Goal: Task Accomplishment & Management: Complete application form

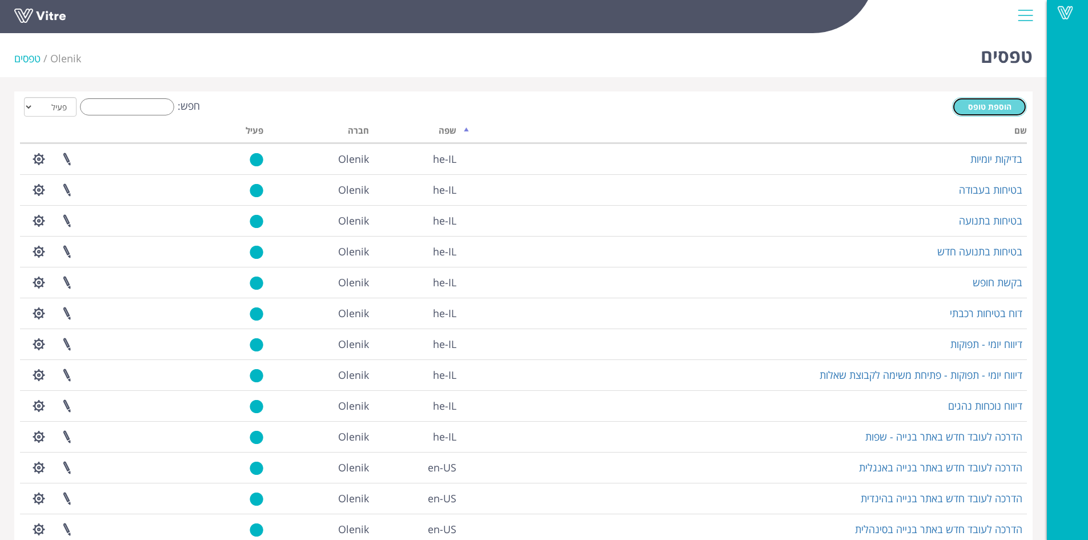
click at [973, 103] on span "הוספת טופס" at bounding box center [989, 106] width 43 height 11
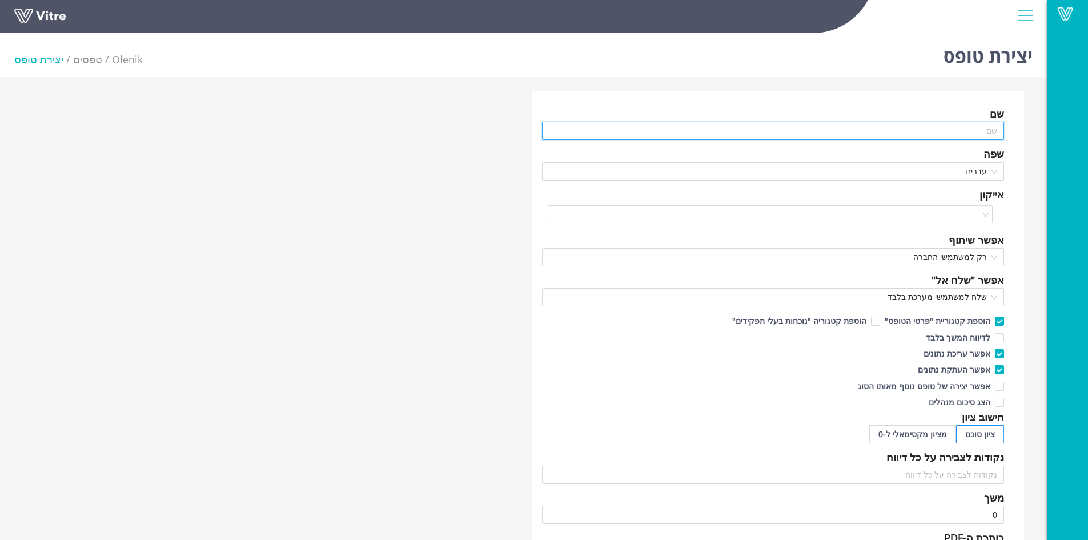
click at [950, 131] on input "text" at bounding box center [773, 131] width 463 height 18
drag, startPoint x: 916, startPoint y: 131, endPoint x: 1041, endPoint y: 131, distance: 124.5
click at [1041, 131] on div "שם ביקורת יומי מנהל עבודה שפה עברית אייקון אפשר שיתוף רק למשתמשי החברה אפשר "של…" at bounding box center [523, 463] width 1047 height 745
type input "דוח מפגעים יומי למנהל העבודה"
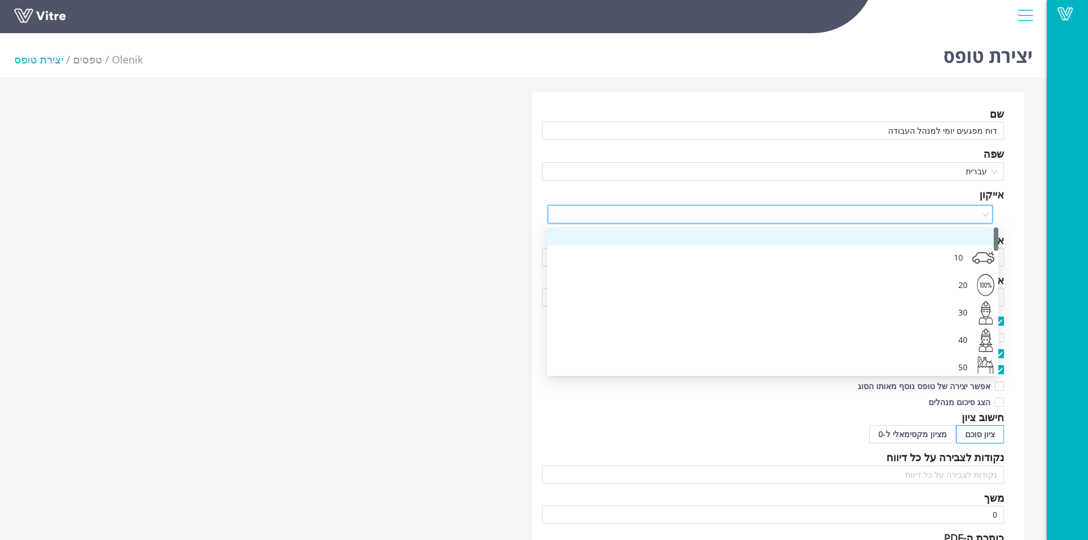
click at [898, 210] on input "search" at bounding box center [767, 214] width 424 height 17
click at [1018, 177] on div "שם דוח מפגעים יומי למנהל העבודה שפה עברית אייקון אפשר שיתוף רק למשתמשי החברה אפ…" at bounding box center [778, 463] width 492 height 745
click at [949, 208] on input "search" at bounding box center [767, 214] width 424 height 17
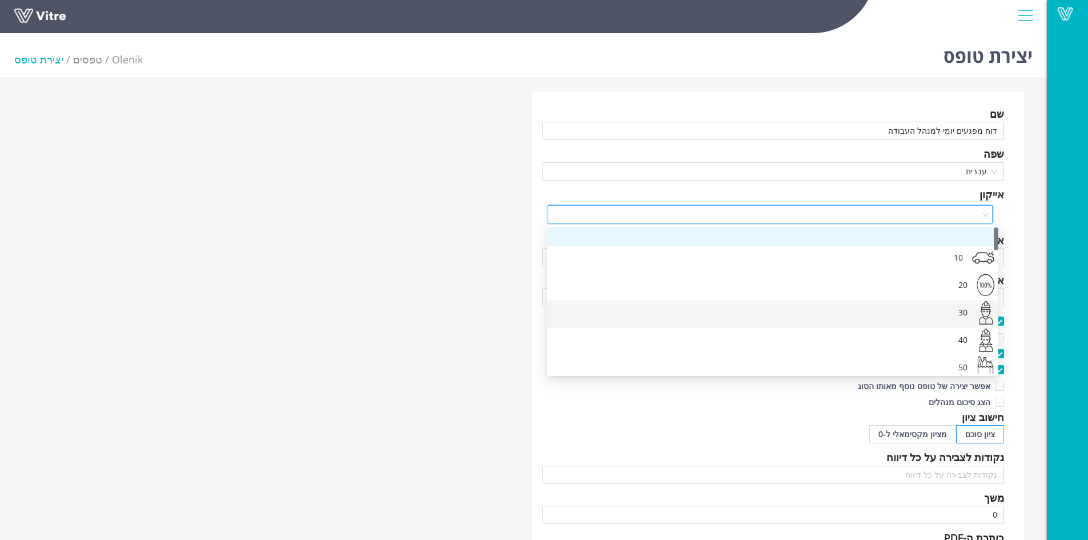
click at [958, 315] on div "30" at bounding box center [763, 313] width 415 height 27
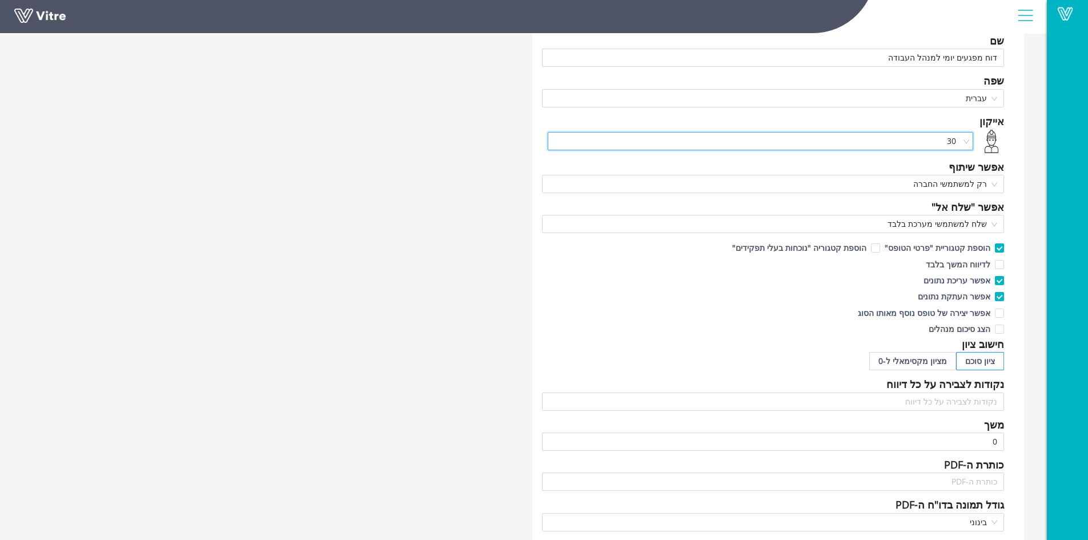
scroll to position [86, 0]
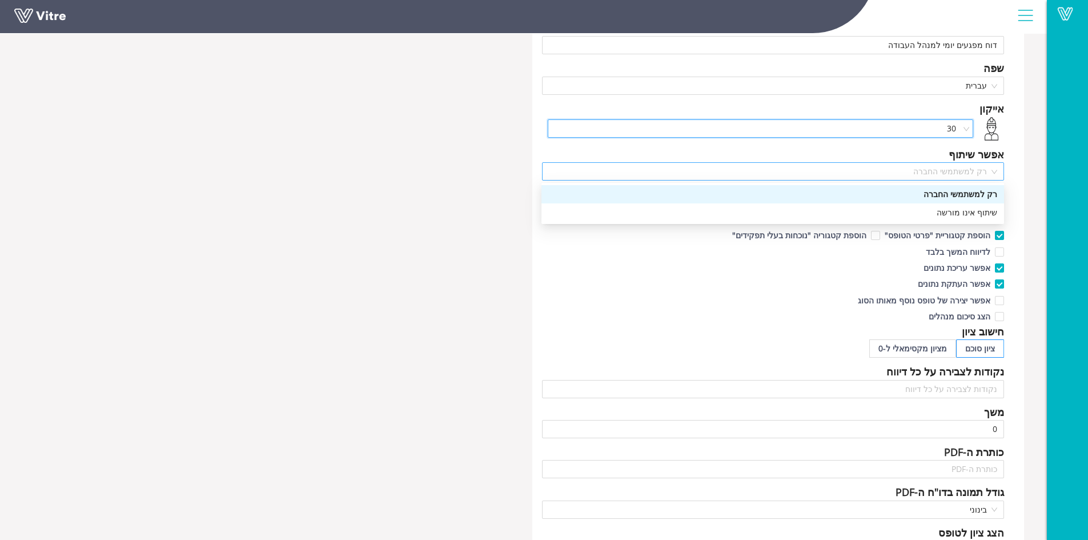
click at [943, 172] on span "רק למשתמשי החברה" at bounding box center [773, 171] width 449 height 17
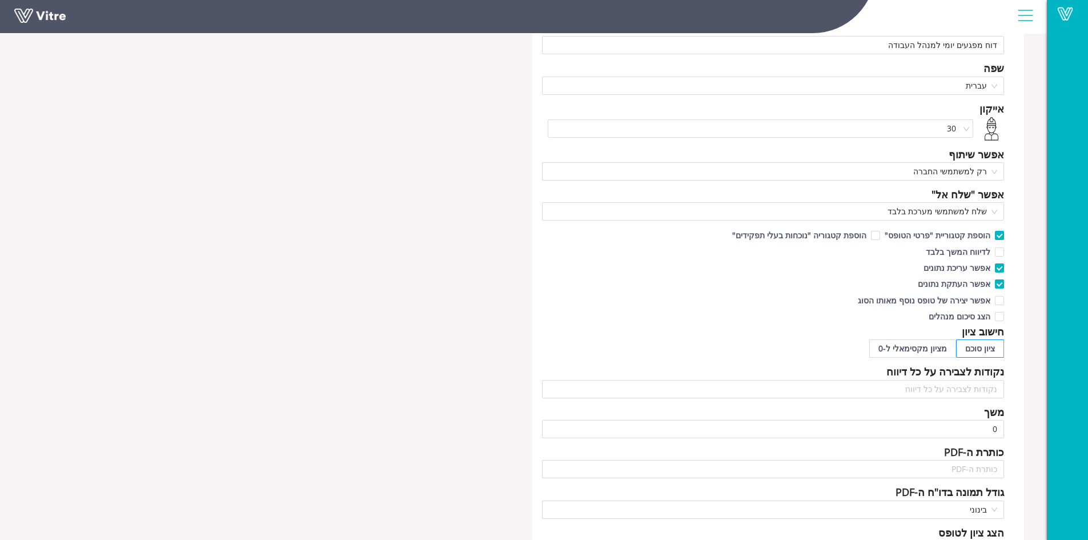
click at [1022, 134] on div "שם דוח מפגעים יומי למנהל העבודה שפה עברית אייקון 30 אפשר שיתוף רק למשתמשי החברה…" at bounding box center [778, 378] width 492 height 745
click at [1001, 302] on input "אפשר יצירה של טופס נוסף מאותו הסוג" at bounding box center [999, 303] width 10 height 10
checkbox input "true"
click at [1000, 316] on input "הצג סיכום מנהלים" at bounding box center [999, 319] width 10 height 10
checkbox input "true"
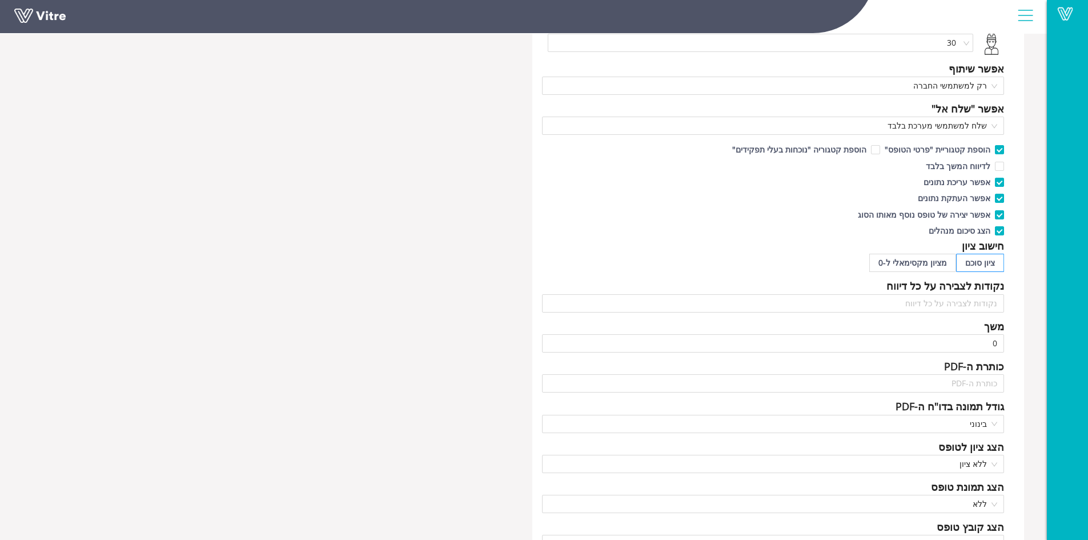
scroll to position [0, 0]
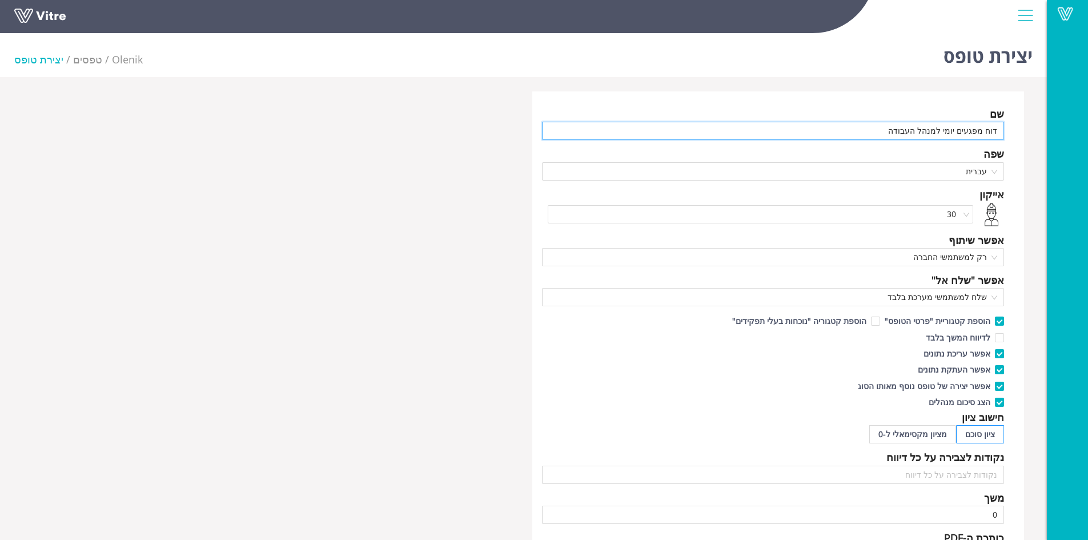
drag, startPoint x: 894, startPoint y: 131, endPoint x: 1061, endPoint y: 130, distance: 166.8
click at [1061, 130] on div "Vitre יצירת טופס Olenik טפסים יצירת טופס שם דוח מפגעים יומי למנהל העבודה שפה עב…" at bounding box center [544, 433] width 1088 height 808
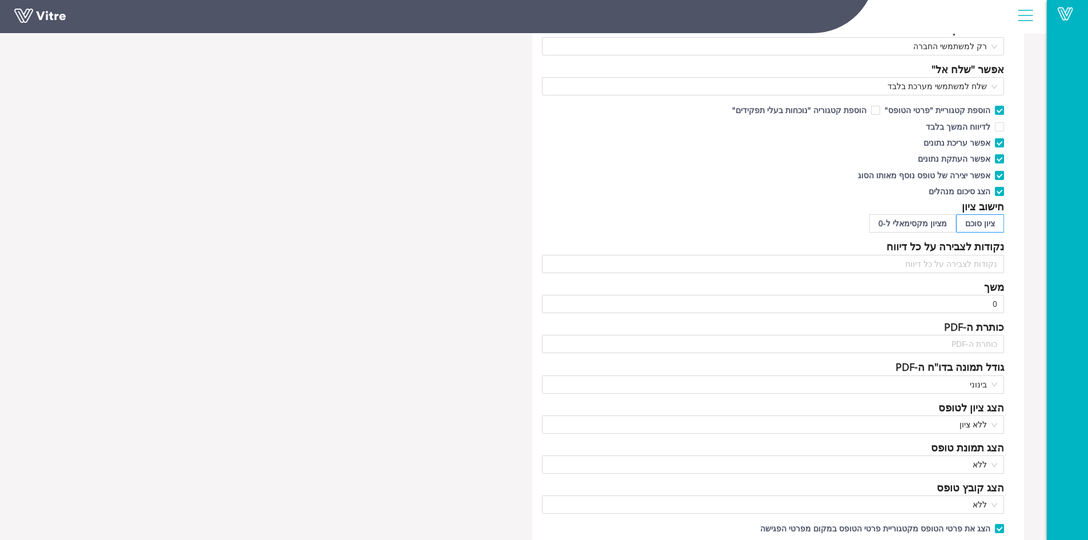
scroll to position [228, 0]
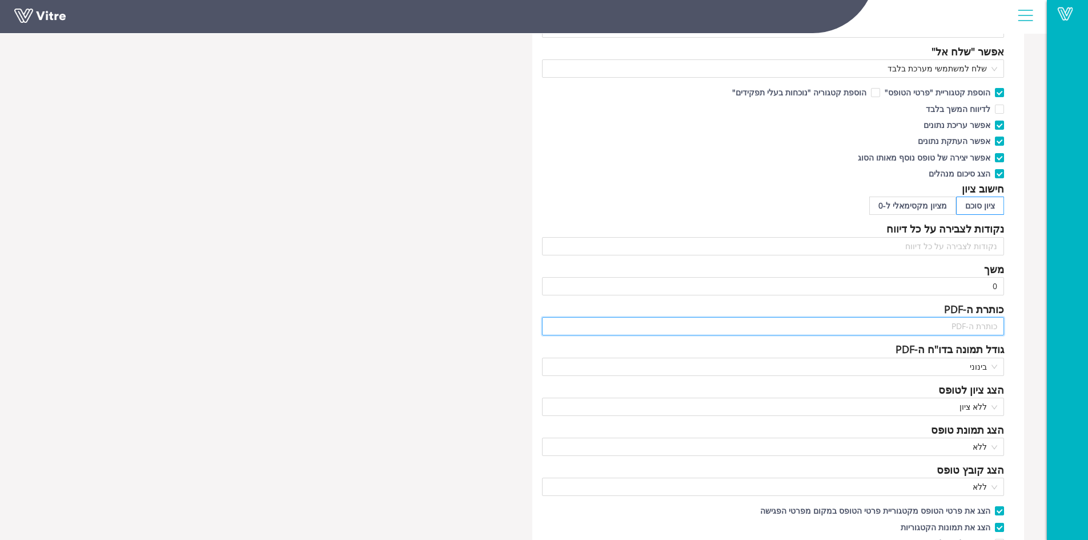
click at [951, 327] on input "text" at bounding box center [773, 326] width 463 height 18
paste input "דוח מפגעים יומי למנהל העבודה"
click at [993, 365] on span "בינוני" at bounding box center [773, 366] width 449 height 17
type input "דוח מפגעים יומי למנהל העבודה"
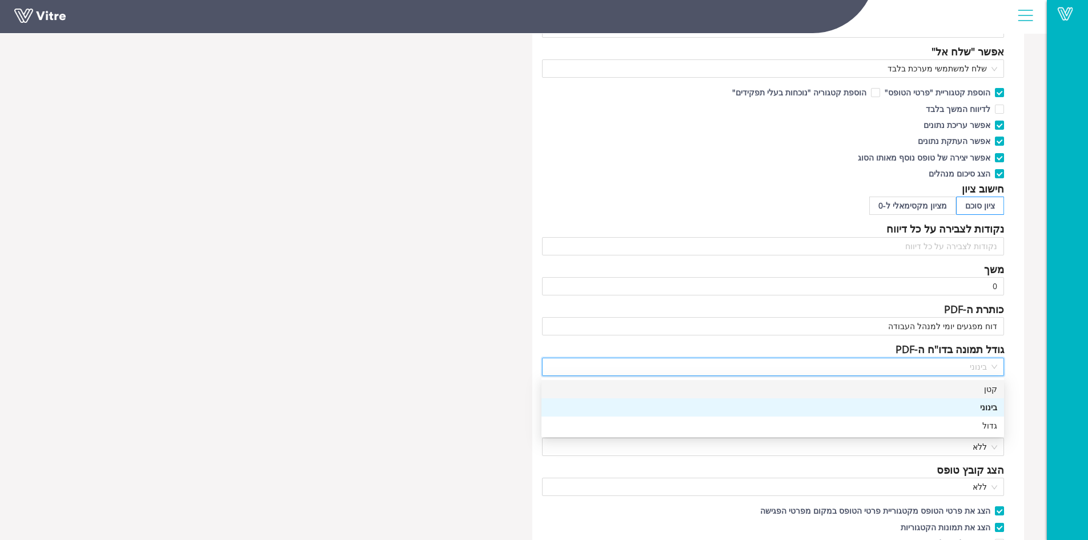
click at [993, 386] on div "קטן" at bounding box center [772, 389] width 449 height 13
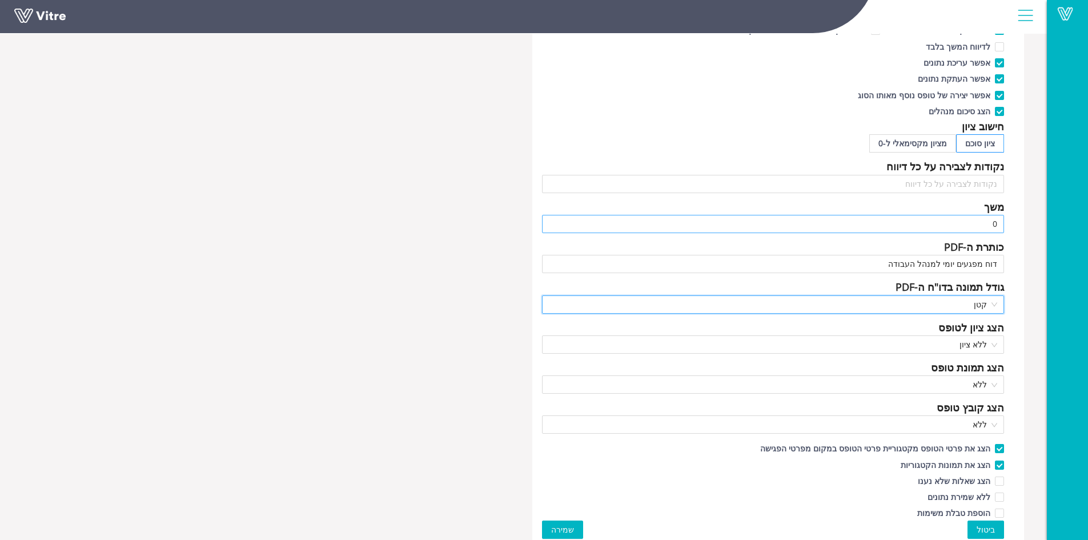
scroll to position [296, 0]
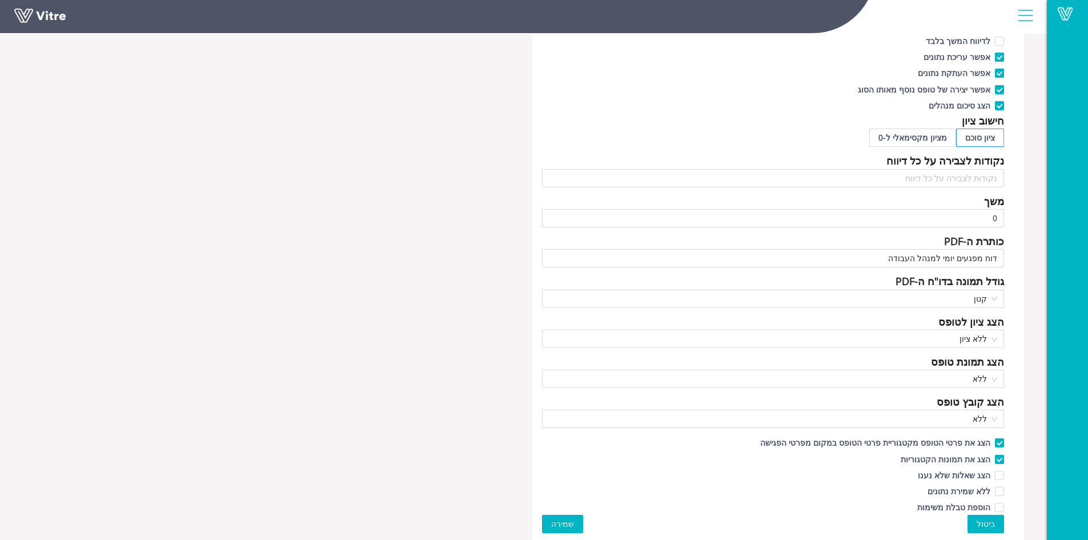
click at [563, 519] on span "שמירה" at bounding box center [562, 523] width 23 height 13
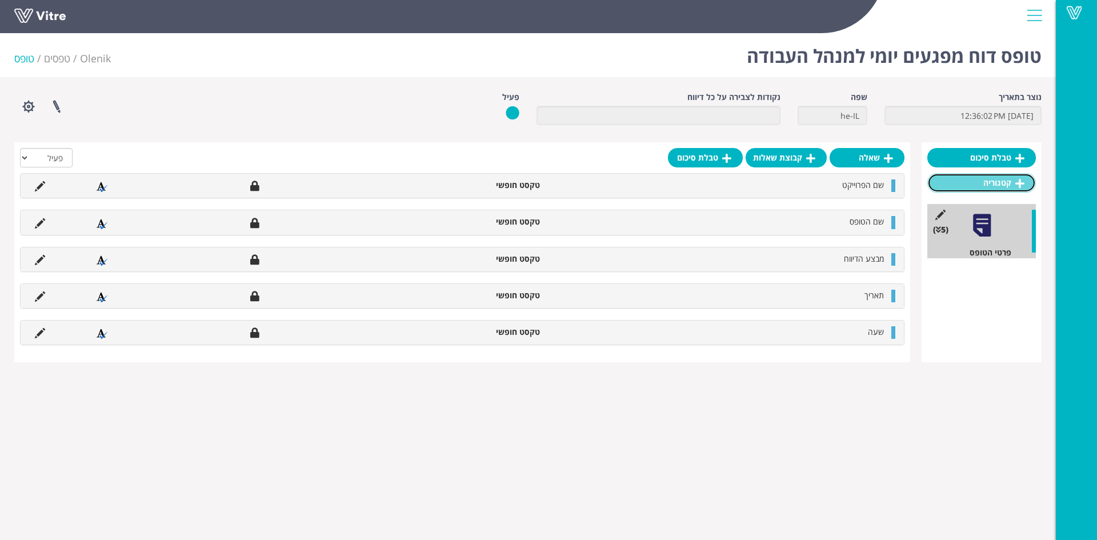
click at [969, 186] on link "קטגוריה" at bounding box center [981, 182] width 109 height 19
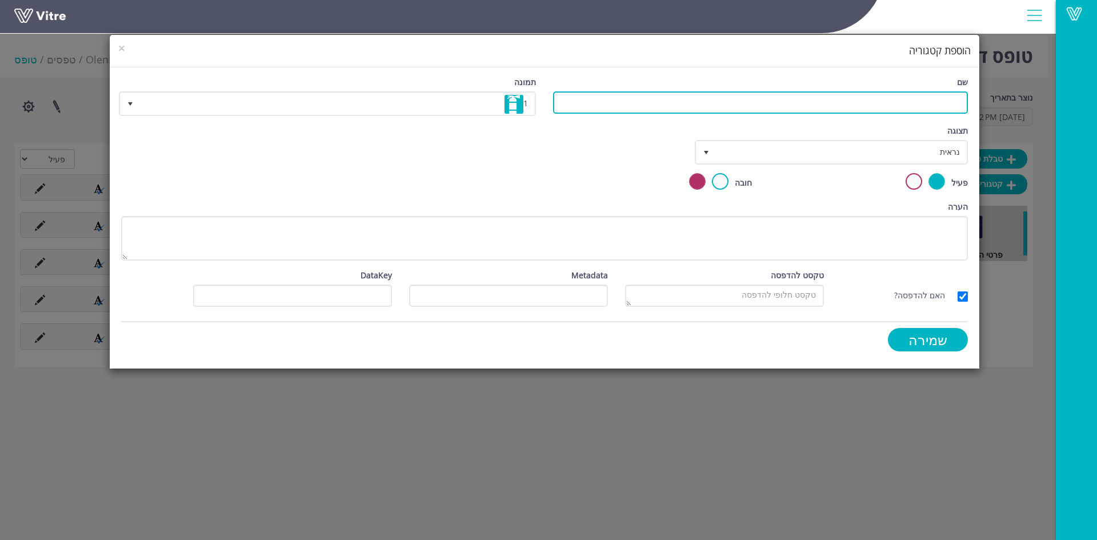
click at [893, 105] on input "שם" at bounding box center [760, 102] width 415 height 22
type input "בטיחות בעבודה"
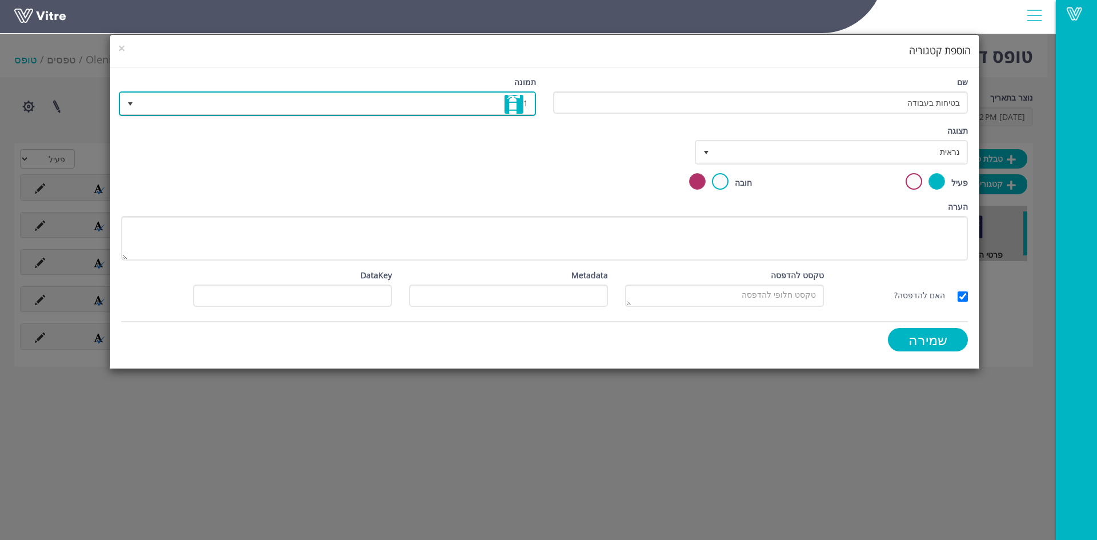
click at [303, 106] on span "1" at bounding box center [338, 103] width 394 height 21
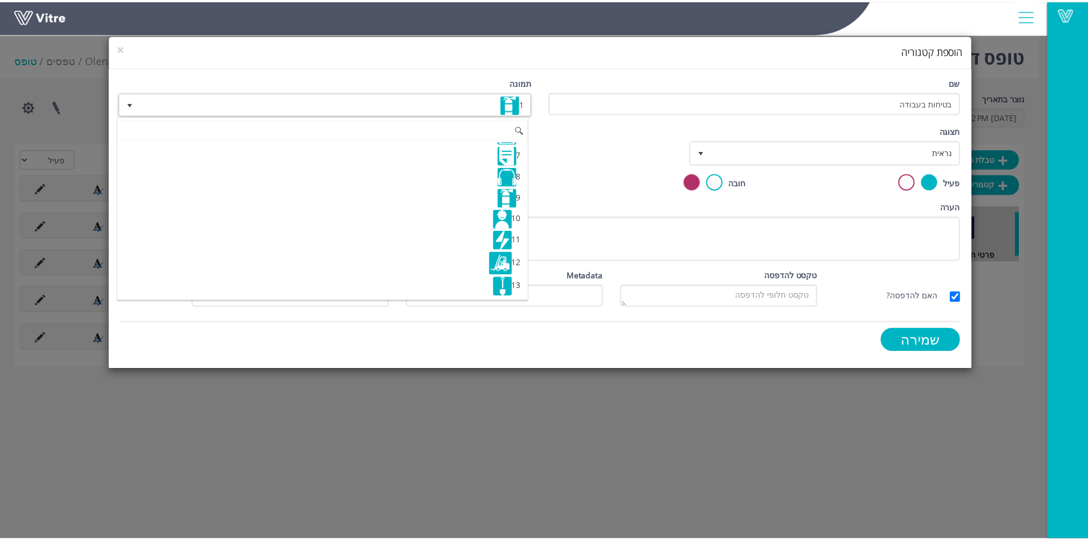
scroll to position [129, 0]
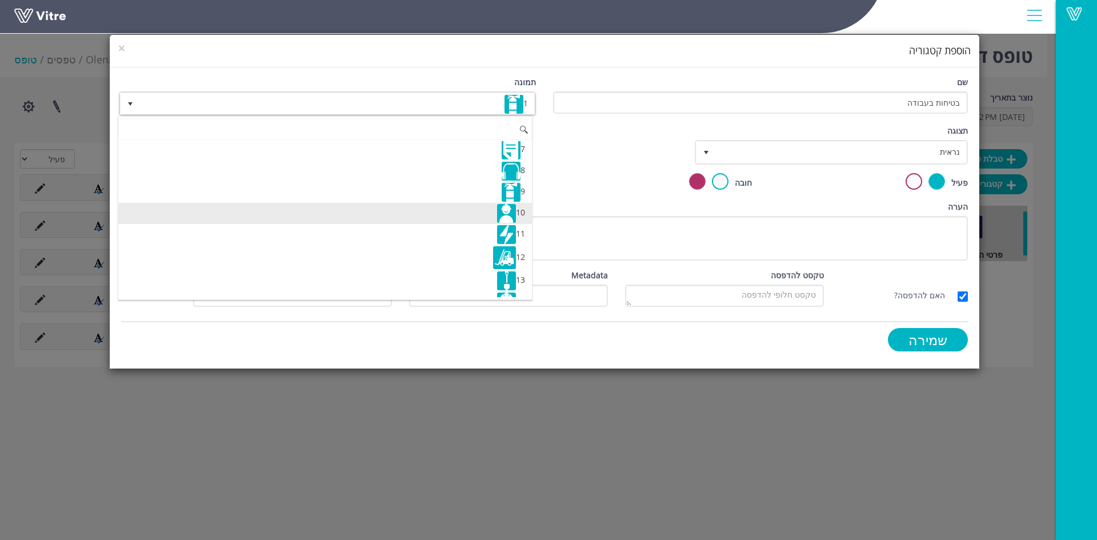
click at [499, 209] on img at bounding box center [506, 213] width 19 height 19
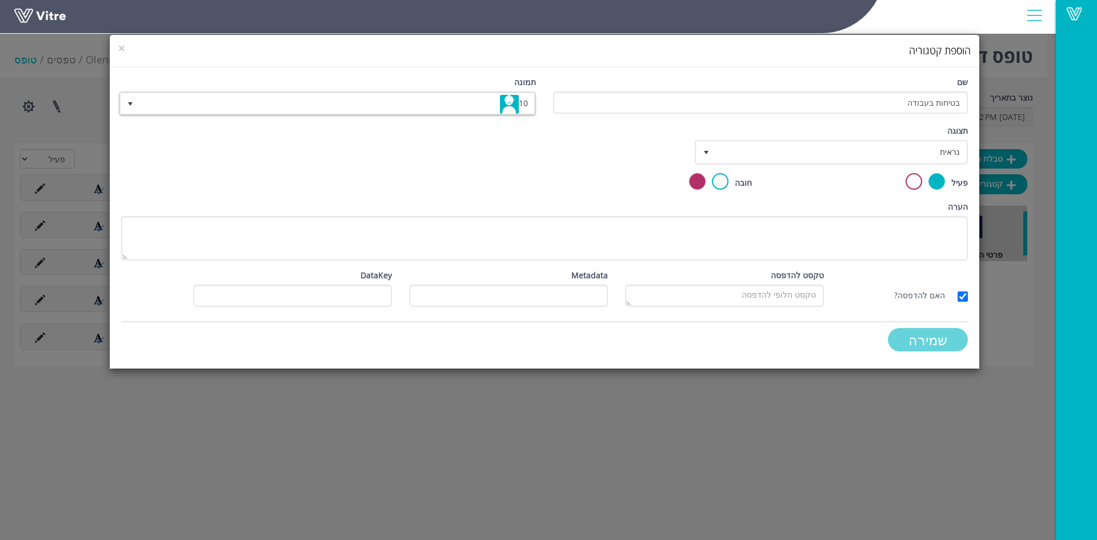
click at [922, 334] on input "שמירה" at bounding box center [928, 339] width 80 height 23
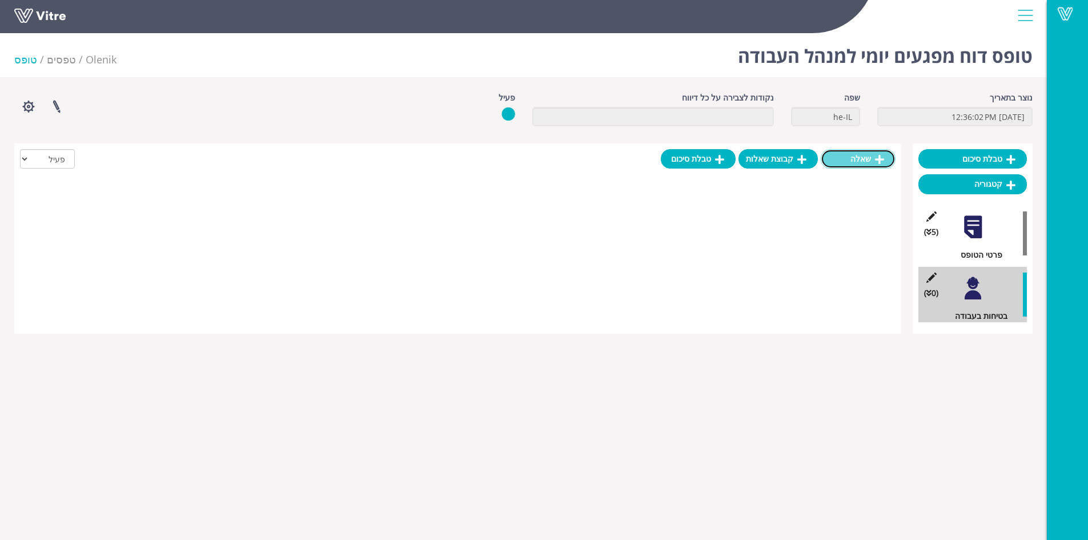
click at [858, 163] on link "שאלה" at bounding box center [858, 158] width 75 height 19
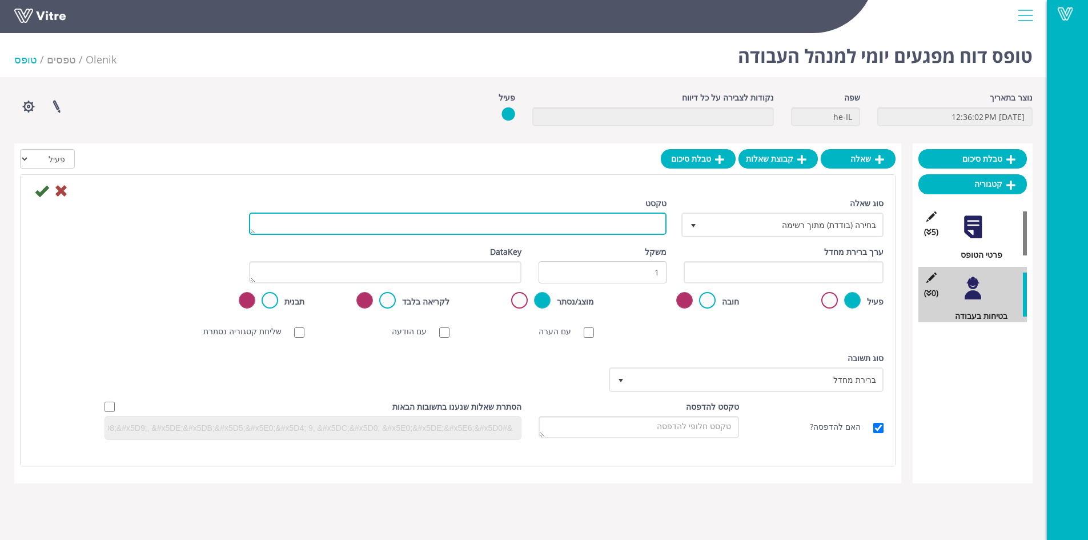
click at [644, 228] on textarea "טקסט" at bounding box center [458, 223] width 418 height 22
type textarea "העברת תדריך לפני תחילת יום העבודה"
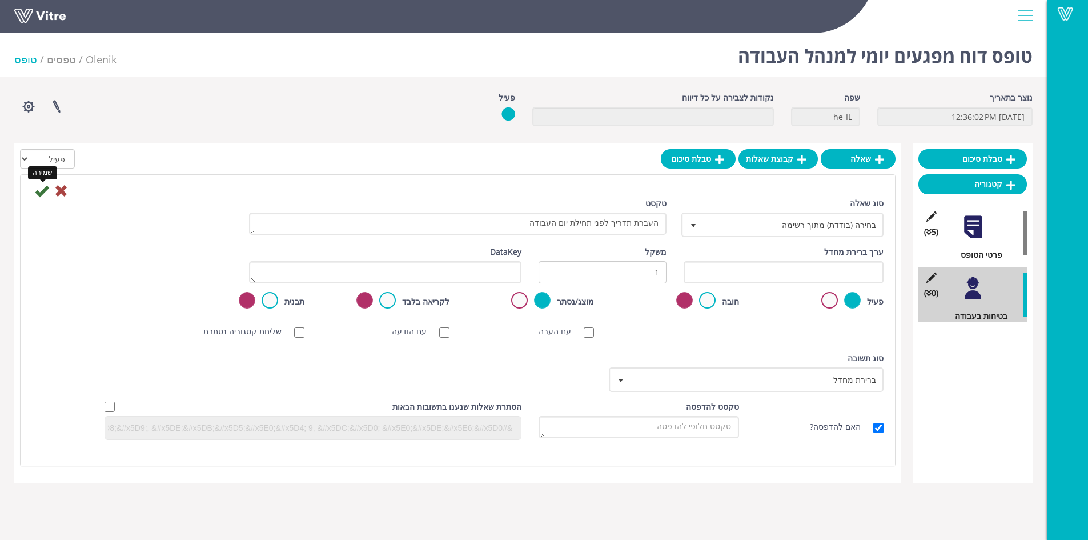
click at [37, 189] on icon at bounding box center [42, 191] width 14 height 14
click at [41, 193] on icon at bounding box center [42, 191] width 14 height 14
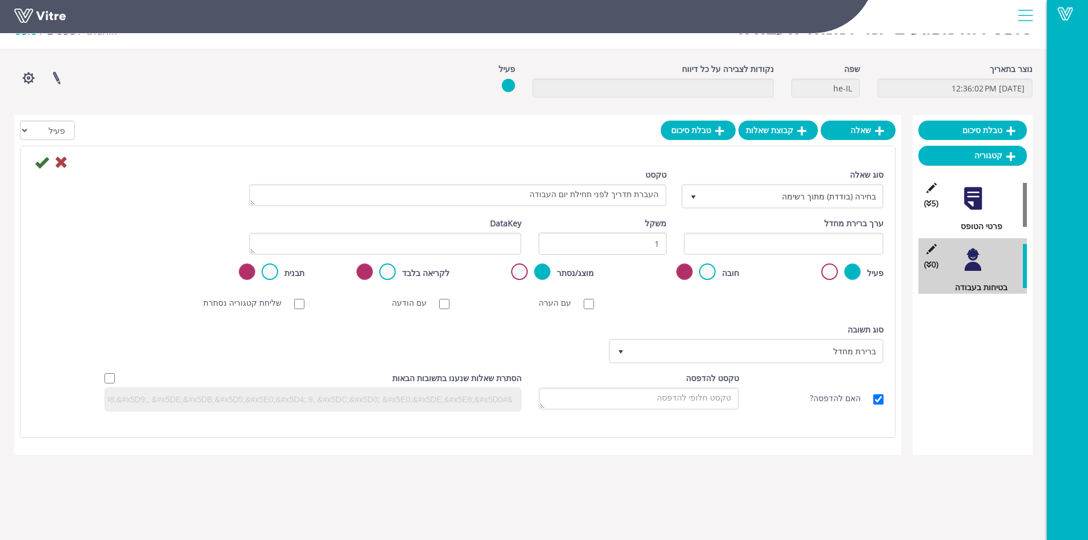
scroll to position [0, 0]
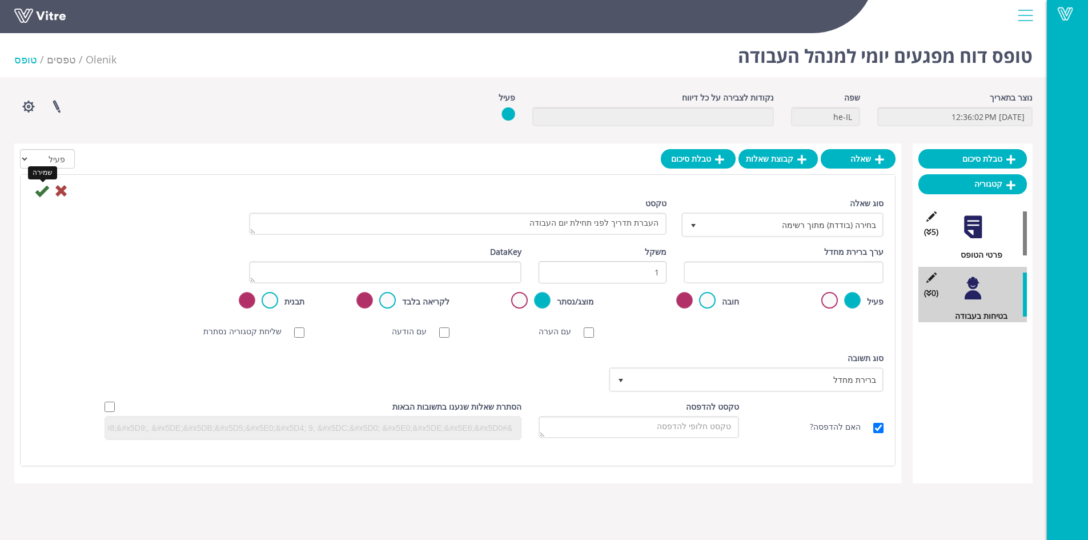
click at [38, 192] on icon at bounding box center [42, 191] width 14 height 14
click at [739, 266] on input "text" at bounding box center [784, 272] width 200 height 22
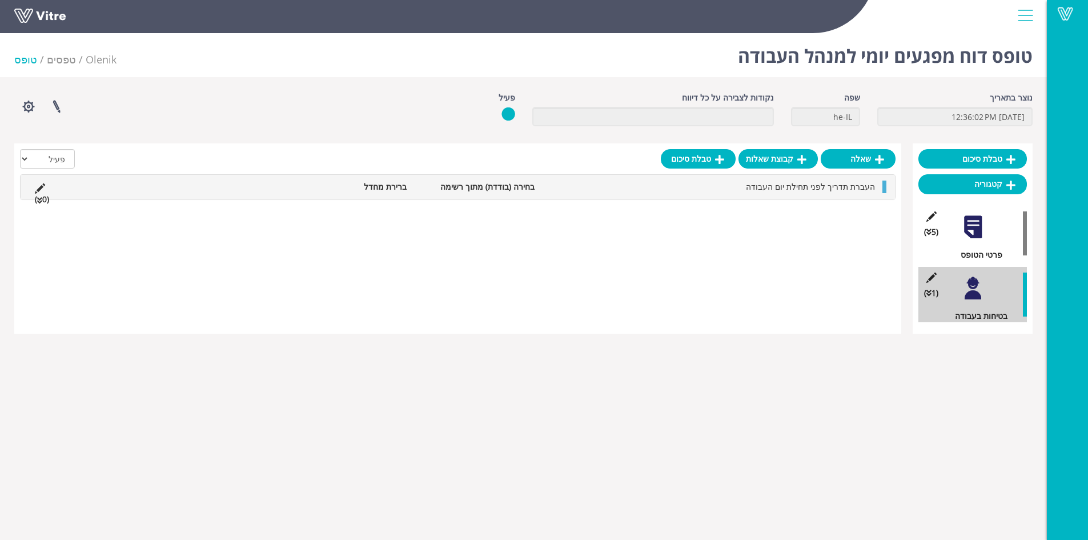
click at [671, 188] on li "העברת תדריך לפני תחילת יום העבודה" at bounding box center [710, 186] width 340 height 13
click at [850, 216] on link "תשובה" at bounding box center [843, 213] width 75 height 19
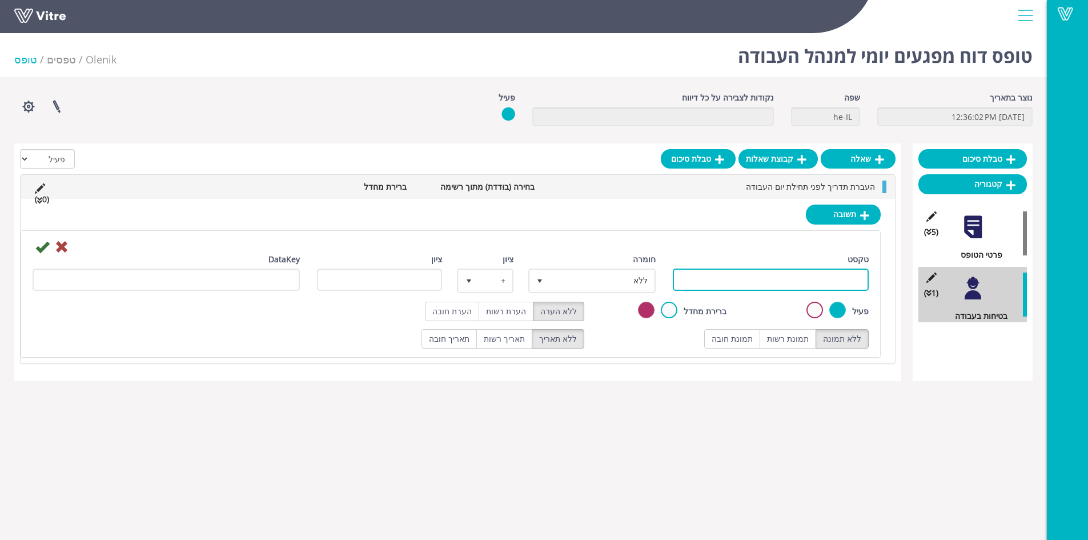
click at [815, 279] on input "טקסט" at bounding box center [771, 279] width 196 height 22
type input "תקין"
click at [803, 338] on label "תמונת רשות" at bounding box center [788, 338] width 57 height 19
radio input "true"
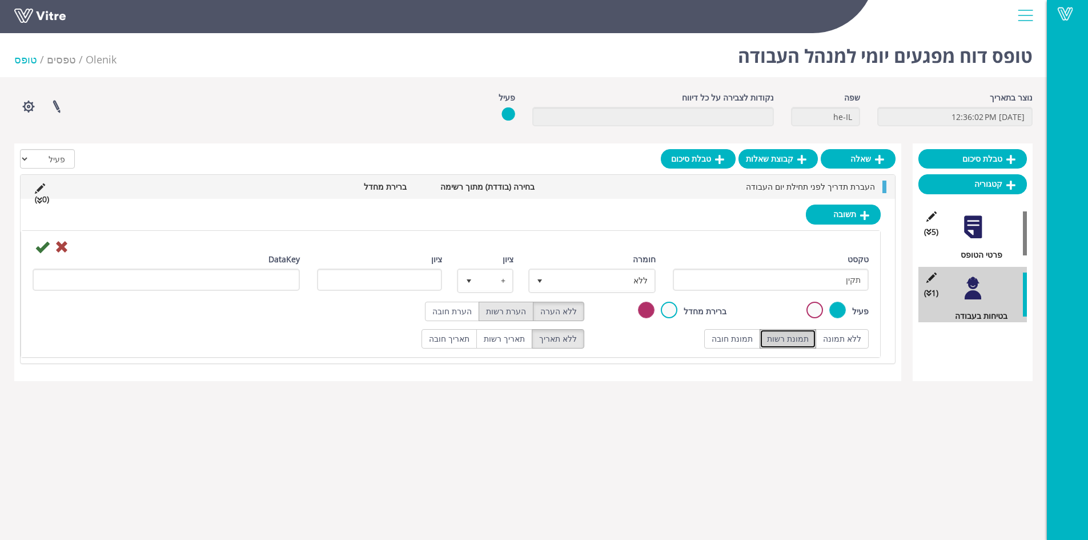
click at [512, 314] on label "הערת רשות" at bounding box center [506, 311] width 55 height 19
radio input "true"
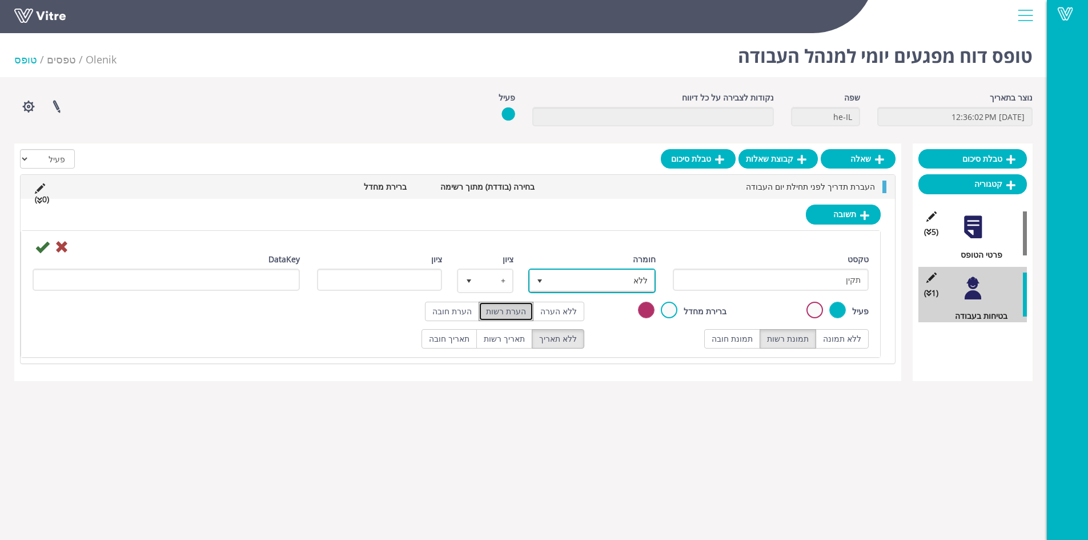
click at [559, 283] on span "ללא" at bounding box center [602, 280] width 105 height 21
click at [614, 303] on li "חיובי" at bounding box center [582, 302] width 124 height 19
type input "1"
radio input "true"
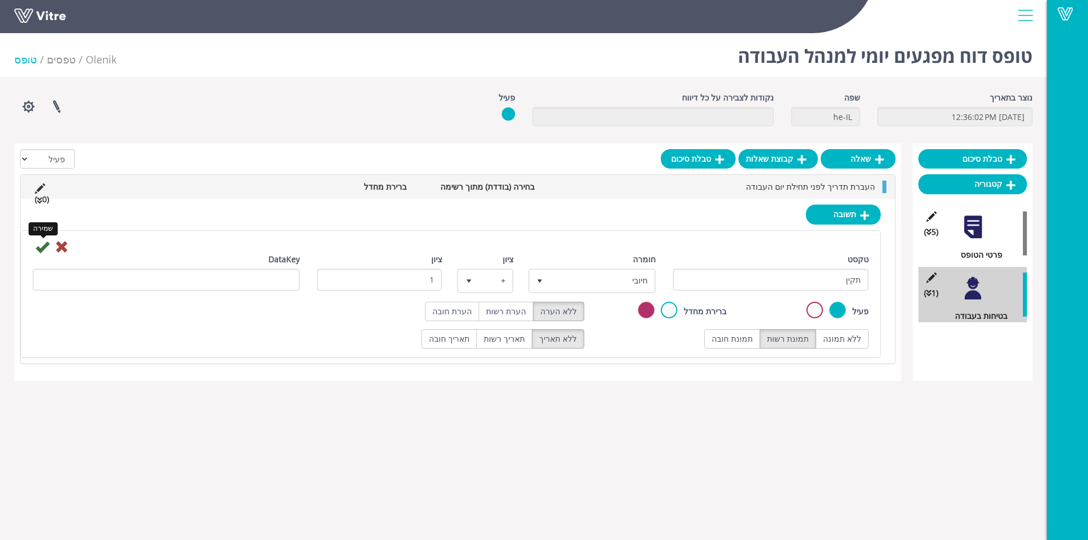
click at [43, 248] on icon at bounding box center [42, 247] width 14 height 14
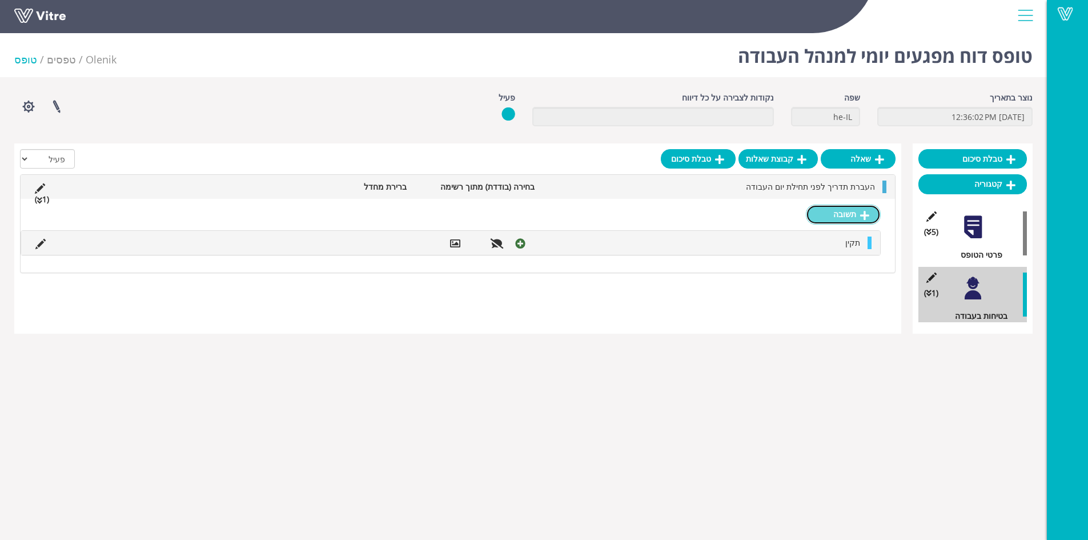
click at [833, 218] on link "תשובה" at bounding box center [843, 213] width 75 height 19
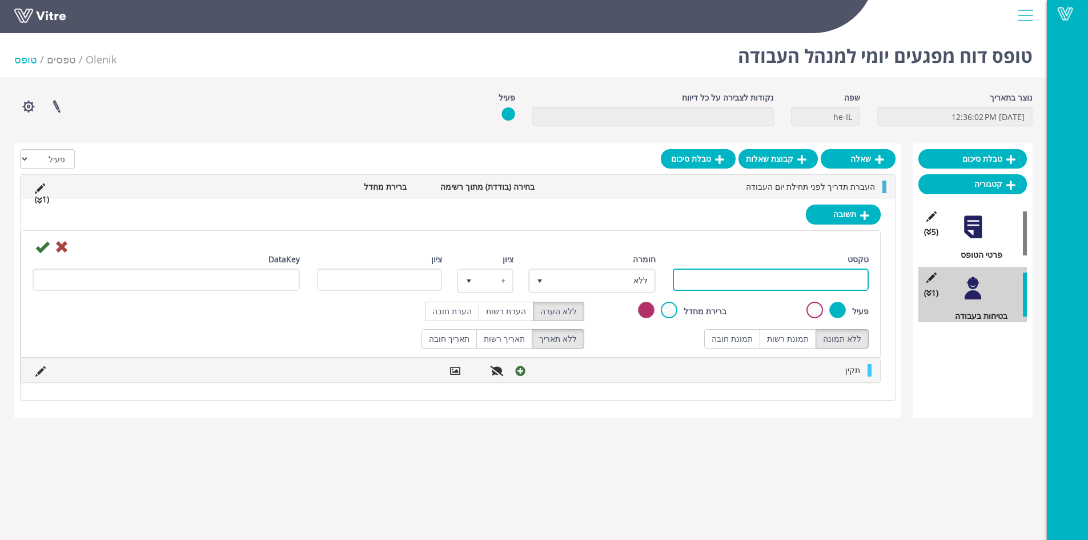
click at [822, 278] on input "טקסט" at bounding box center [771, 279] width 196 height 22
type input "לקוי"
click at [805, 340] on label "תמונת רשות" at bounding box center [788, 338] width 57 height 19
radio input "true"
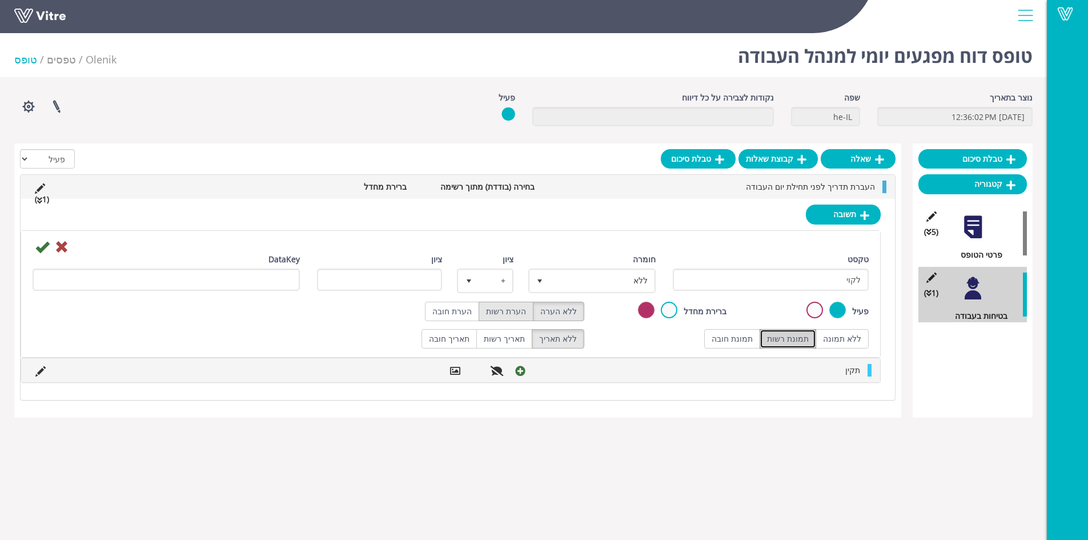
click at [513, 312] on label "הערת רשות" at bounding box center [506, 311] width 55 height 19
radio input "true"
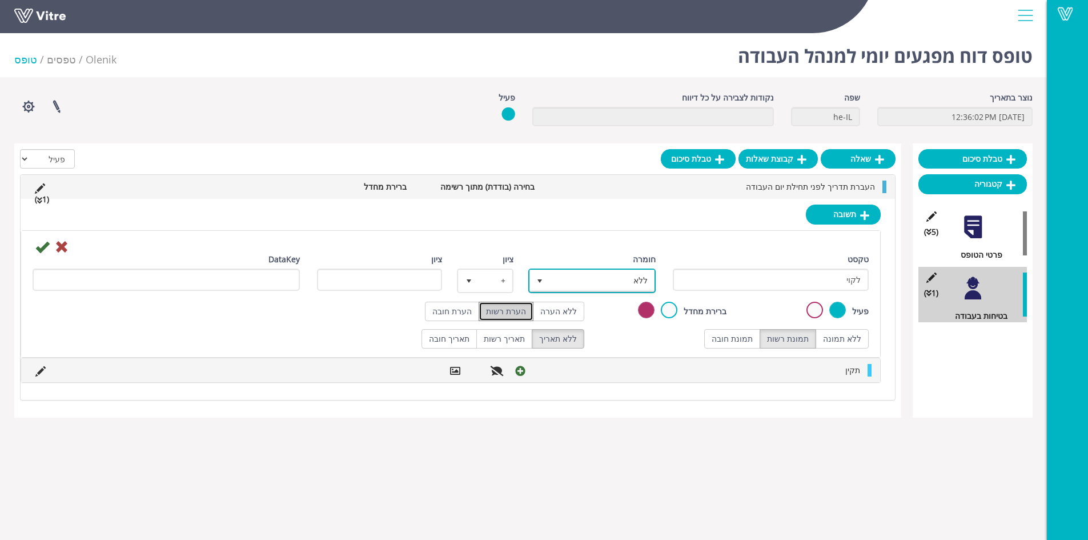
click at [571, 282] on span "ללא" at bounding box center [602, 280] width 105 height 21
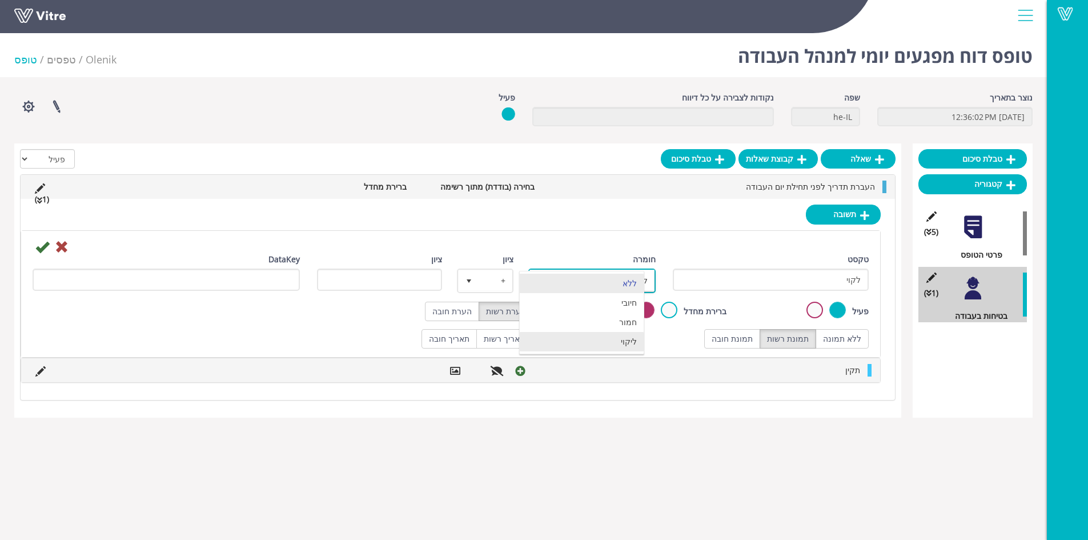
click at [626, 339] on li "ליקוי" at bounding box center [582, 341] width 124 height 19
type input "1"
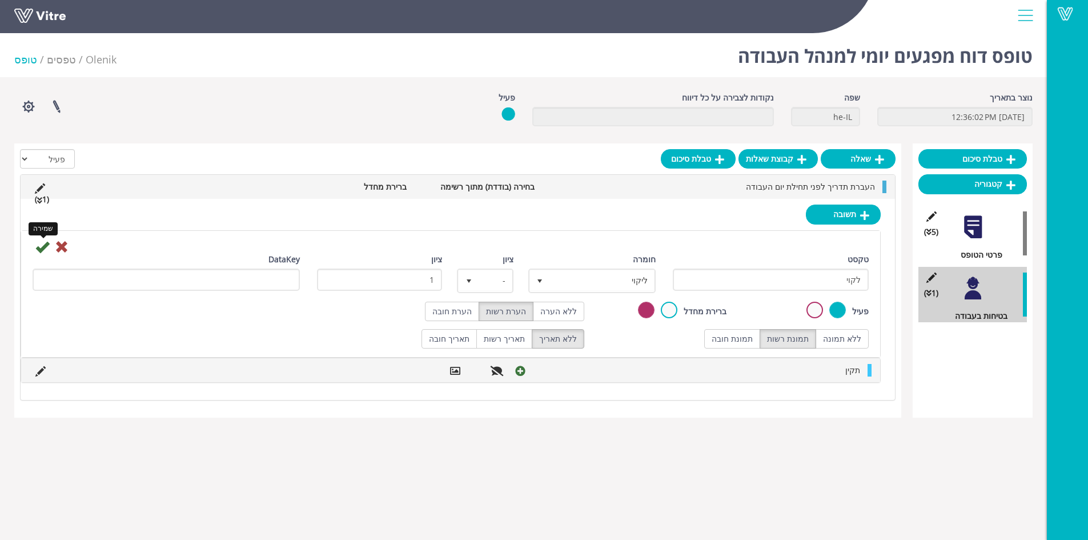
click at [45, 249] on icon at bounding box center [42, 247] width 14 height 14
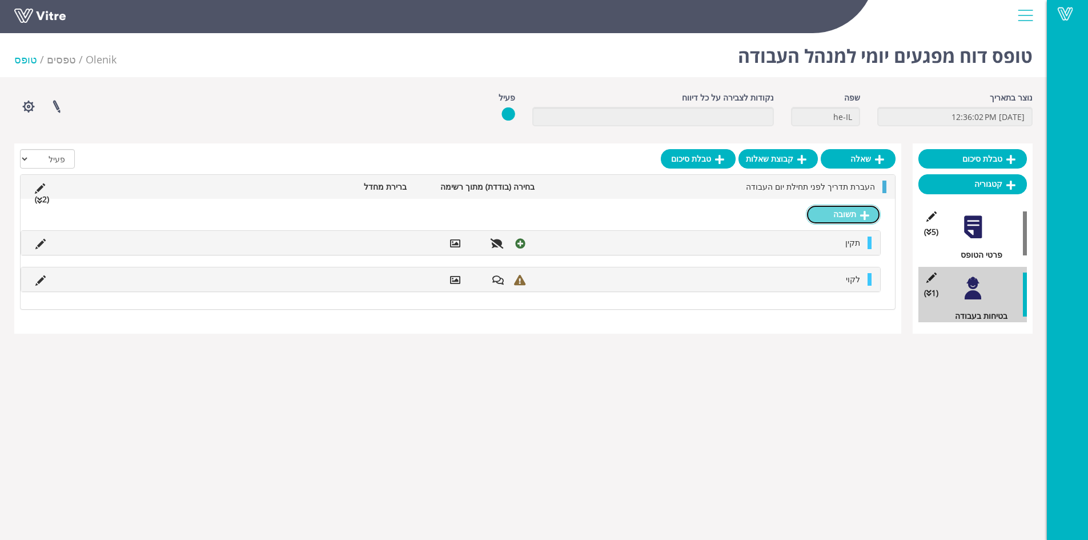
click at [849, 217] on link "תשובה" at bounding box center [843, 213] width 75 height 19
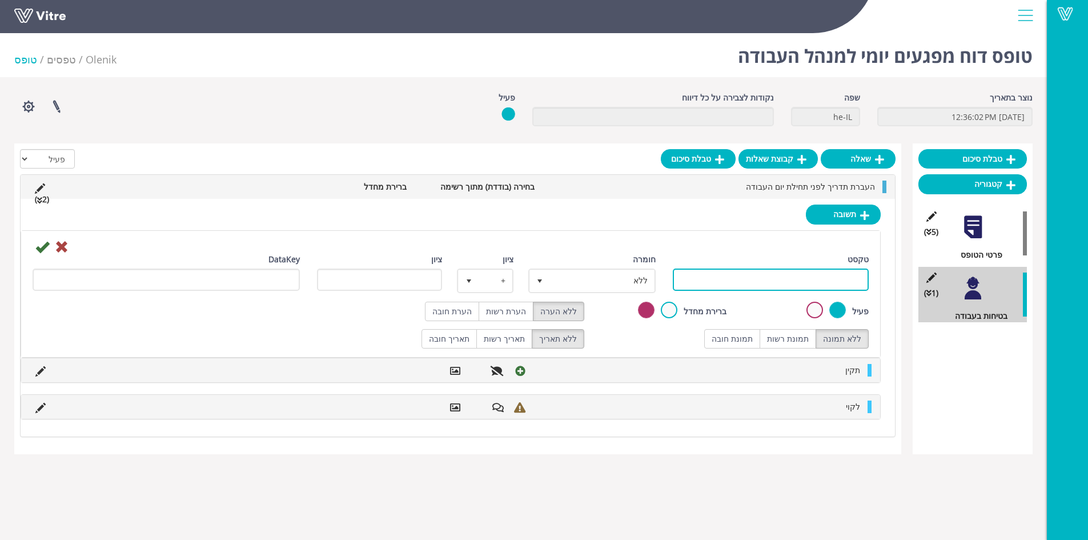
click at [825, 278] on input "טקסט" at bounding box center [771, 279] width 196 height 22
type input "לא רלוונטי"
click at [800, 338] on label "תמונת רשות" at bounding box center [788, 338] width 57 height 19
radio input "true"
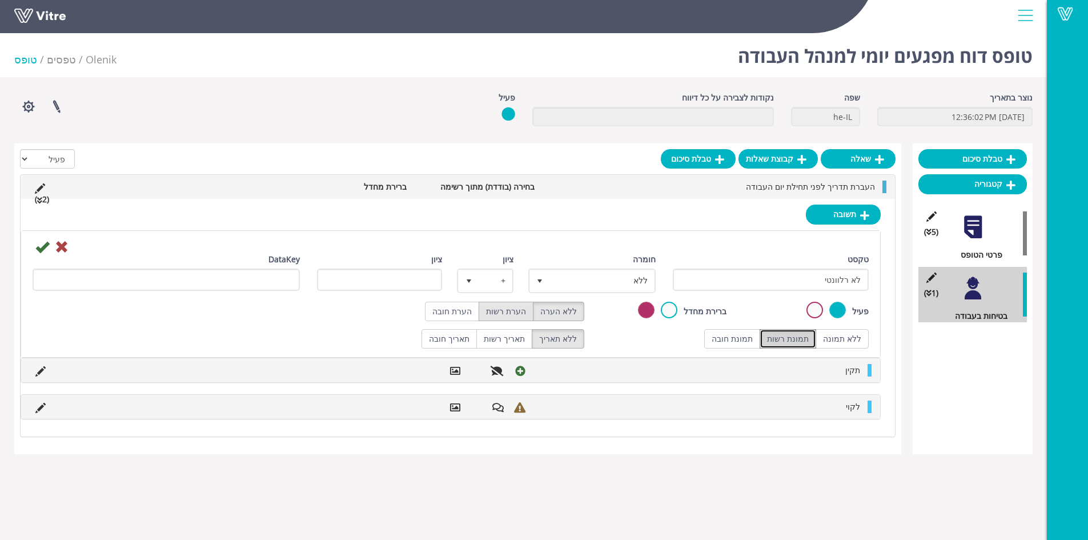
click at [523, 314] on label "הערת רשות" at bounding box center [506, 311] width 55 height 19
radio input "true"
click at [38, 249] on icon at bounding box center [42, 247] width 14 height 14
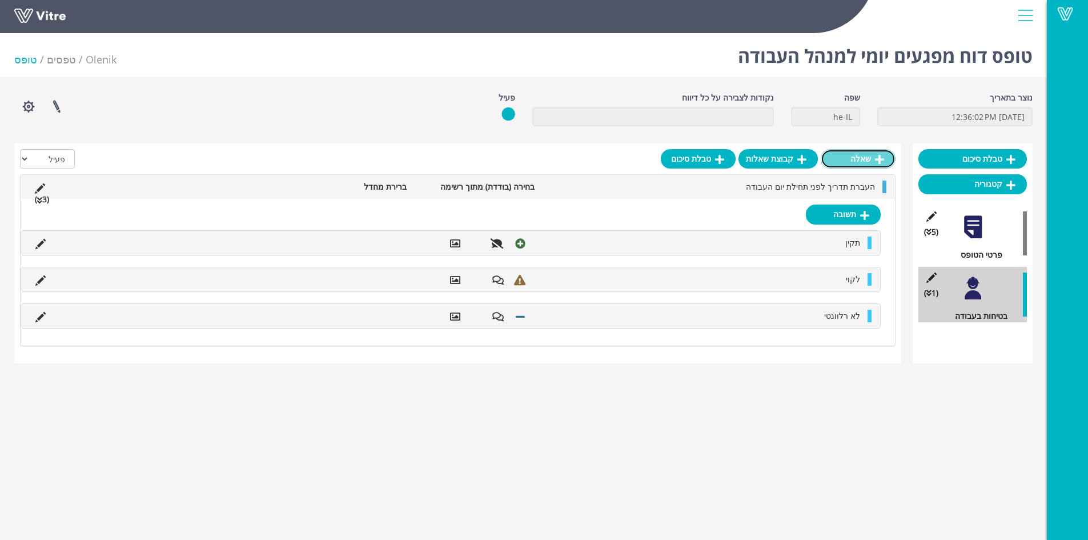
click at [863, 161] on link "שאלה" at bounding box center [858, 158] width 75 height 19
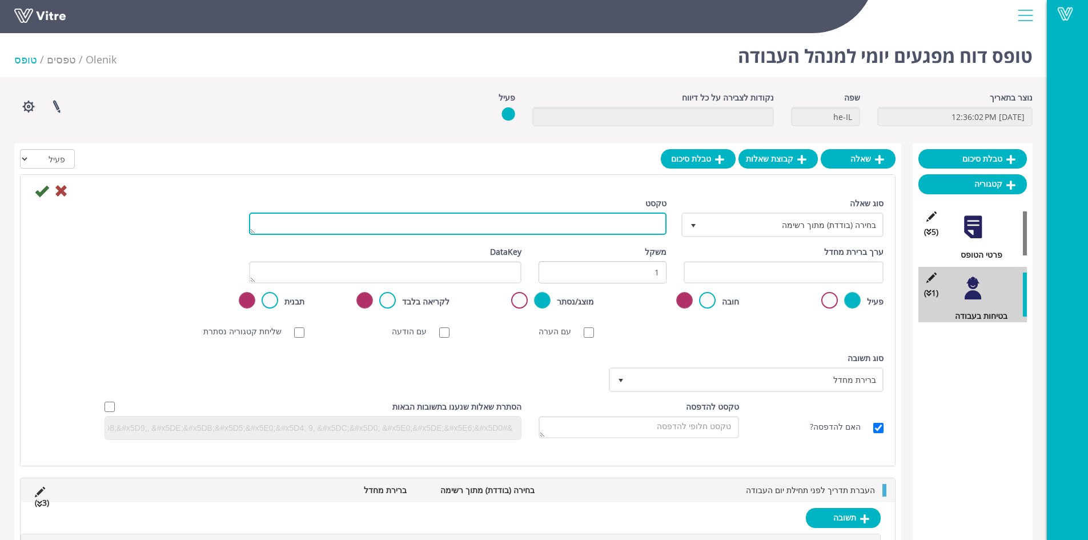
click at [609, 229] on textarea "טקסט" at bounding box center [458, 223] width 418 height 22
type textarea "ניתוח סיכונים מתאים לאופי העבודות"
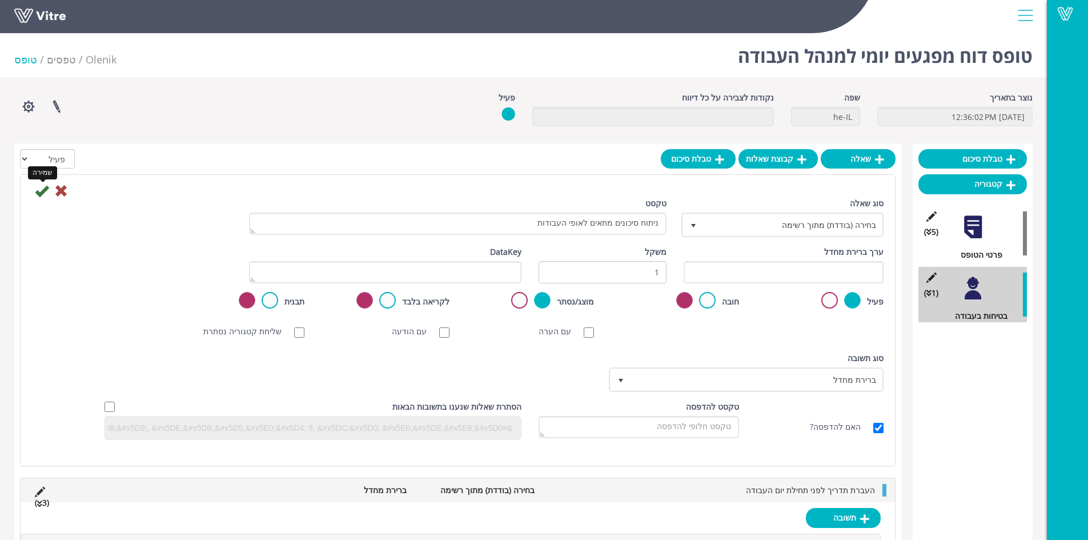
click at [41, 190] on icon at bounding box center [42, 191] width 14 height 14
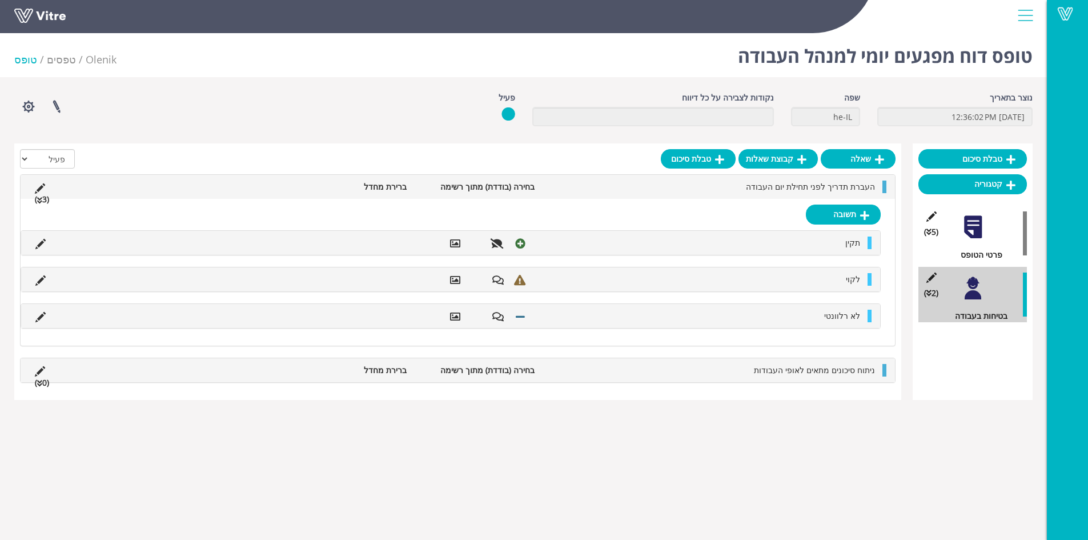
click at [609, 195] on div "העברת תדריך לפני תחילת יום העבודה בחירה (בודדת) מתוך רשימה ברירת מחדל (3 )" at bounding box center [458, 187] width 874 height 24
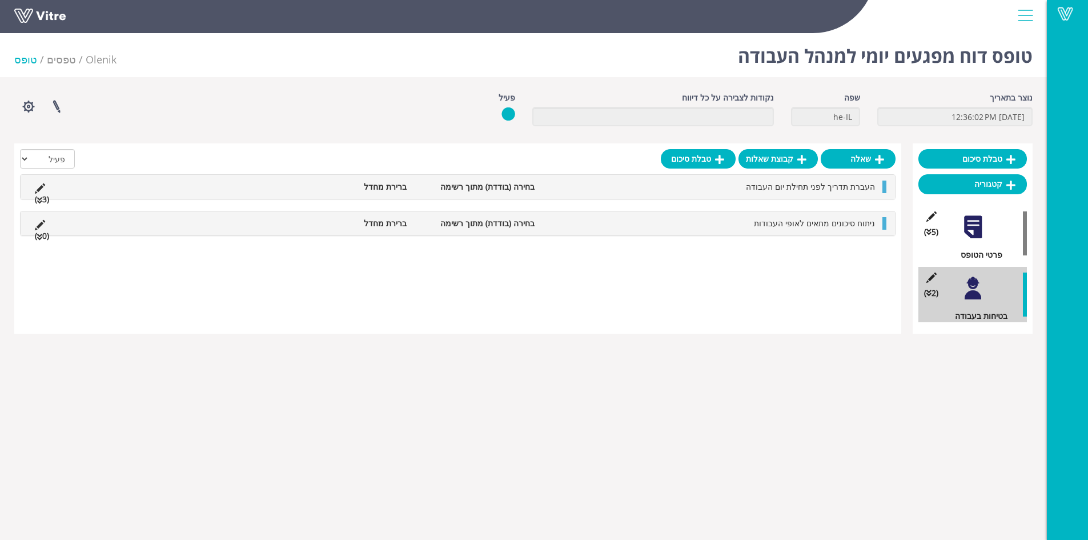
click at [680, 223] on li "ניתוח סיכונים מתאים לאופי העבודות" at bounding box center [710, 223] width 340 height 13
click at [838, 250] on link "תשובה" at bounding box center [843, 250] width 75 height 19
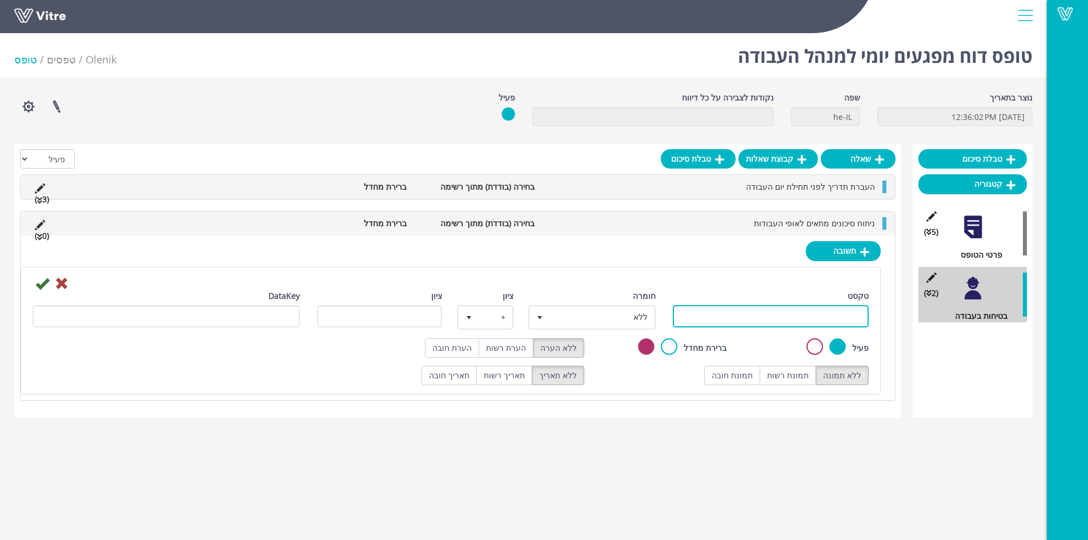
click at [781, 320] on input "טקסט" at bounding box center [771, 316] width 196 height 22
type input "תקין"
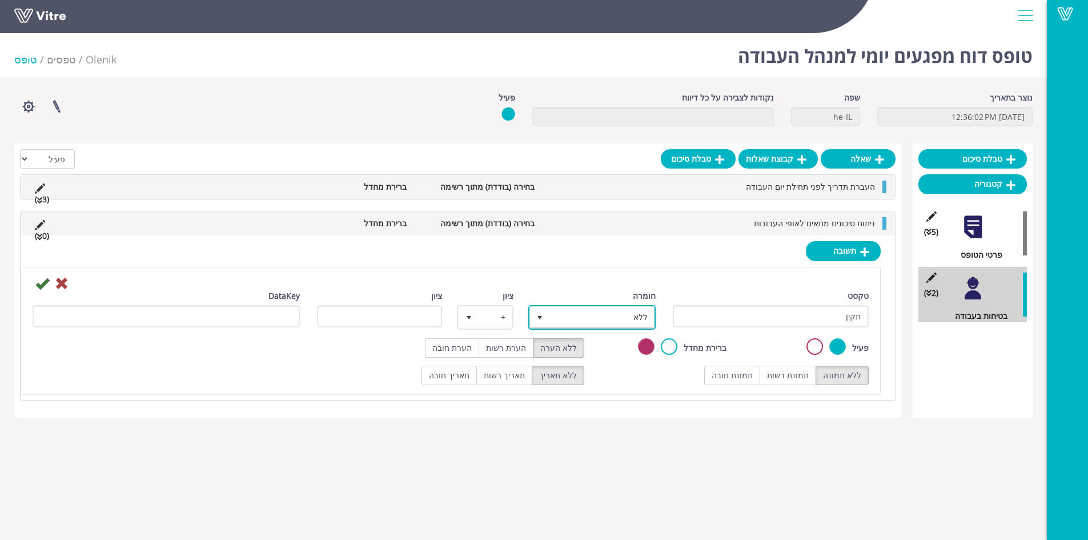
click at [608, 314] on span "ללא" at bounding box center [602, 317] width 105 height 21
click at [616, 336] on li "חיובי" at bounding box center [582, 339] width 124 height 19
type input "1"
click at [793, 374] on label "תמונת רשות" at bounding box center [788, 375] width 57 height 19
radio input "true"
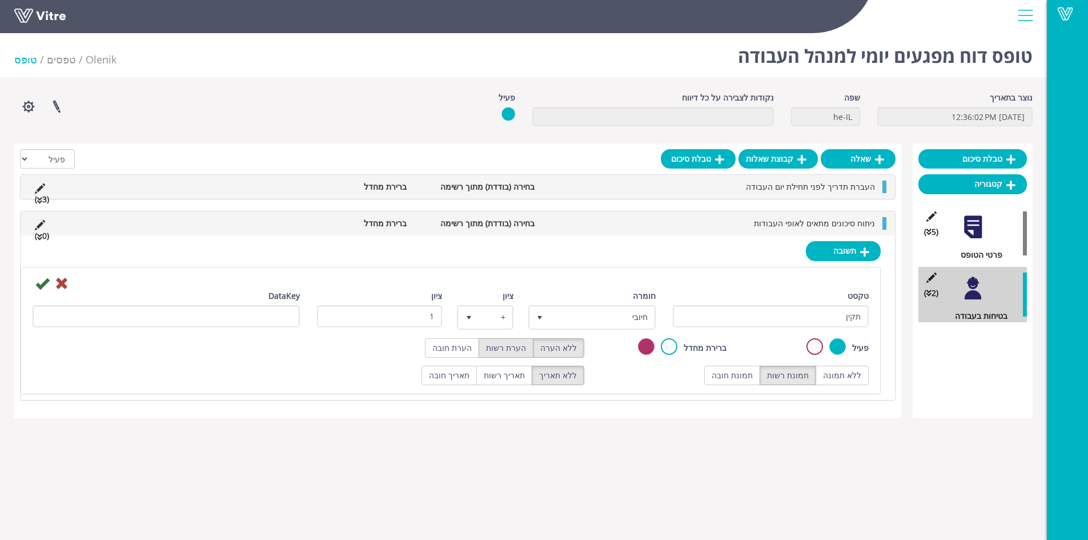
click at [503, 350] on label "הערת רשות" at bounding box center [506, 347] width 55 height 19
radio input "true"
click at [43, 285] on icon at bounding box center [42, 283] width 14 height 14
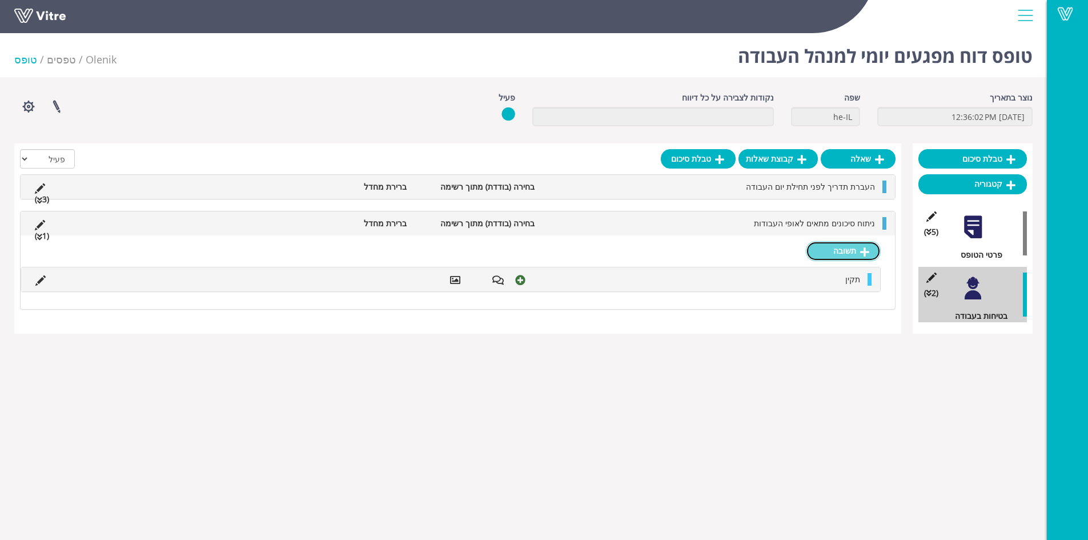
click at [832, 252] on link "תשובה" at bounding box center [843, 250] width 75 height 19
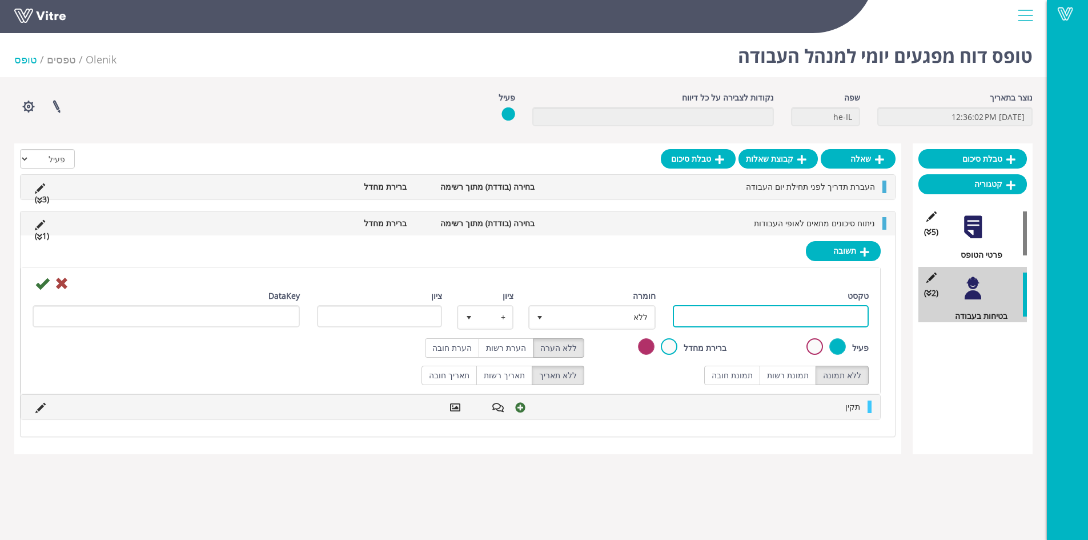
click at [761, 316] on input "טקסט" at bounding box center [771, 316] width 196 height 22
type input "לקוי"
click at [794, 374] on label "תמונת רשות" at bounding box center [788, 375] width 57 height 19
radio input "true"
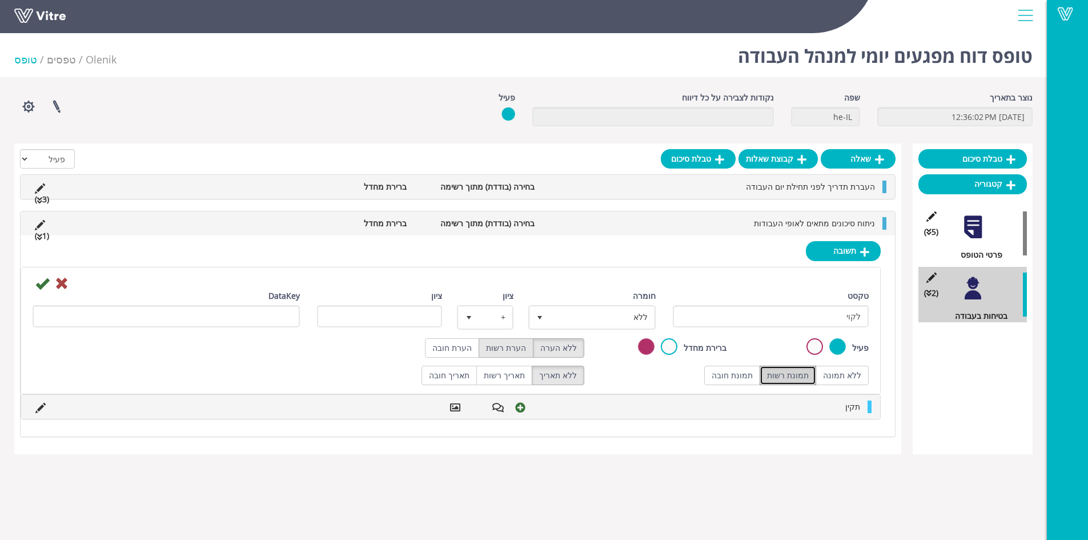
click at [521, 351] on label "הערת רשות" at bounding box center [506, 347] width 55 height 19
radio input "true"
click at [576, 319] on span "ללא" at bounding box center [602, 317] width 105 height 21
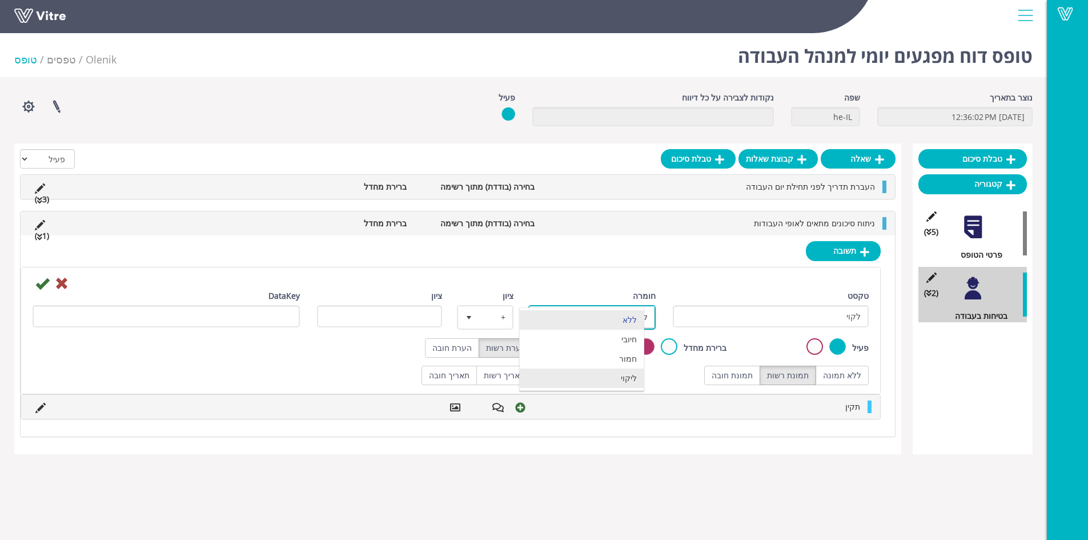
click at [623, 380] on li "ליקוי" at bounding box center [582, 377] width 124 height 19
type input "1"
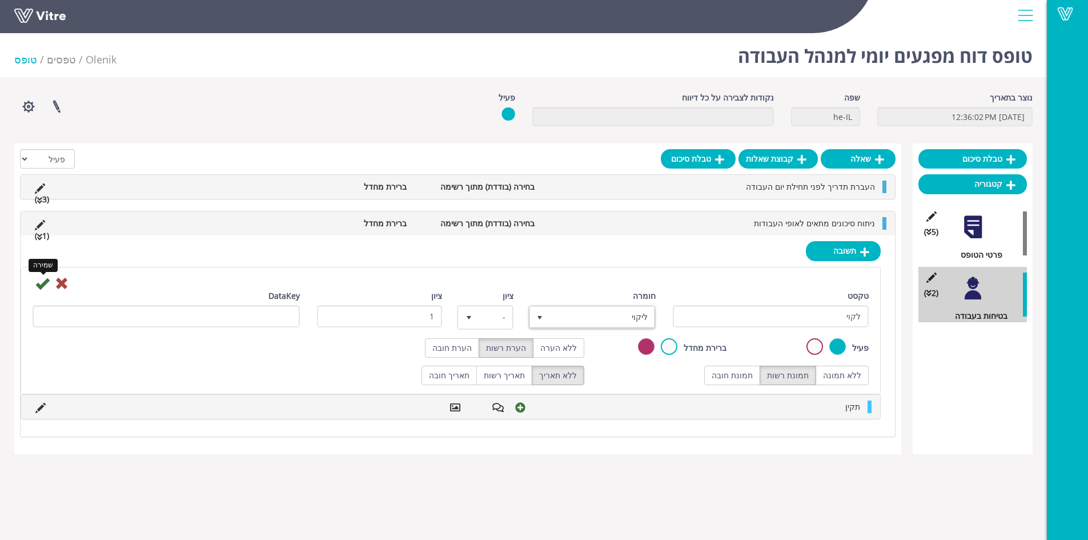
click at [40, 286] on icon at bounding box center [42, 283] width 14 height 14
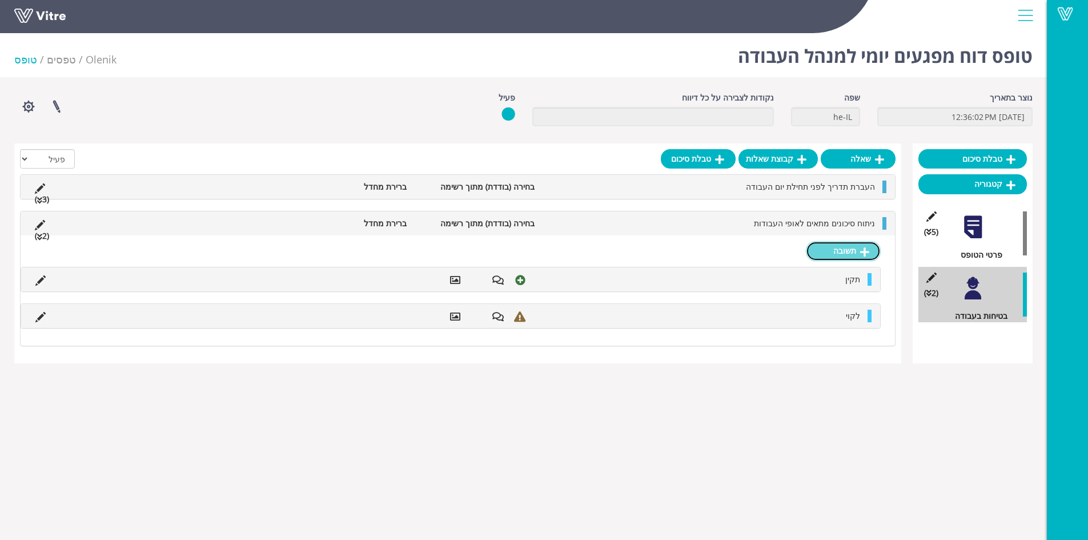
click at [845, 257] on link "תשובה" at bounding box center [843, 250] width 75 height 19
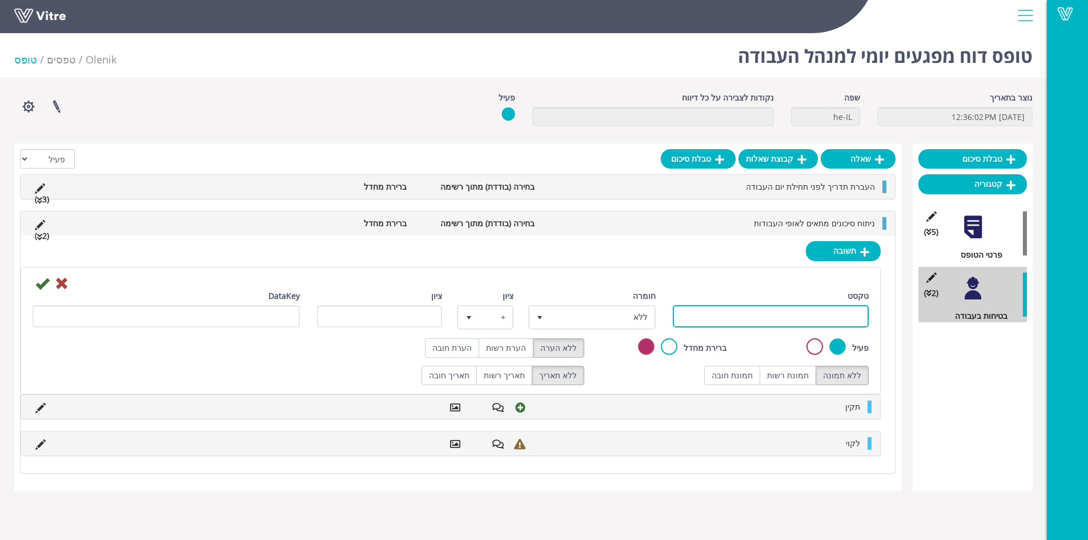
click at [790, 312] on input "טקסט" at bounding box center [771, 316] width 196 height 22
type input "לא רלוונטי"
click at [791, 370] on label "תמונת רשות" at bounding box center [788, 375] width 57 height 19
radio input "true"
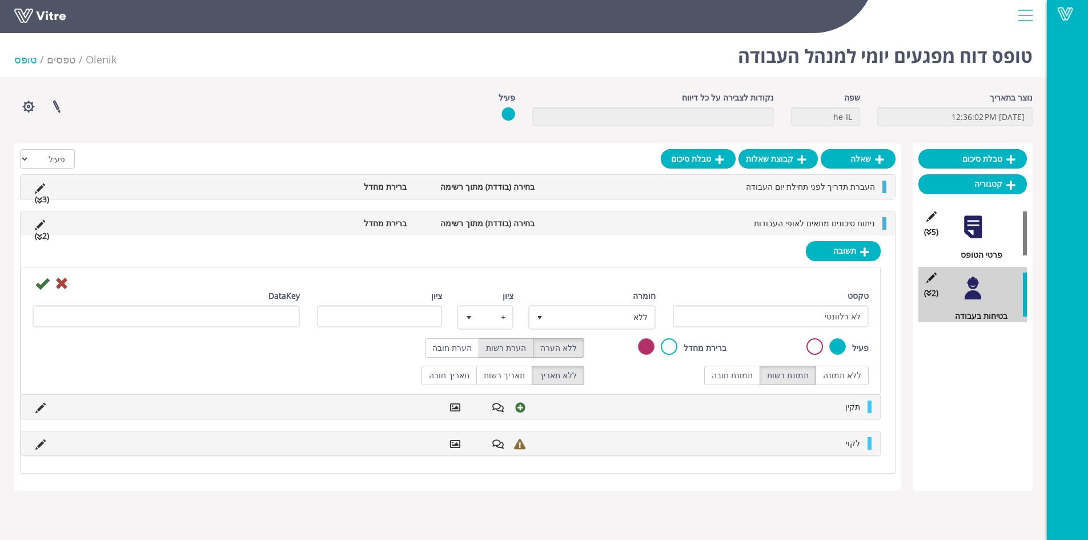
click at [512, 342] on label "הערת רשות" at bounding box center [506, 347] width 55 height 19
radio input "true"
click at [45, 282] on icon at bounding box center [42, 283] width 14 height 14
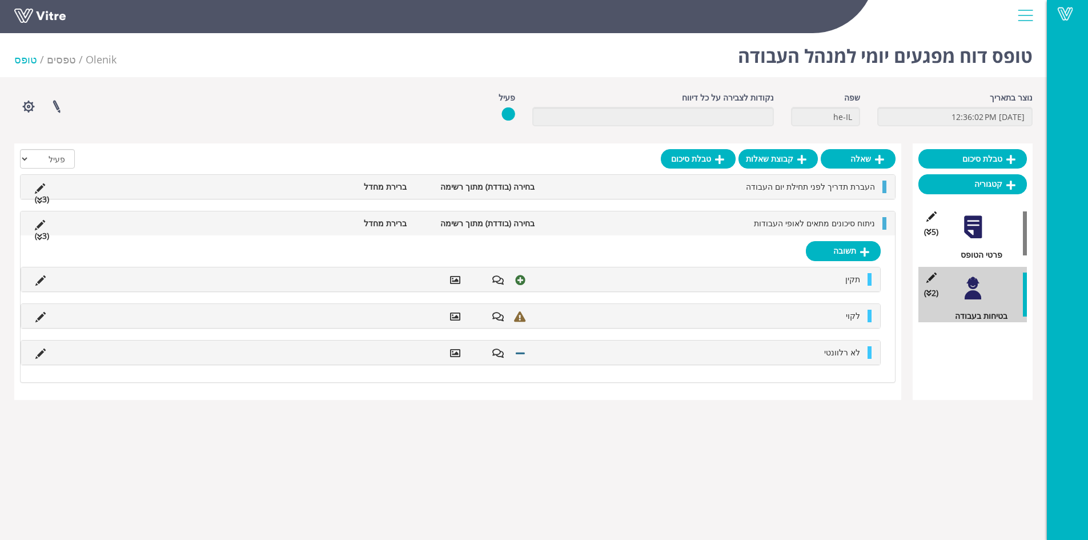
click at [688, 225] on li "ניתוח סיכונים מתאים לאופי העבודות" at bounding box center [710, 223] width 340 height 13
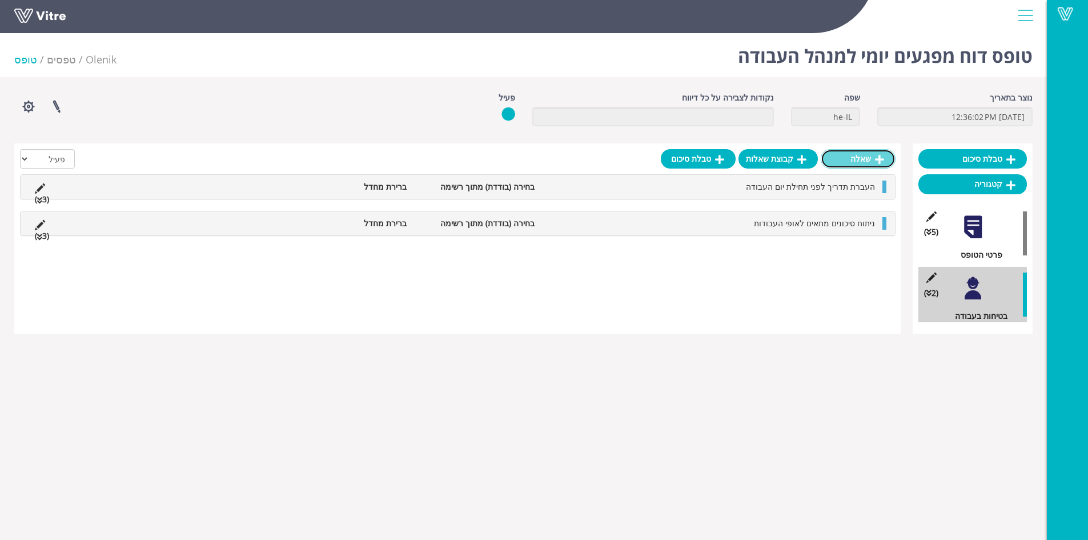
click at [856, 155] on link "שאלה" at bounding box center [858, 158] width 75 height 19
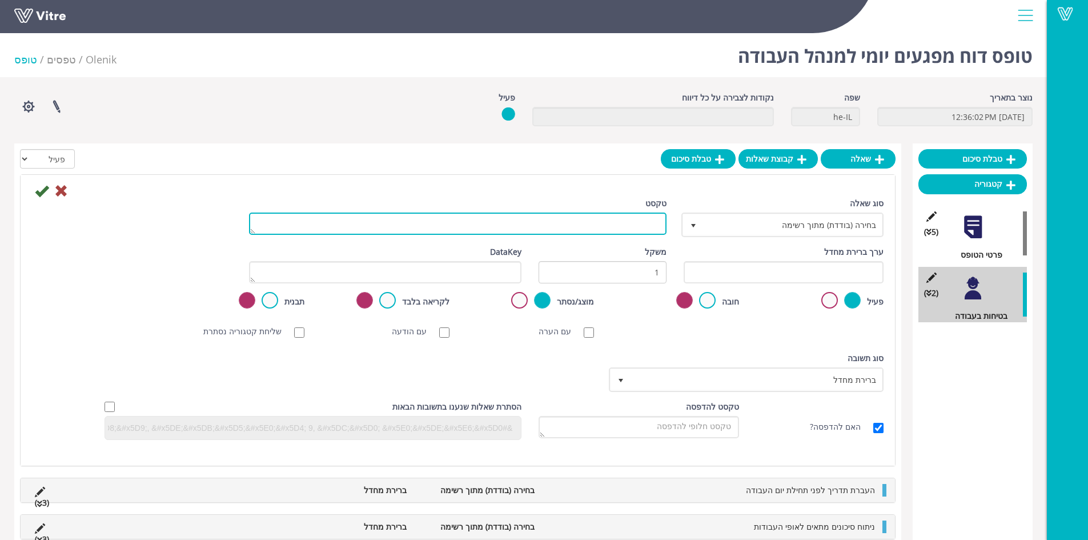
click at [607, 227] on textarea "טקסט" at bounding box center [458, 223] width 418 height 22
click at [580, 222] on textarea "עדכון פנקס הדרכה/פנקסג כללי" at bounding box center [458, 223] width 418 height 22
type textarea "עדכון פנקס הדרכה/פנקס כללי"
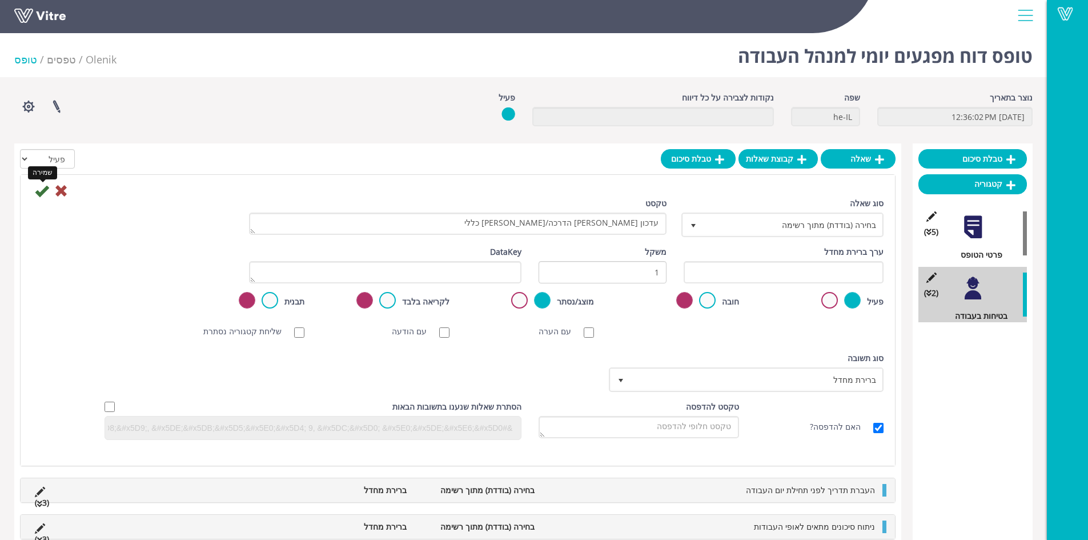
click at [39, 193] on icon at bounding box center [42, 191] width 14 height 14
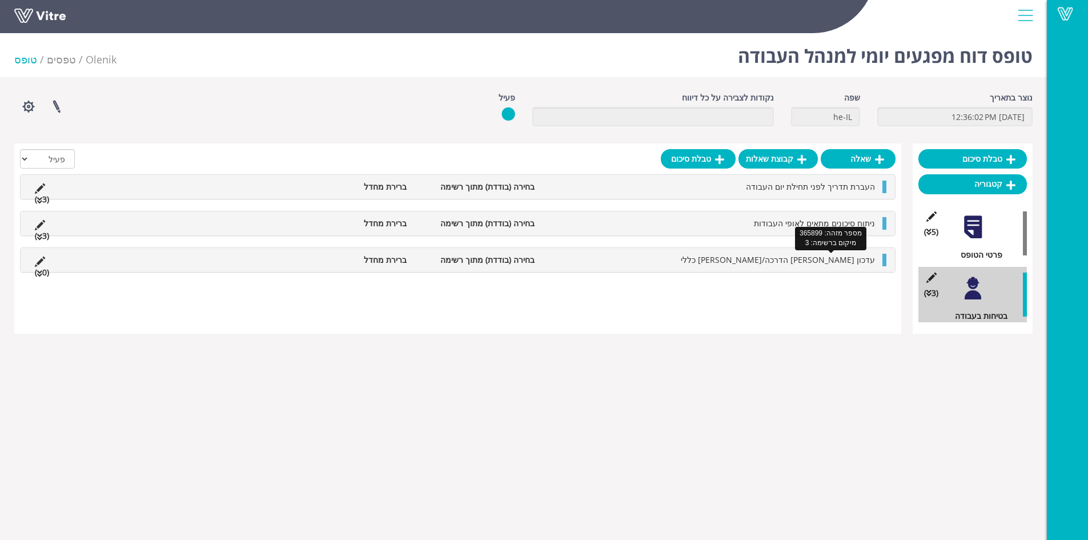
click at [804, 260] on span "עדכון פנקס הדרכה/פנקס כללי" at bounding box center [778, 259] width 194 height 11
click at [832, 290] on link "תשובה" at bounding box center [843, 287] width 75 height 19
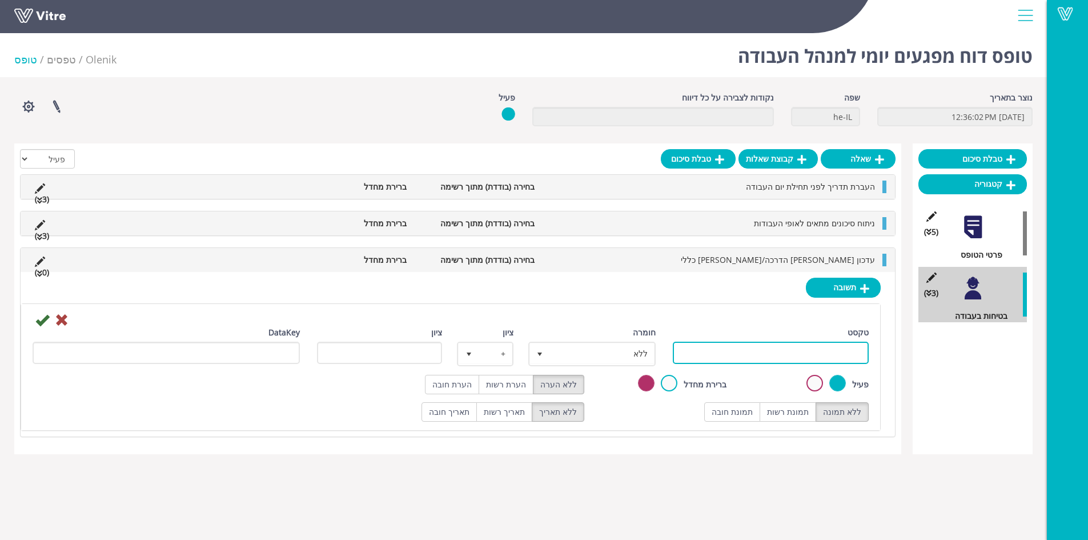
click at [783, 354] on input "טקסט" at bounding box center [771, 353] width 196 height 22
type input "תקין"
click at [789, 409] on label "תמונת רשות" at bounding box center [788, 411] width 57 height 19
radio input "true"
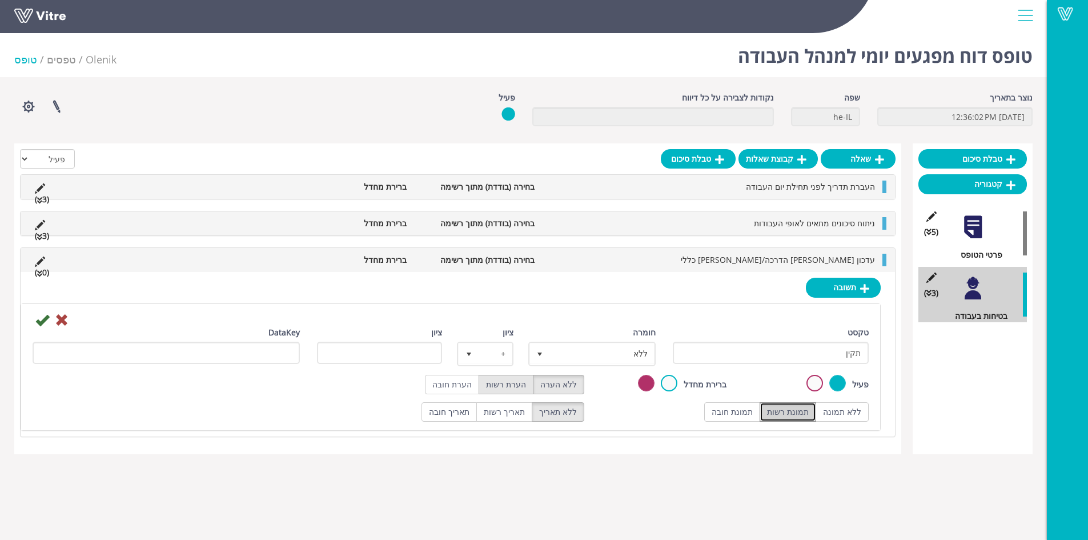
click at [512, 387] on label "הערת רשות" at bounding box center [506, 384] width 55 height 19
radio input "true"
click at [585, 352] on span "ללא" at bounding box center [602, 353] width 105 height 21
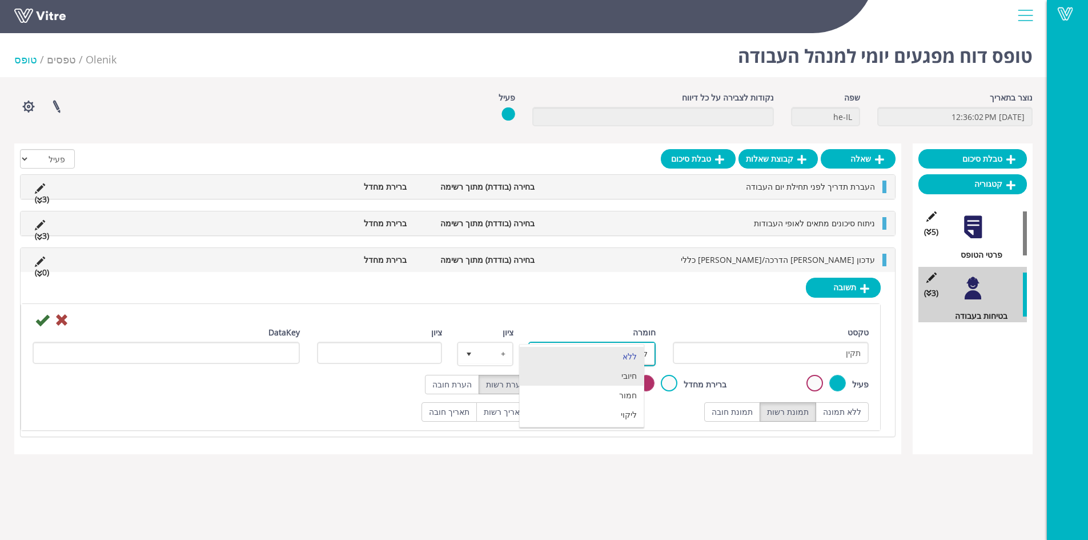
click at [602, 374] on li "חיובי" at bounding box center [582, 375] width 124 height 19
type input "1"
radio input "true"
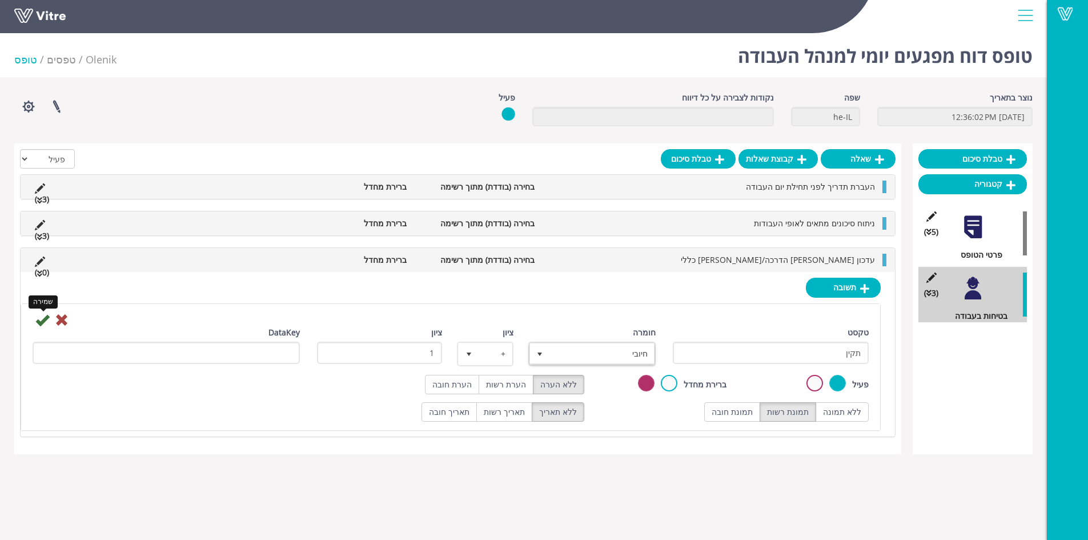
click at [40, 320] on icon at bounding box center [42, 320] width 14 height 14
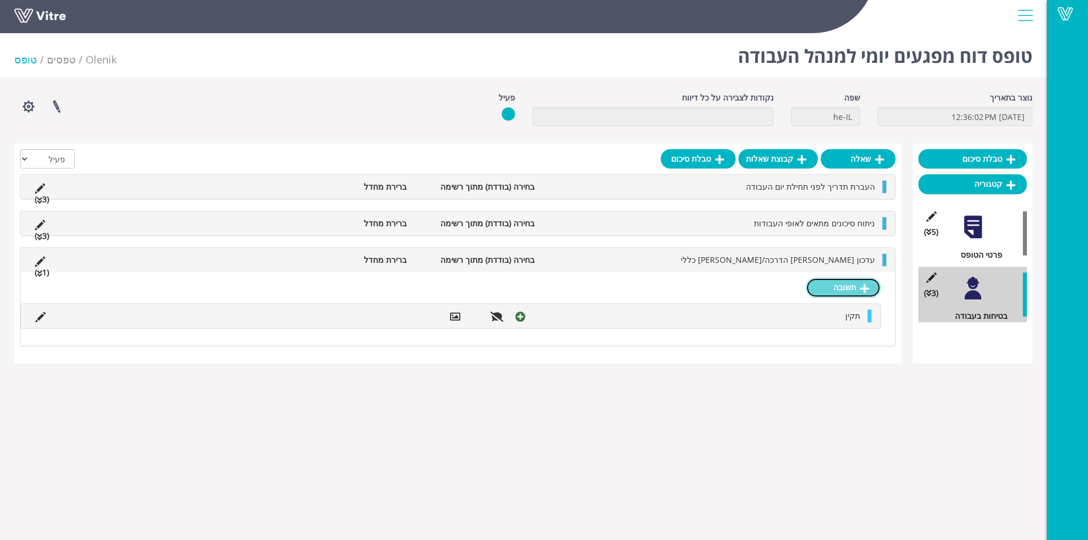
click at [856, 284] on link "תשובה" at bounding box center [843, 287] width 75 height 19
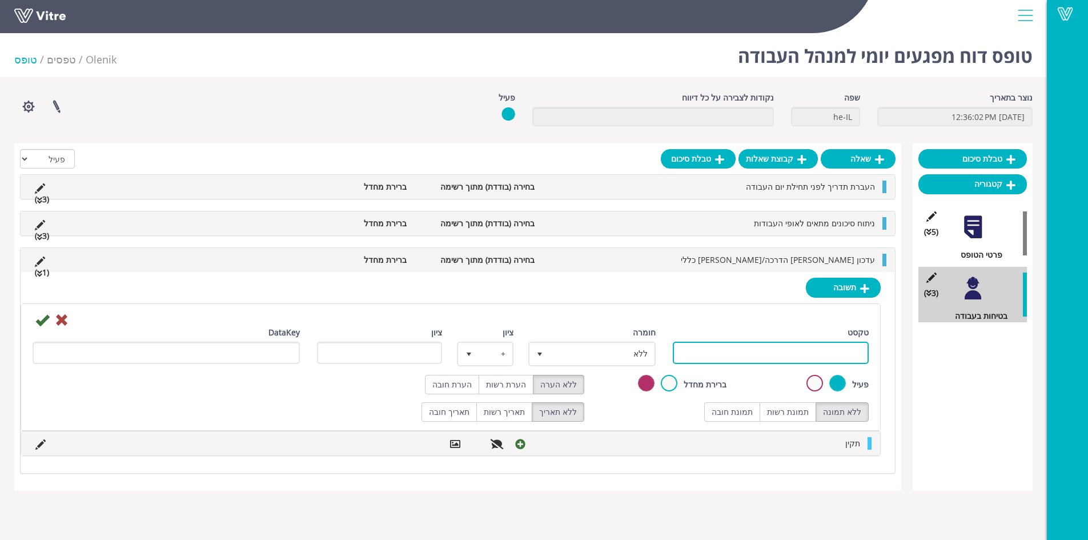
click at [812, 354] on input "טקסט" at bounding box center [771, 353] width 196 height 22
type input "לקוי"
click at [795, 411] on label "תמונת רשות" at bounding box center [788, 411] width 57 height 19
radio input "true"
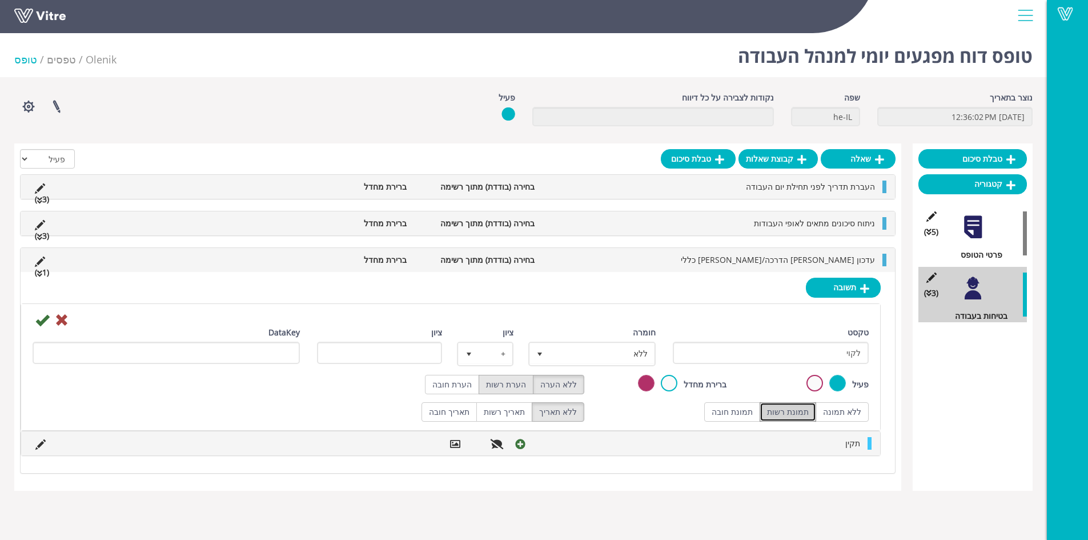
click at [514, 386] on label "הערת רשות" at bounding box center [506, 384] width 55 height 19
radio input "true"
click at [569, 354] on span "ללא" at bounding box center [602, 353] width 105 height 21
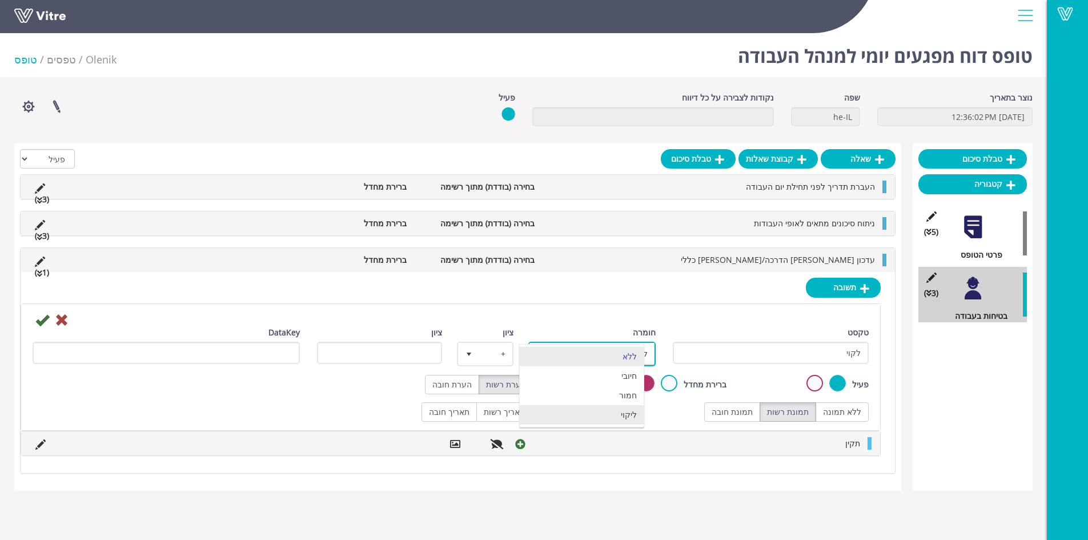
click at [626, 416] on li "ליקוי" at bounding box center [582, 414] width 124 height 19
type input "1"
click at [42, 323] on icon at bounding box center [42, 320] width 14 height 14
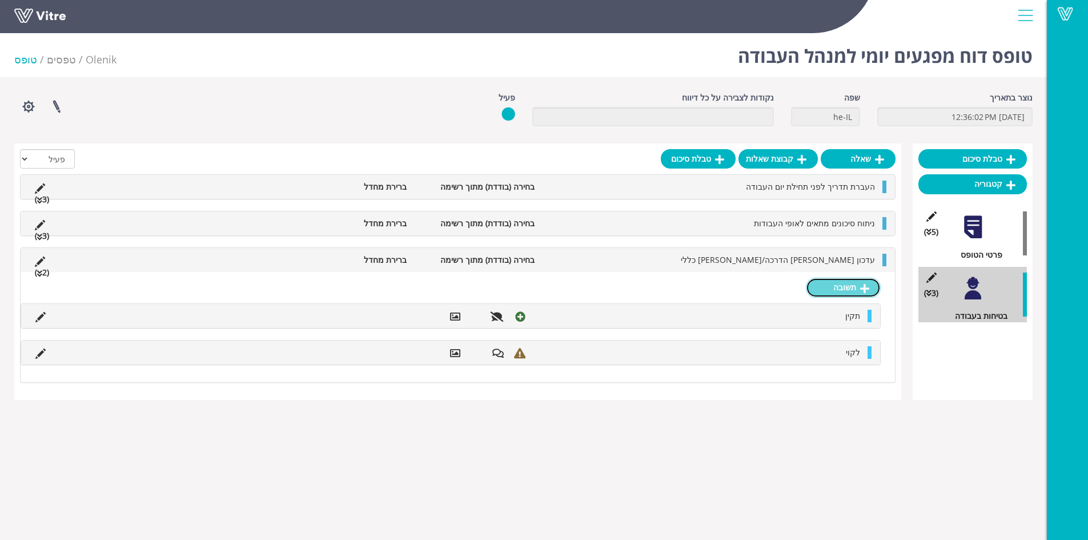
click at [837, 290] on link "תשובה" at bounding box center [843, 287] width 75 height 19
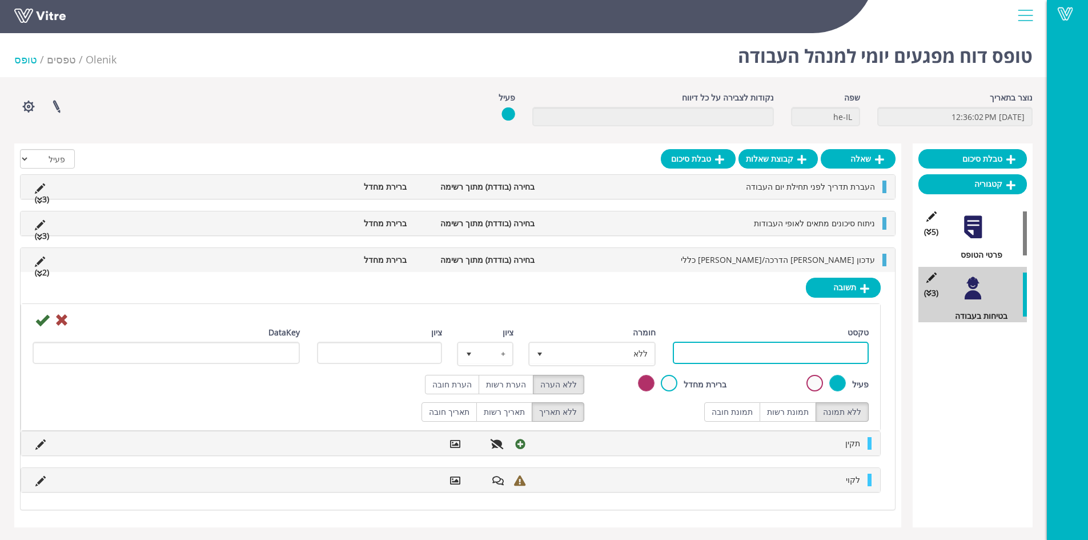
click at [737, 348] on input "טקסט" at bounding box center [771, 353] width 196 height 22
type input "לא רלוונטי"
drag, startPoint x: 779, startPoint y: 414, endPoint x: 729, endPoint y: 414, distance: 49.7
click at [779, 414] on label "תמונת רשות" at bounding box center [788, 411] width 57 height 19
radio input "true"
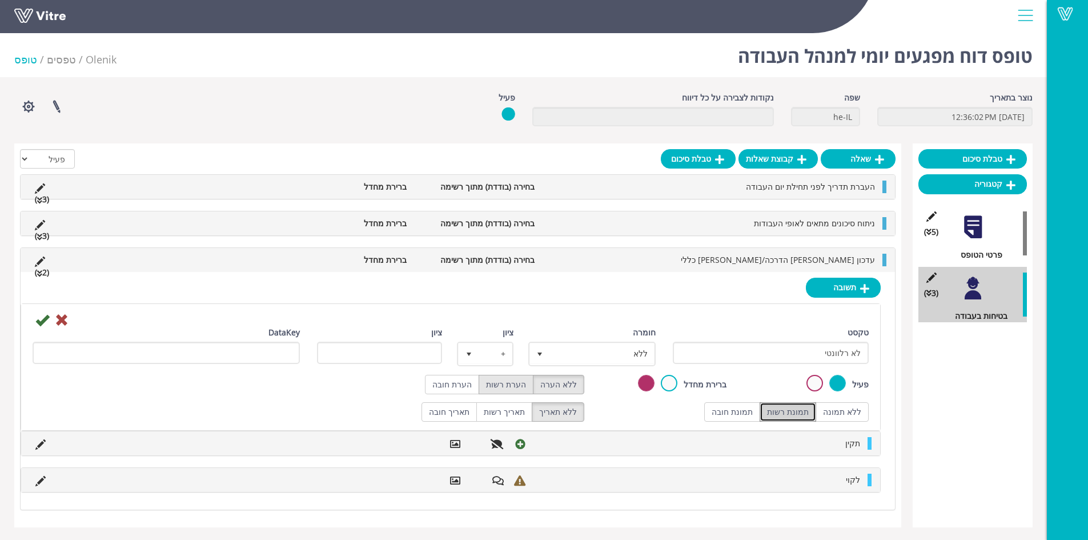
click at [518, 390] on label "הערת רשות" at bounding box center [506, 384] width 55 height 19
radio input "true"
click at [43, 321] on icon at bounding box center [42, 320] width 14 height 14
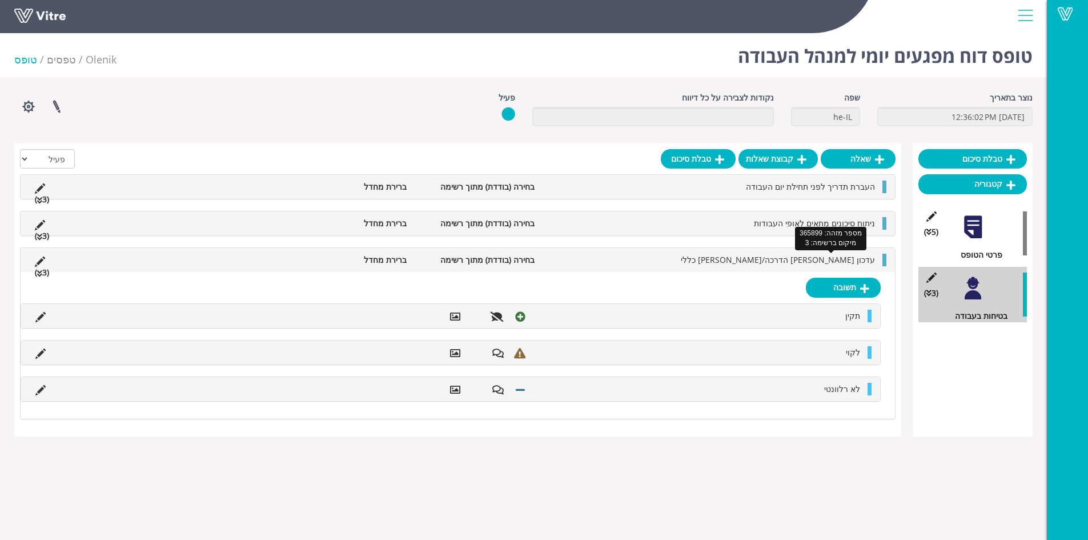
click at [808, 261] on span "עדכון פנקס הדרכה/פנקס כללי" at bounding box center [778, 259] width 194 height 11
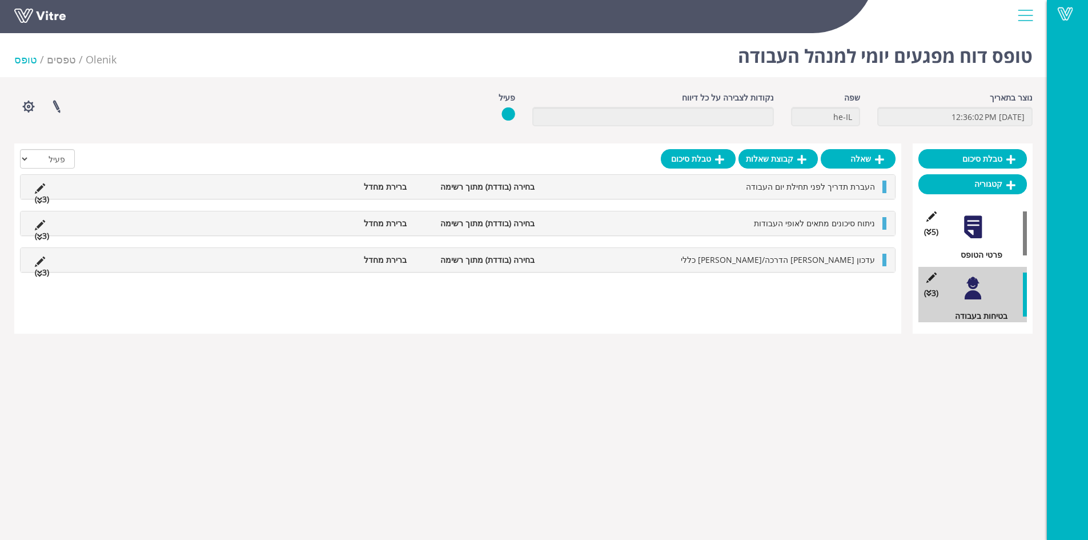
click at [857, 148] on div "שאלה קבוצת שאלות טבלת סיכום הכל פעיל לא פעיל העברת תדריך לפני תחילת יום העבודה …" at bounding box center [457, 238] width 887 height 190
click at [855, 159] on link "שאלה" at bounding box center [858, 158] width 75 height 19
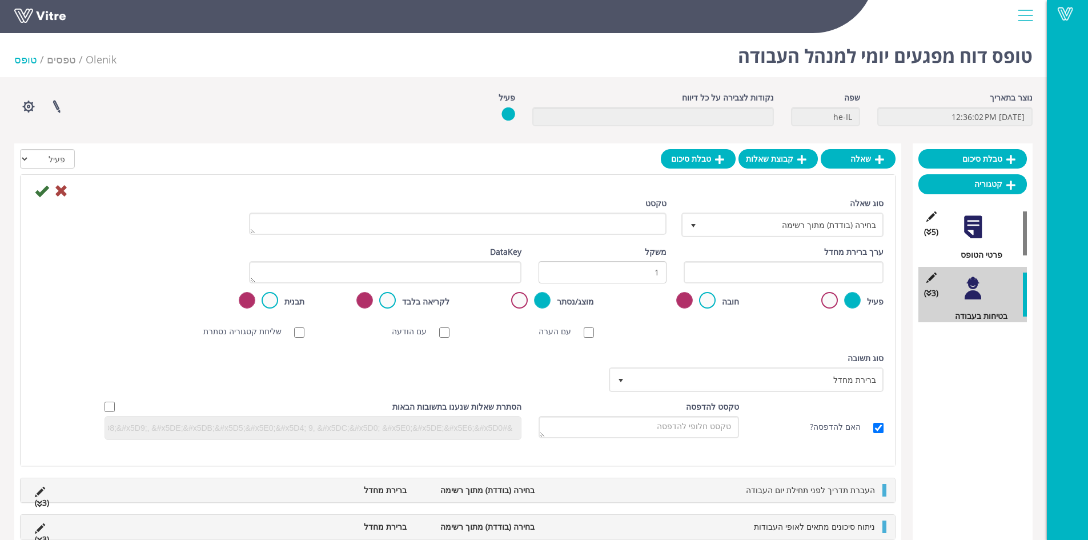
click at [577, 238] on div "טקסט" at bounding box center [457, 220] width 435 height 46
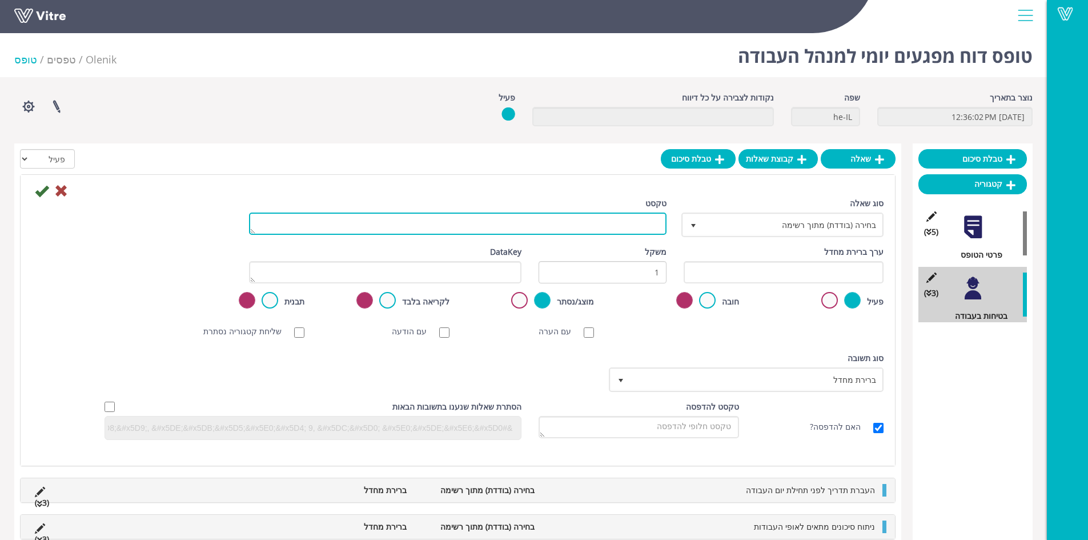
click at [577, 227] on textarea "טקסט" at bounding box center [458, 223] width 418 height 22
type textarea "מוכנות תיק עזרה ראשונה"
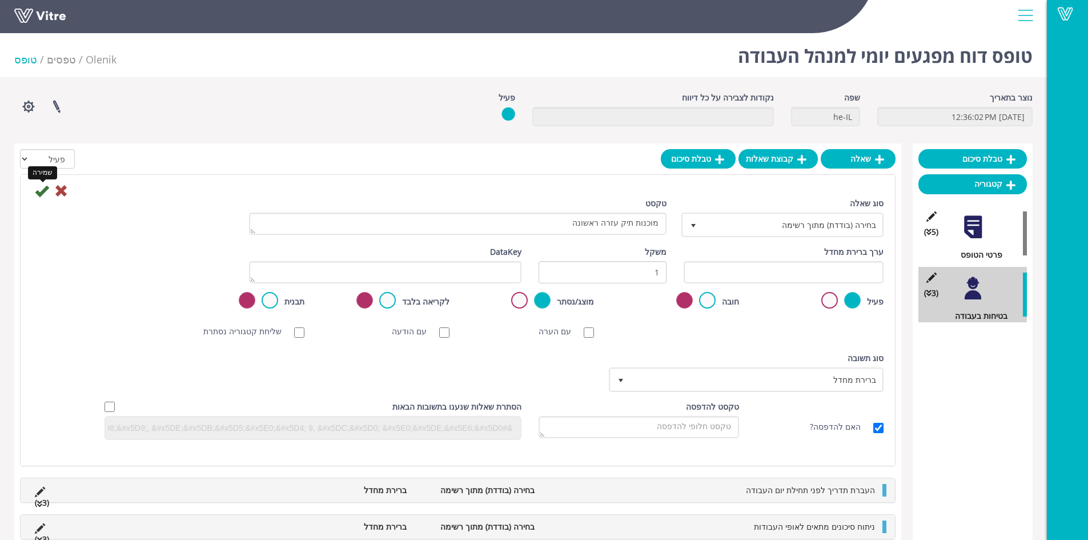
click at [40, 191] on icon at bounding box center [42, 191] width 14 height 14
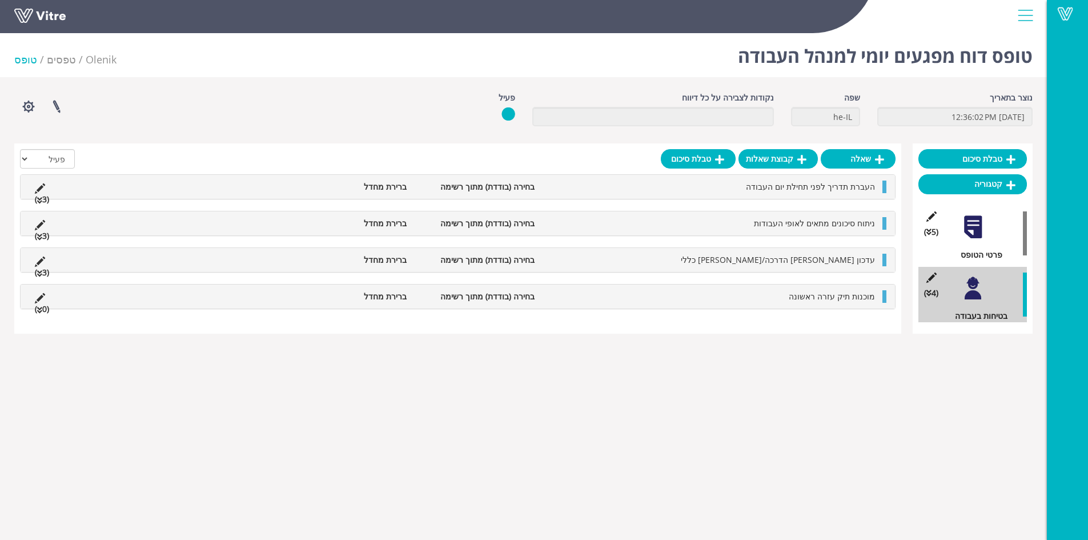
click at [767, 298] on li "מוכנות תיק עזרה ראשונה" at bounding box center [710, 296] width 340 height 13
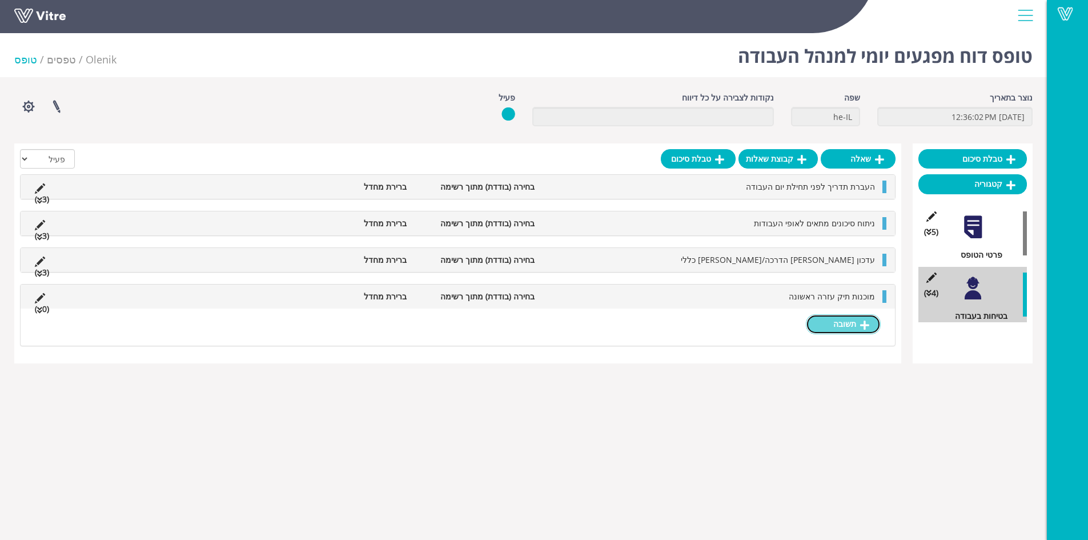
click at [839, 322] on link "תשובה" at bounding box center [843, 323] width 75 height 19
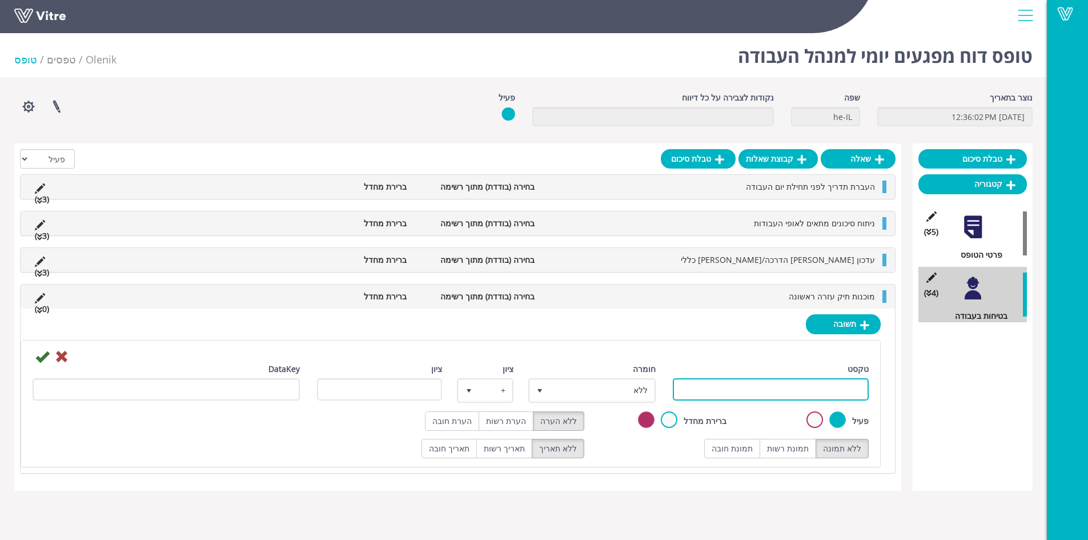
click at [811, 387] on input "טקסט" at bounding box center [771, 389] width 196 height 22
type input "תקין"
click at [795, 444] on label "תמונת רשות" at bounding box center [788, 448] width 57 height 19
radio input "true"
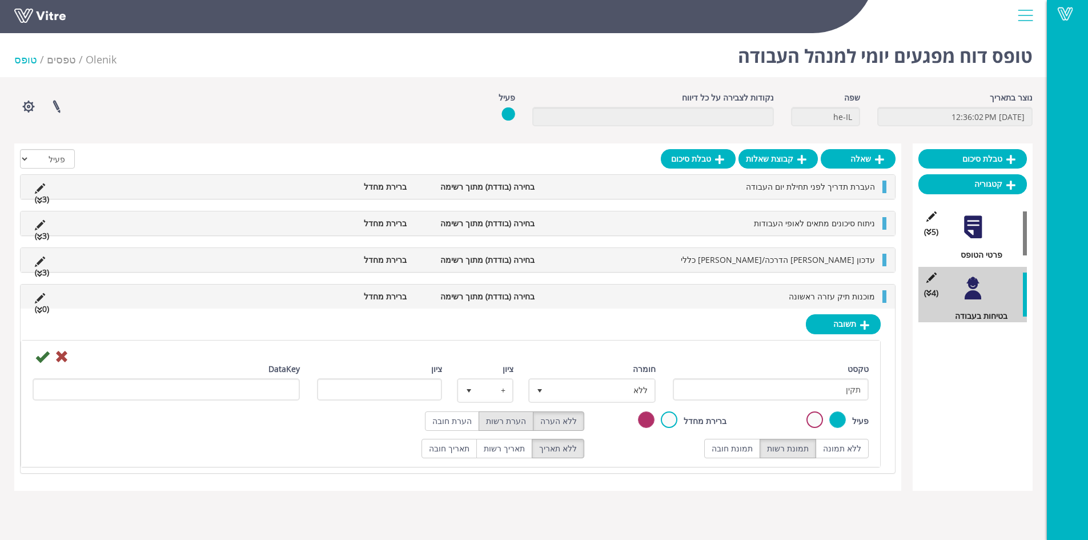
click at [522, 421] on label "הערת רשות" at bounding box center [506, 420] width 55 height 19
radio input "true"
click at [600, 388] on span "ללא" at bounding box center [602, 390] width 105 height 21
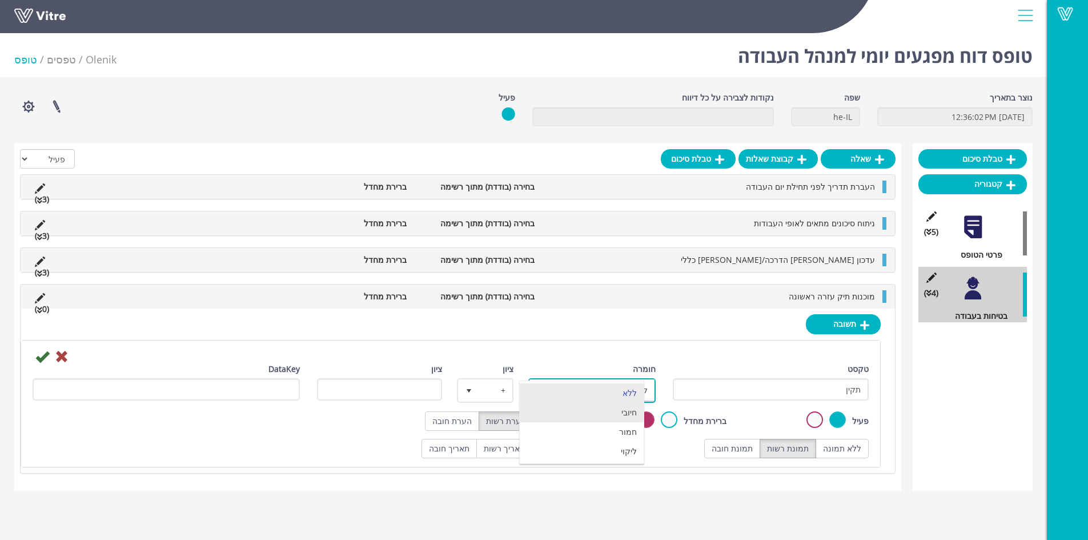
click at [627, 419] on li "חיובי" at bounding box center [582, 412] width 124 height 19
type input "1"
radio input "true"
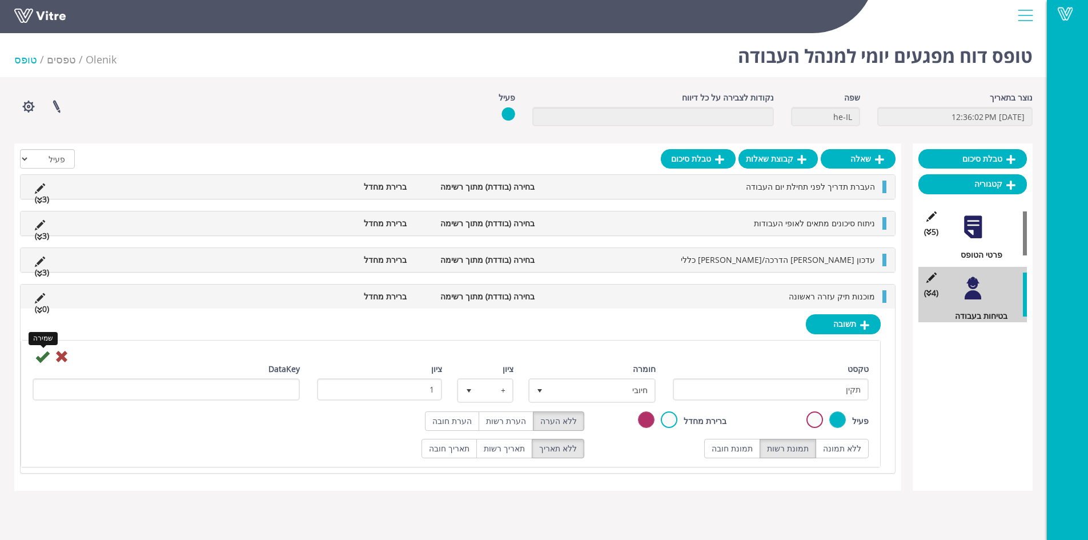
click at [41, 360] on icon at bounding box center [42, 357] width 14 height 14
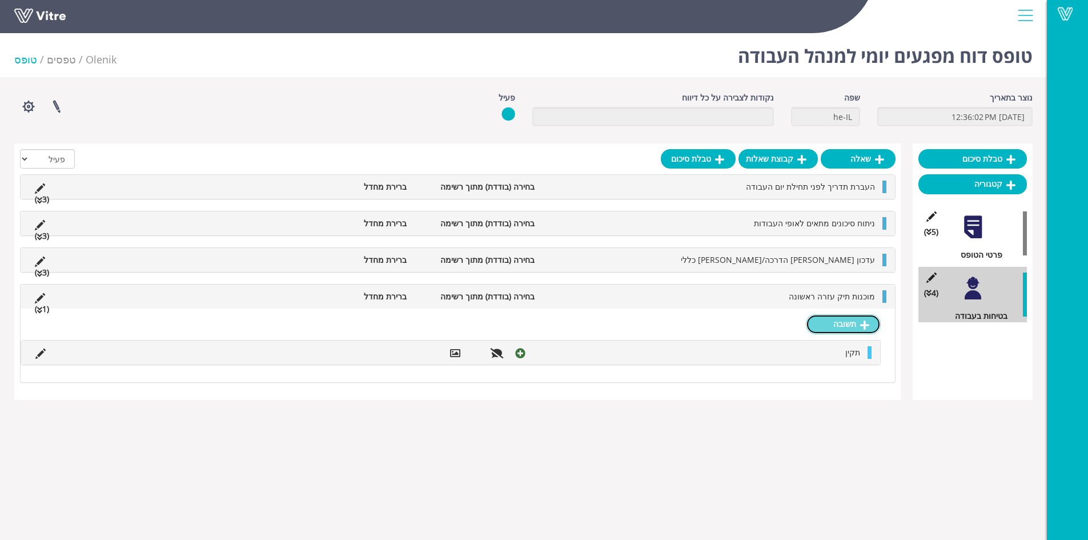
click at [844, 323] on link "תשובה" at bounding box center [843, 323] width 75 height 19
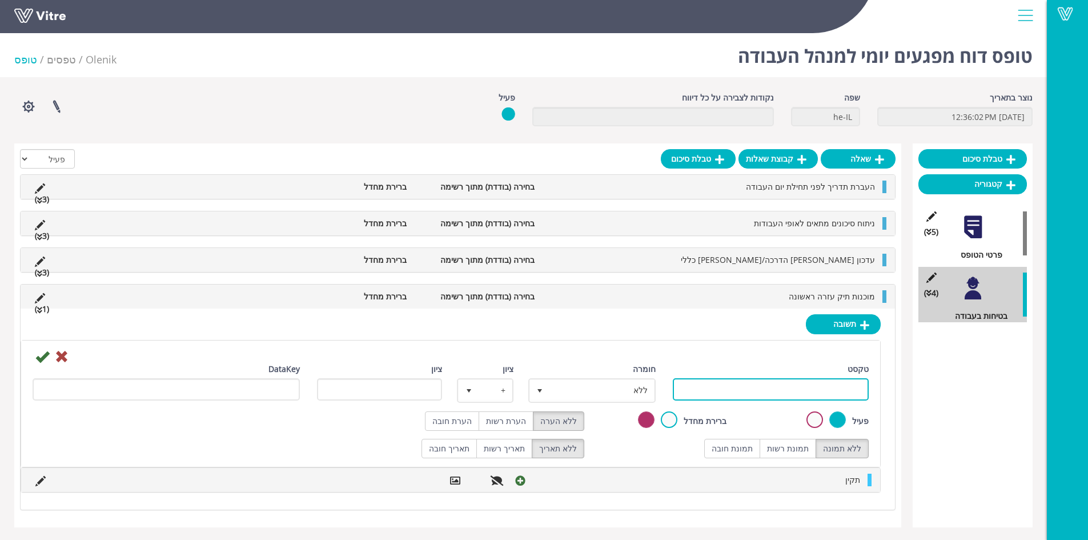
click at [812, 390] on input "טקסט" at bounding box center [771, 389] width 196 height 22
type input "לקוי"
click at [793, 450] on label "תמונת רשות" at bounding box center [788, 448] width 57 height 19
radio input "true"
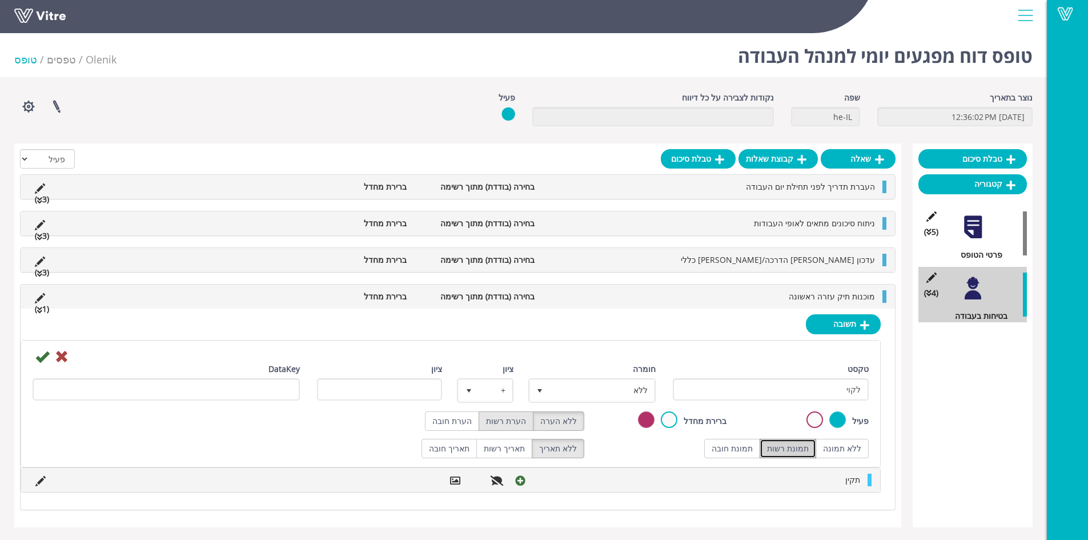
click at [501, 422] on label "הערת רשות" at bounding box center [506, 420] width 55 height 19
radio input "true"
click at [583, 394] on span "ללא" at bounding box center [602, 390] width 105 height 21
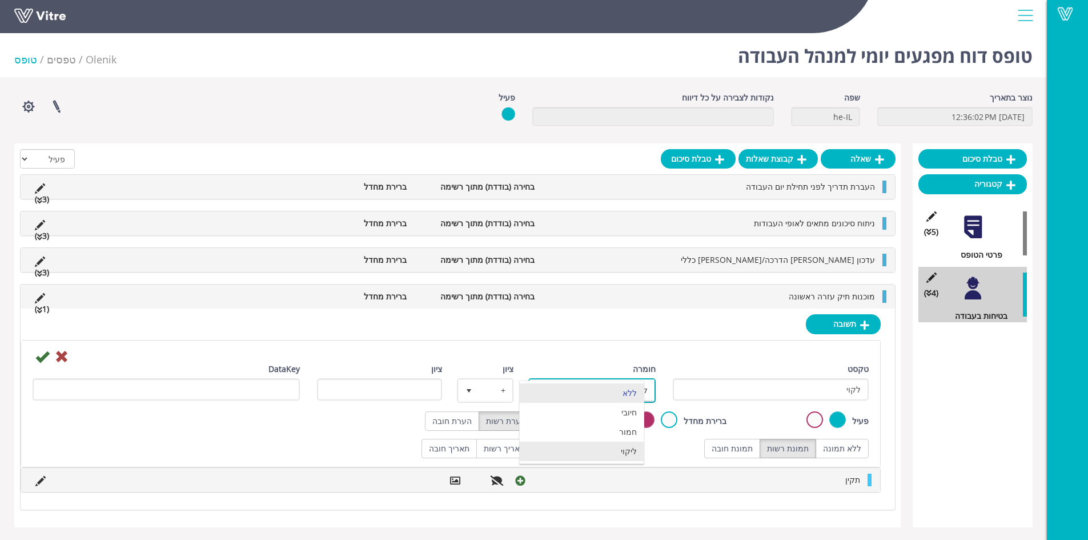
click at [616, 448] on li "ליקוי" at bounding box center [582, 451] width 124 height 19
type input "1"
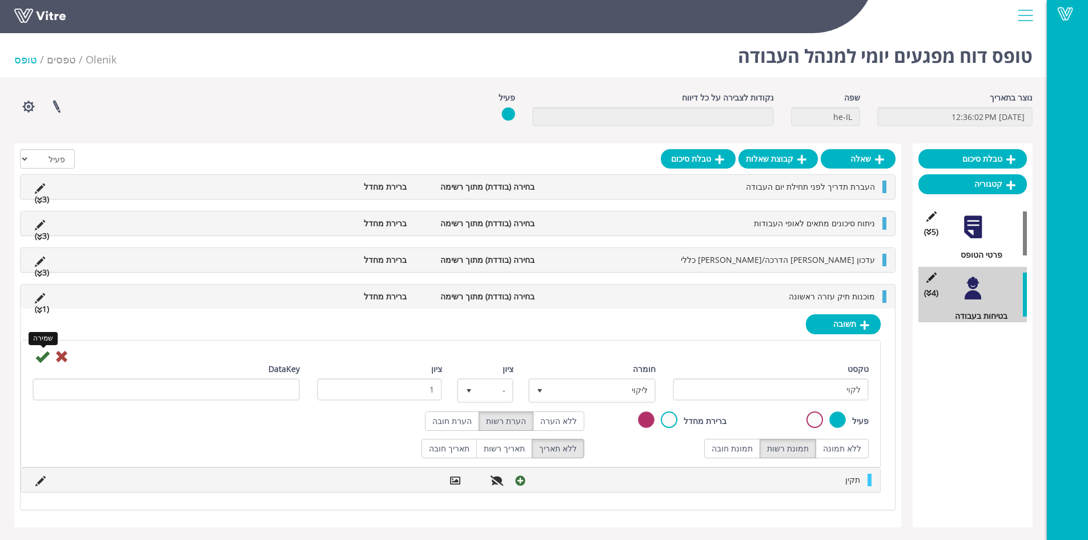
click at [45, 356] on icon at bounding box center [42, 357] width 14 height 14
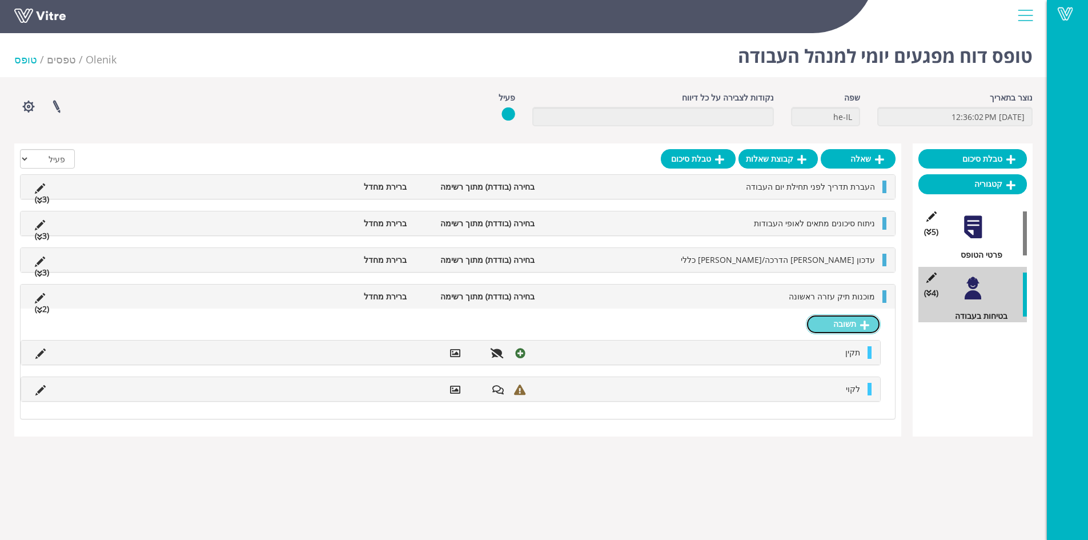
click at [836, 327] on link "תשובה" at bounding box center [843, 323] width 75 height 19
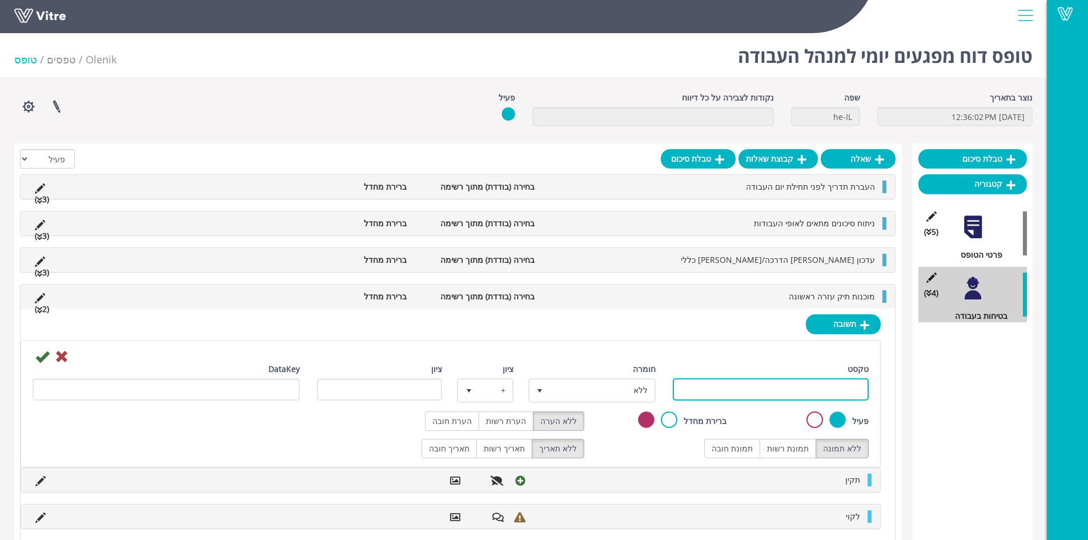
click at [794, 386] on input "טקסט" at bounding box center [771, 389] width 196 height 22
type input "לא רלוונטי"
click at [799, 452] on label "תמונת רשות" at bounding box center [788, 448] width 57 height 19
radio input "true"
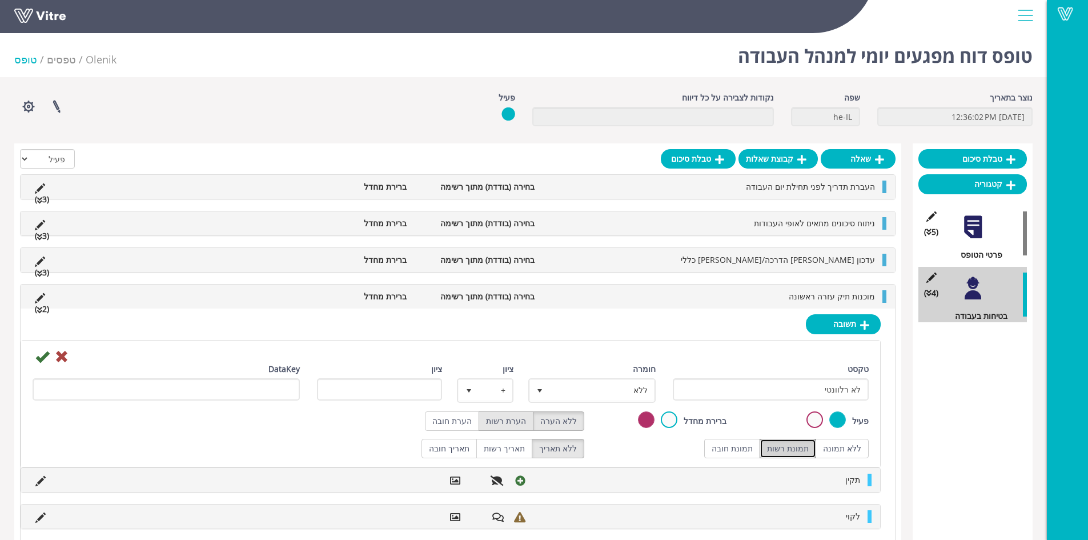
click at [518, 424] on label "הערת רשות" at bounding box center [506, 420] width 55 height 19
radio input "true"
click at [44, 354] on icon at bounding box center [42, 357] width 14 height 14
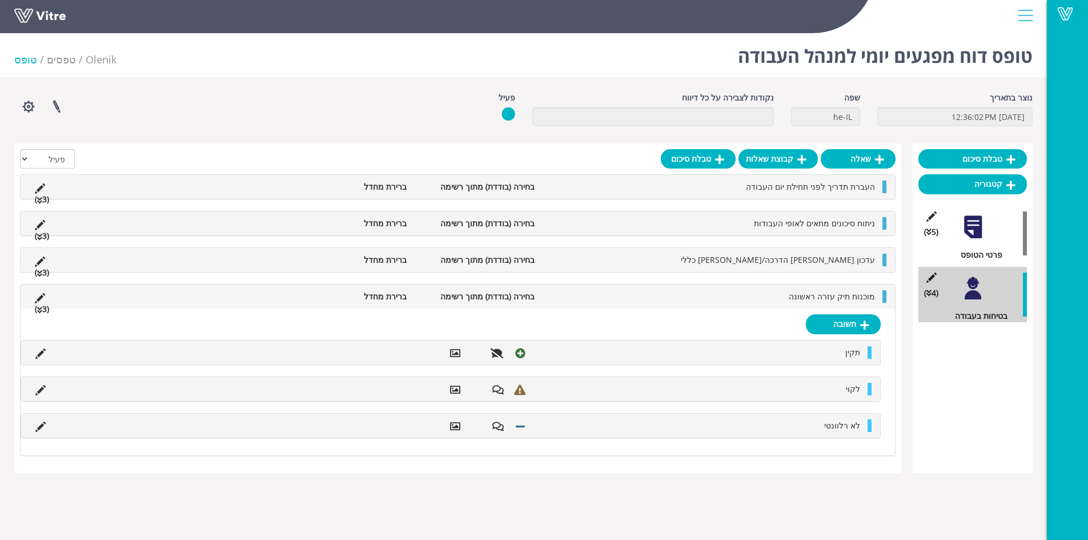
click at [826, 301] on span "מוכנות תיק עזרה ראשונה" at bounding box center [832, 296] width 86 height 11
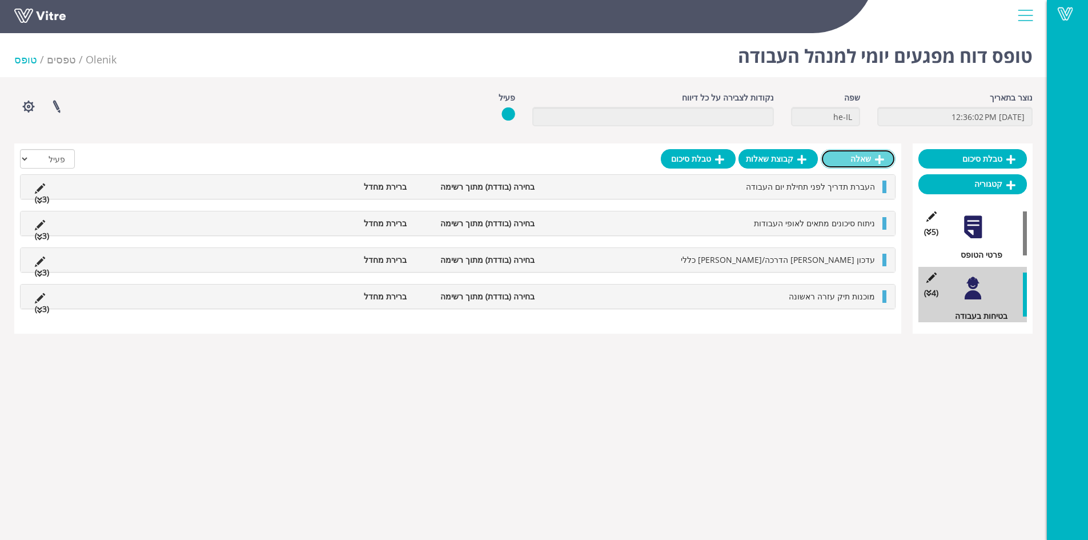
click at [869, 163] on link "שאלה" at bounding box center [858, 158] width 75 height 19
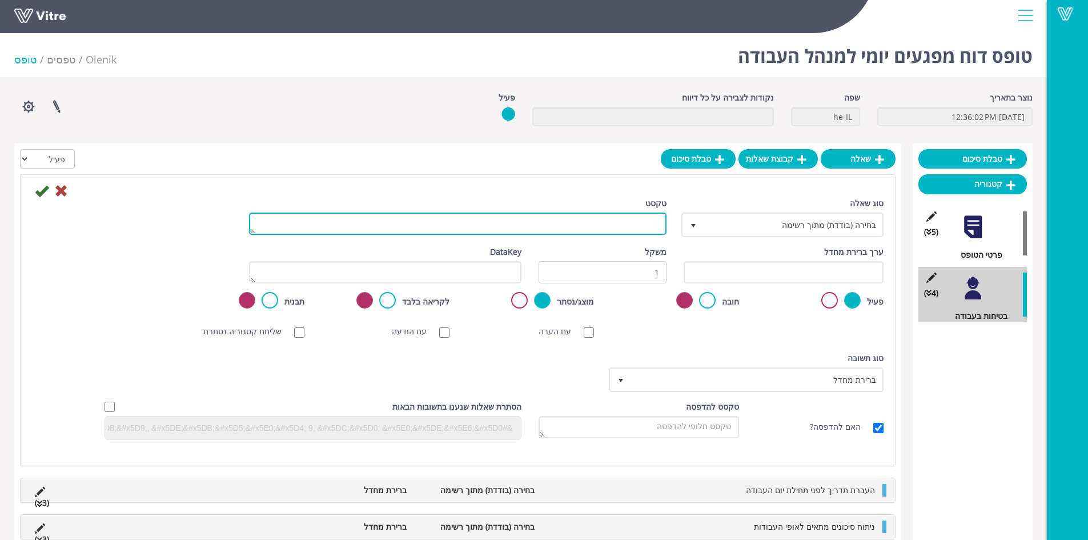
click at [608, 220] on textarea "טקסט" at bounding box center [458, 223] width 418 height 22
type textarea "ציוד כיבוי אש בתוקף (לעבודה חמה) - תוקף מטפים"
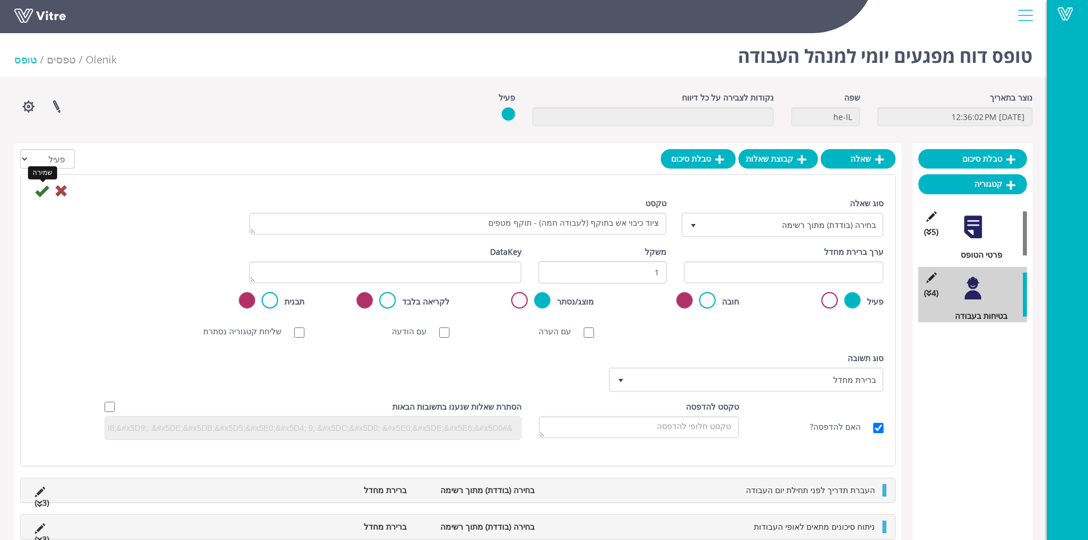
click at [40, 194] on icon at bounding box center [42, 191] width 14 height 14
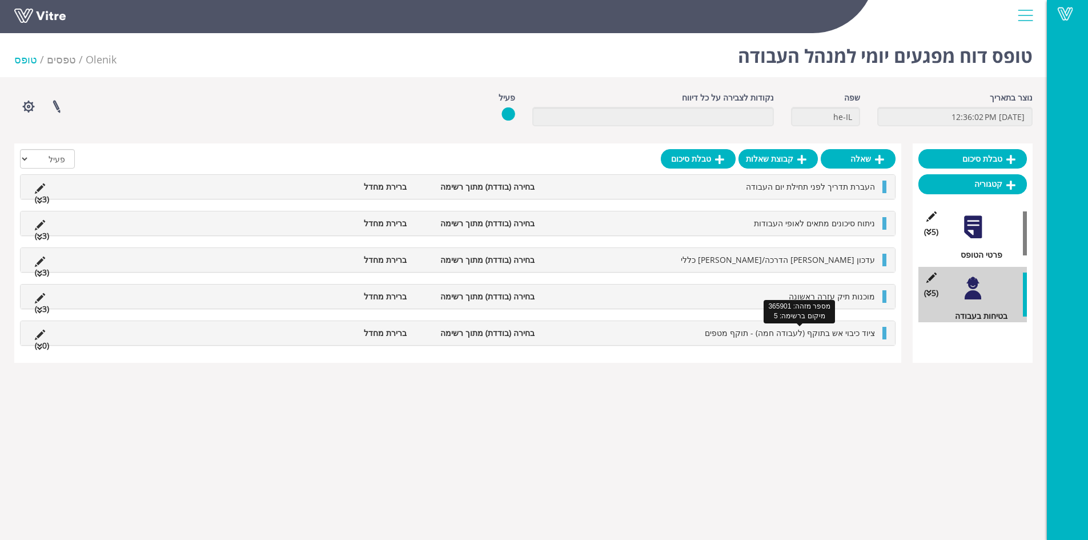
click at [745, 335] on span "ציוד כיבוי אש בתוקף (לעבודה חמה) - תוקף מטפים" at bounding box center [790, 332] width 170 height 11
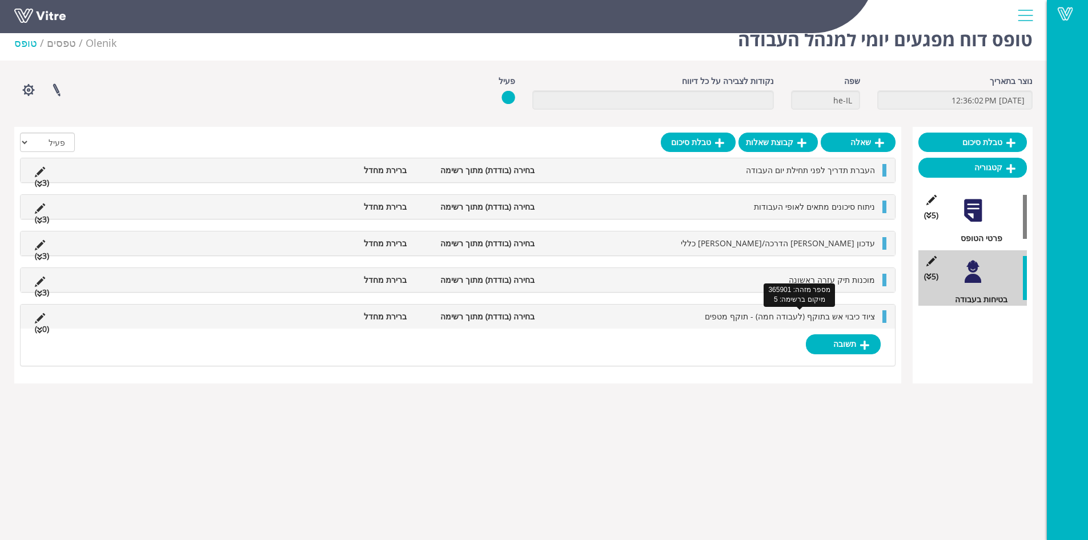
scroll to position [29, 0]
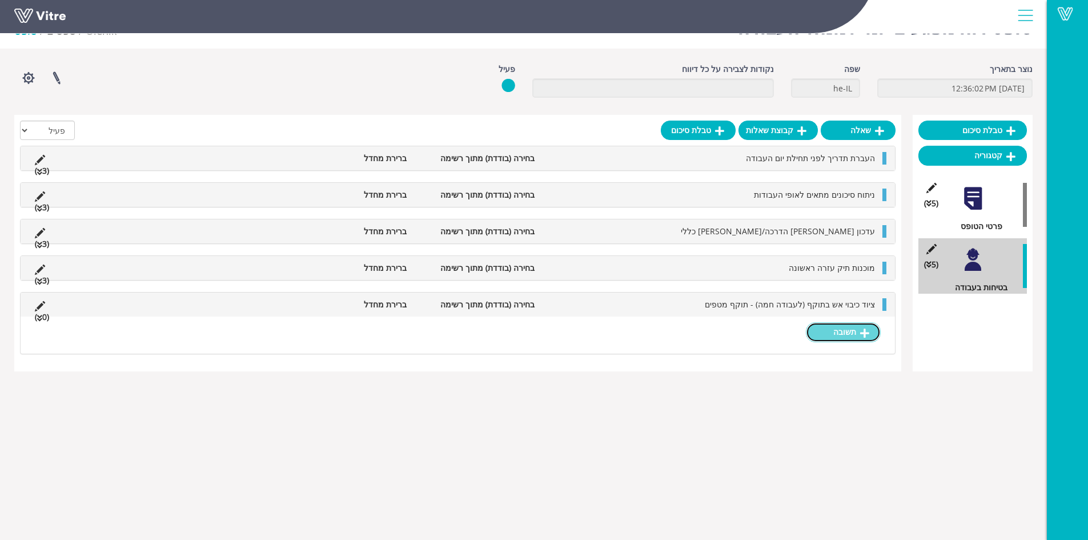
click at [841, 334] on link "תשובה" at bounding box center [843, 331] width 75 height 19
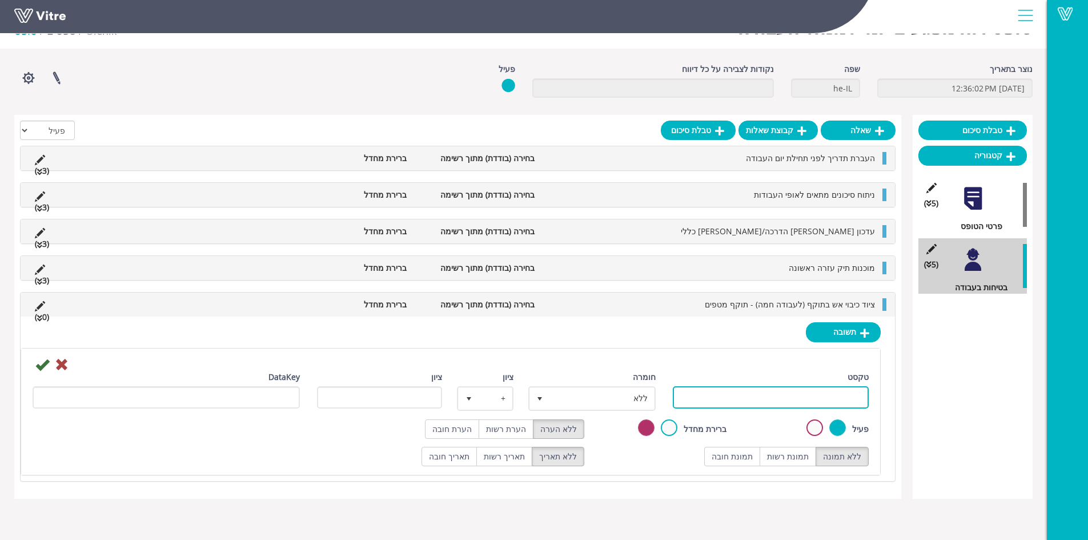
click at [839, 394] on input "טקסט" at bounding box center [771, 397] width 196 height 22
type input "תקין"
click at [800, 454] on label "תמונת רשות" at bounding box center [788, 456] width 57 height 19
radio input "true"
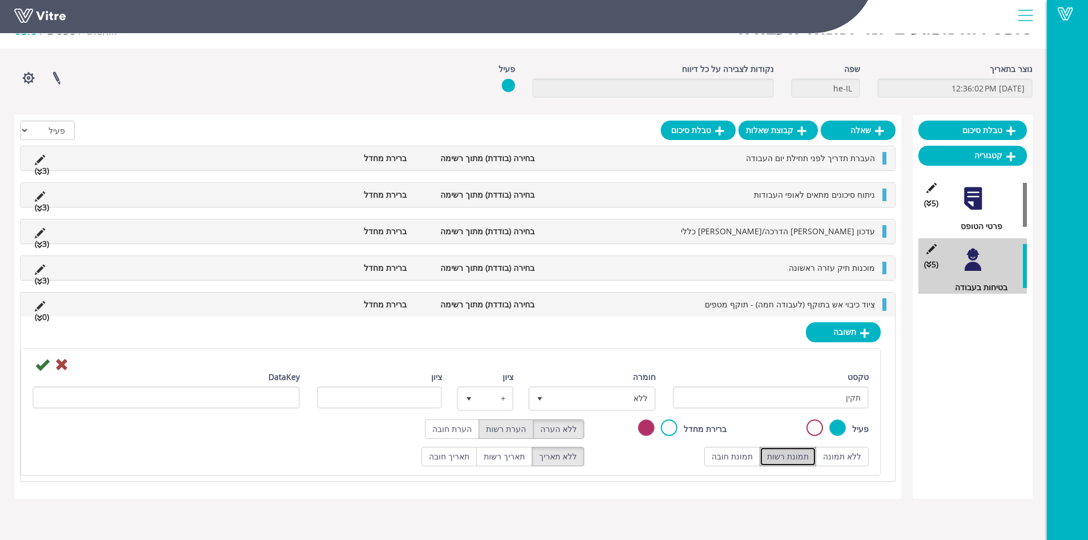
click at [511, 431] on label "הערת רשות" at bounding box center [506, 428] width 55 height 19
radio input "true"
click at [575, 399] on span "ללא" at bounding box center [602, 398] width 105 height 21
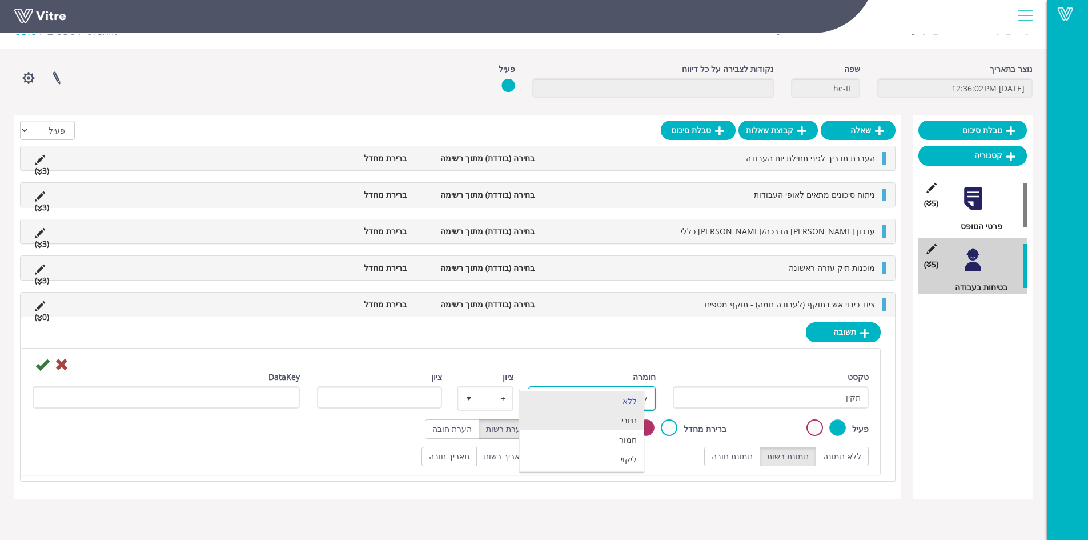
click at [595, 414] on li "חיובי" at bounding box center [582, 420] width 124 height 19
type input "1"
radio input "true"
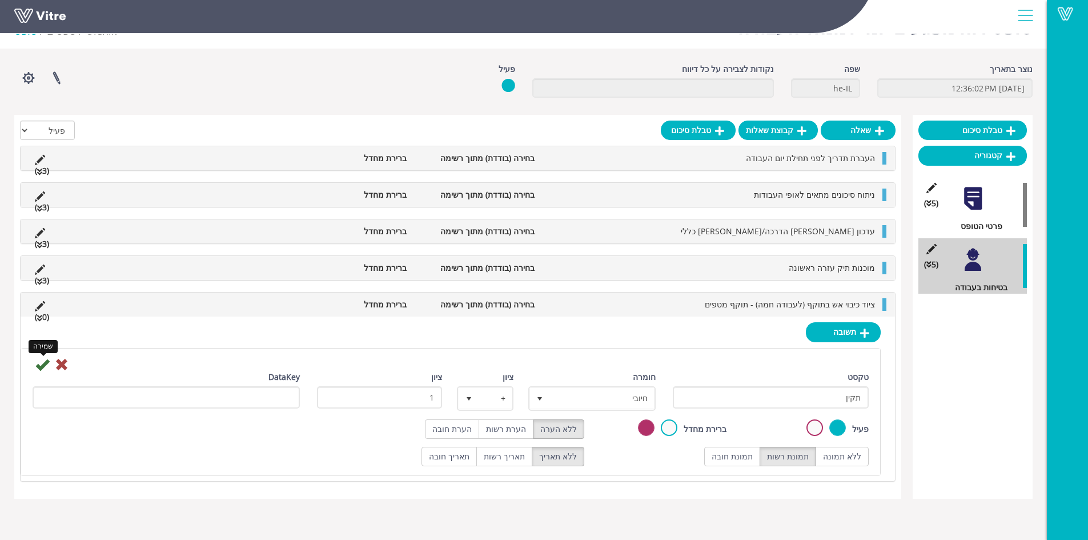
click at [39, 367] on icon at bounding box center [42, 365] width 14 height 14
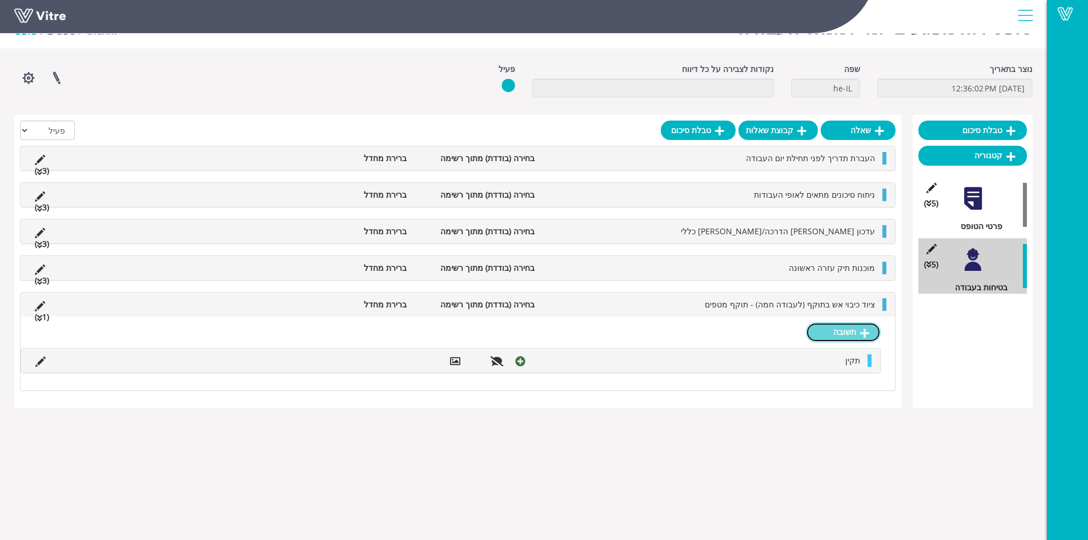
click at [831, 331] on link "תשובה" at bounding box center [843, 331] width 75 height 19
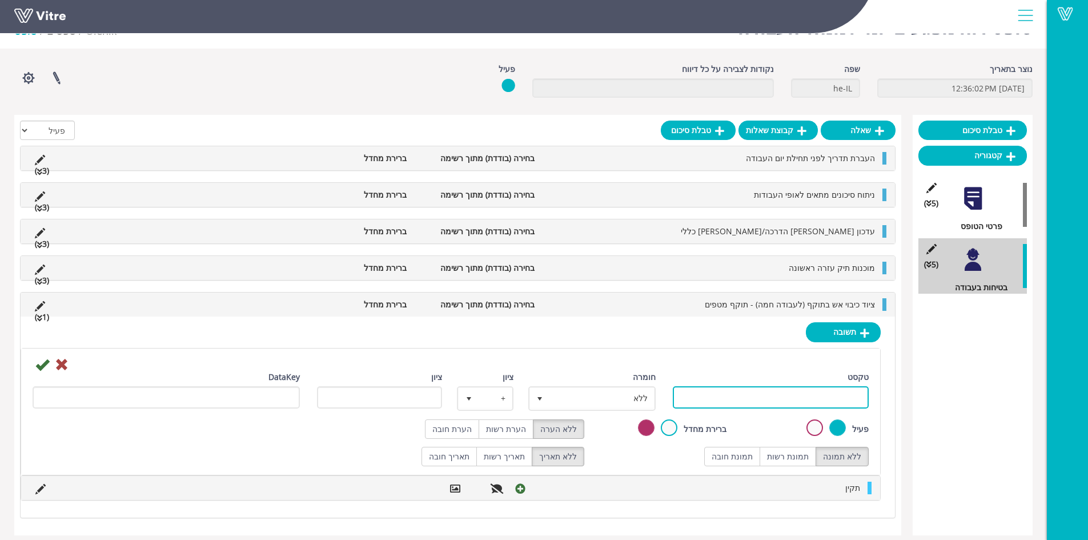
click at [813, 403] on input "טקסט" at bounding box center [771, 397] width 196 height 22
type input "לקוי"
click at [799, 453] on label "תמונת רשות" at bounding box center [788, 456] width 57 height 19
radio input "true"
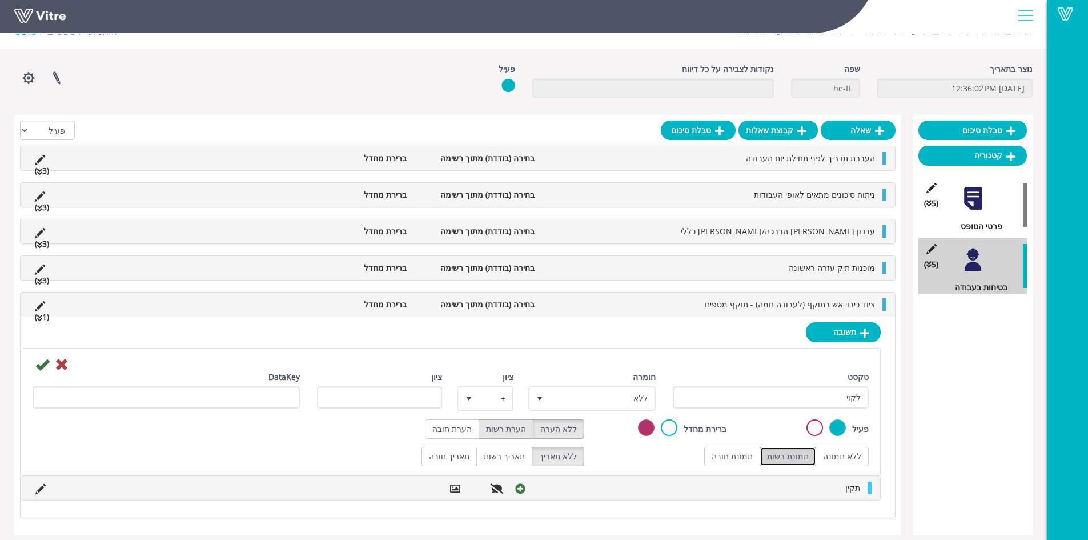
click at [514, 428] on label "הערת רשות" at bounding box center [506, 428] width 55 height 19
radio input "true"
click at [594, 390] on span "ללא" at bounding box center [602, 398] width 105 height 21
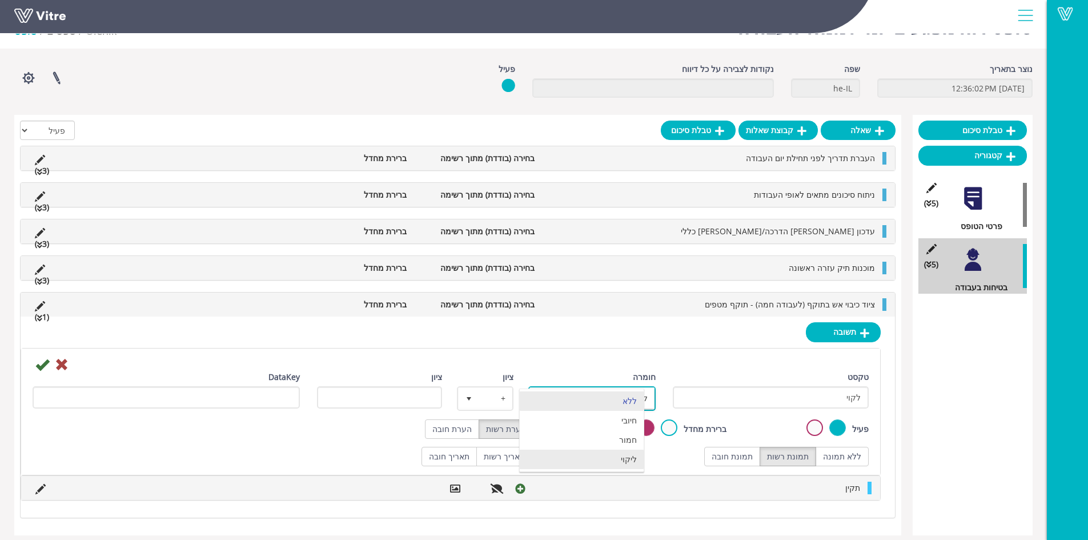
click at [627, 460] on li "ליקוי" at bounding box center [582, 459] width 124 height 19
type input "1"
click at [42, 366] on icon at bounding box center [42, 365] width 14 height 14
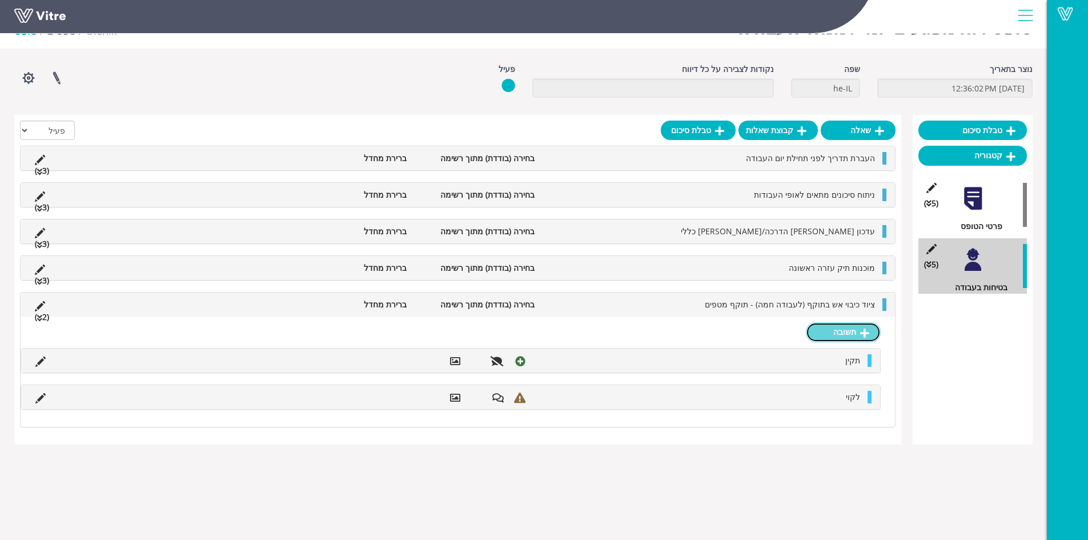
click at [850, 329] on link "תשובה" at bounding box center [843, 331] width 75 height 19
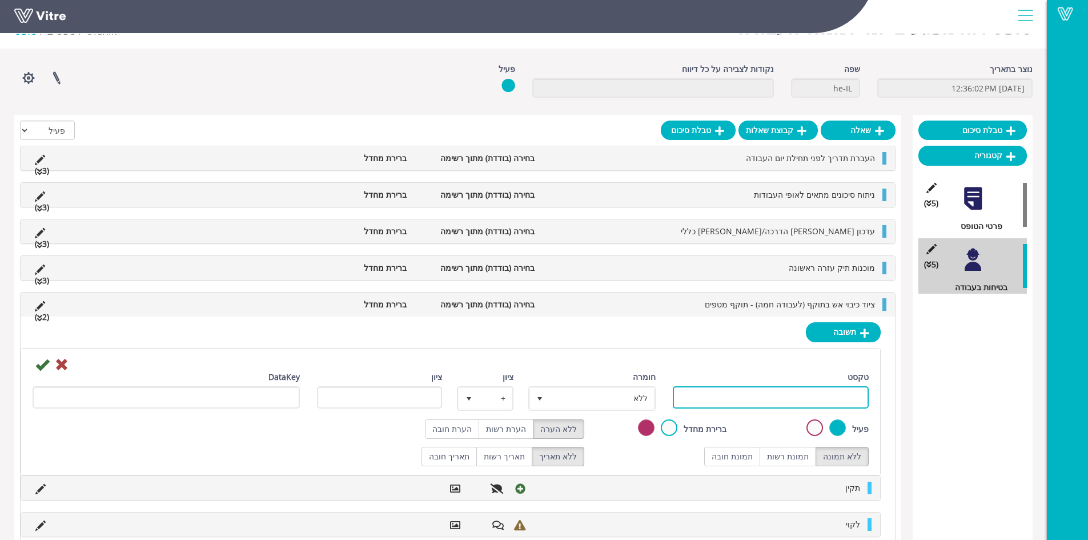
click at [740, 400] on input "טקסט" at bounding box center [771, 397] width 196 height 22
type input "לא רלוונטי"
click at [801, 457] on label "תמונת רשות" at bounding box center [788, 456] width 57 height 19
radio input "true"
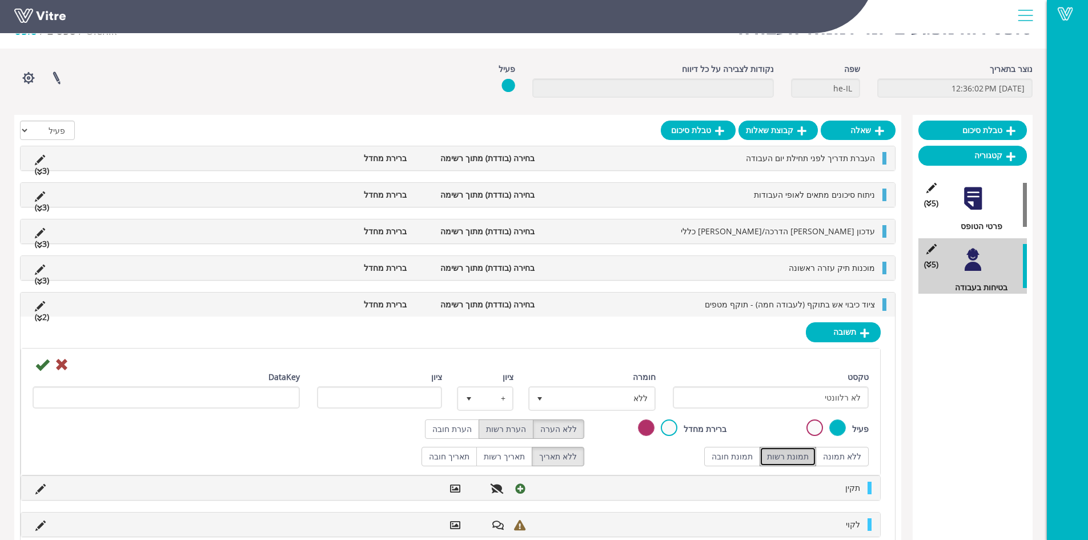
click at [512, 432] on label "הערת רשות" at bounding box center [506, 428] width 55 height 19
radio input "true"
click at [40, 367] on icon at bounding box center [42, 365] width 14 height 14
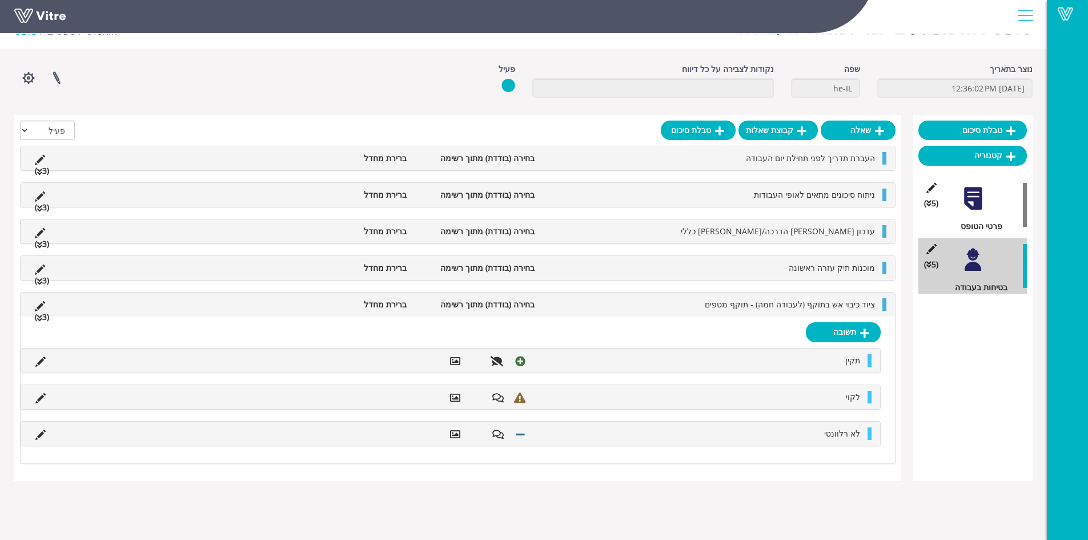
click at [803, 310] on li "ציוד כיבוי אש בתוקף (לעבודה חמה) - תוקף מטפים" at bounding box center [710, 304] width 340 height 13
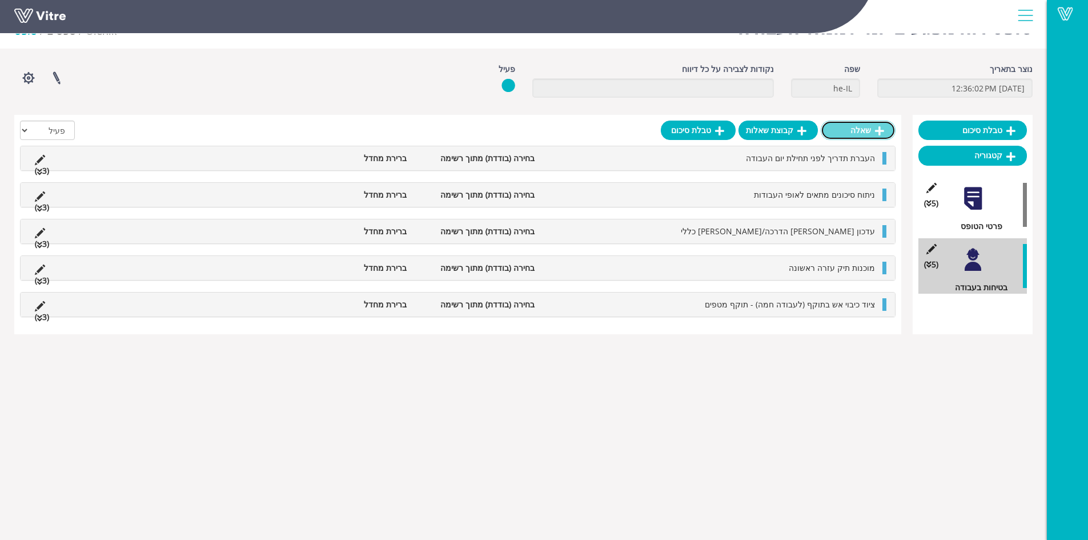
click at [875, 137] on link "שאלה" at bounding box center [858, 130] width 75 height 19
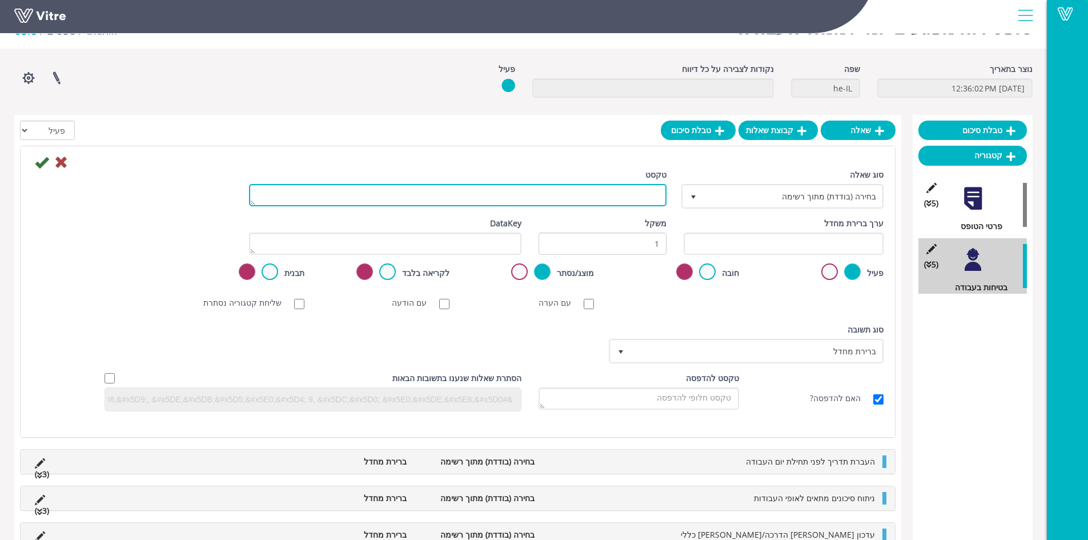
click at [632, 191] on textarea "טקסט" at bounding box center [458, 195] width 418 height 22
type textarea "אישורי בטיחות לביצוע העבודה + החתרים"
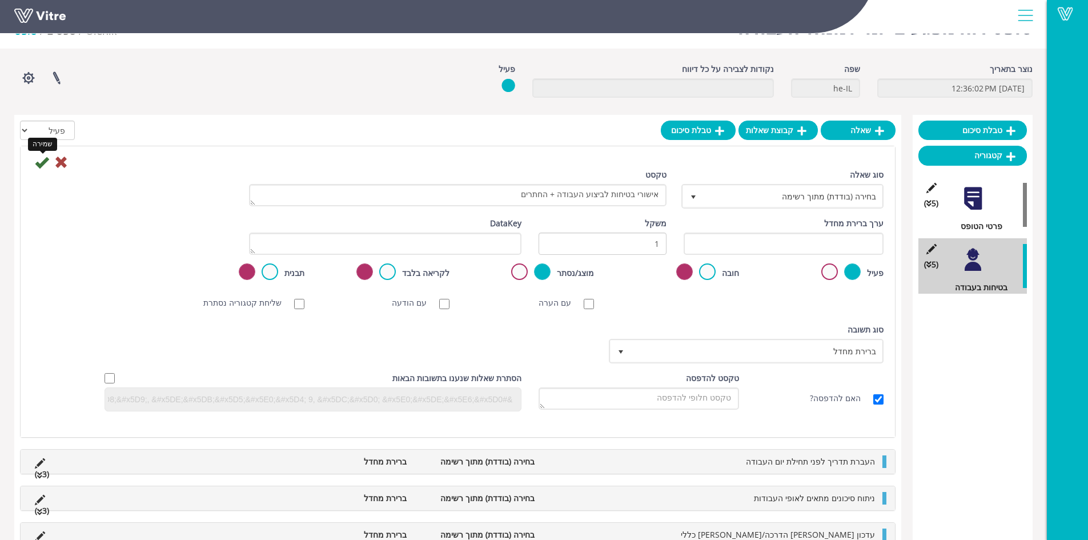
click at [41, 163] on icon at bounding box center [42, 162] width 14 height 14
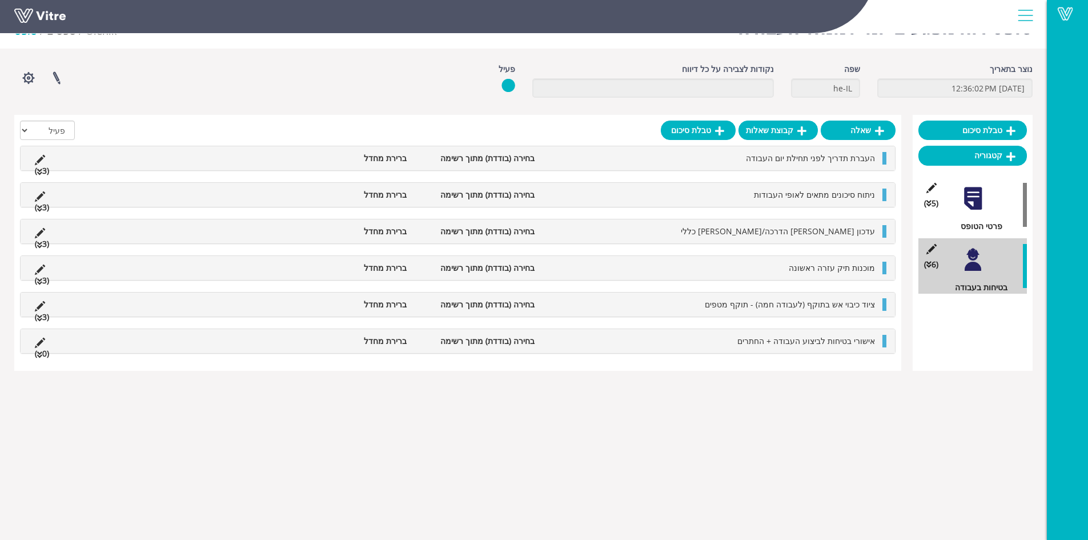
click at [732, 339] on li "אישורי בטיחות לביצוע העבודה + החתרים" at bounding box center [710, 341] width 340 height 13
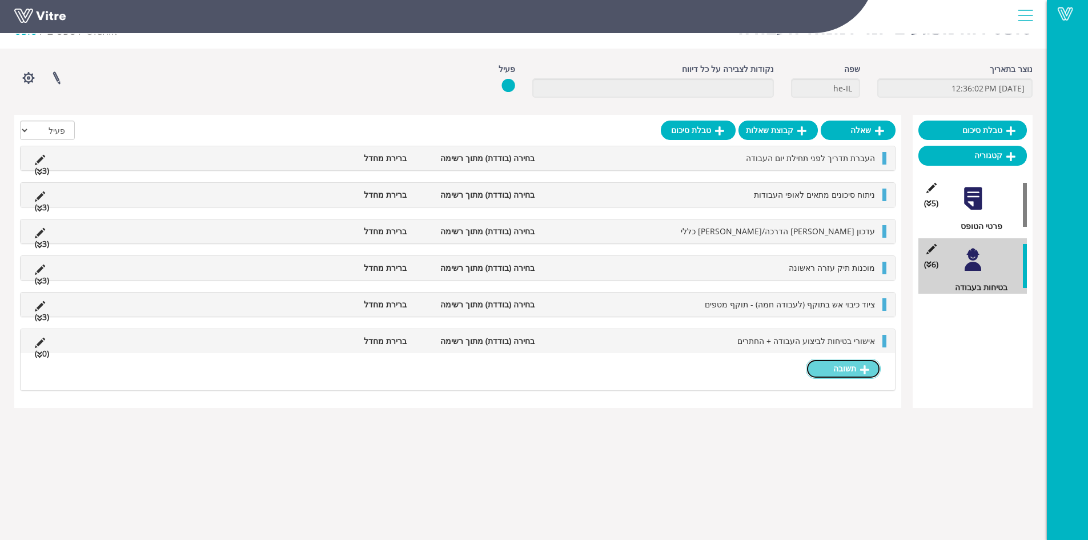
click at [840, 366] on link "תשובה" at bounding box center [843, 368] width 75 height 19
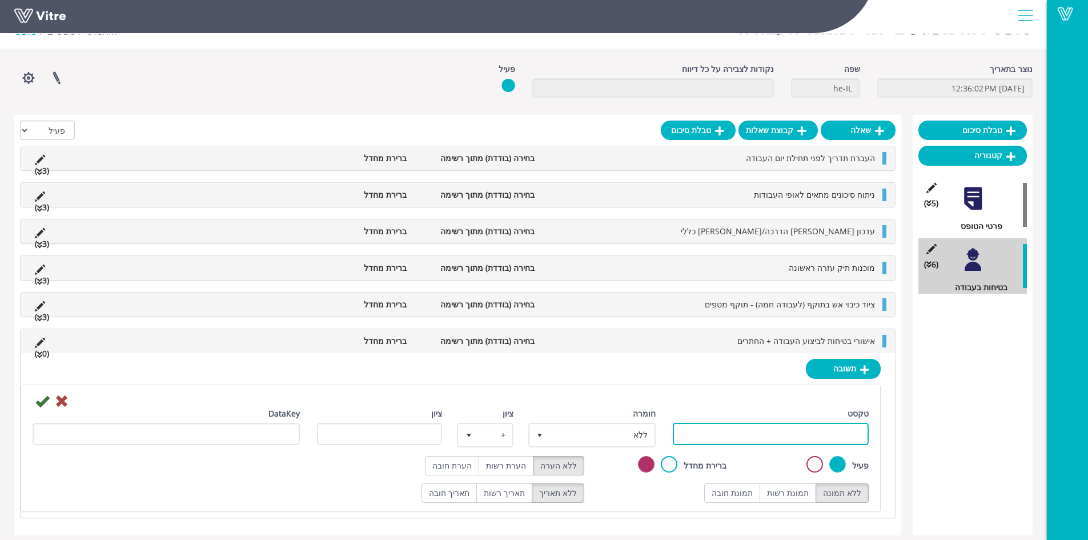
click at [791, 434] on input "טקסט" at bounding box center [771, 434] width 196 height 22
type input "תקין"
click at [792, 493] on label "תמונת רשות" at bounding box center [788, 492] width 57 height 19
radio input "true"
click at [515, 465] on label "הערת רשות" at bounding box center [506, 465] width 55 height 19
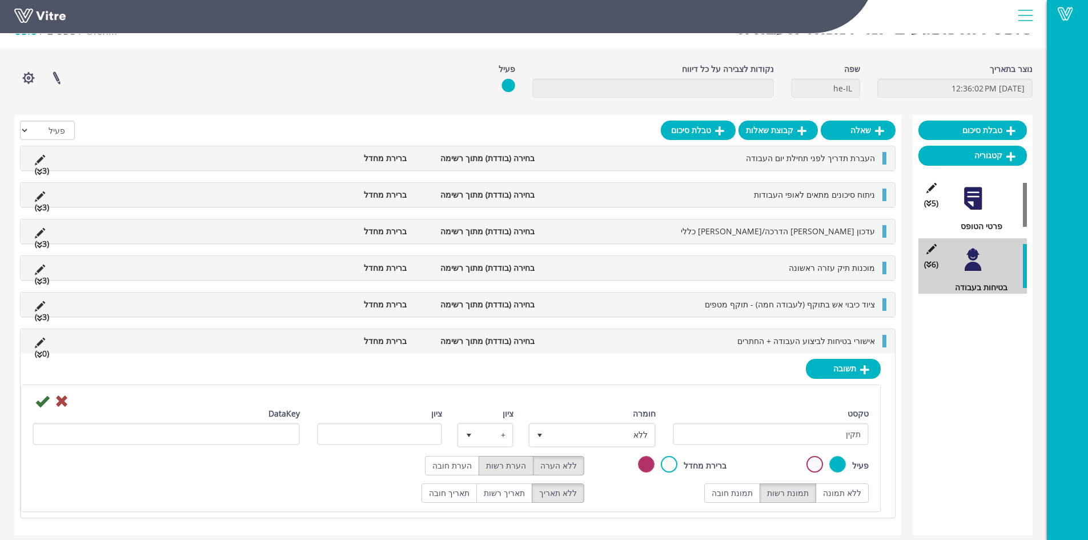
radio input "true"
click at [577, 438] on span "ללא" at bounding box center [602, 434] width 105 height 21
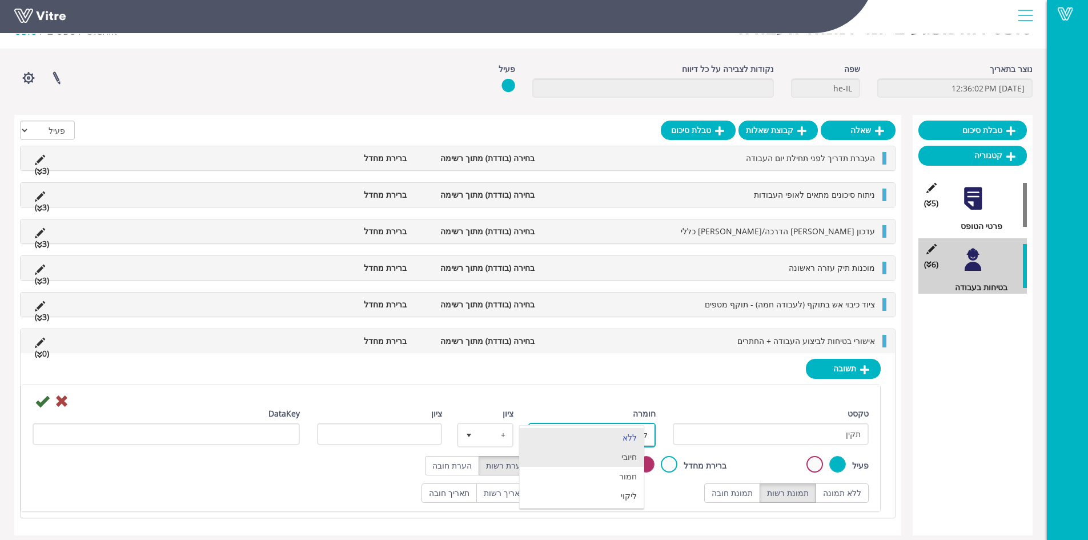
click at [605, 459] on li "חיובי" at bounding box center [582, 456] width 124 height 19
type input "1"
radio input "true"
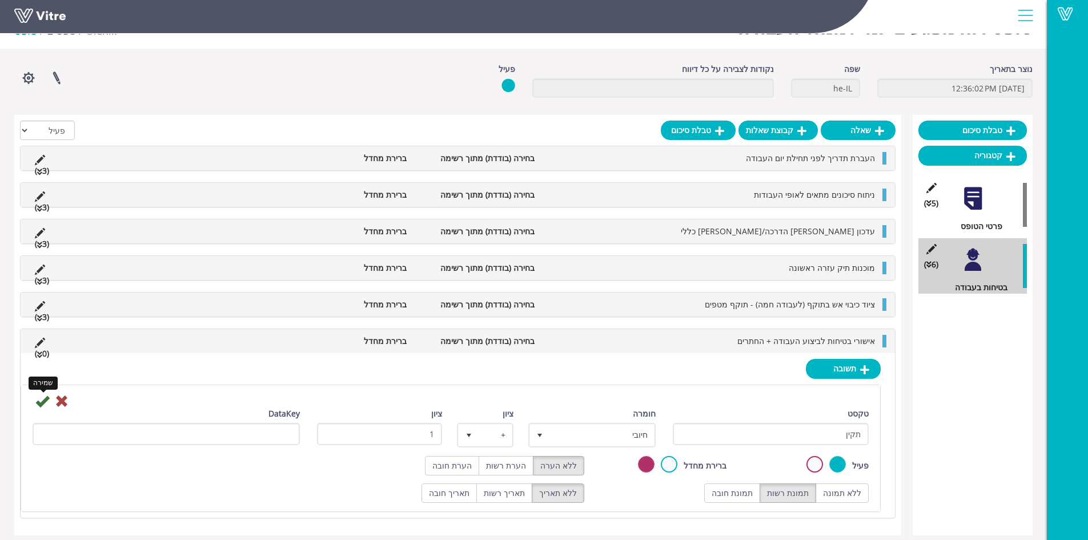
click at [41, 403] on icon at bounding box center [42, 401] width 14 height 14
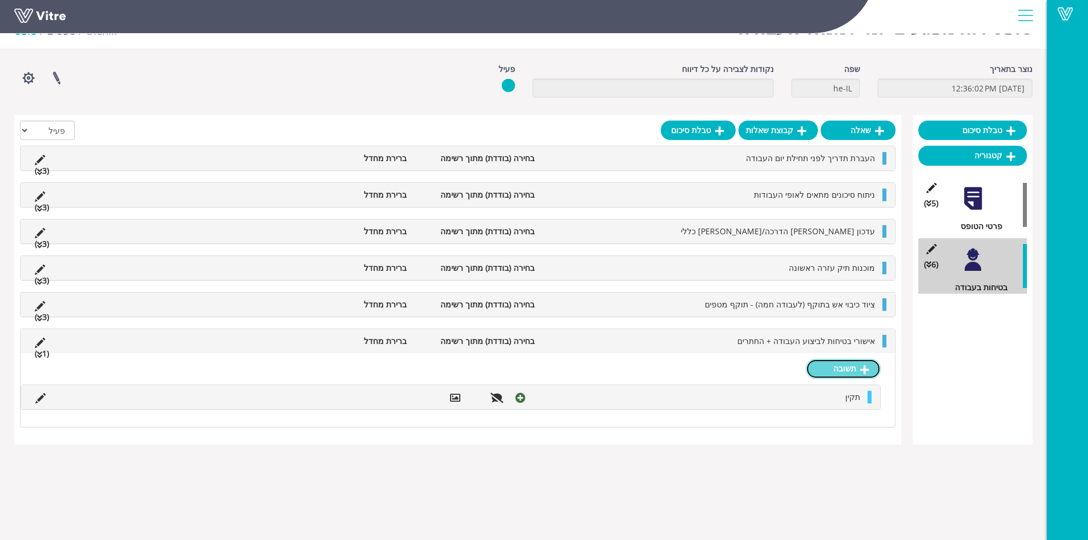
click at [820, 371] on link "תשובה" at bounding box center [843, 368] width 75 height 19
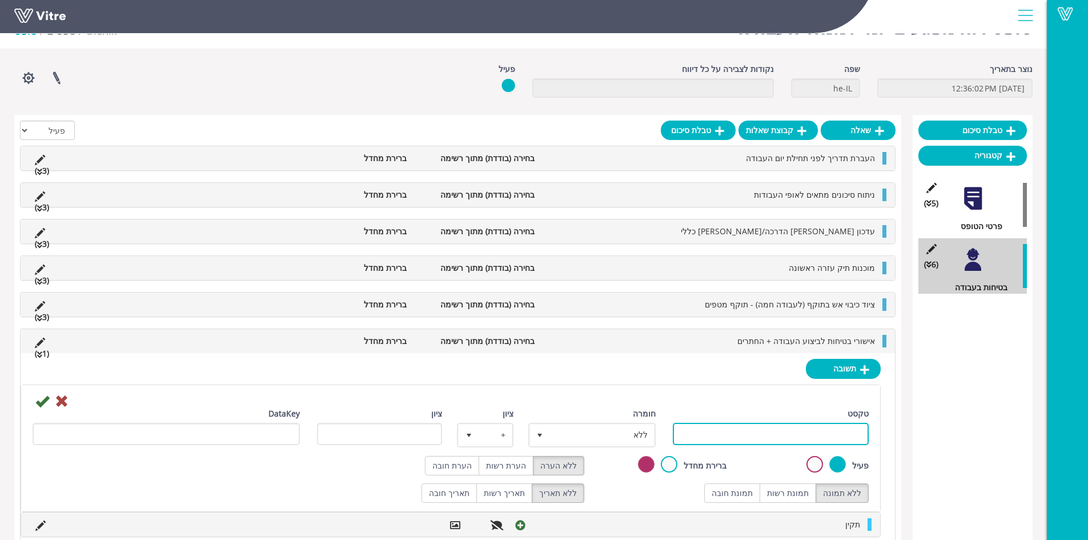
click at [820, 433] on input "טקסט" at bounding box center [771, 434] width 196 height 22
type input "לקוי"
click at [805, 486] on label "תמונת רשות" at bounding box center [788, 492] width 57 height 19
radio input "true"
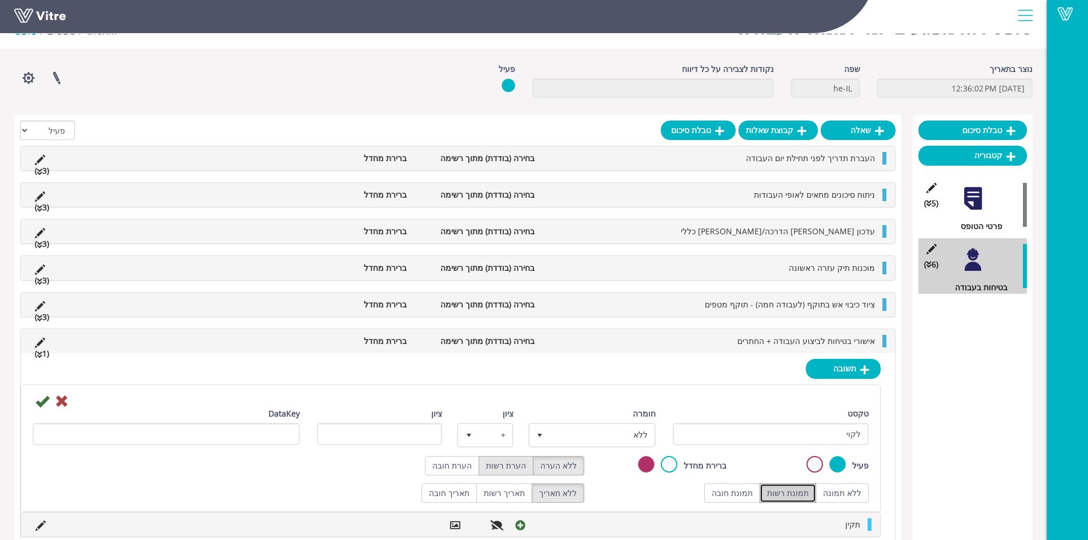
click at [521, 462] on label "הערת רשות" at bounding box center [506, 465] width 55 height 19
radio input "true"
click at [593, 442] on span "ללא" at bounding box center [602, 434] width 105 height 21
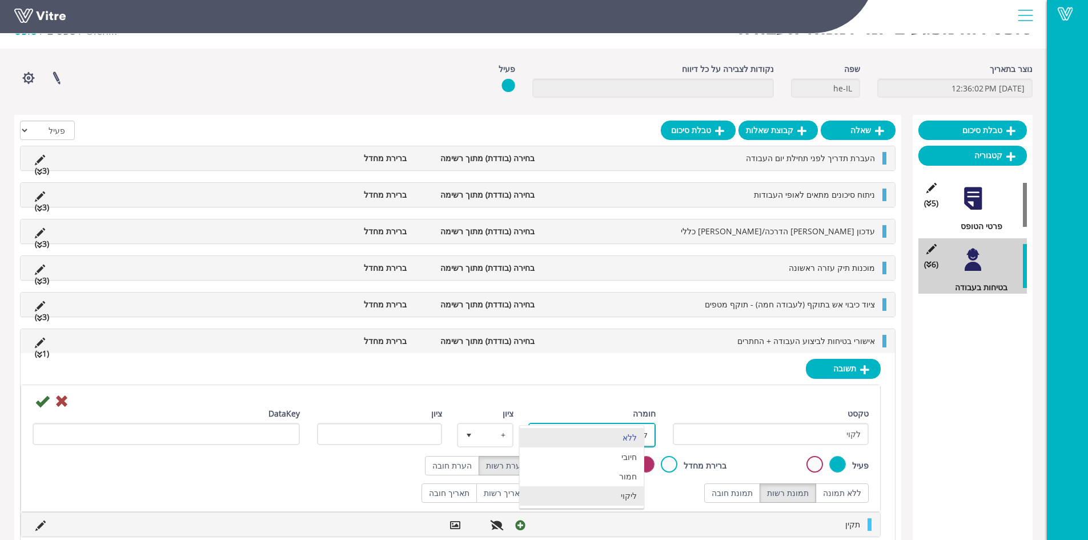
click at [627, 499] on li "ליקוי" at bounding box center [582, 495] width 124 height 19
type input "1"
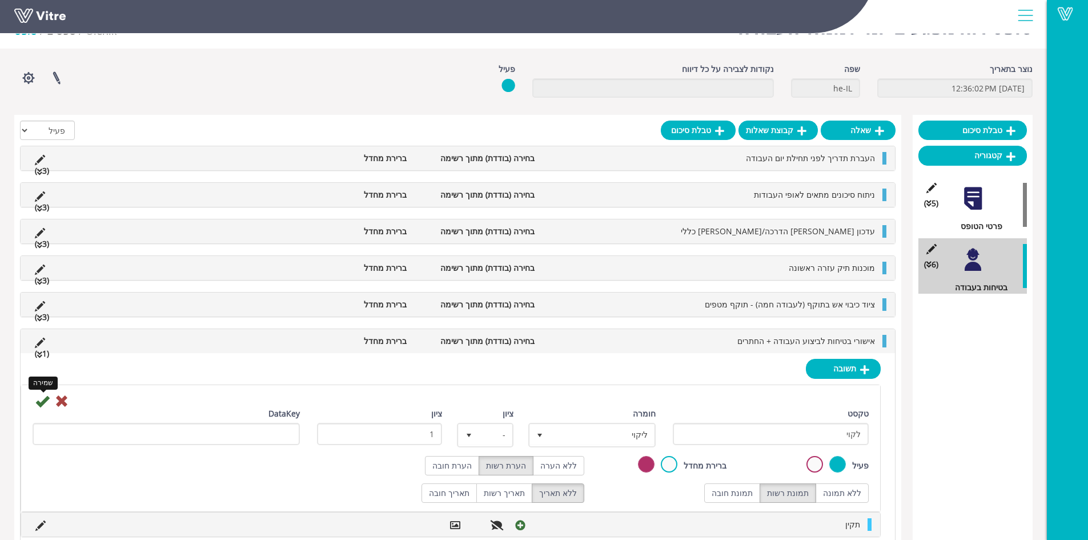
click at [41, 403] on icon at bounding box center [42, 401] width 14 height 14
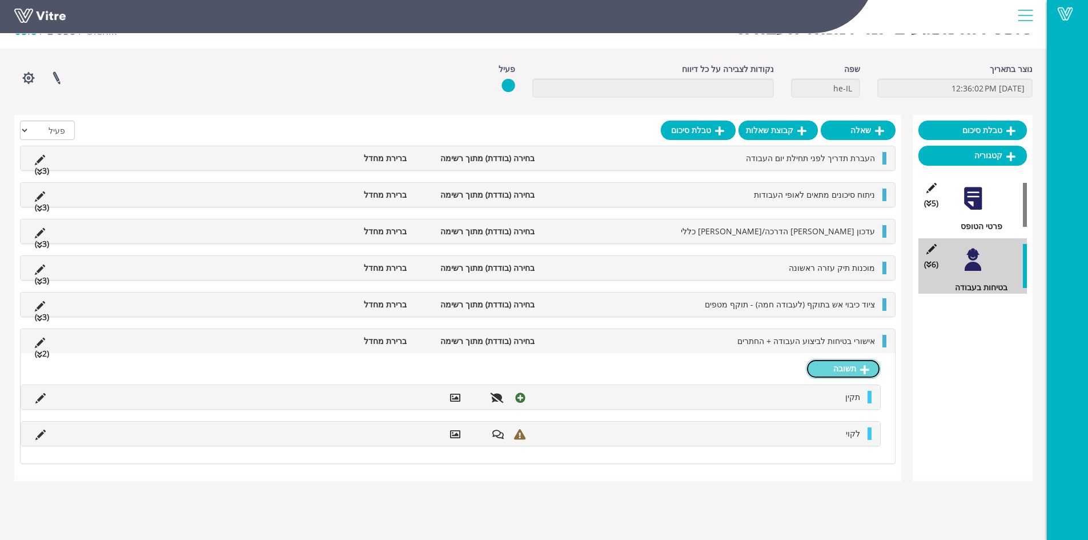
click at [845, 363] on link "תשובה" at bounding box center [843, 368] width 75 height 19
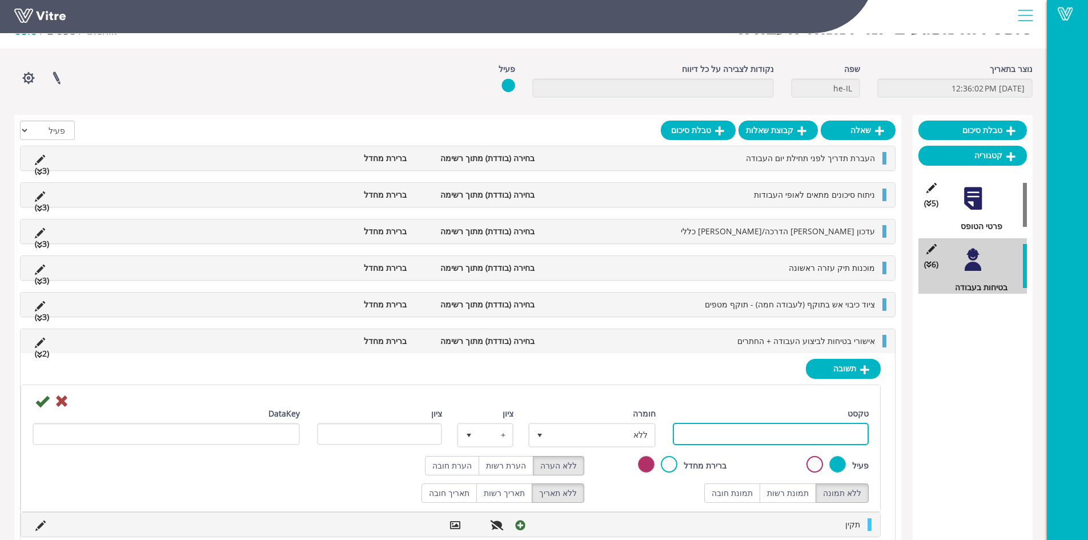
click at [771, 434] on input "טקסט" at bounding box center [771, 434] width 196 height 22
type input "לא רלוונטי"
click at [802, 495] on label "תמונת רשות" at bounding box center [788, 492] width 57 height 19
radio input "true"
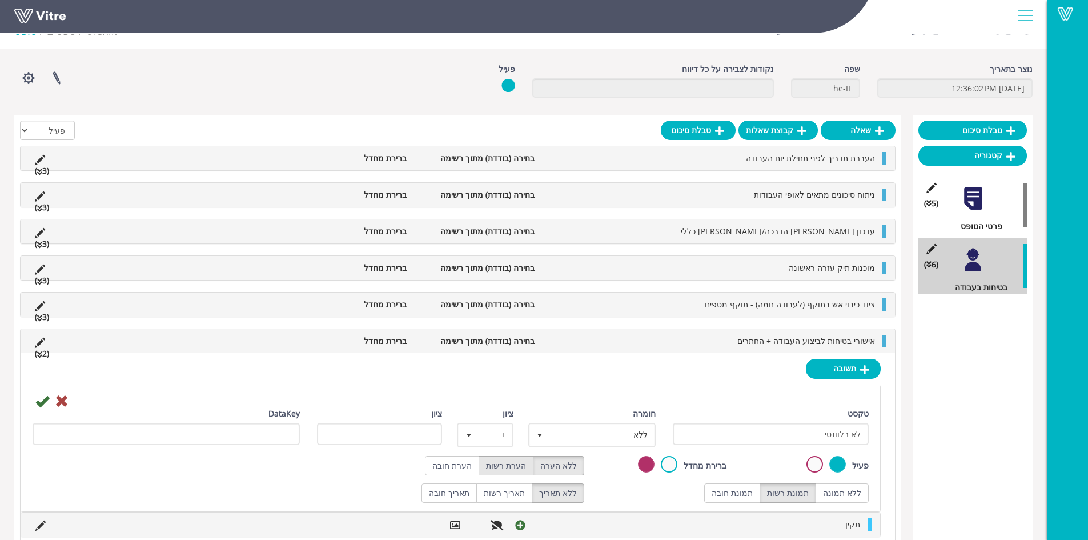
click at [508, 465] on label "הערת רשות" at bounding box center [506, 465] width 55 height 19
radio input "true"
click at [43, 405] on icon at bounding box center [42, 401] width 14 height 14
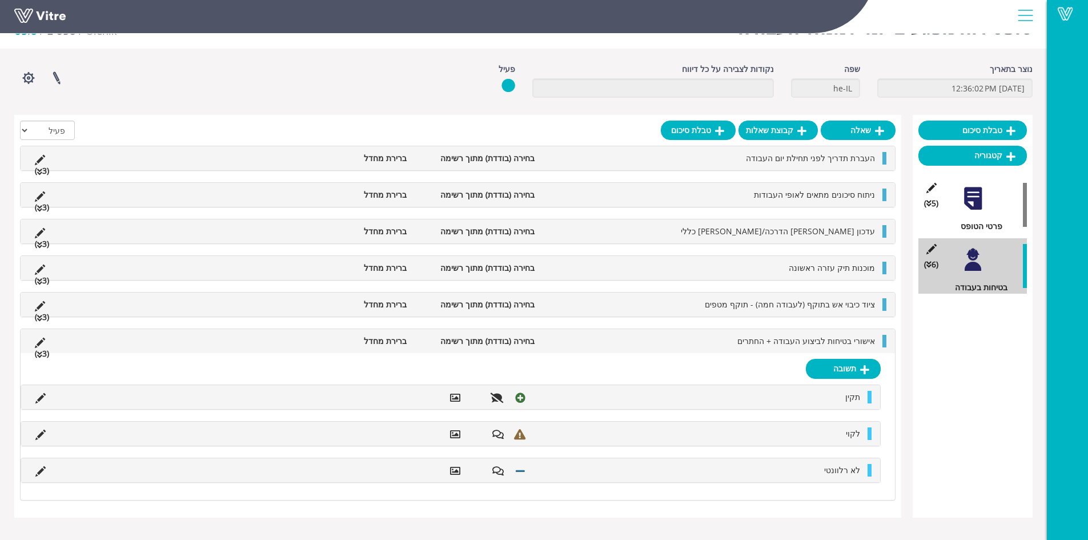
click at [664, 342] on li "אישורי בטיחות לביצוע העבודה + החתרים" at bounding box center [710, 341] width 340 height 13
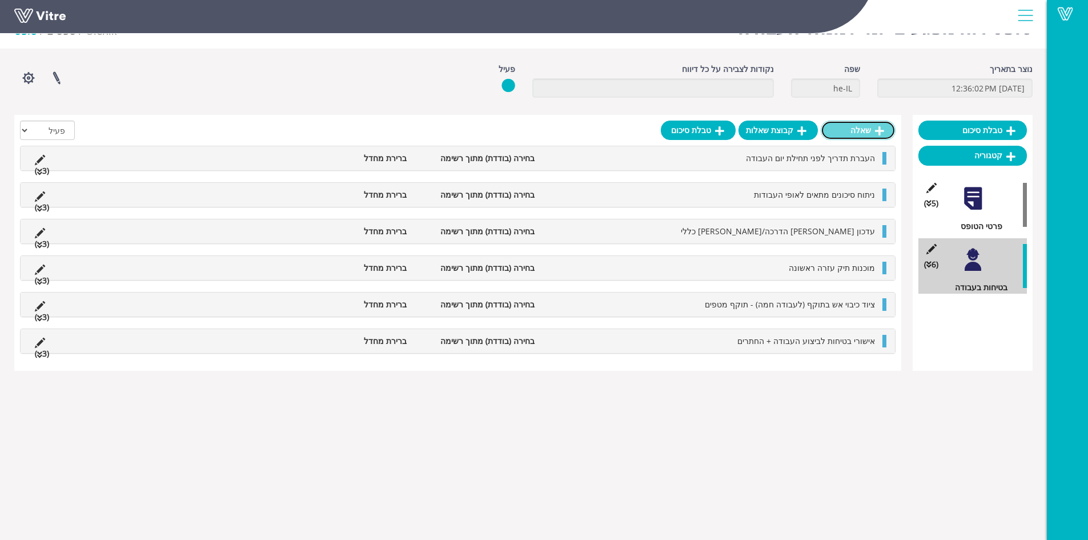
click at [864, 133] on link "שאלה" at bounding box center [858, 130] width 75 height 19
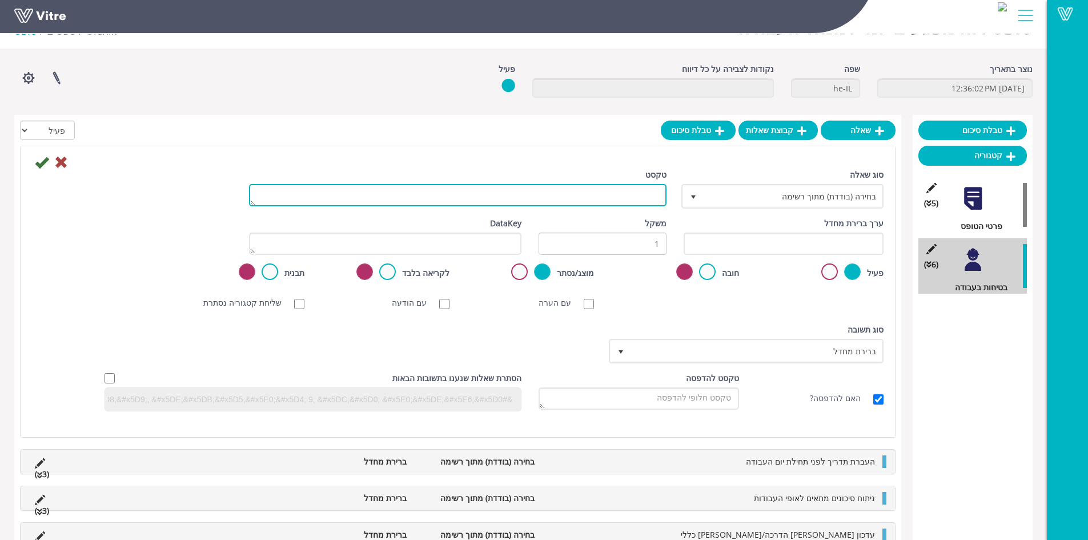
click at [566, 196] on textarea "טקסט" at bounding box center [458, 195] width 418 height 22
type textarea "רישיונות וביטוח כלי צמ"ה"
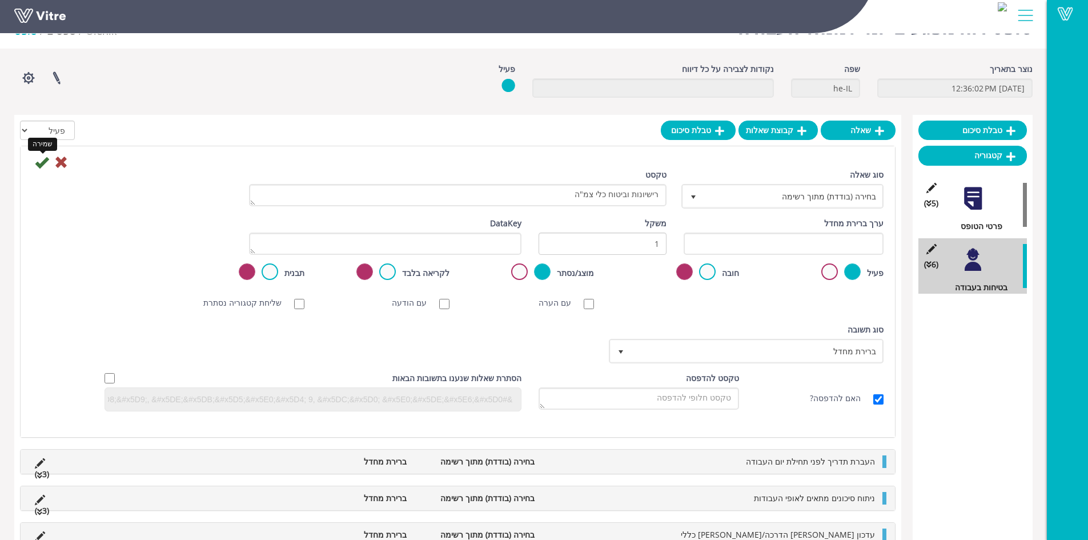
click at [38, 163] on icon at bounding box center [42, 162] width 14 height 14
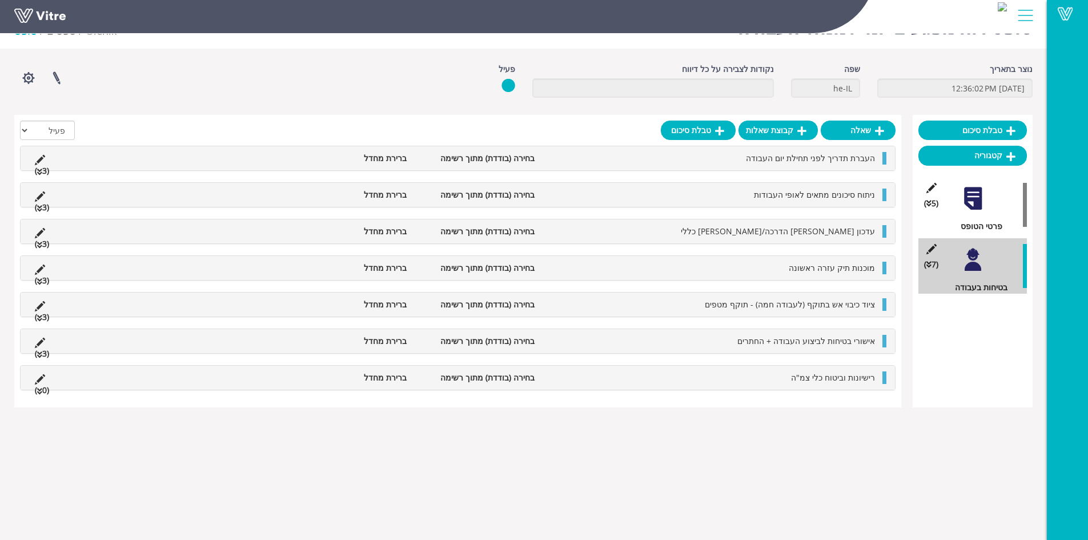
click at [701, 381] on li "רישיונות וביטוח כלי צמ"ה" at bounding box center [710, 377] width 340 height 13
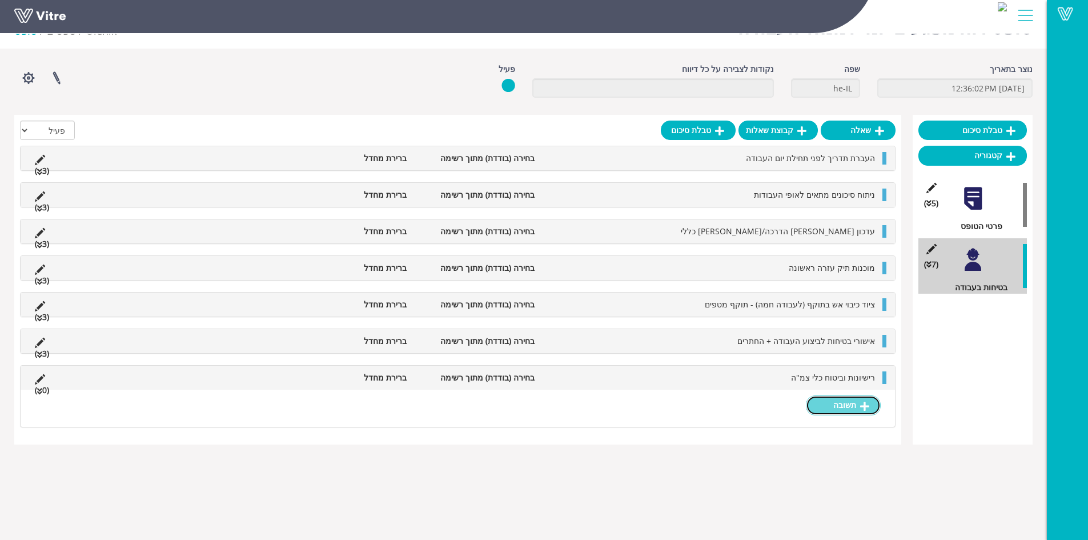
click at [835, 408] on link "תשובה" at bounding box center [843, 404] width 75 height 19
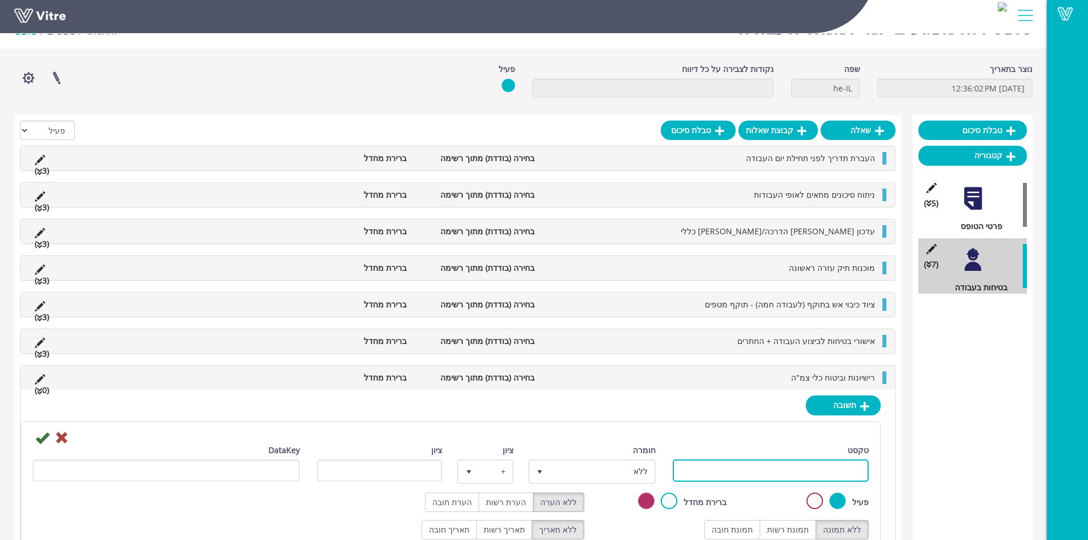
click at [802, 467] on input "טקסט" at bounding box center [771, 470] width 196 height 22
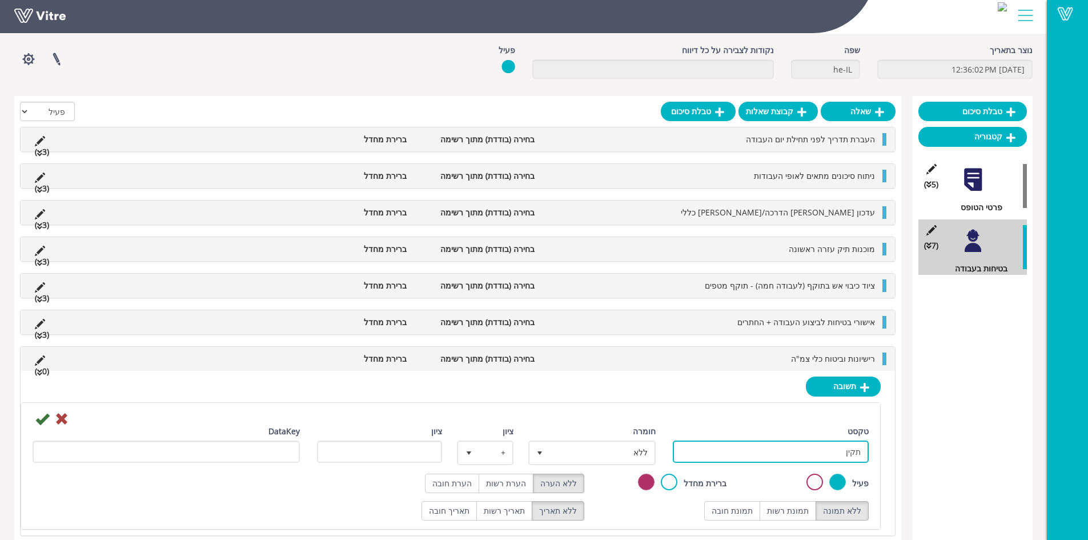
scroll to position [61, 0]
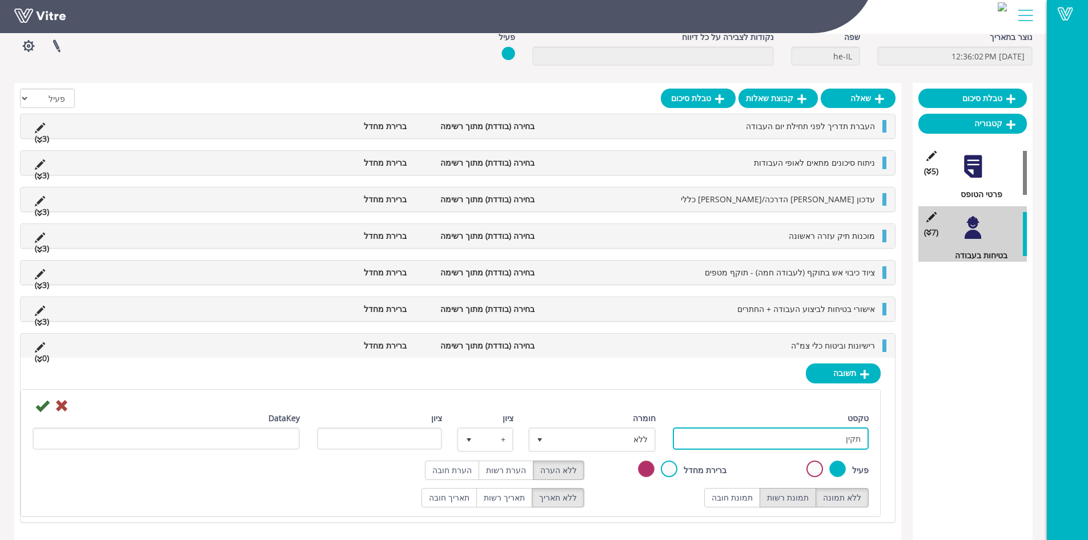
type input "תקין"
click at [796, 501] on label "תמונת רשות" at bounding box center [788, 497] width 57 height 19
radio input "true"
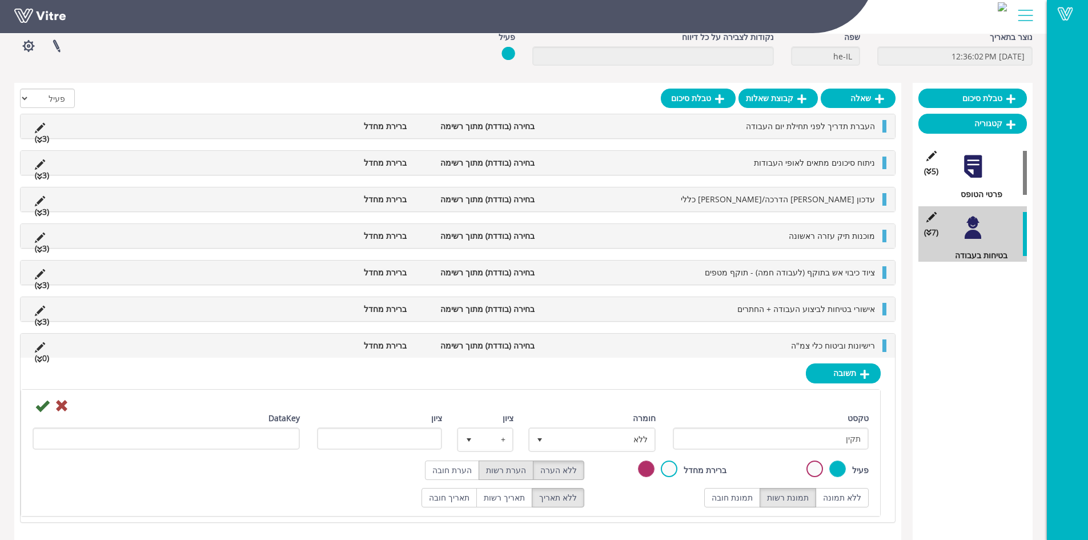
click at [517, 472] on label "הערת רשות" at bounding box center [506, 469] width 55 height 19
radio input "true"
click at [582, 436] on span "ללא" at bounding box center [602, 439] width 105 height 21
click at [620, 463] on li "חיובי" at bounding box center [582, 461] width 124 height 19
type input "1"
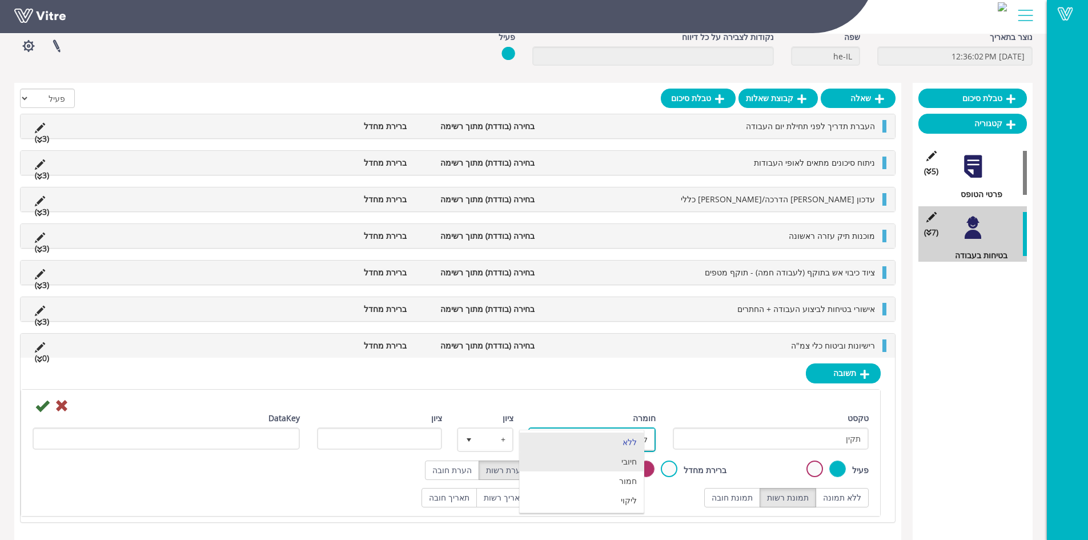
radio input "true"
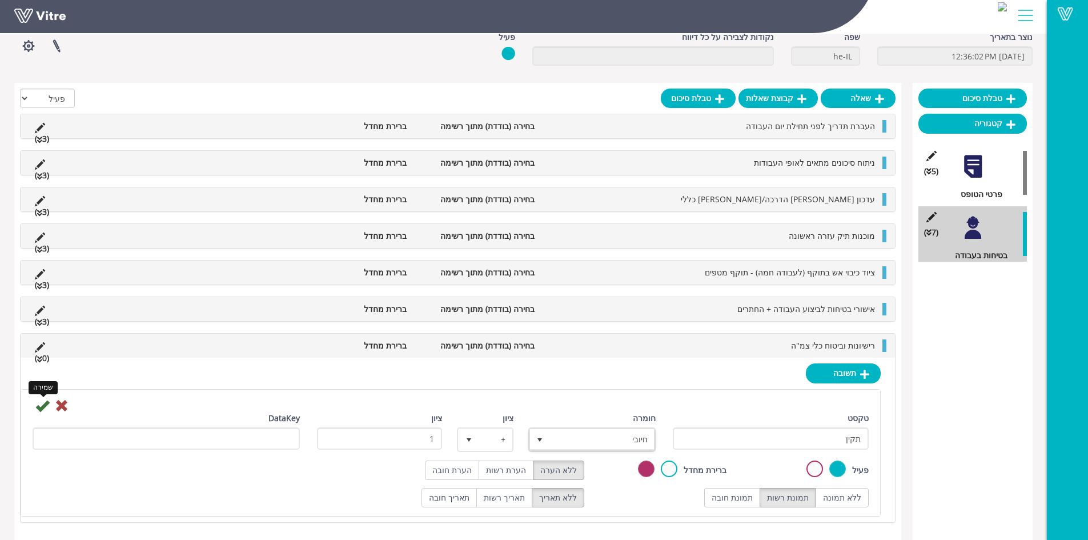
click at [43, 406] on icon at bounding box center [42, 406] width 14 height 14
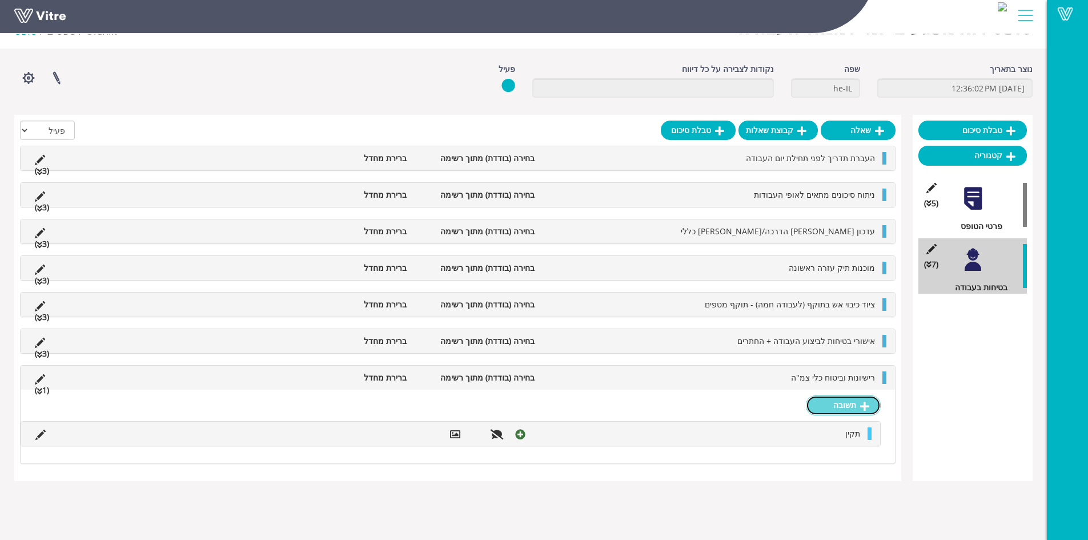
click at [830, 402] on link "תשובה" at bounding box center [843, 404] width 75 height 19
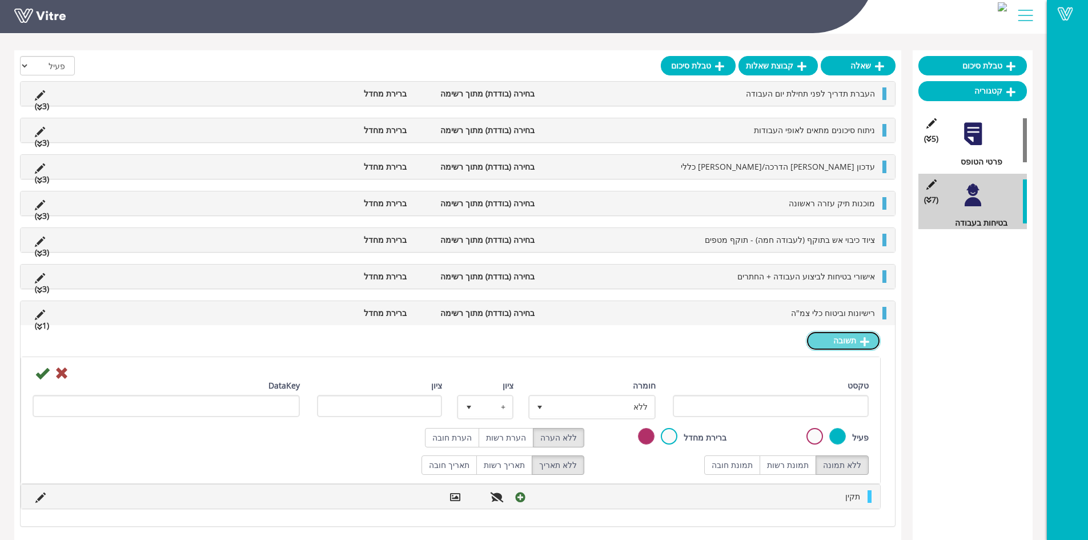
scroll to position [97, 0]
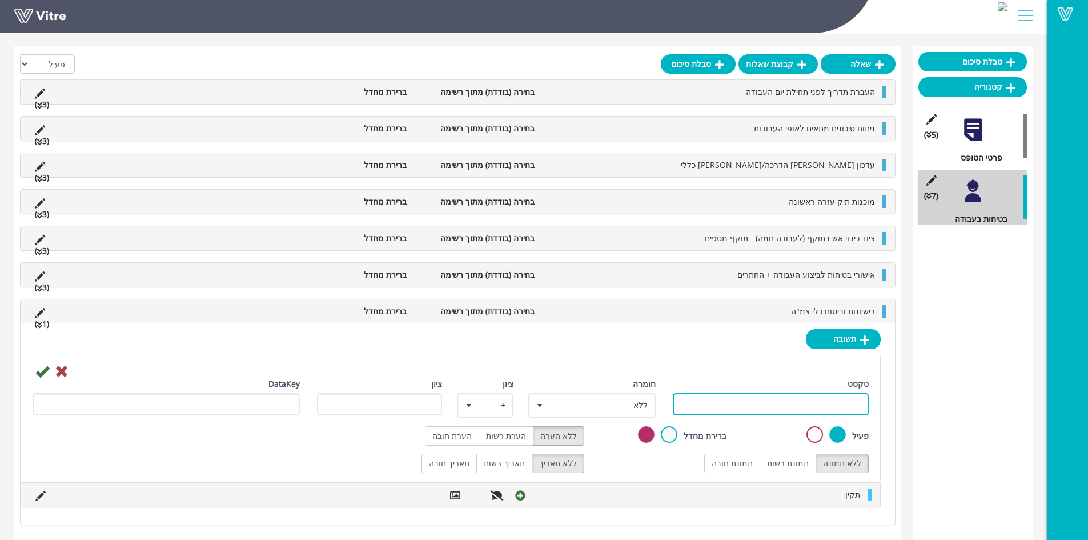
click at [788, 403] on input "טקסט" at bounding box center [771, 404] width 196 height 22
type input "לקוי"
click at [790, 458] on label "תמונת רשות" at bounding box center [788, 463] width 57 height 19
radio input "true"
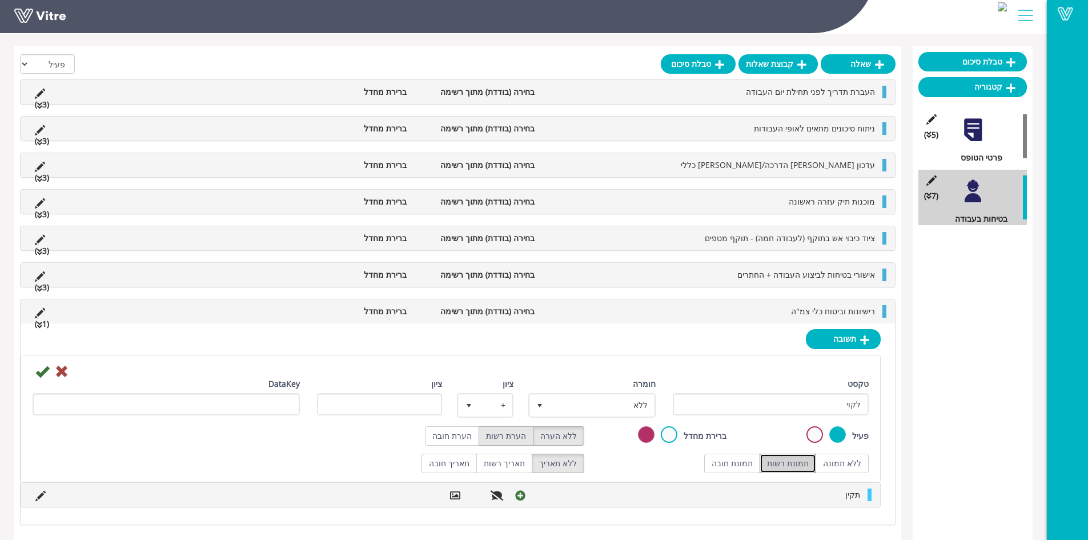
click at [510, 442] on label "הערת רשות" at bounding box center [506, 435] width 55 height 19
radio input "true"
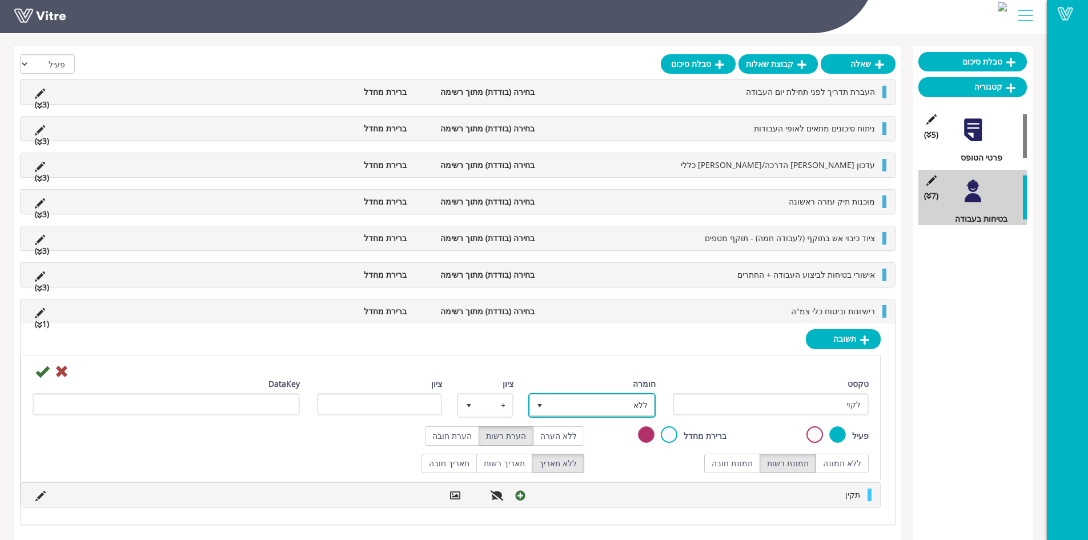
click at [589, 404] on span "ללא" at bounding box center [602, 405] width 105 height 21
click at [630, 463] on li "ליקוי" at bounding box center [582, 465] width 124 height 19
type input "1"
click at [46, 375] on icon at bounding box center [42, 371] width 14 height 14
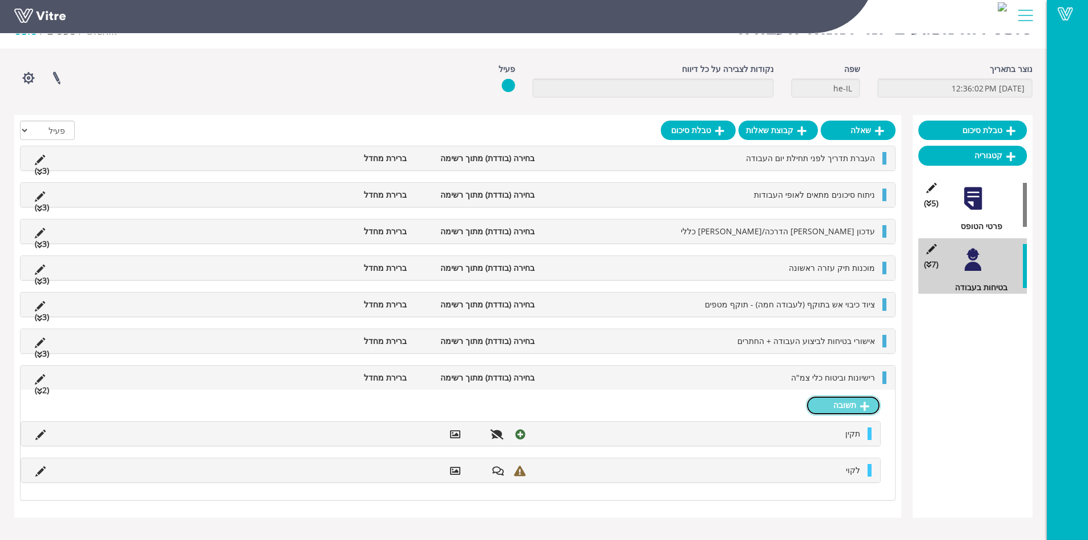
click at [834, 407] on link "תשובה" at bounding box center [843, 404] width 75 height 19
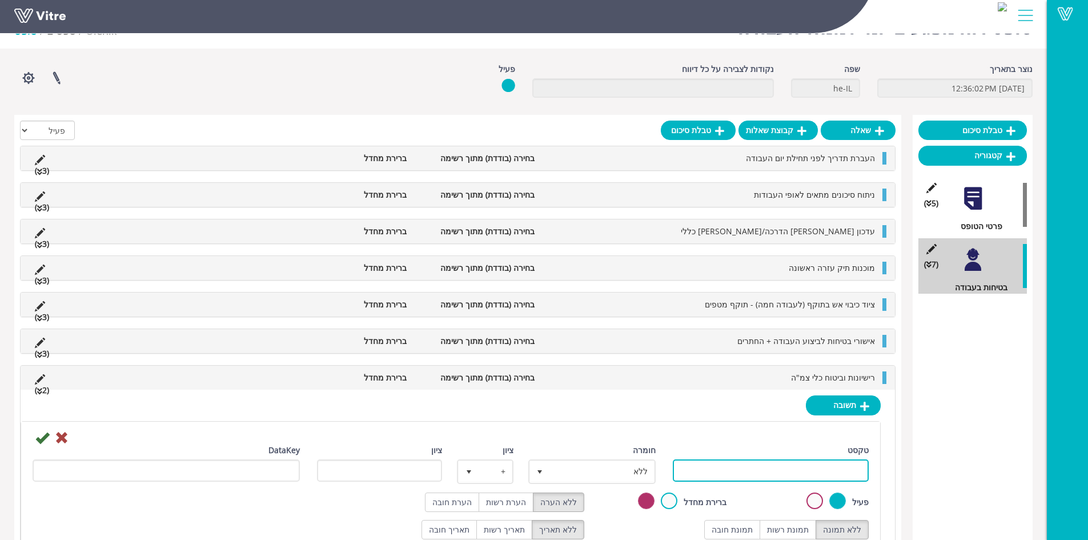
click at [762, 470] on input "טקסט" at bounding box center [771, 470] width 196 height 22
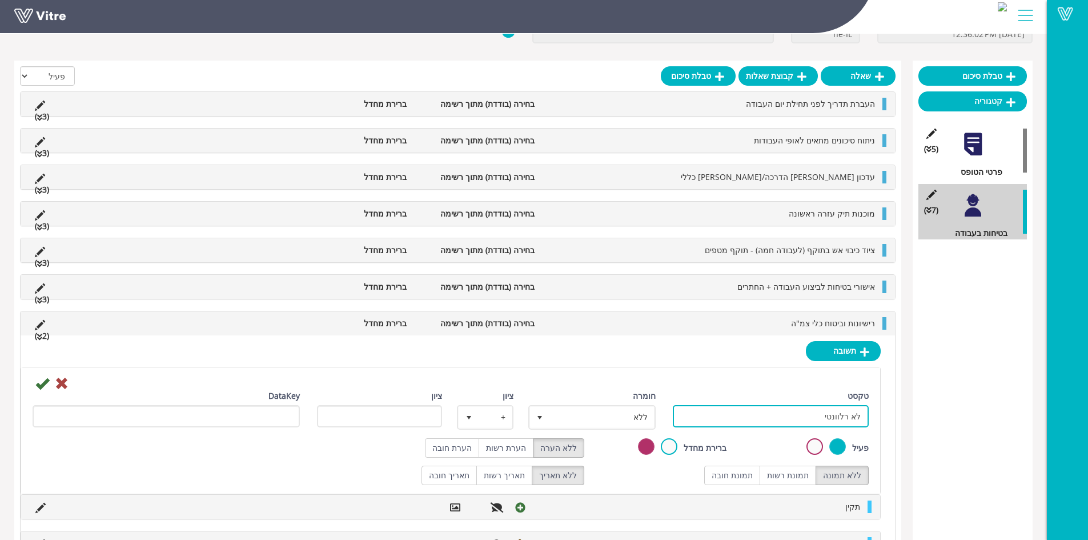
scroll to position [134, 0]
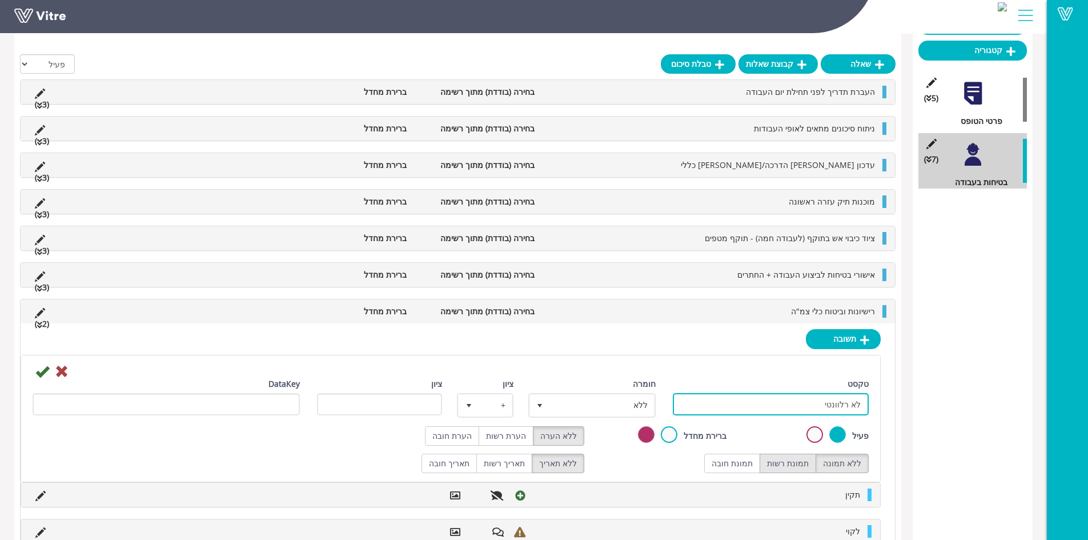
type input "לא רלוונטי"
click at [786, 459] on label "תמונת רשות" at bounding box center [788, 463] width 57 height 19
radio input "true"
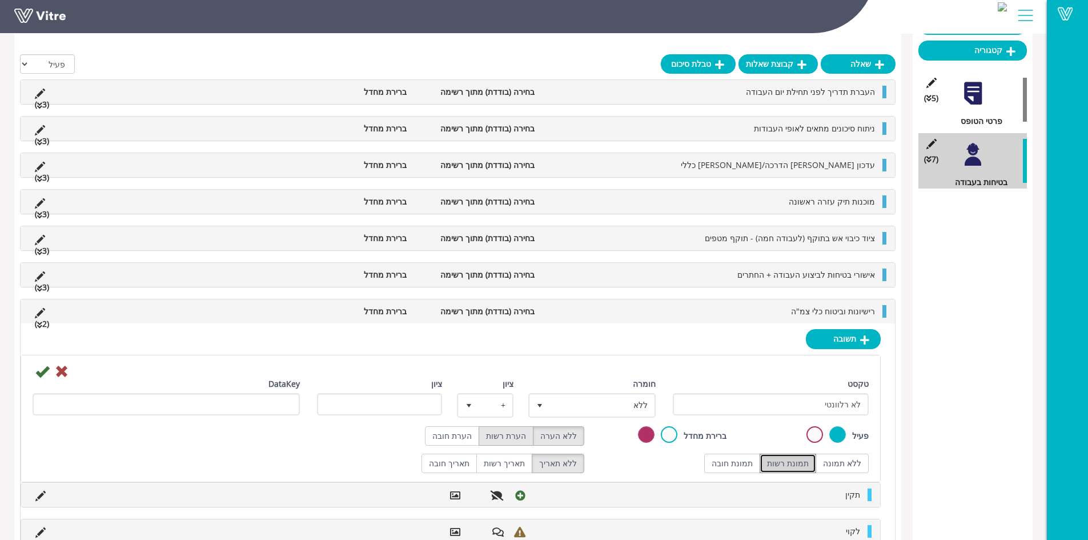
click at [517, 439] on label "הערת רשות" at bounding box center [506, 435] width 55 height 19
radio input "true"
click at [43, 373] on icon at bounding box center [42, 371] width 14 height 14
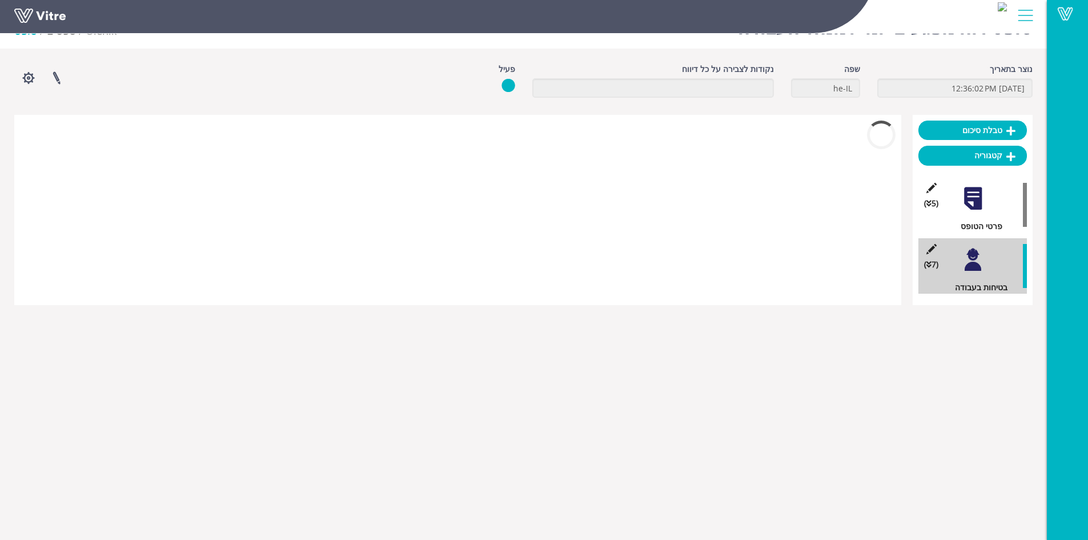
scroll to position [43, 0]
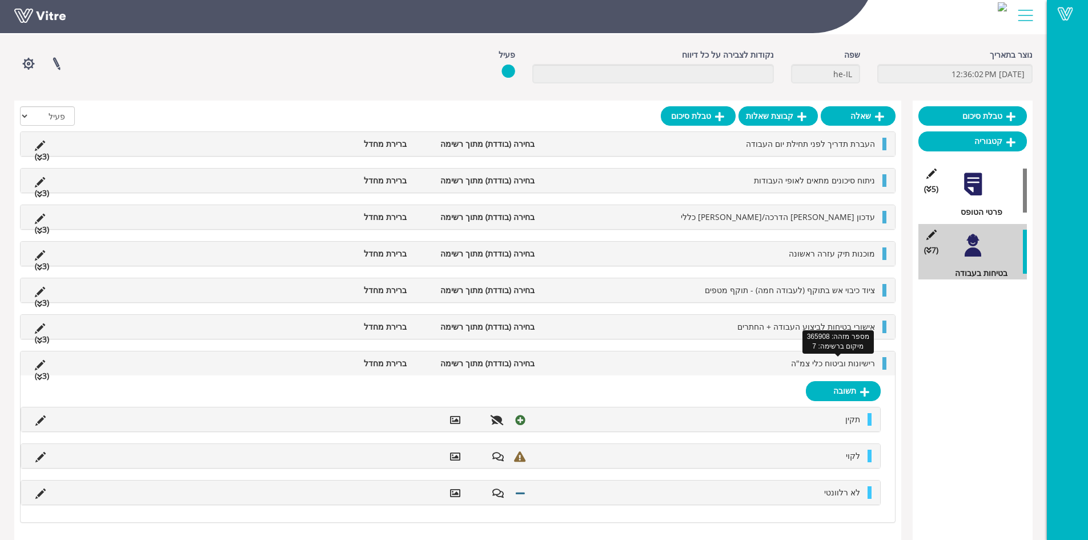
click at [807, 359] on span "רישיונות וביטוח כלי צמ"ה" at bounding box center [833, 363] width 84 height 11
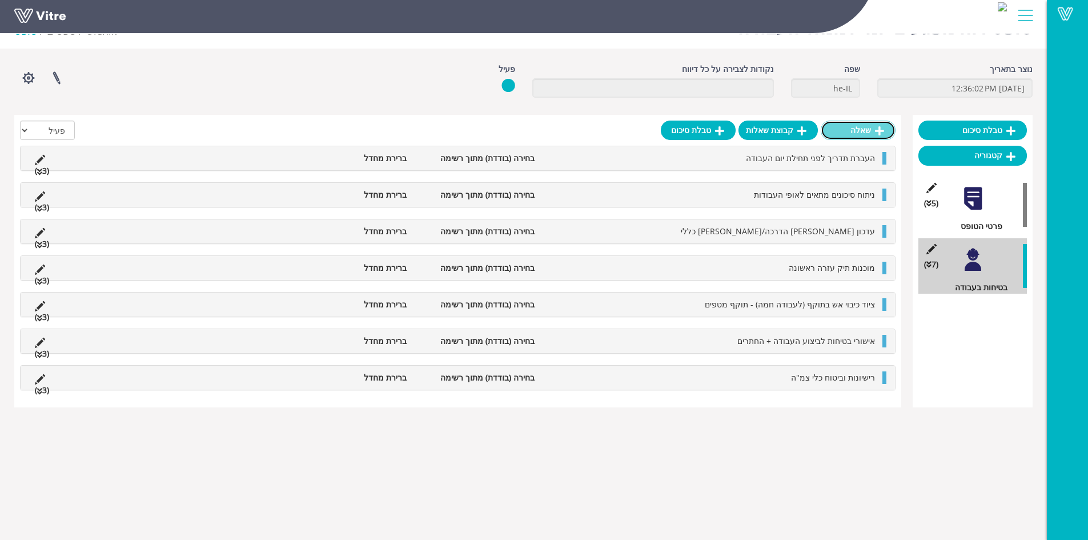
click at [845, 125] on link "שאלה" at bounding box center [858, 130] width 75 height 19
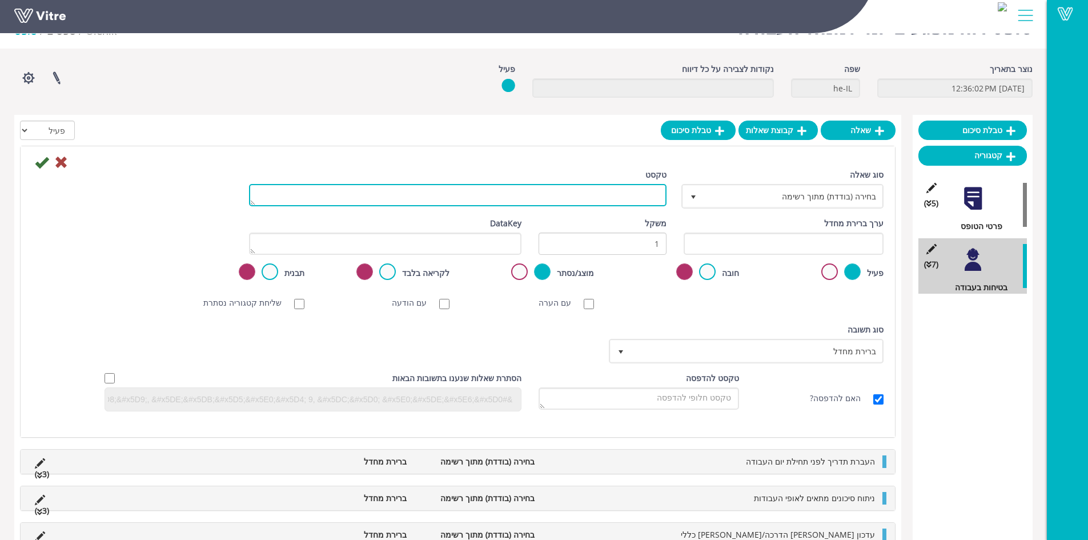
click at [607, 191] on textarea "טקסט" at bounding box center [458, 195] width 418 height 22
type textarea "רישיונות נהגים באתר"
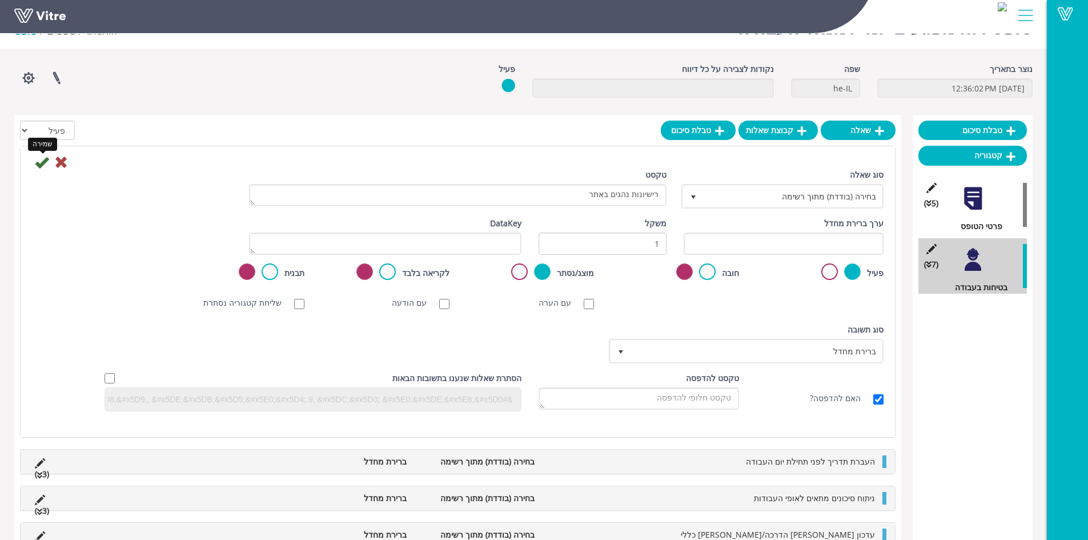
click at [41, 166] on icon at bounding box center [42, 162] width 14 height 14
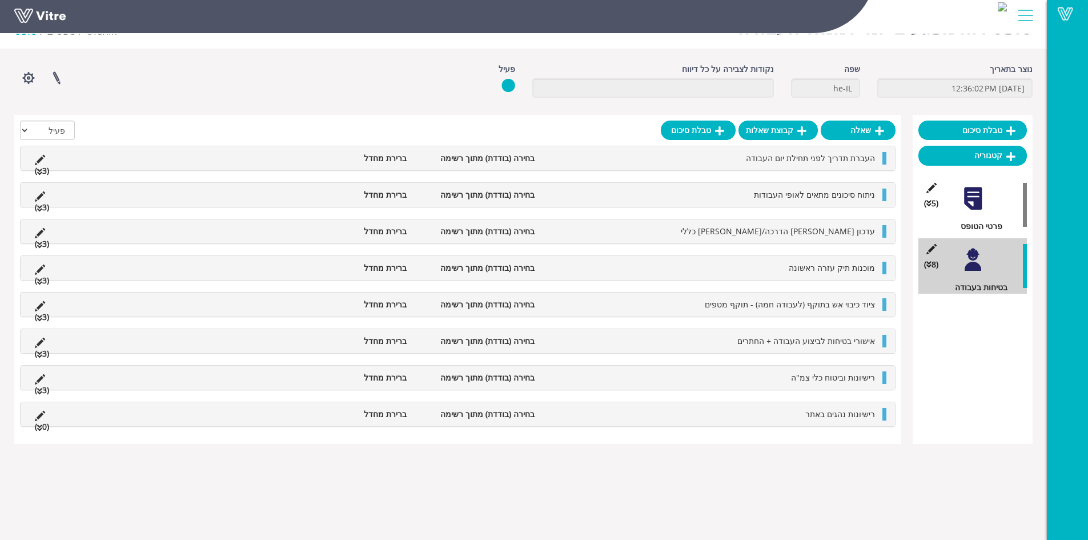
click at [762, 417] on li "רישיונות נהגים באתר" at bounding box center [710, 414] width 340 height 13
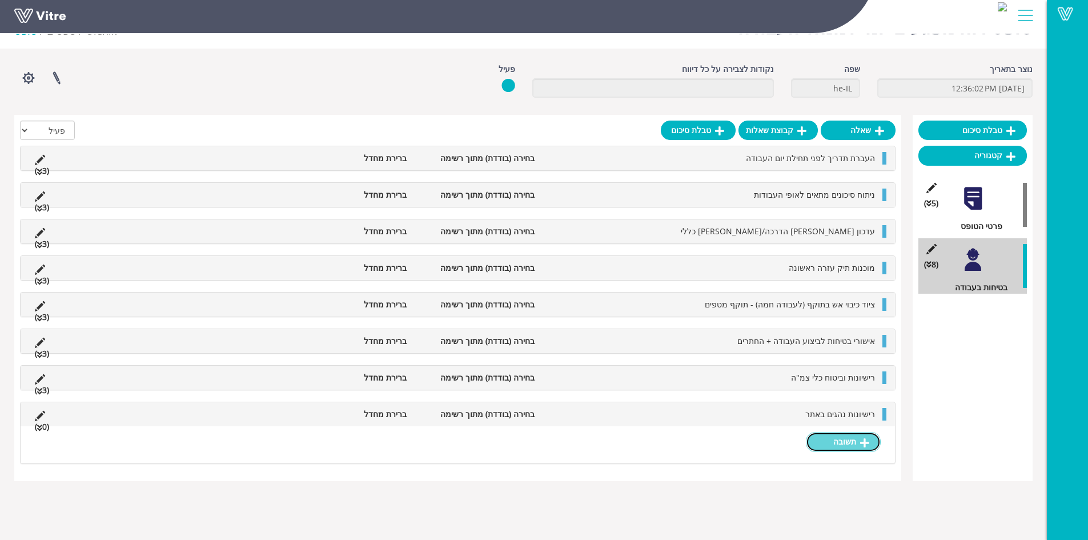
click at [841, 436] on link "תשובה" at bounding box center [843, 441] width 75 height 19
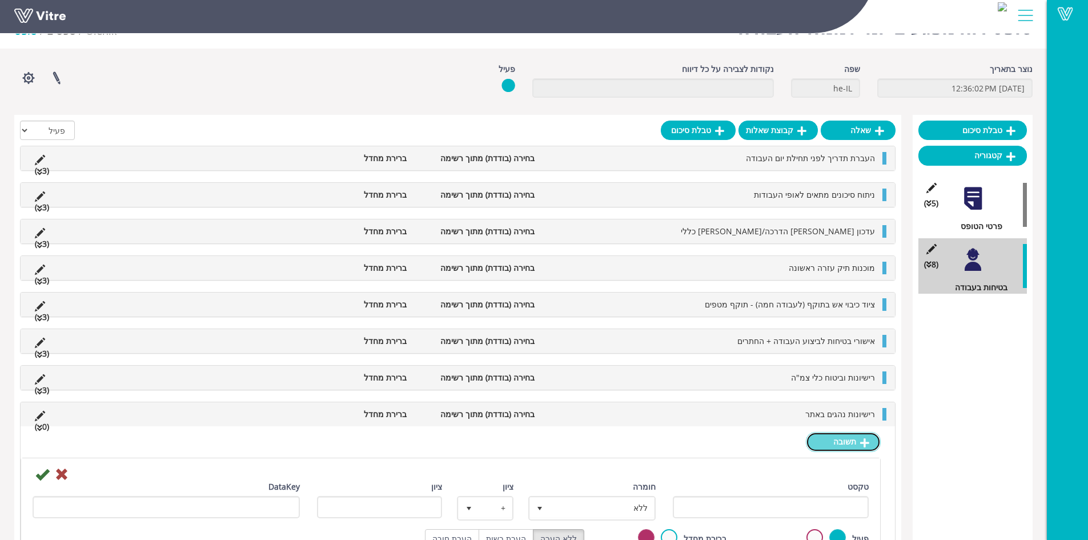
scroll to position [97, 0]
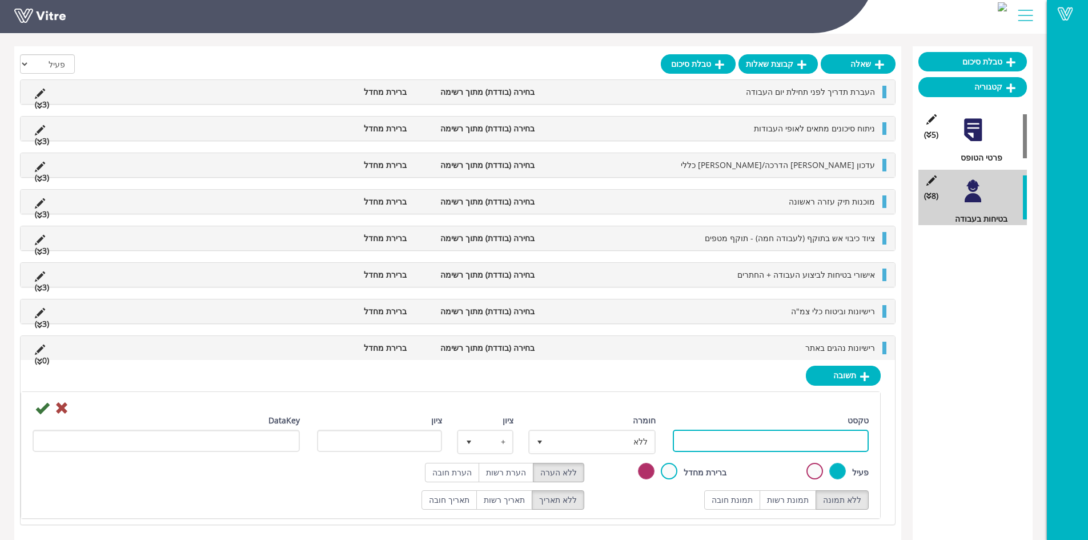
click at [809, 439] on input "טקסט" at bounding box center [771, 441] width 196 height 22
type input "תקין"
click at [790, 504] on label "תמונת רשות" at bounding box center [788, 499] width 57 height 19
radio input "true"
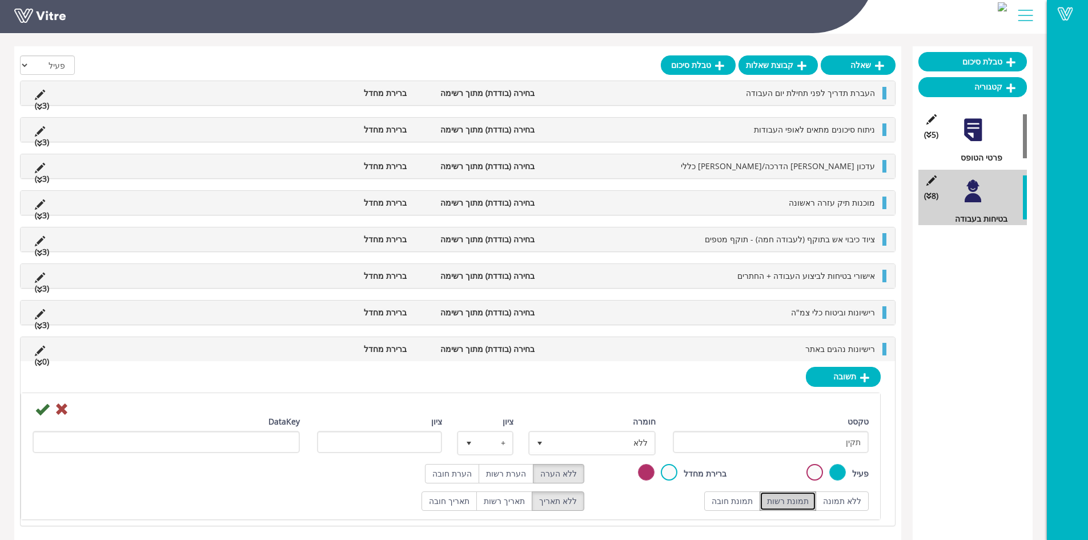
scroll to position [99, 0]
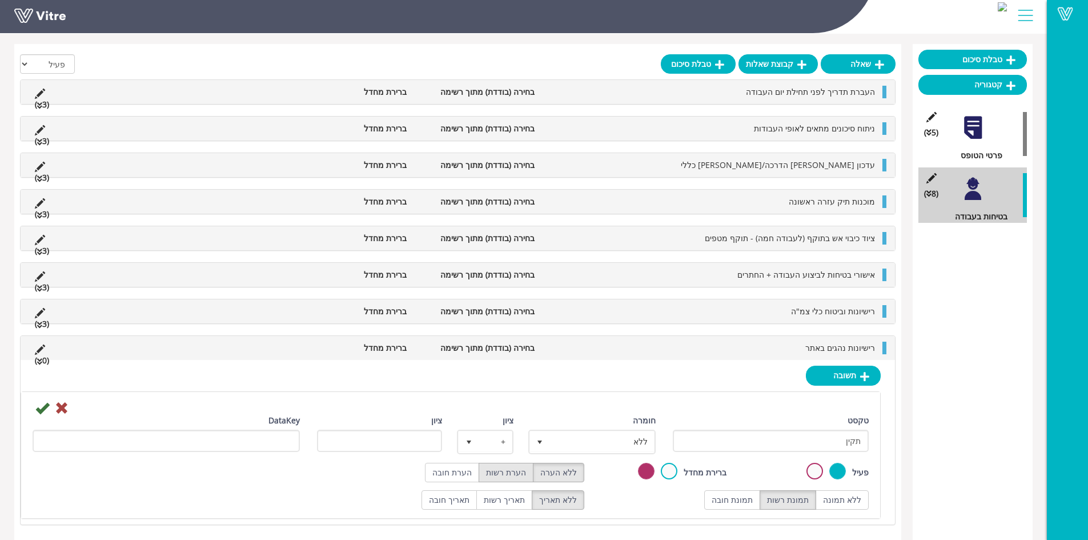
click at [516, 472] on label "הערת רשות" at bounding box center [506, 472] width 55 height 19
radio input "true"
click at [585, 442] on span "ללא" at bounding box center [602, 441] width 105 height 21
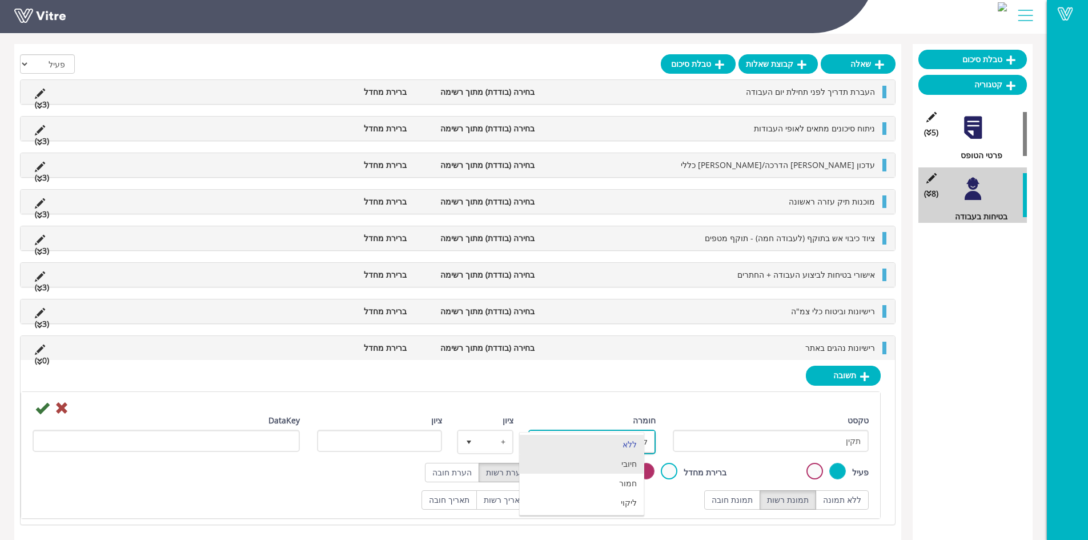
click at [612, 463] on li "חיובי" at bounding box center [582, 463] width 124 height 19
type input "1"
radio input "true"
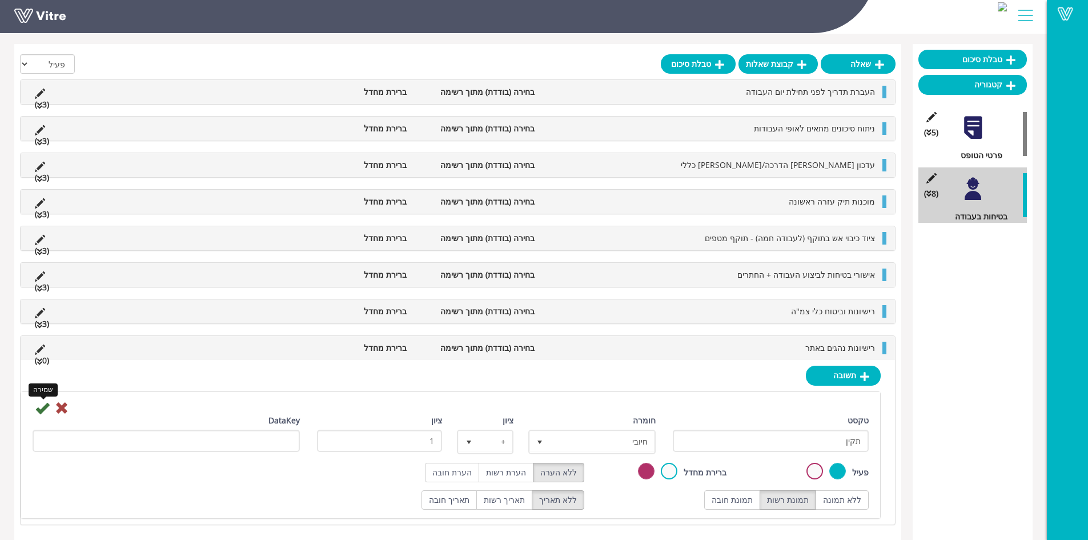
click at [39, 410] on icon at bounding box center [42, 408] width 14 height 14
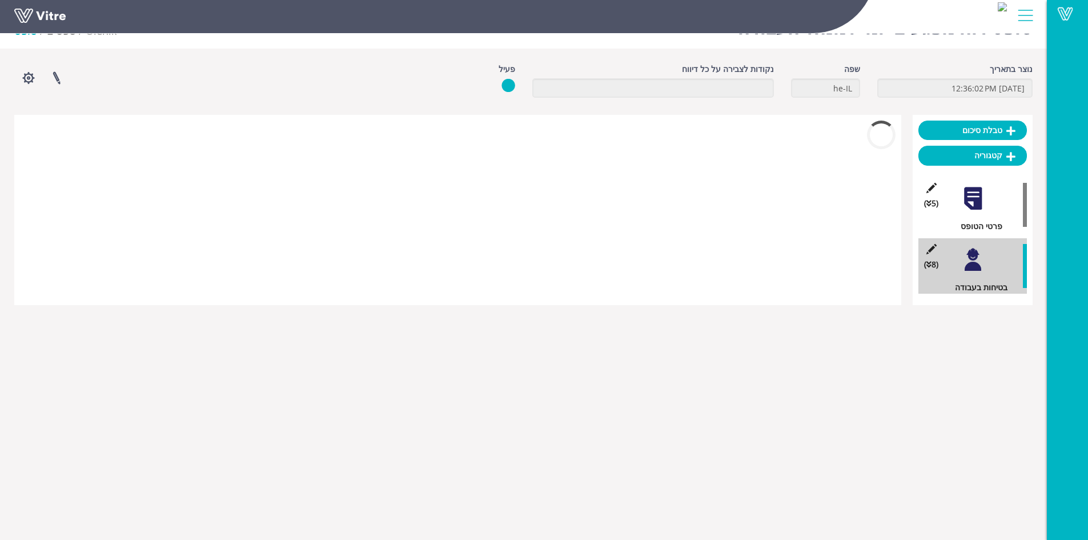
scroll to position [29, 0]
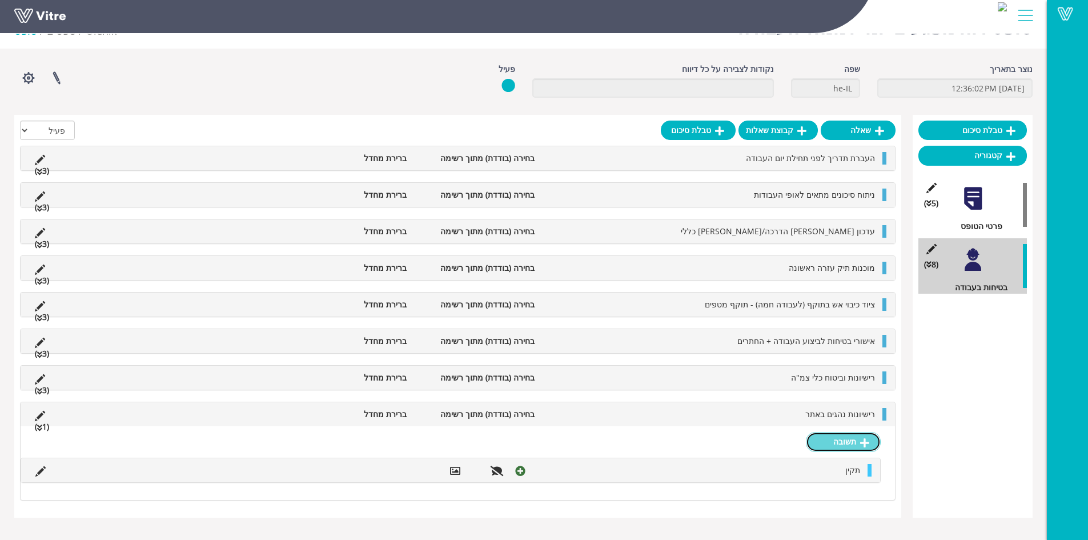
click at [818, 440] on link "תשובה" at bounding box center [843, 441] width 75 height 19
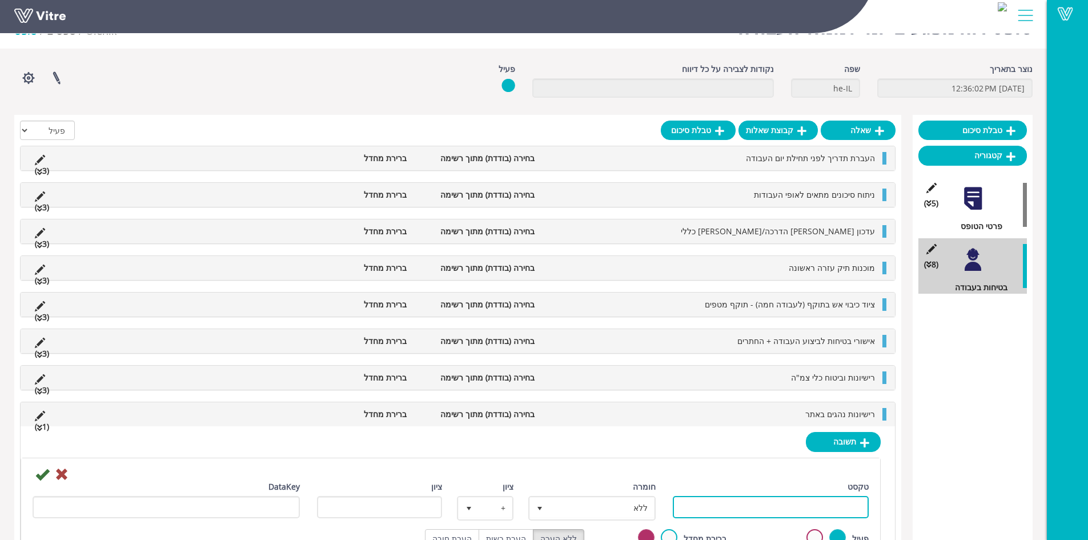
click at [797, 510] on input "טקסט" at bounding box center [771, 507] width 196 height 22
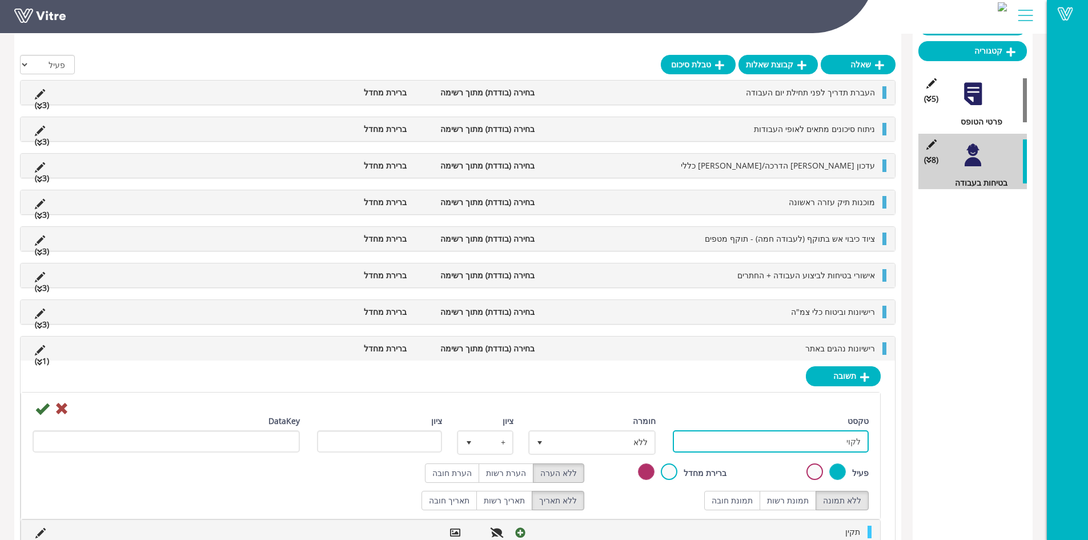
scroll to position [134, 0]
type input "לקוי"
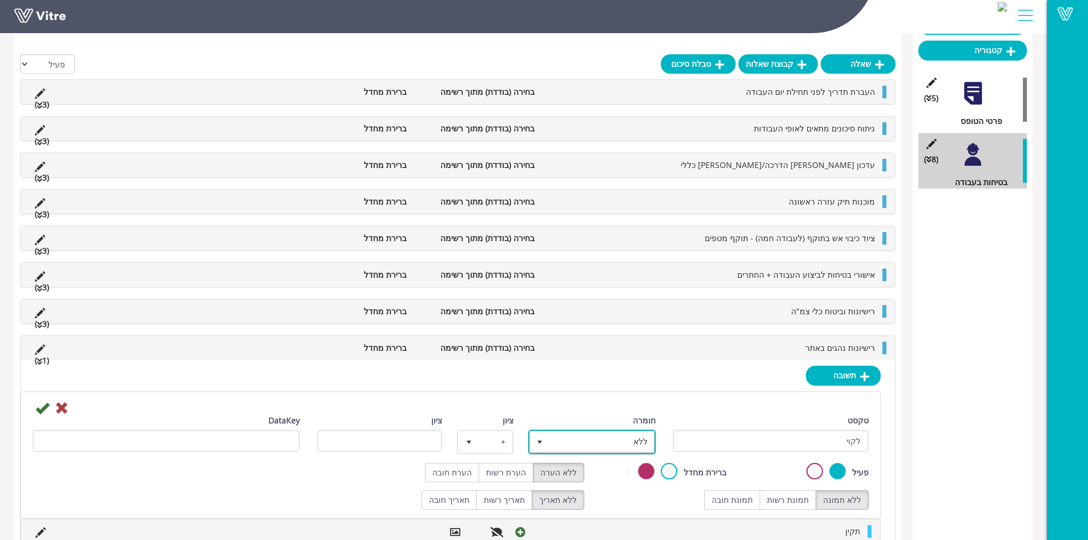
click at [600, 442] on span "ללא" at bounding box center [602, 441] width 105 height 21
click at [628, 502] on li "ליקוי" at bounding box center [582, 502] width 124 height 19
type input "1"
radio input "true"
click at [787, 507] on label "תמונת רשות" at bounding box center [788, 499] width 57 height 19
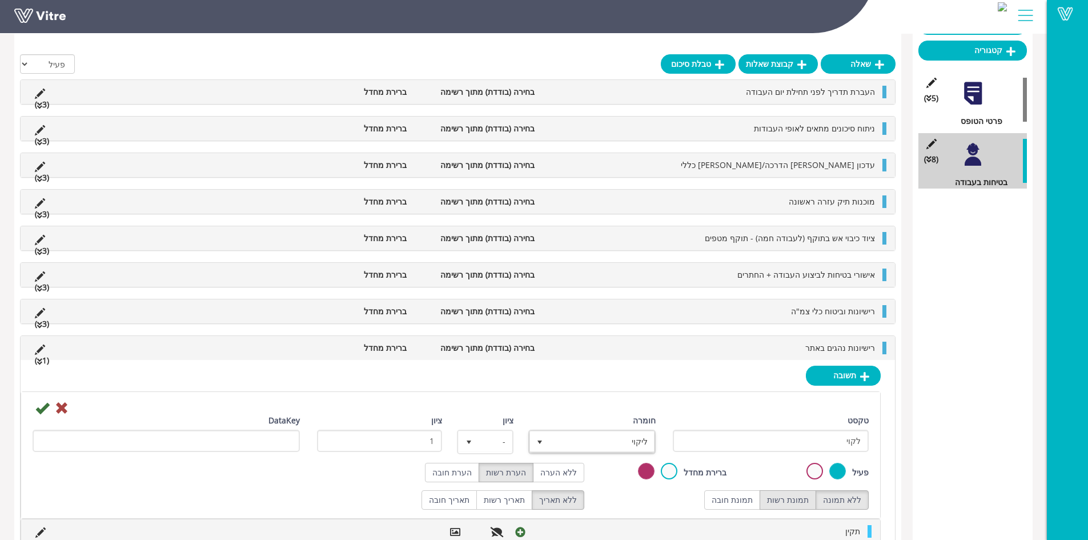
radio input "true"
click at [38, 410] on icon at bounding box center [42, 408] width 14 height 14
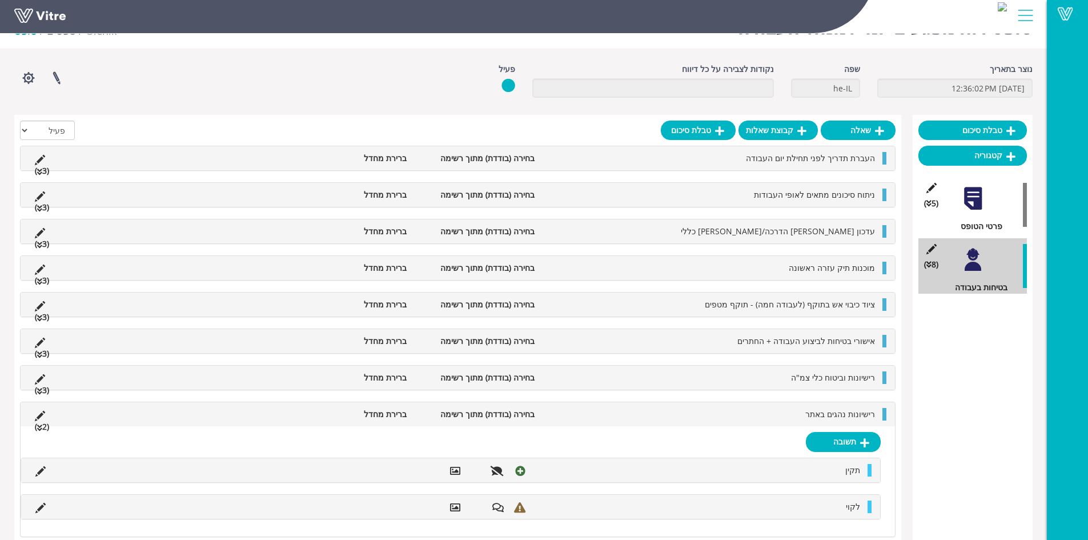
scroll to position [43, 0]
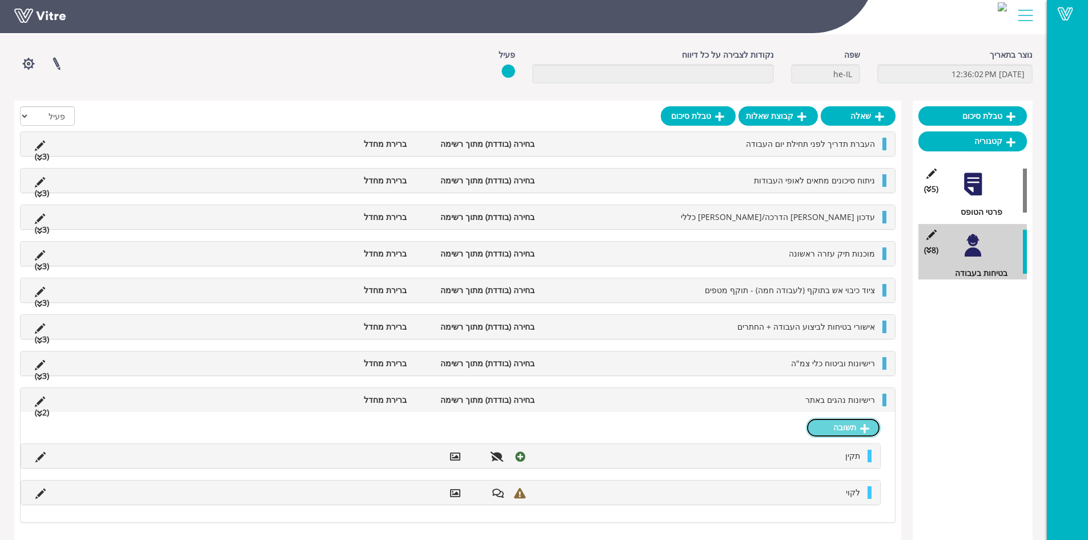
click at [841, 423] on link "תשובה" at bounding box center [843, 427] width 75 height 19
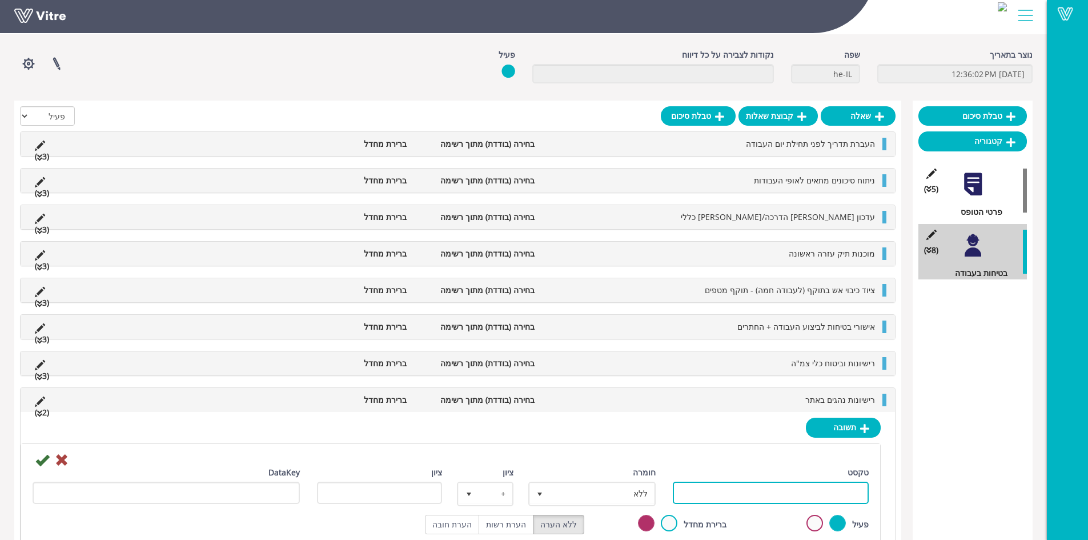
click at [795, 491] on input "טקסט" at bounding box center [771, 493] width 196 height 22
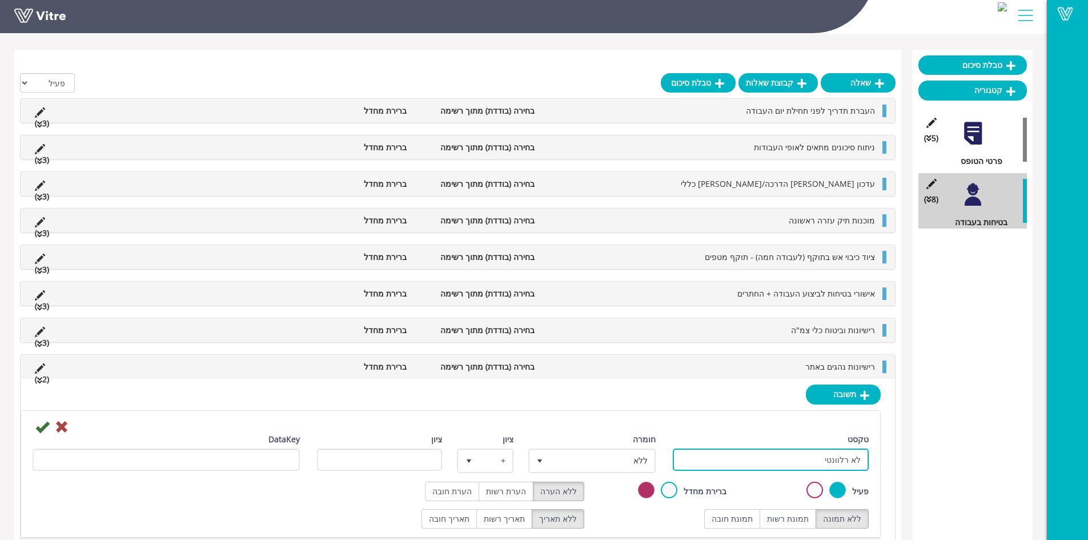
scroll to position [170, 0]
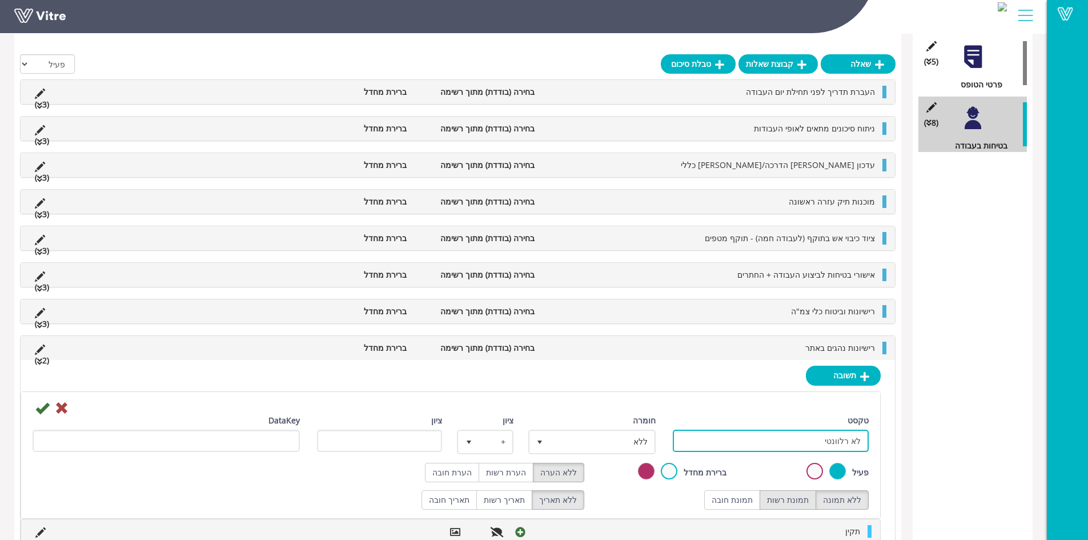
type input "לא רלוונטי"
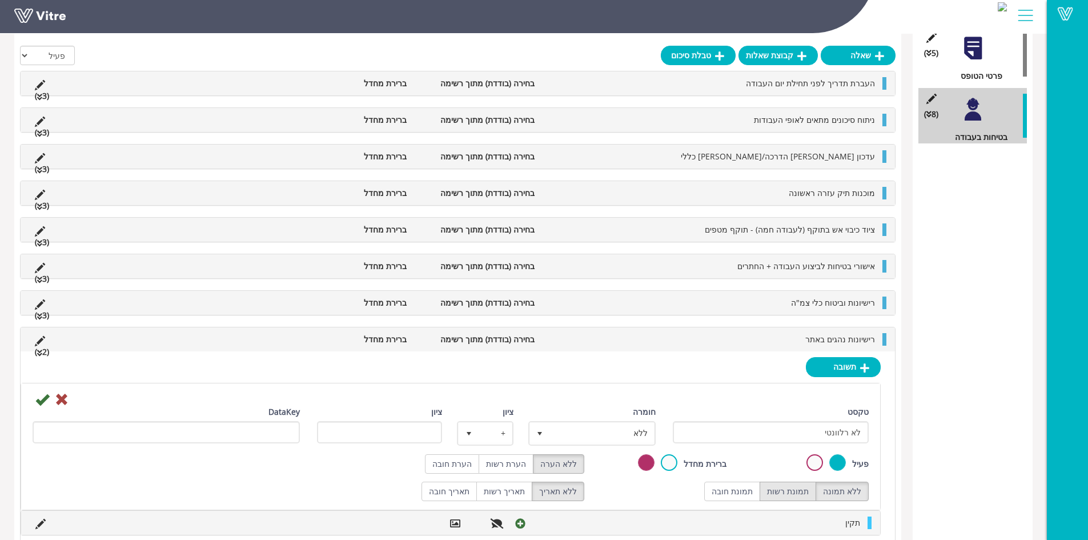
click at [795, 501] on label "תמונת רשות" at bounding box center [788, 491] width 57 height 19
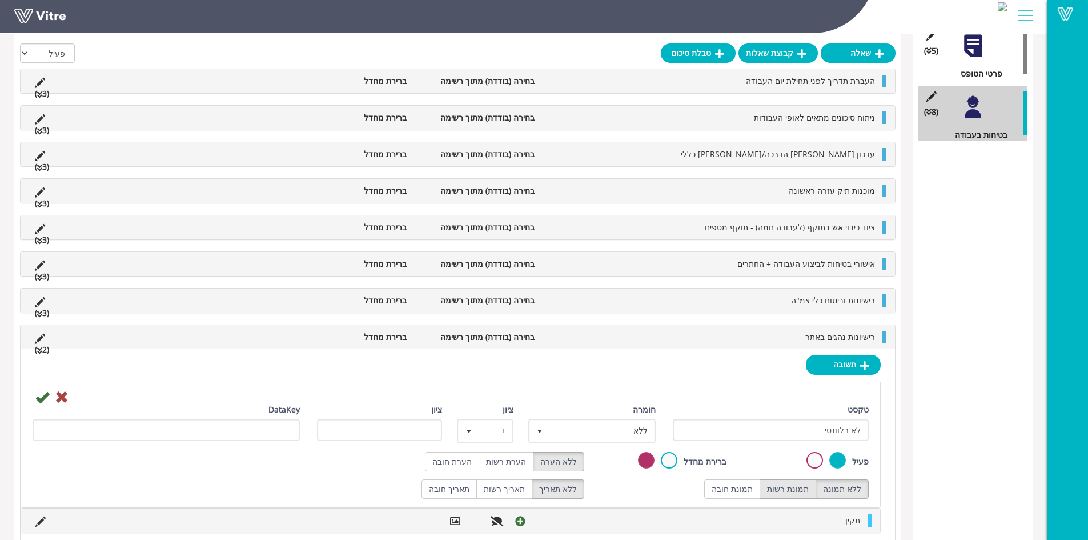
radio input "true"
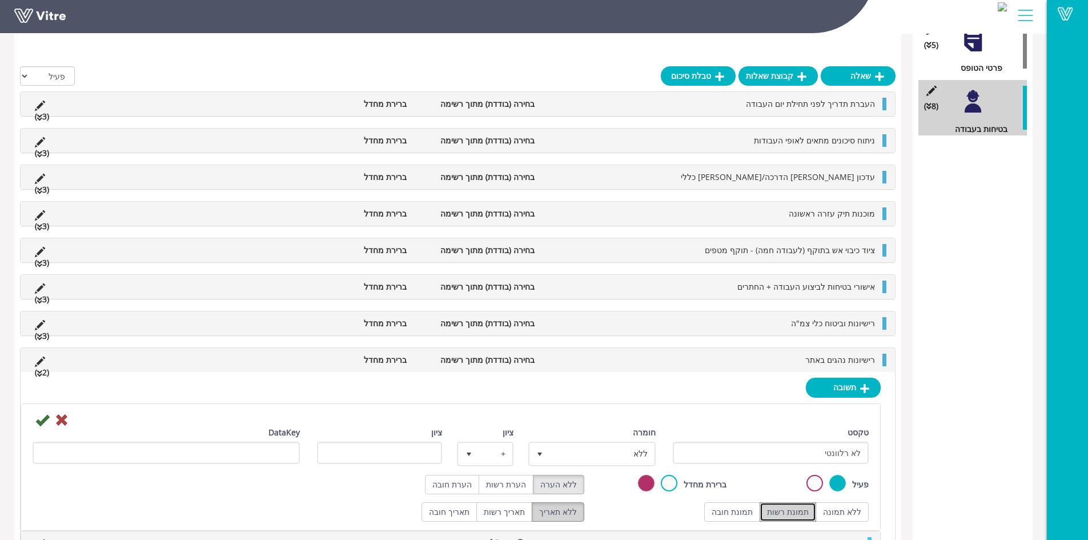
scroll to position [199, 0]
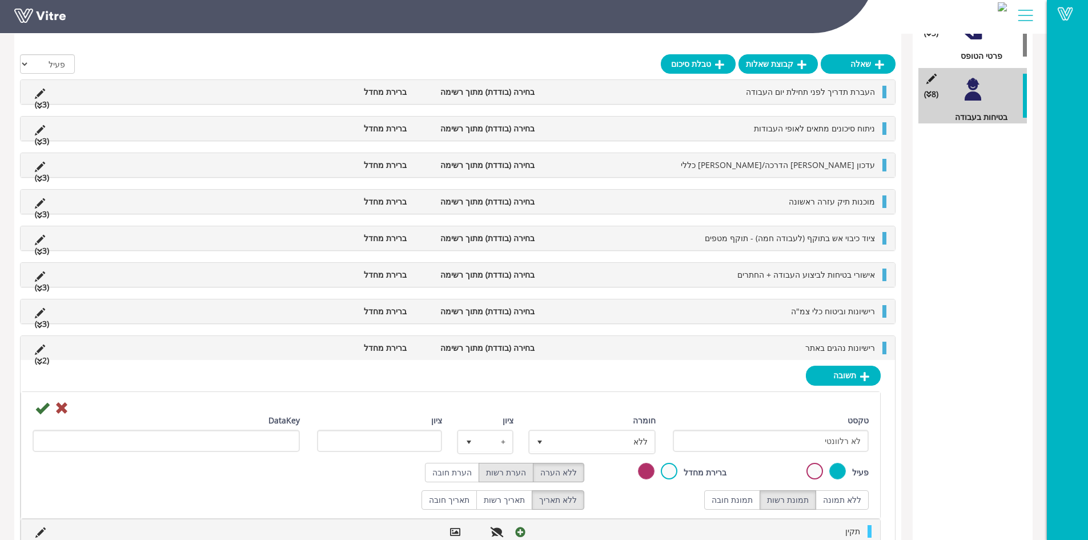
click at [521, 474] on label "הערת רשות" at bounding box center [506, 472] width 55 height 19
radio input "true"
click at [42, 409] on icon at bounding box center [42, 408] width 14 height 14
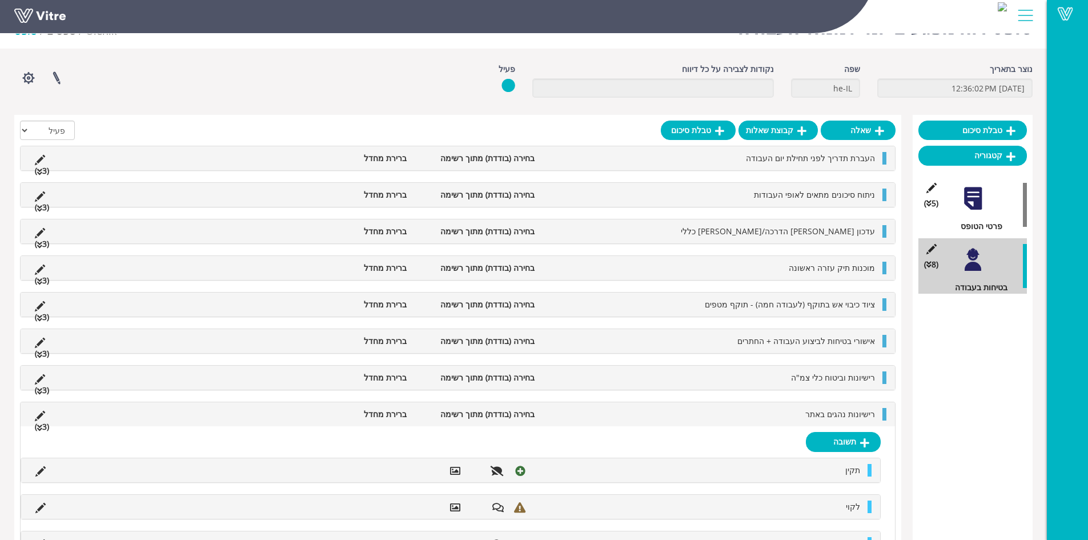
scroll to position [79, 0]
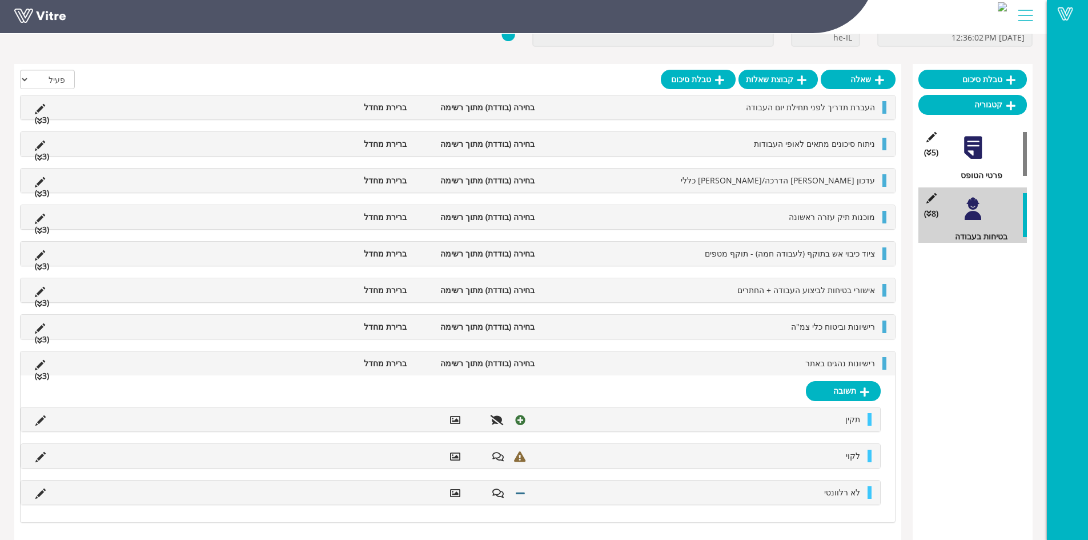
click at [731, 365] on li "רישיונות נהגים באתר" at bounding box center [710, 363] width 340 height 13
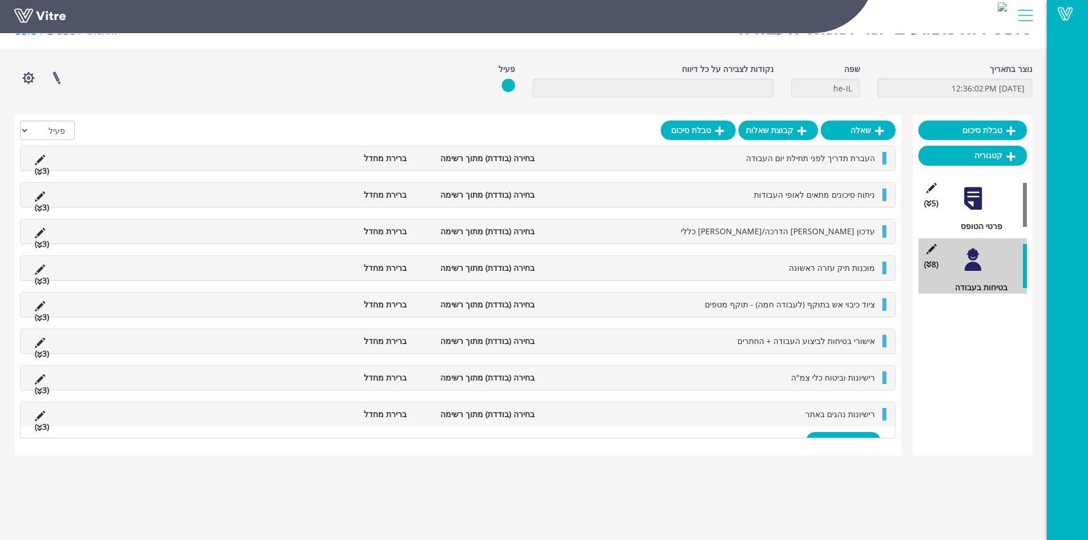
scroll to position [29, 0]
click at [852, 137] on link "שאלה" at bounding box center [858, 130] width 75 height 19
click at [712, 456] on body "Vitre טופס דוח מפגעים יומי למנהל העבודה Olenik טפסים טופס נוצר בתאריך 8/13/2025…" at bounding box center [544, 270] width 1088 height 540
click at [876, 130] on div "שאלה קבוצת שאלות טבלת סיכום" at bounding box center [778, 133] width 235 height 25
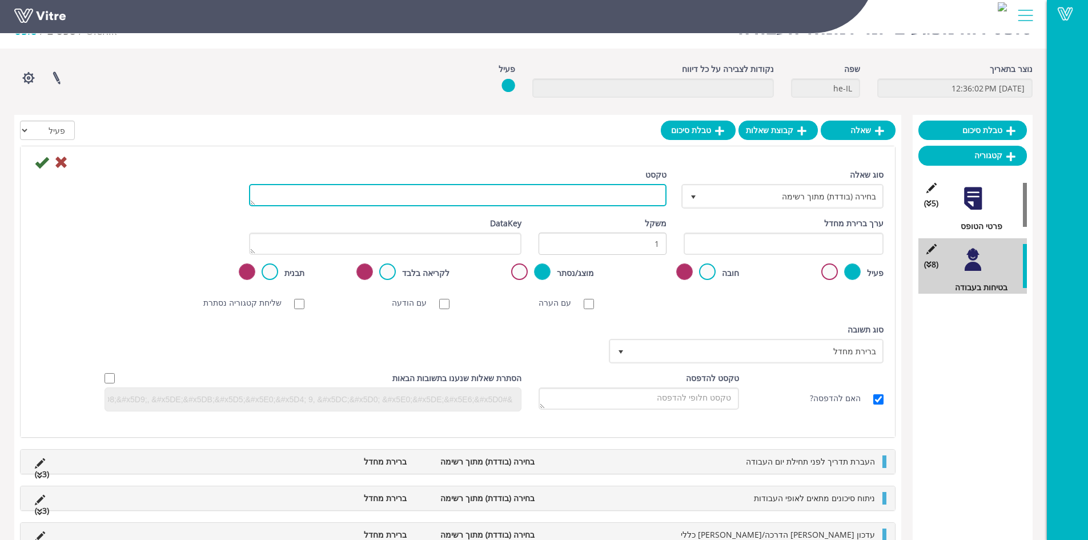
click at [604, 200] on textarea "טקסט" at bounding box center [458, 195] width 418 height 22
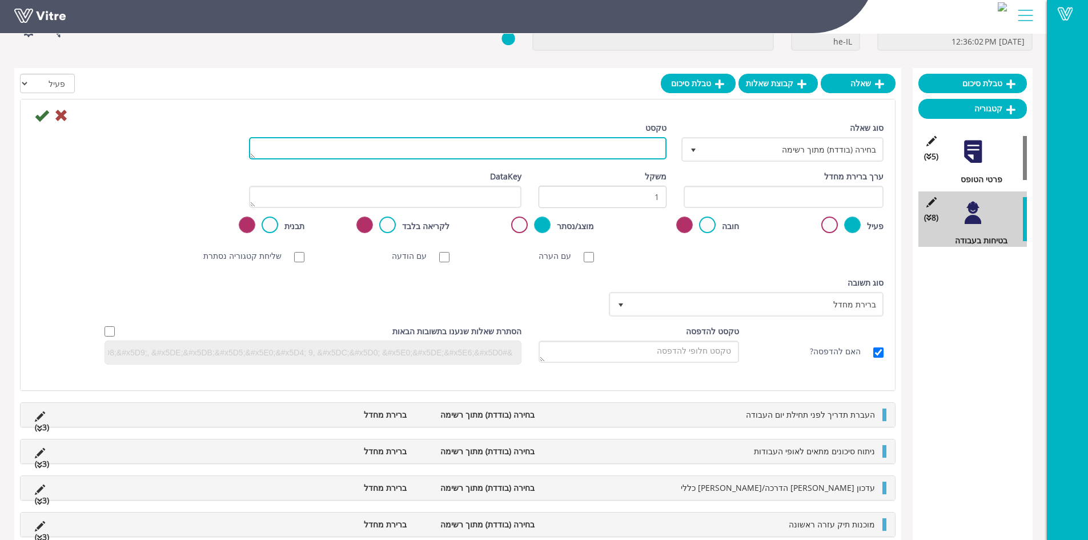
scroll to position [36, 0]
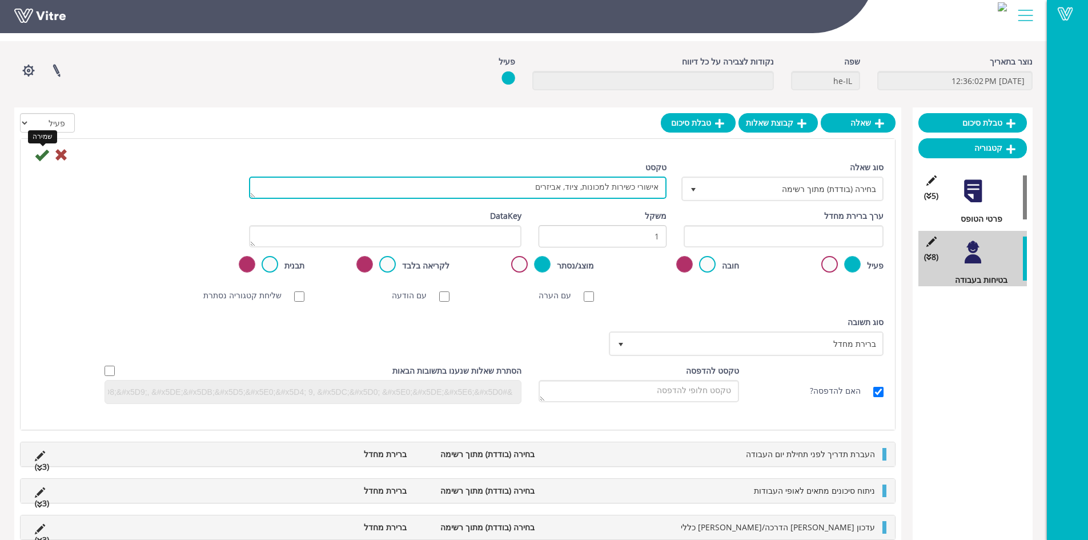
type textarea "אישורי כשירות למכונות, ציוד, אביזרים"
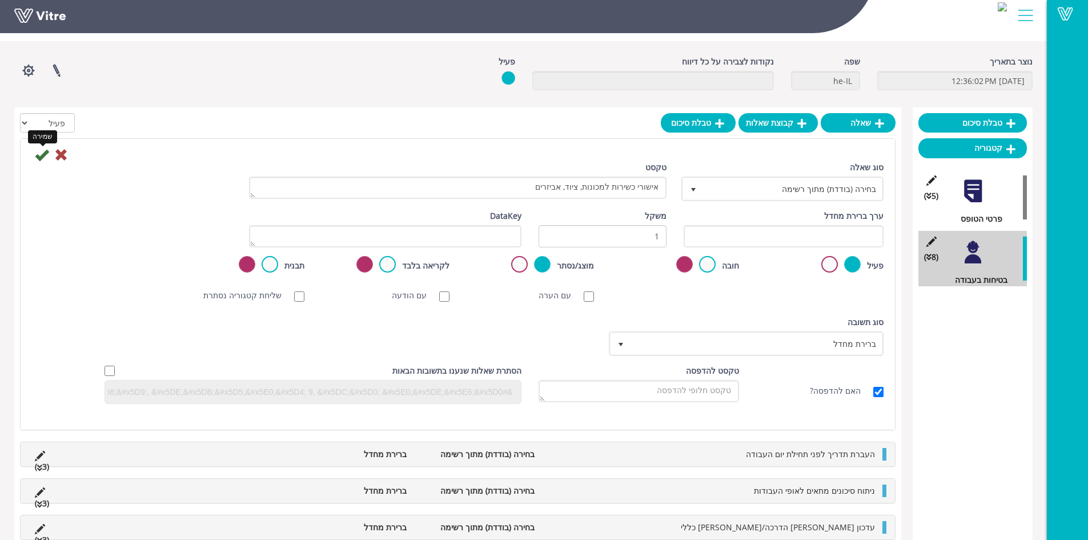
click at [43, 159] on icon at bounding box center [42, 155] width 14 height 14
click at [40, 155] on icon at bounding box center [42, 155] width 14 height 14
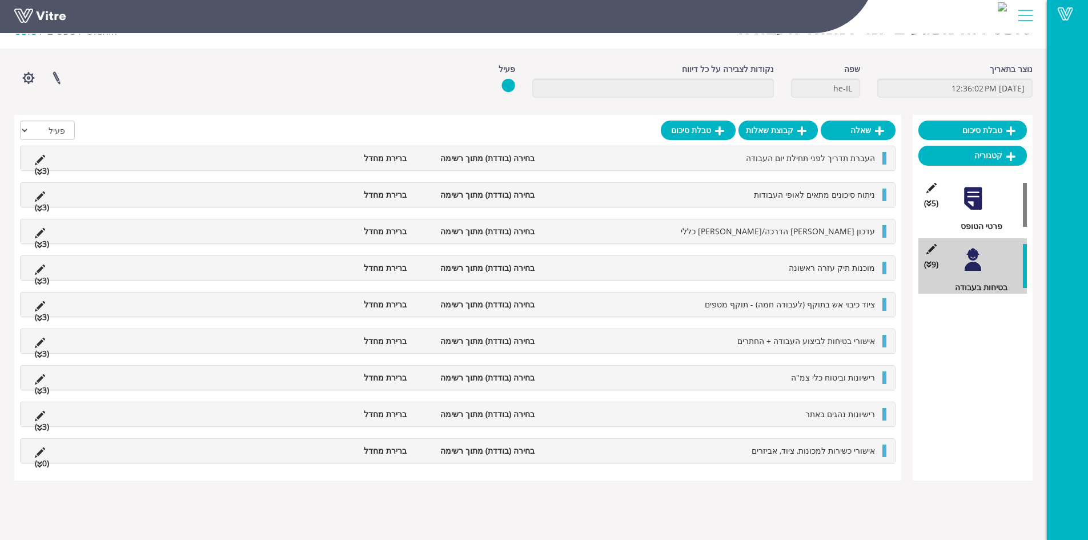
click at [720, 456] on li "אישורי כשירות למכונות, ציוד, אביזרים" at bounding box center [710, 450] width 340 height 13
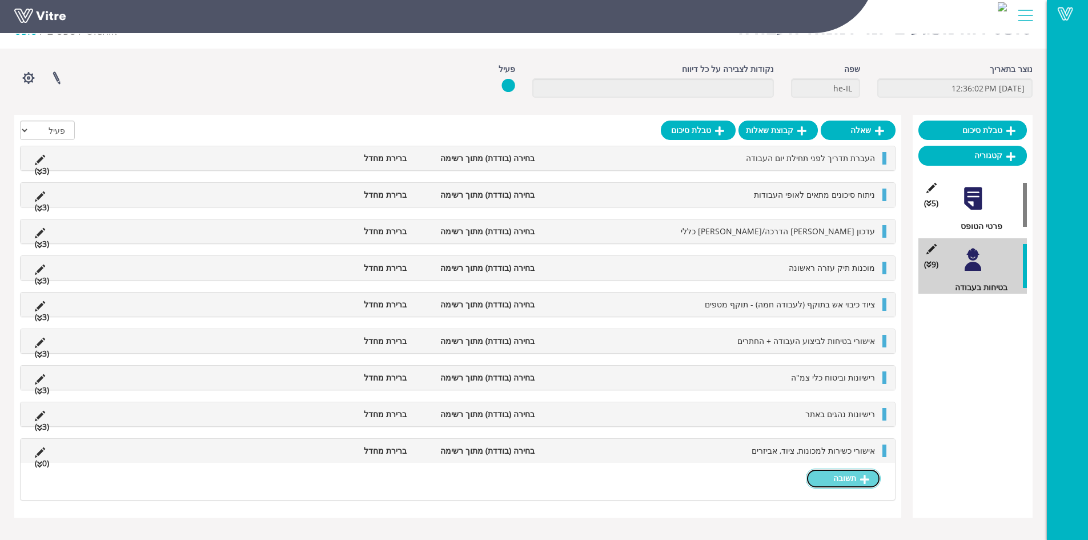
click at [833, 474] on link "תשובה" at bounding box center [843, 477] width 75 height 19
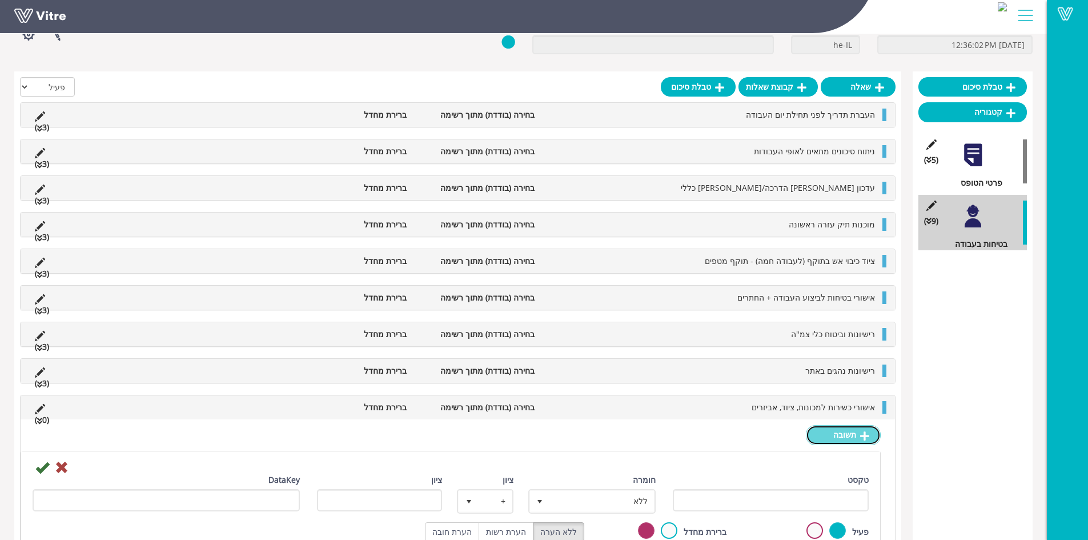
scroll to position [134, 0]
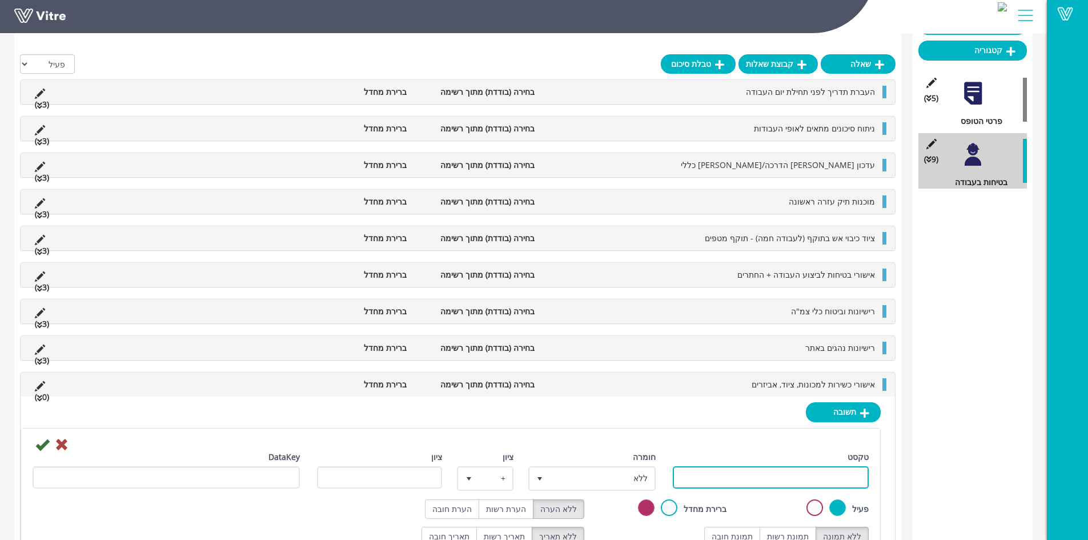
click at [802, 480] on input "טקסט" at bounding box center [771, 477] width 196 height 22
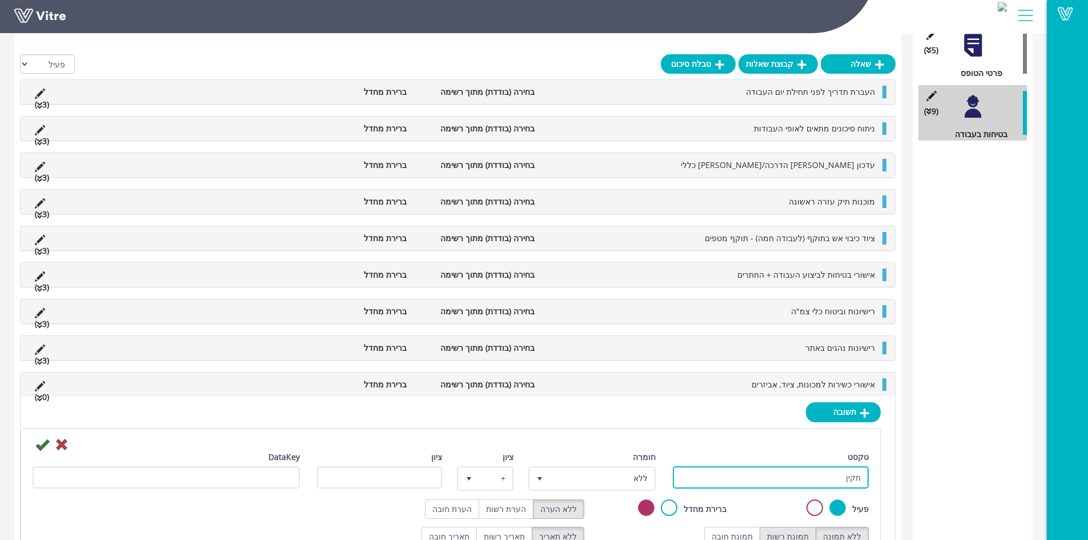
type input "תקין"
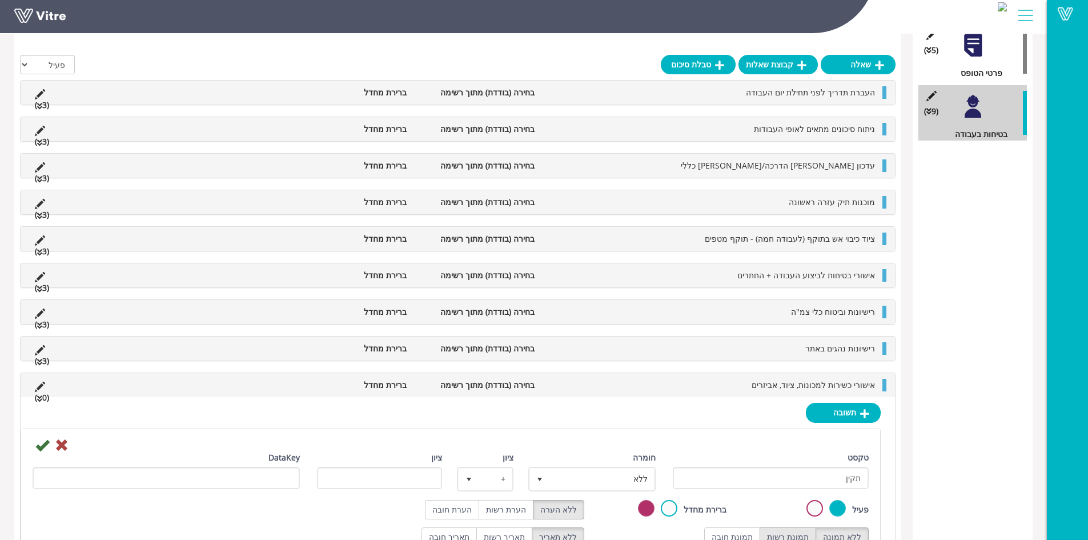
click at [806, 535] on label "תמונת רשות" at bounding box center [788, 536] width 57 height 19
radio input "true"
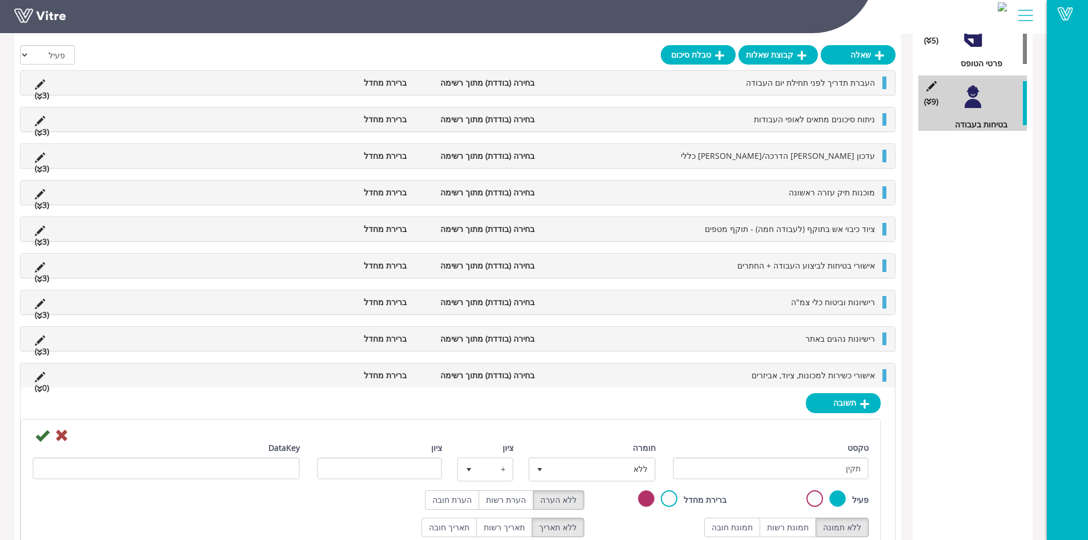
scroll to position [196, 0]
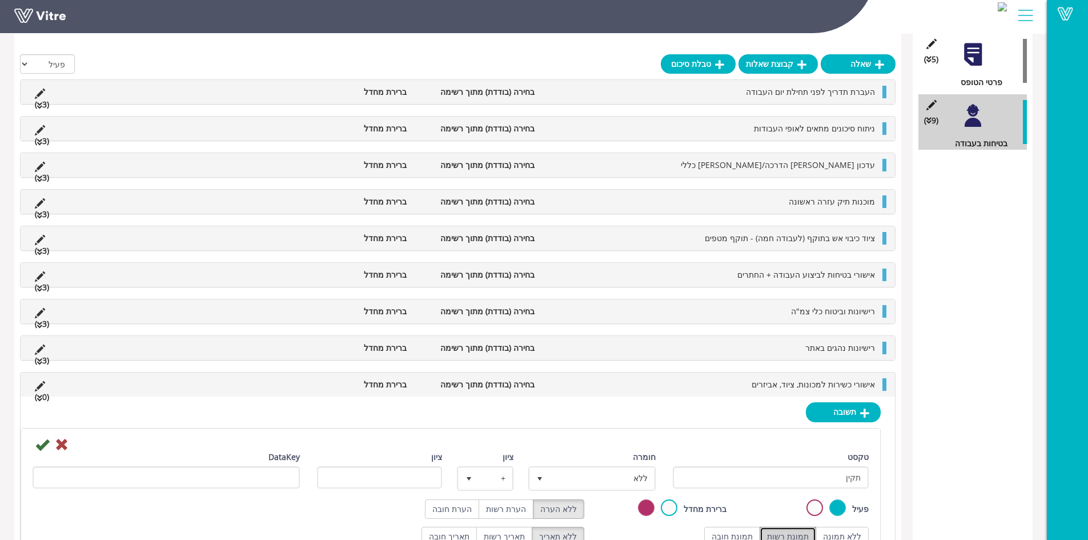
click at [1001, 352] on div "טבלת סיכום קטגוריה (5 ) פרטי הטופס (9 ) בטיחות בעבודה" at bounding box center [973, 275] width 120 height 608
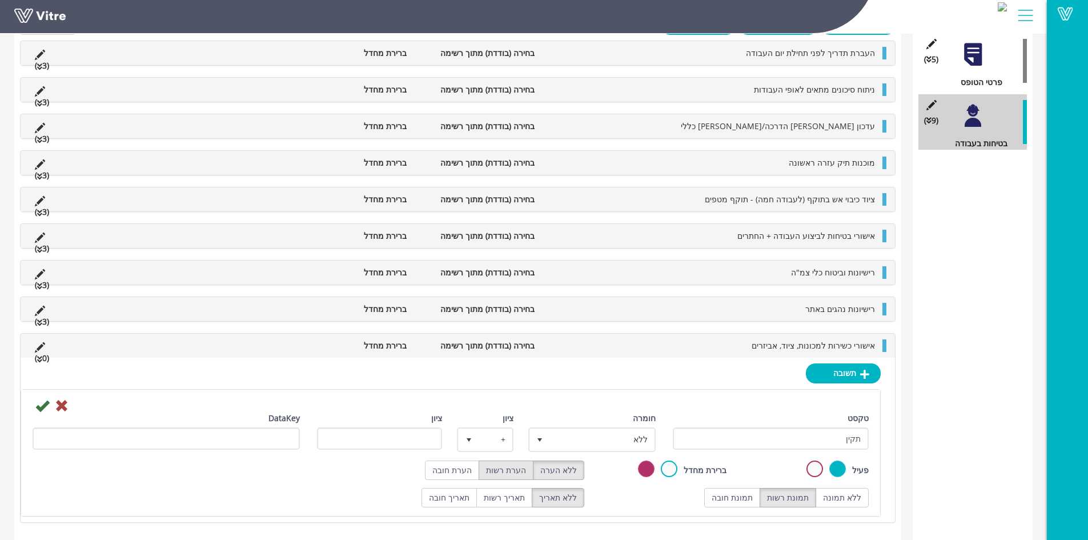
click at [499, 476] on div "טקסט תקין חומרה ללא 0 ציון + 1 ציון DataKey פעיל ברירת מחדל ללא הערה הערת רשות …" at bounding box center [451, 459] width 836 height 95
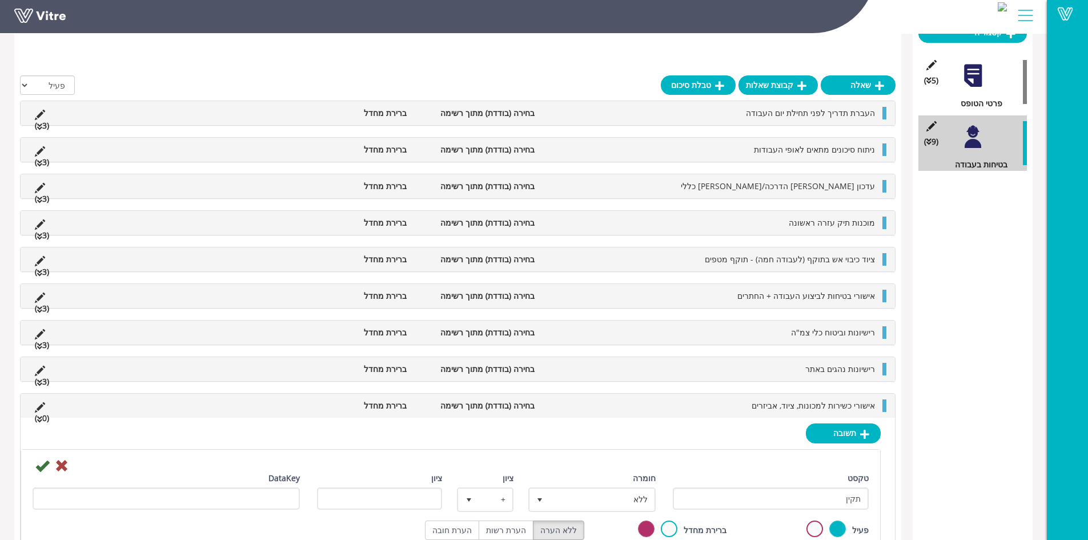
click at [668, 458] on div at bounding box center [450, 465] width 853 height 14
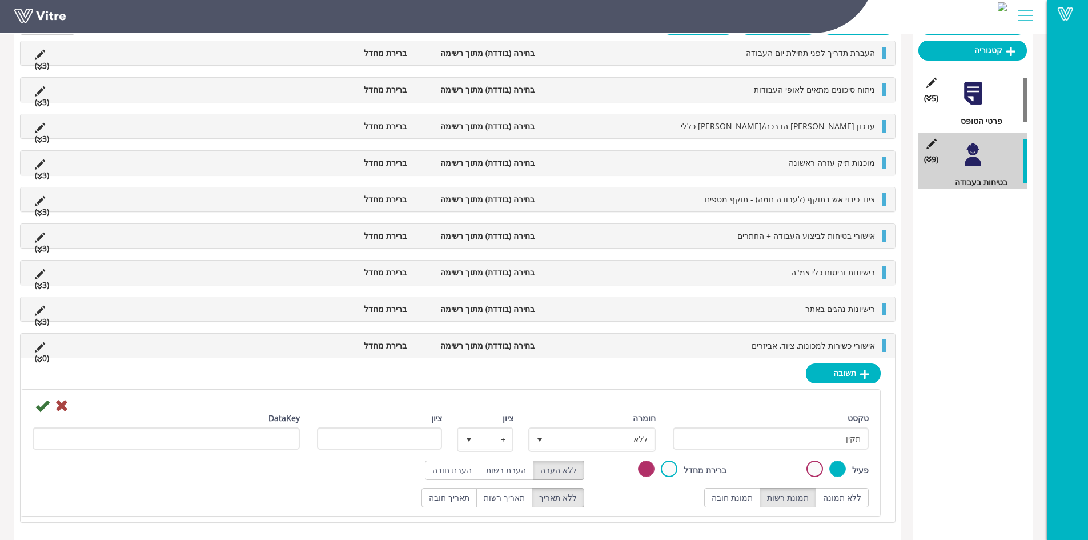
click at [684, 390] on div "תשובה טקסט תקין חומרה ללא 0 ציון + 1 ציון DataKey פעיל ברירת מחדל ללא הערה הערת…" at bounding box center [458, 440] width 874 height 164
click at [1065, 407] on div "Vitre" at bounding box center [1067, 270] width 41 height 540
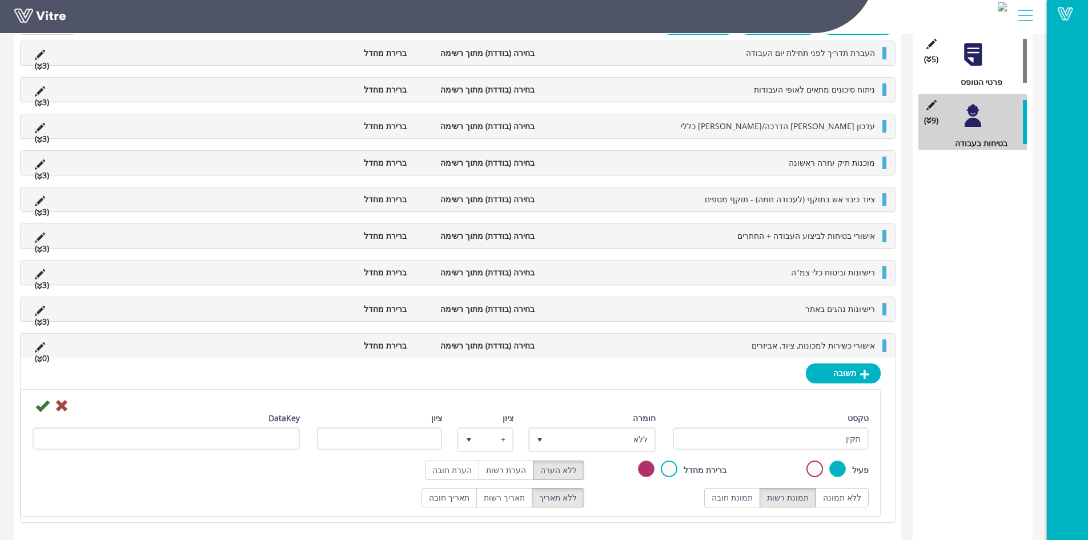
click at [724, 348] on li "אישורי כשירות למכונות, ציוד, אביזרים" at bounding box center [710, 345] width 340 height 13
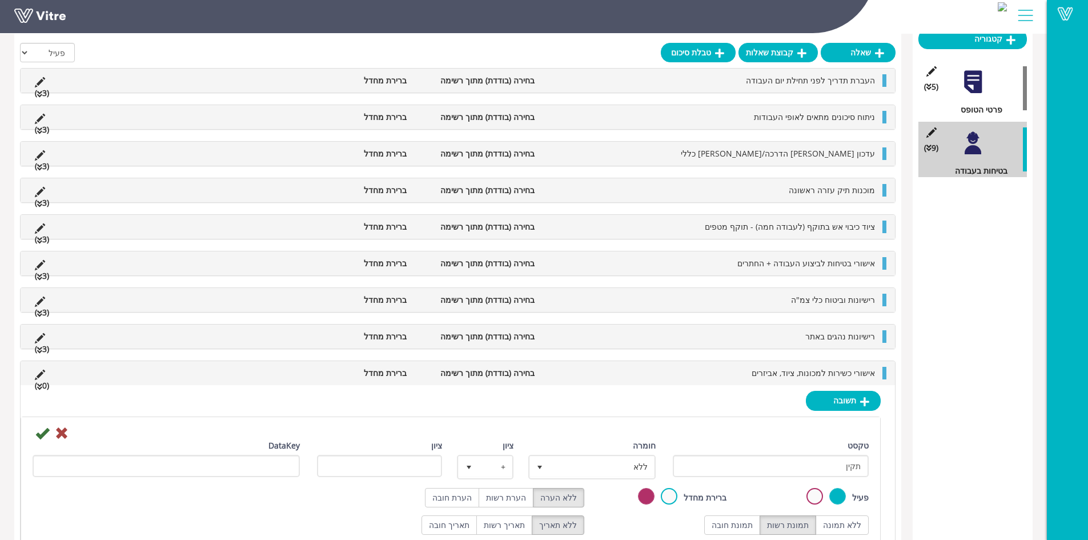
scroll to position [29, 0]
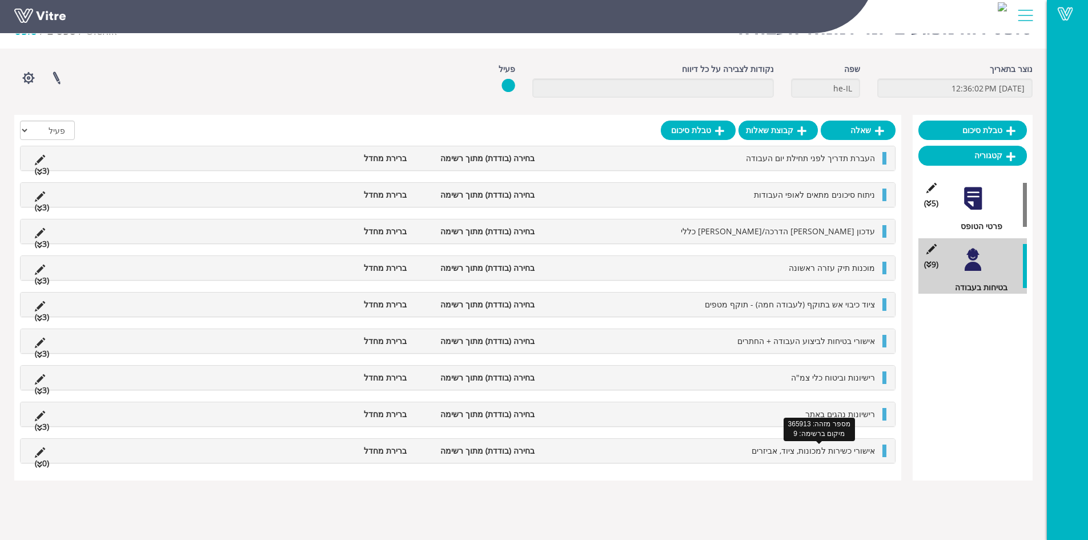
click at [773, 450] on span "אישורי כשירות למכונות, ציוד, אביזרים" at bounding box center [813, 450] width 123 height 11
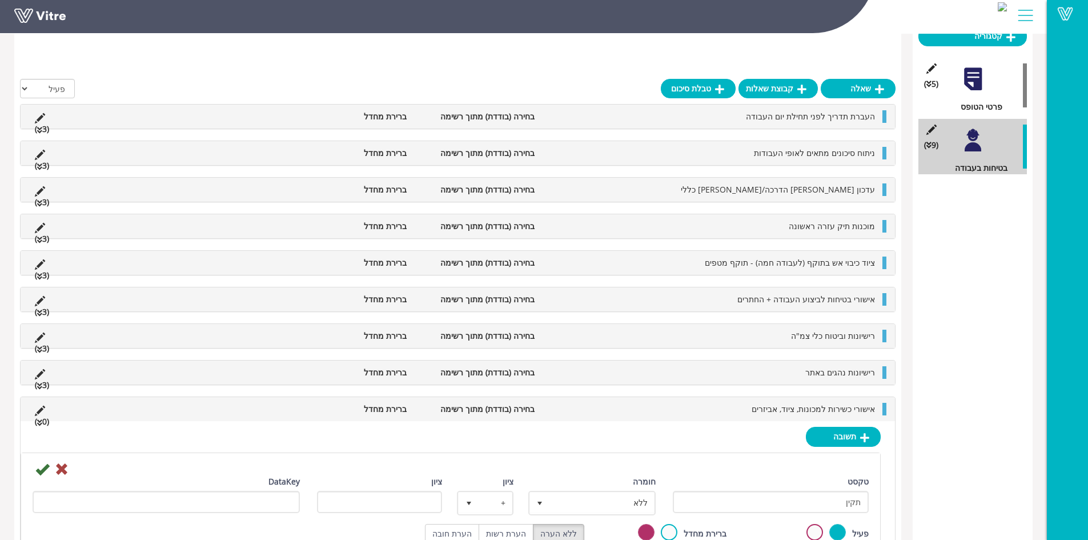
click at [733, 421] on div "תשובה טקסט תקין חומרה ללא 0 ציון + 1 ציון DataKey פעיל ברירת מחדל ללא הערה הערת…" at bounding box center [458, 503] width 874 height 164
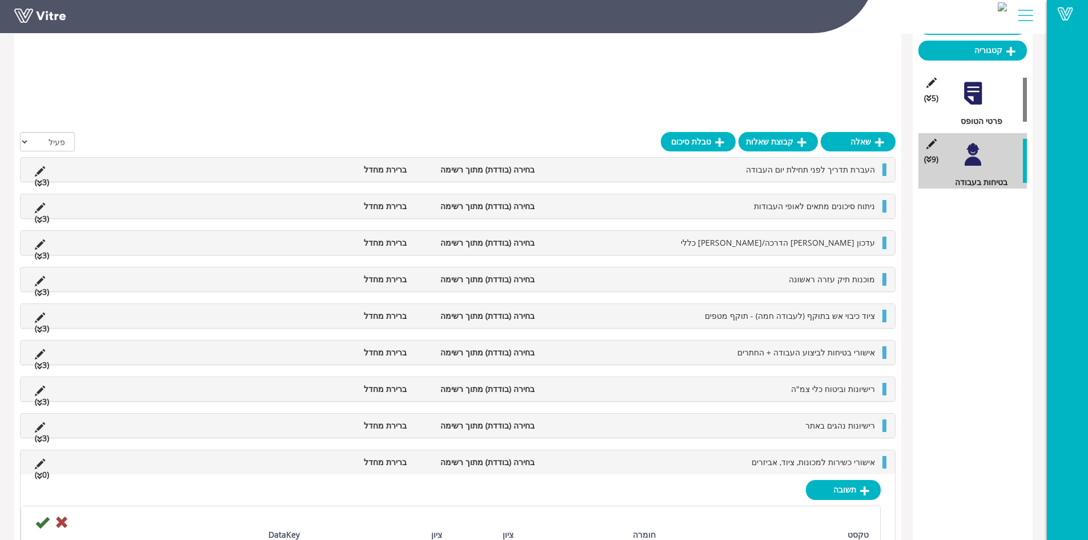
click at [735, 354] on div "העברת תדריך לפני תחילת יום העבודה בחירה (בודדת) מתוך רשימה ברירת מחדל (3 ) תשוב…" at bounding box center [458, 398] width 876 height 482
click at [793, 344] on div "העברת תדריך לפני תחילת יום העבודה בחירה (בודדת) מתוך רשימה ברירת מחדל (3 ) תשוב…" at bounding box center [458, 398] width 876 height 482
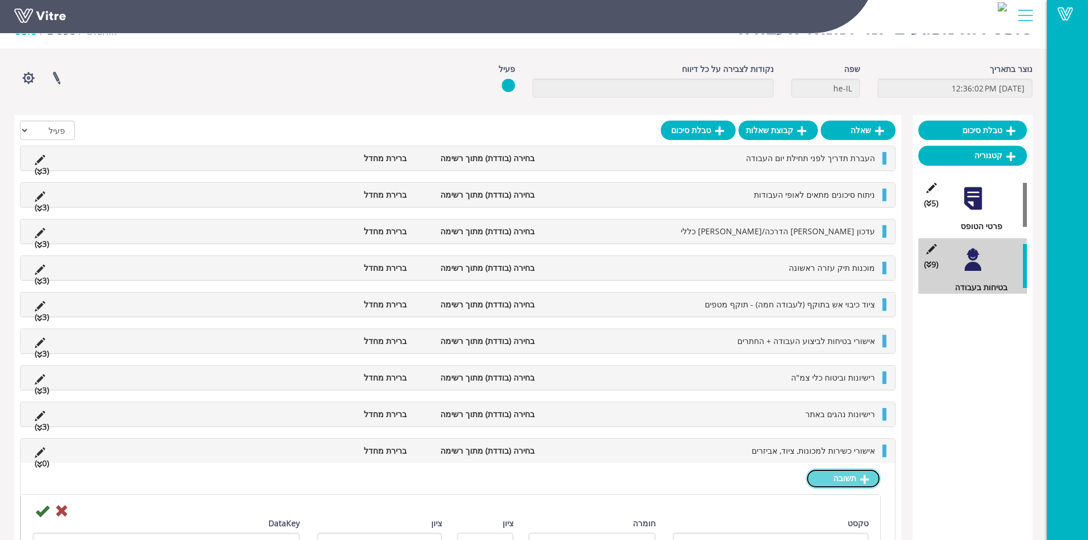
click at [824, 481] on link "תשובה" at bounding box center [843, 477] width 75 height 19
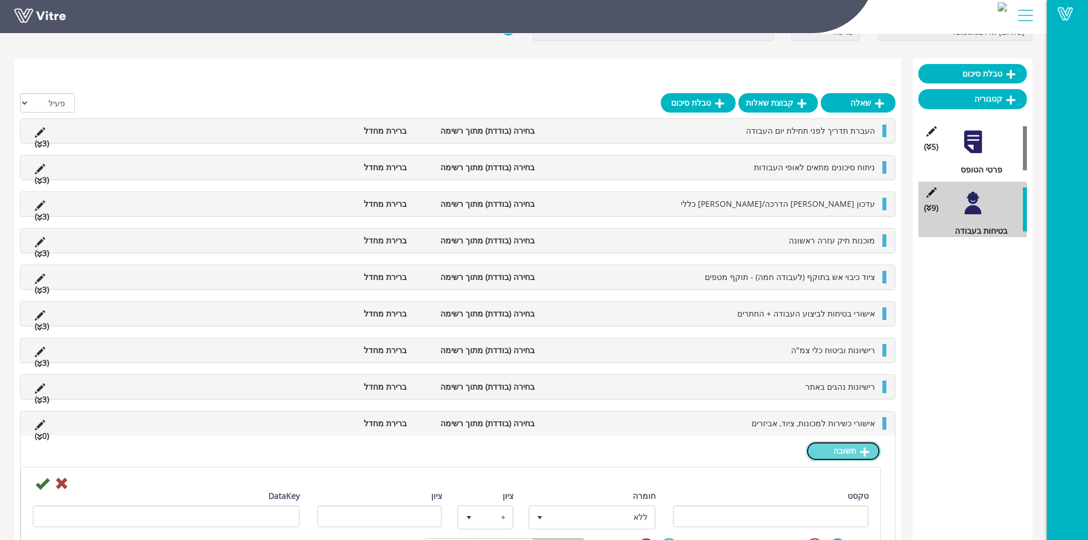
scroll to position [138, 0]
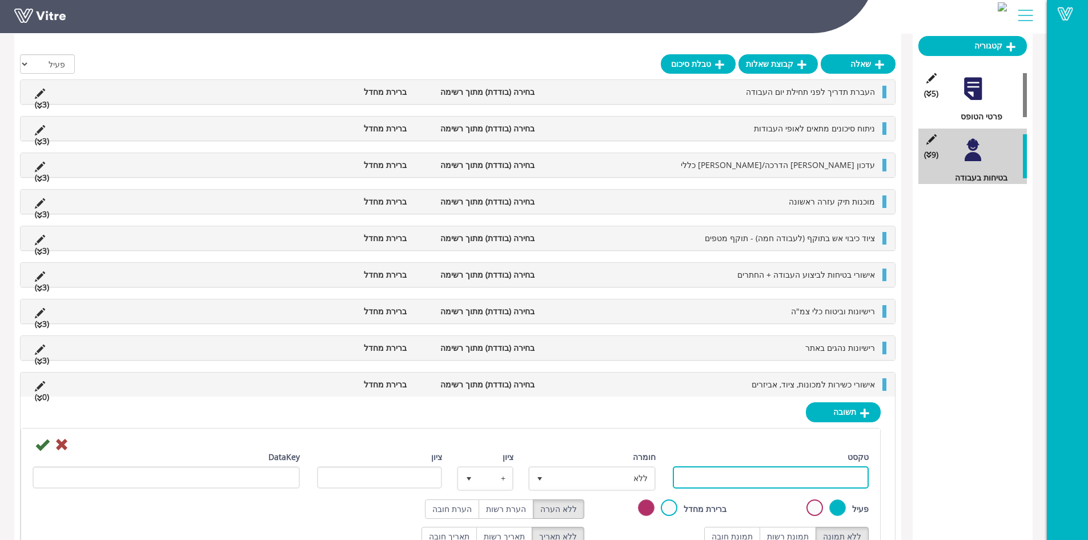
click at [816, 482] on input "טקסט" at bounding box center [771, 477] width 196 height 22
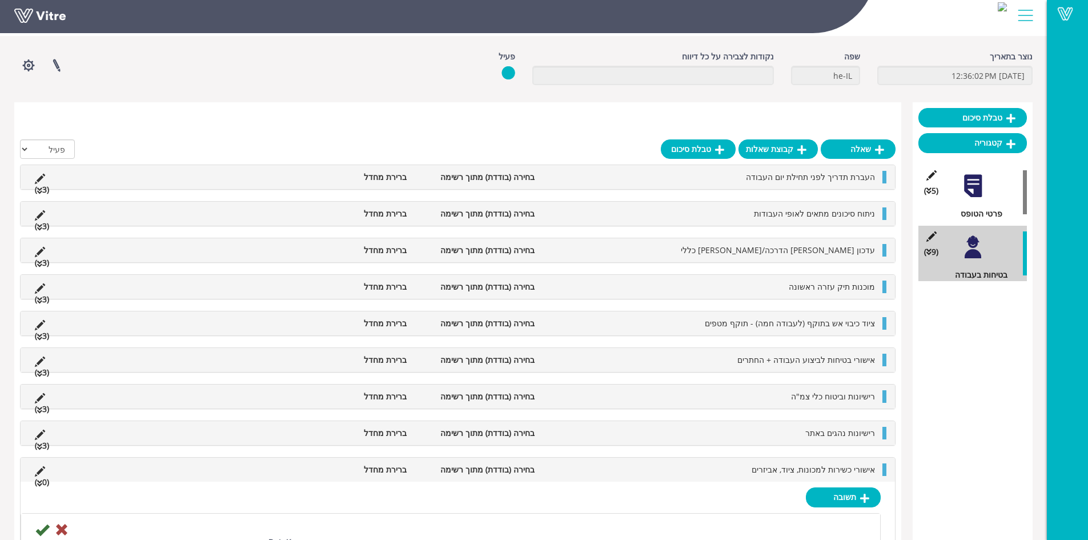
scroll to position [134, 0]
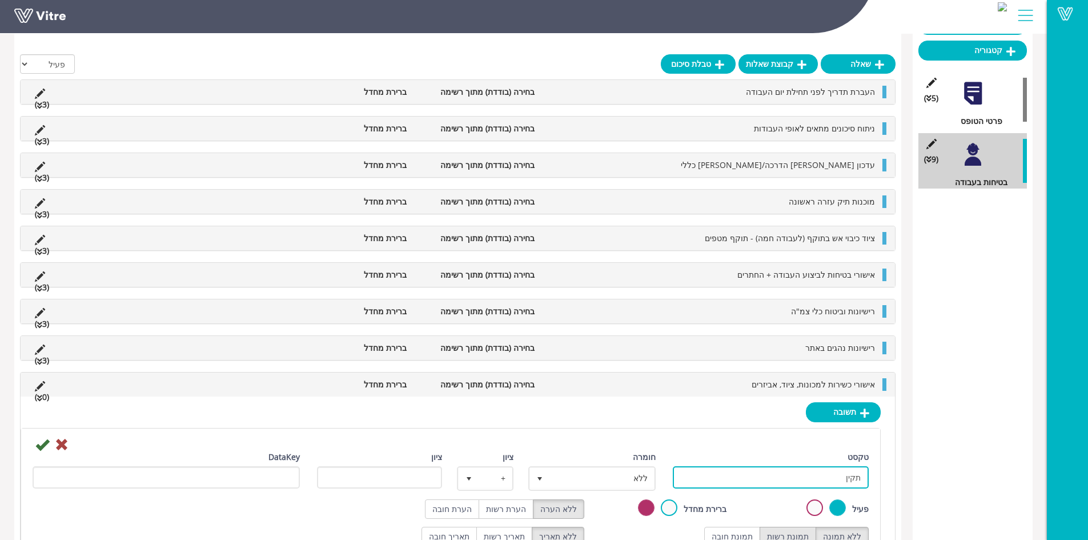
type input "תקין"
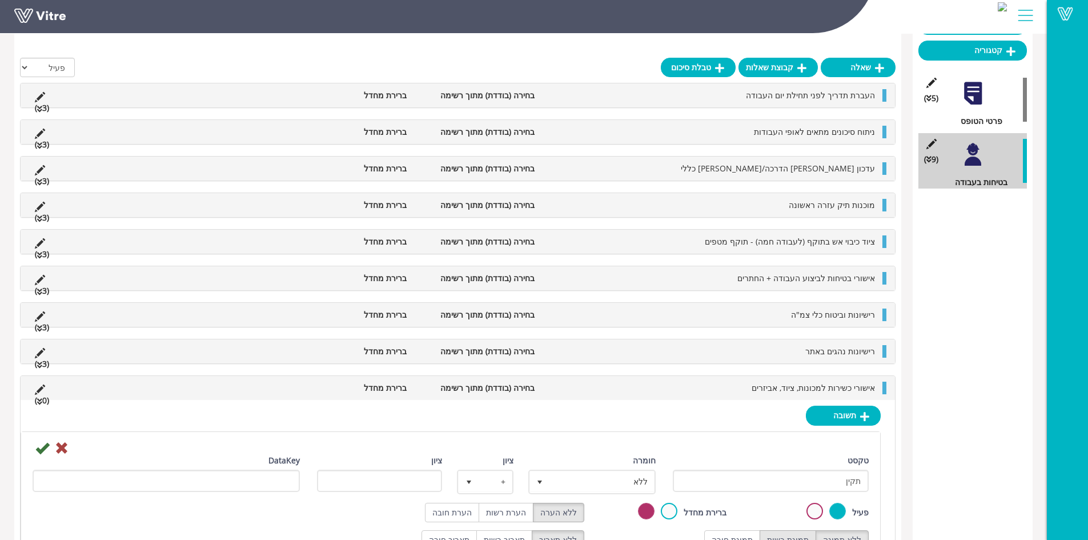
click at [792, 532] on label "תמונת רשות" at bounding box center [788, 539] width 57 height 19
radio input "true"
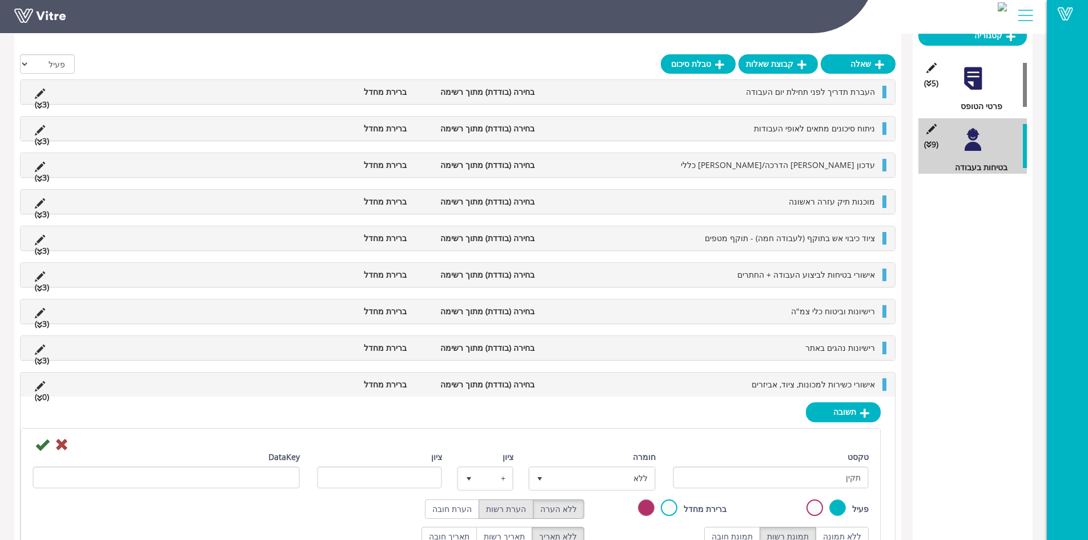
click at [523, 512] on label "הערת רשות" at bounding box center [506, 508] width 55 height 19
radio input "true"
click at [594, 480] on span "ללא" at bounding box center [602, 478] width 105 height 21
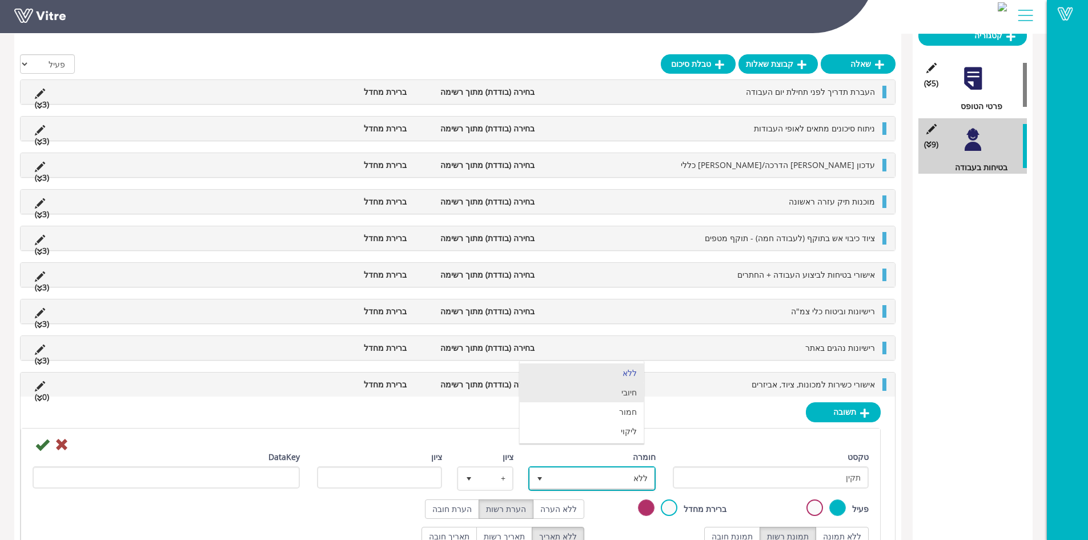
click at [627, 396] on li "חיובי" at bounding box center [582, 392] width 124 height 19
type input "1"
radio input "true"
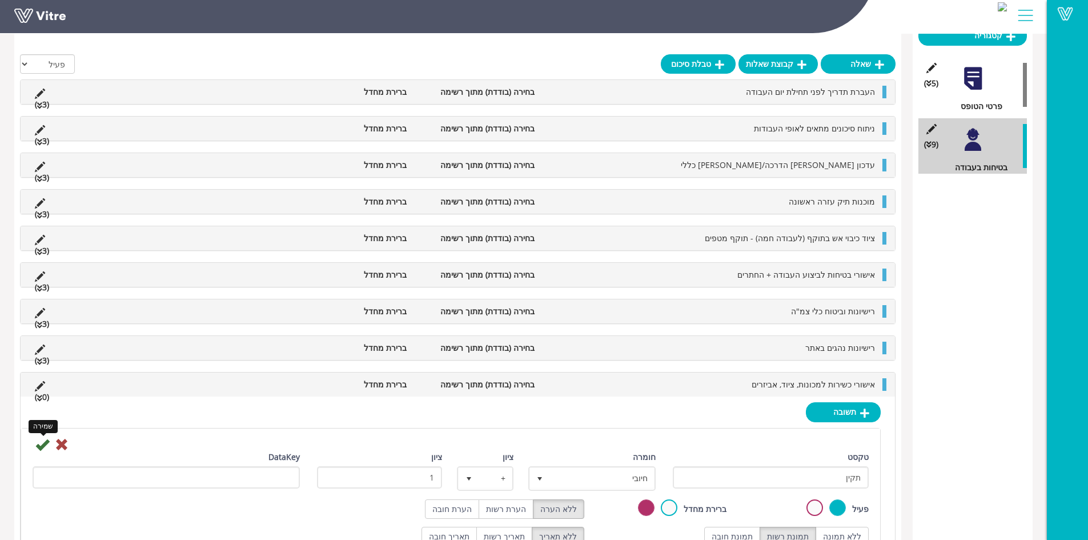
click at [41, 448] on icon at bounding box center [42, 445] width 14 height 14
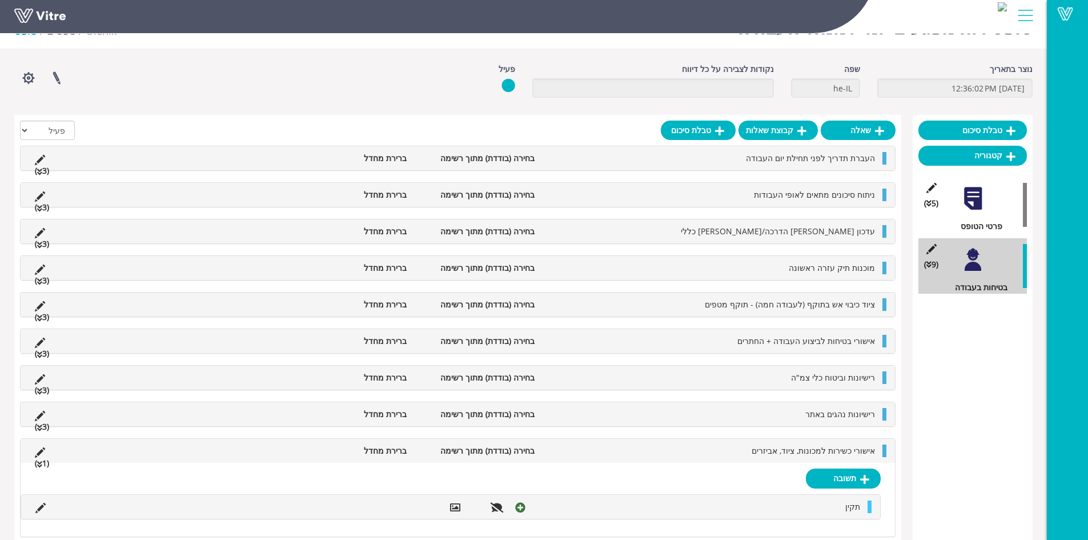
scroll to position [43, 0]
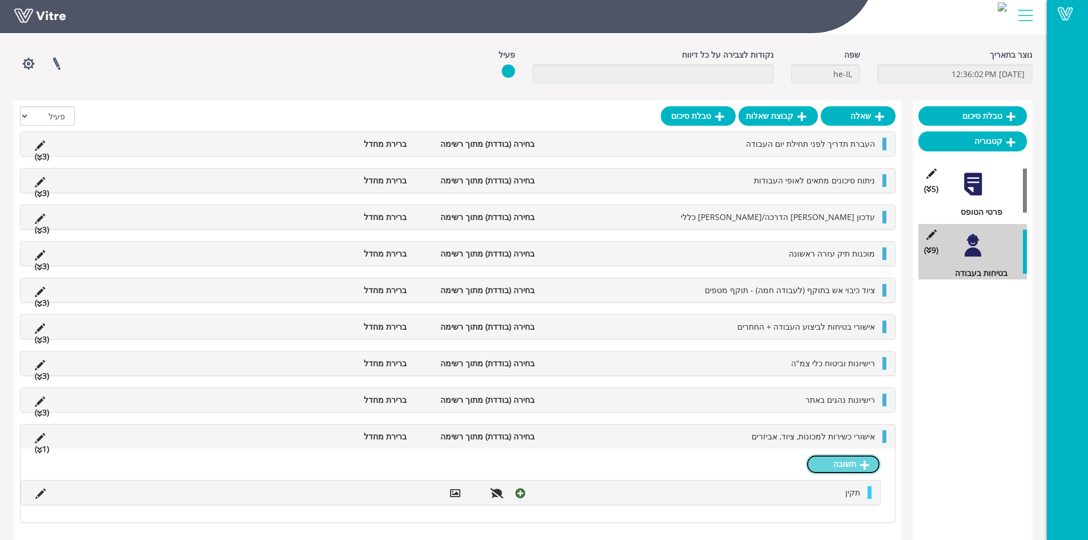
click at [849, 464] on link "תשובה" at bounding box center [843, 463] width 75 height 19
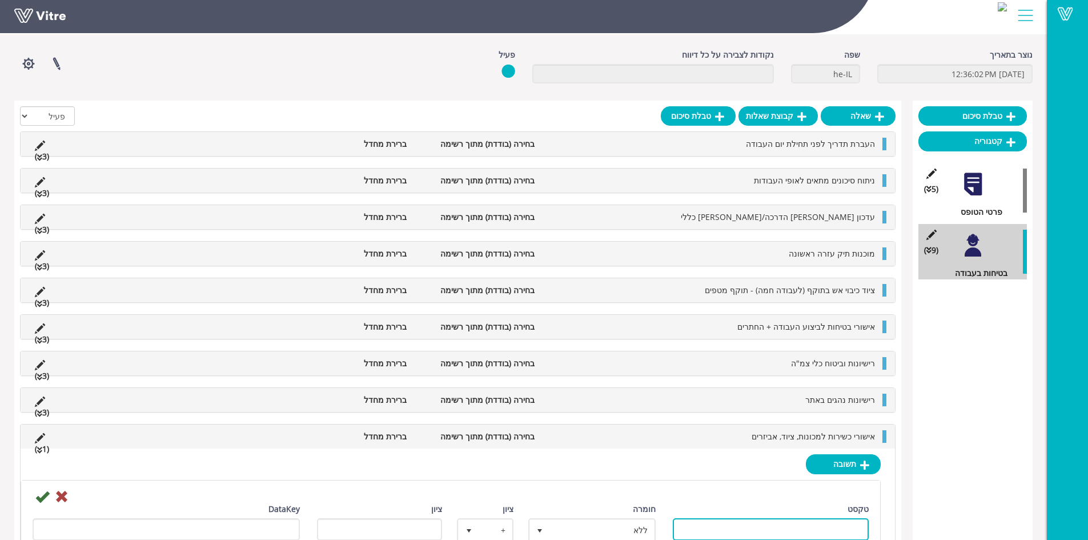
click at [754, 525] on input "טקסט" at bounding box center [771, 529] width 196 height 22
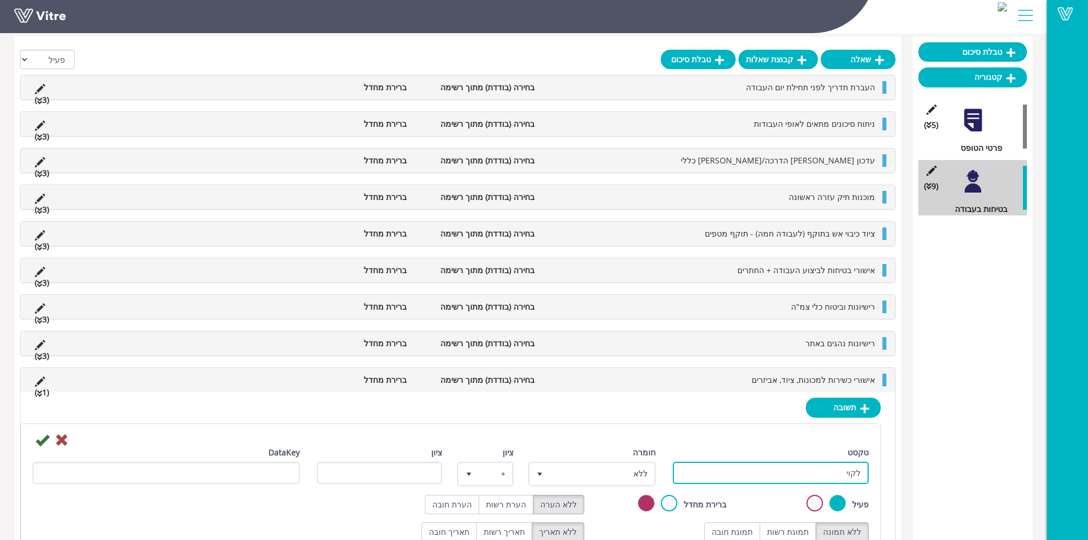
scroll to position [108, 0]
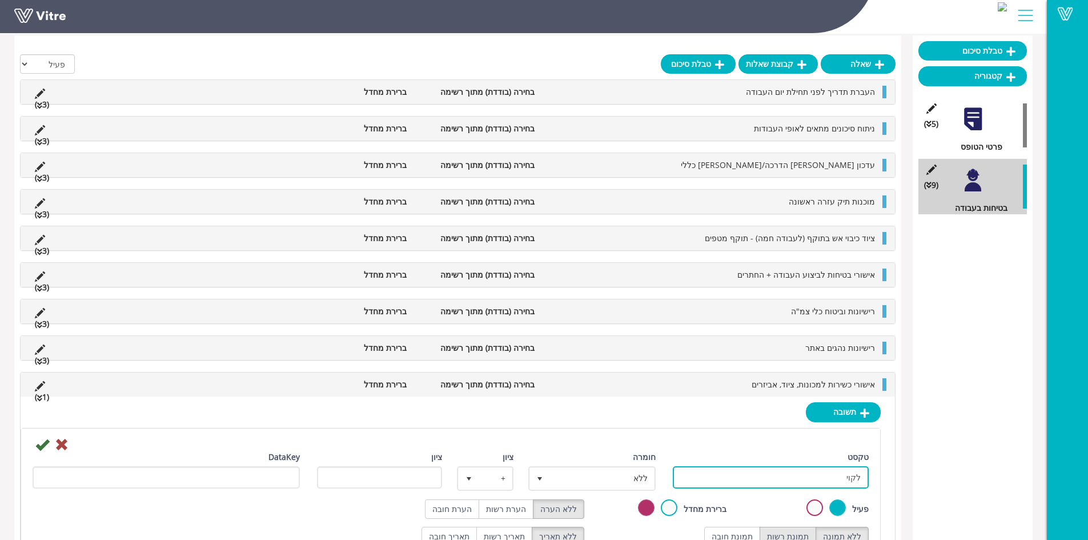
type input "לקוי"
click at [804, 535] on label "תמונת רשות" at bounding box center [788, 536] width 57 height 19
radio input "true"
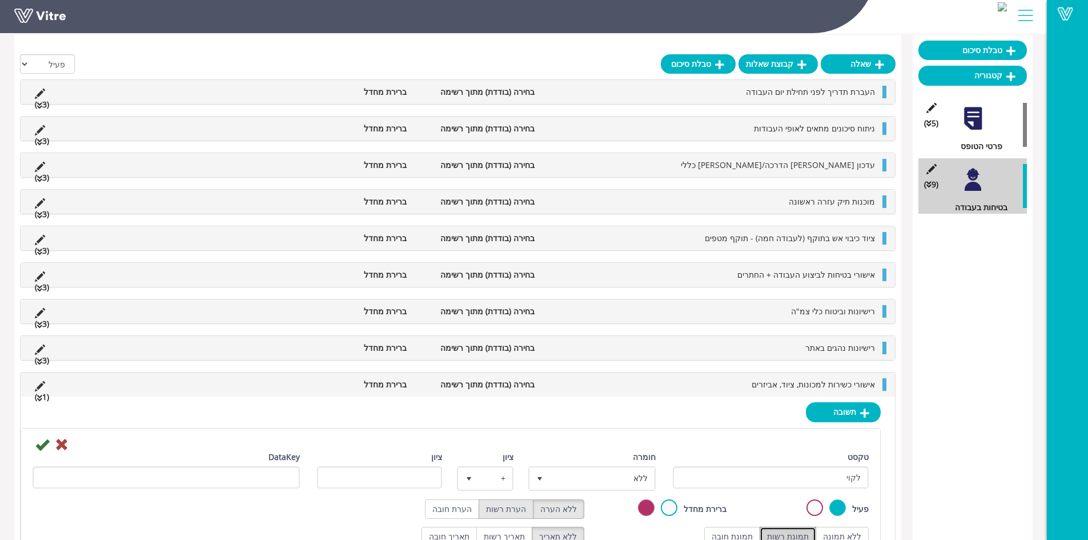
click at [508, 508] on label "הערת רשות" at bounding box center [506, 508] width 55 height 19
radio input "true"
click at [613, 478] on span "ללא" at bounding box center [602, 478] width 105 height 21
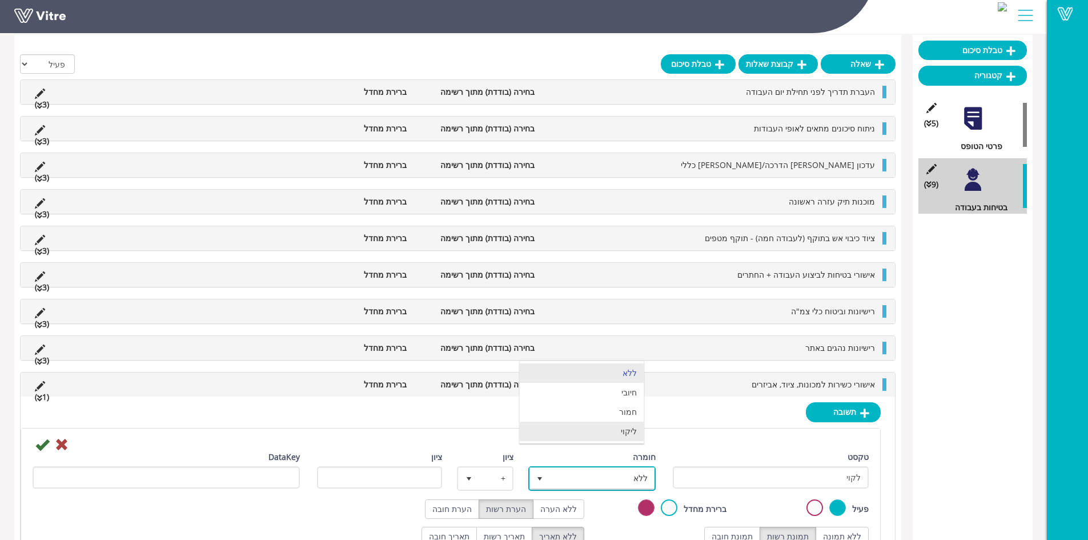
click at [624, 428] on li "ליקוי" at bounding box center [582, 431] width 124 height 19
type input "1"
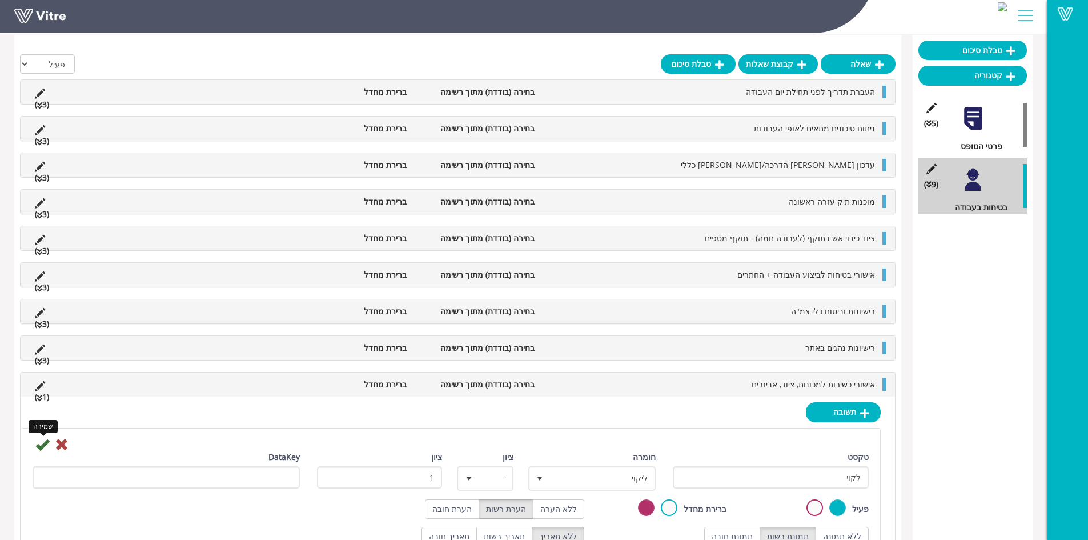
click at [45, 446] on icon at bounding box center [42, 445] width 14 height 14
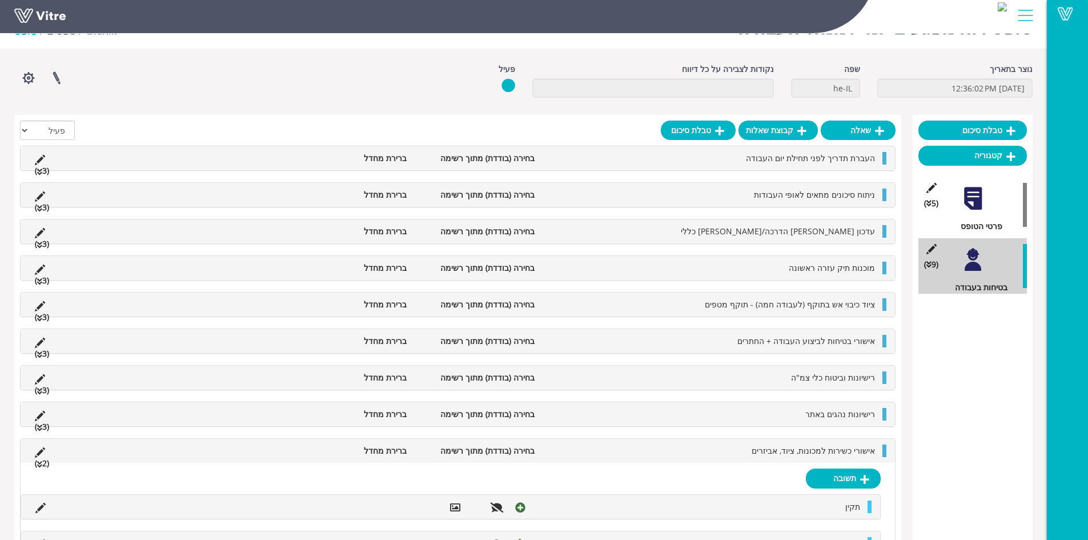
scroll to position [79, 0]
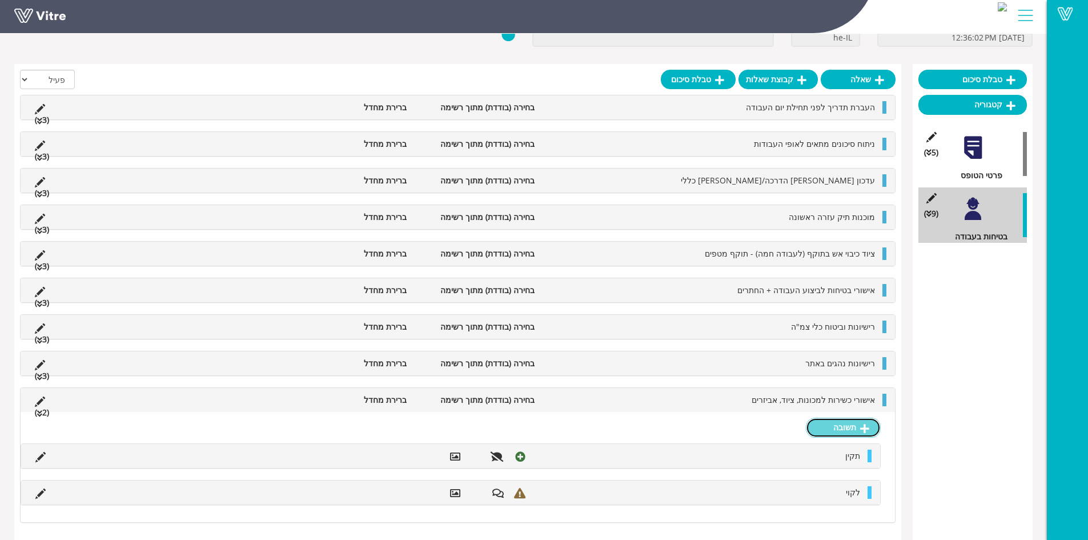
click at [841, 428] on link "תשובה" at bounding box center [843, 427] width 75 height 19
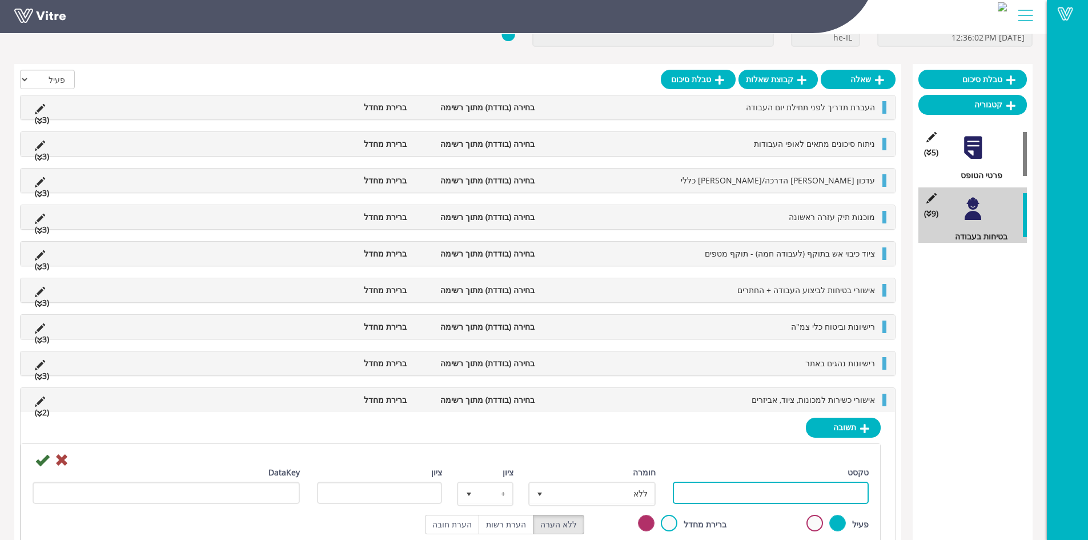
click at [818, 496] on input "טקסט" at bounding box center [771, 493] width 196 height 22
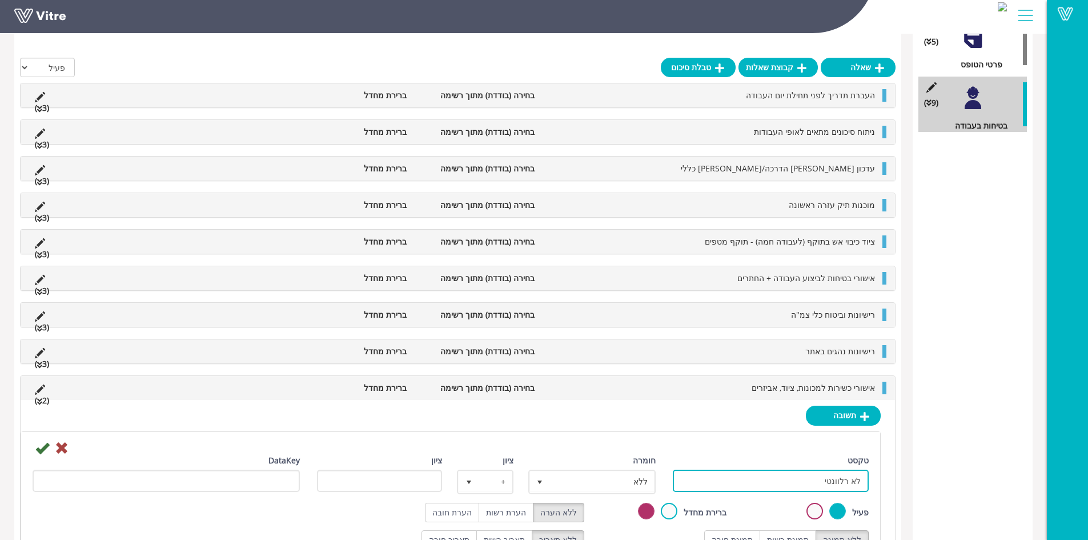
scroll to position [194, 0]
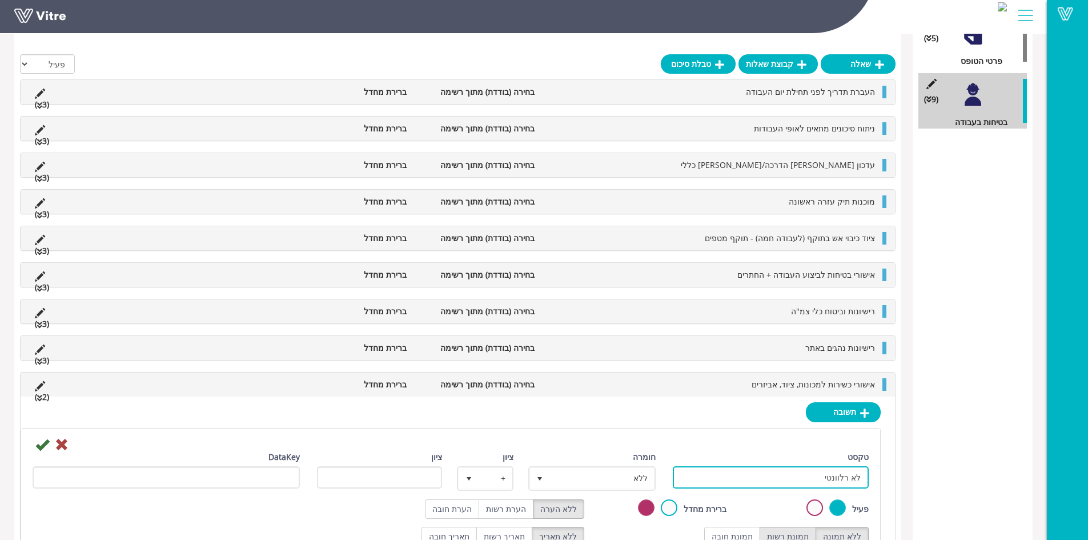
type input "לא רלוונטי"
click at [797, 531] on label "תמונת רשות" at bounding box center [788, 536] width 57 height 19
radio input "true"
click at [518, 511] on label "הערת רשות" at bounding box center [506, 508] width 55 height 19
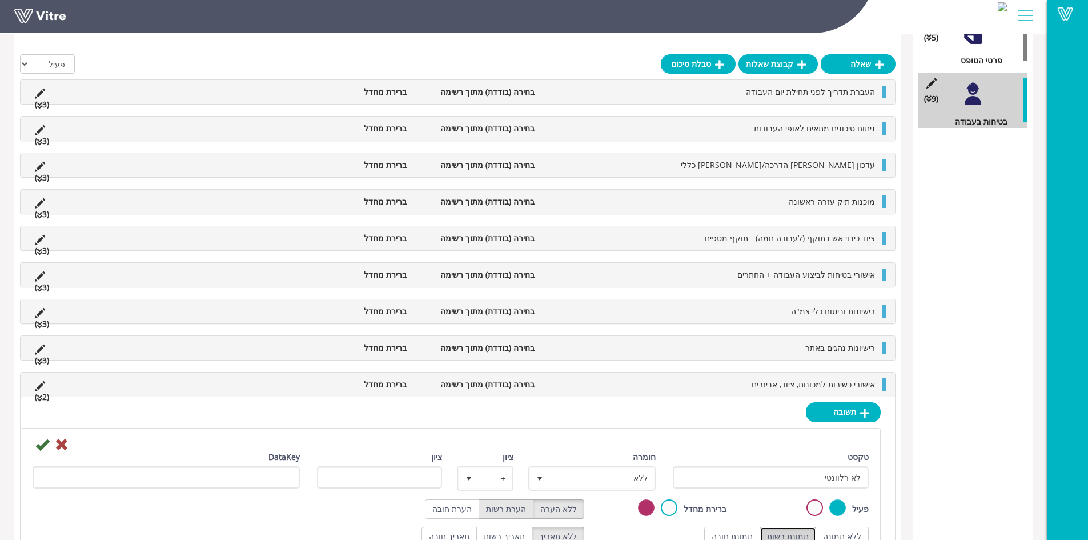
radio input "true"
click at [43, 446] on icon at bounding box center [42, 445] width 14 height 14
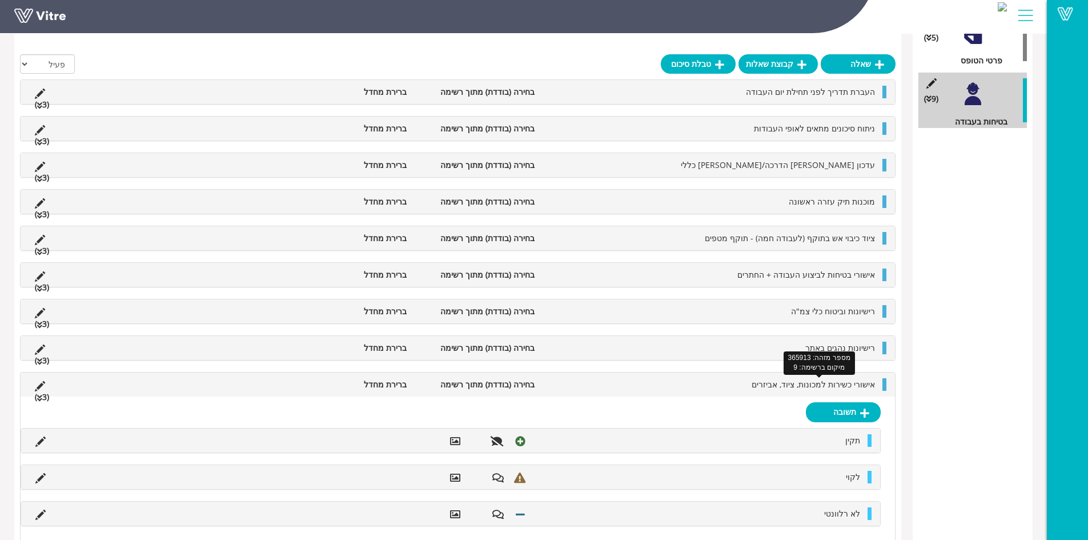
click at [829, 382] on span "אישורי כשירות למכונות, ציוד, אביזרים" at bounding box center [813, 384] width 123 height 11
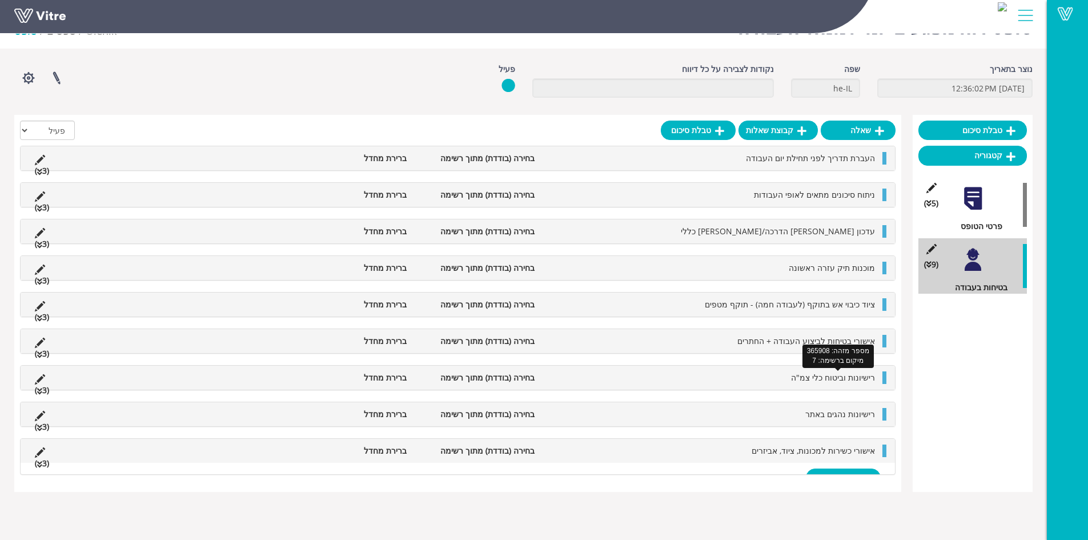
scroll to position [29, 0]
click at [858, 131] on link "שאלה" at bounding box center [858, 130] width 75 height 19
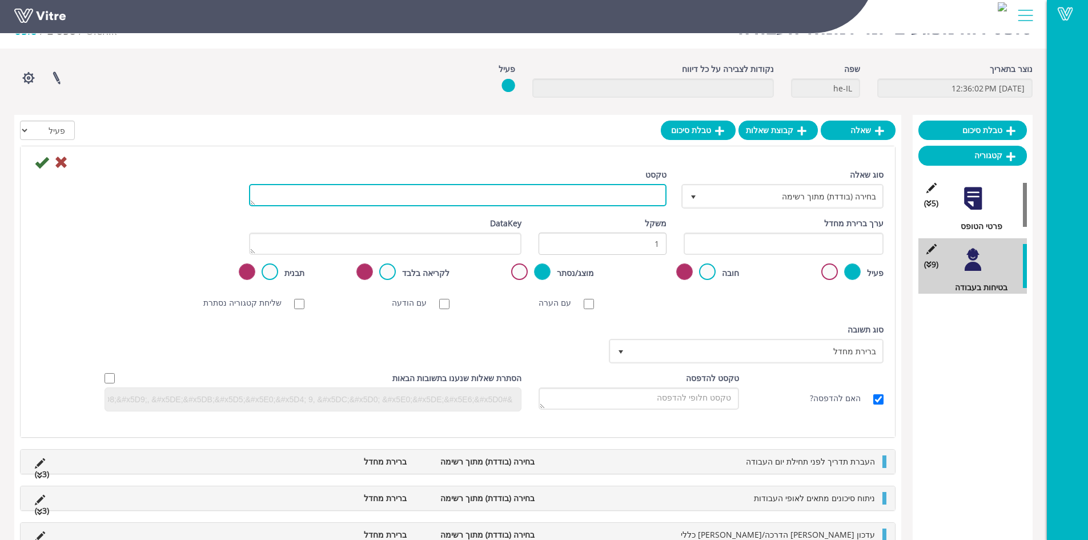
click at [596, 197] on textarea "טקסט" at bounding box center [458, 195] width 418 height 22
type textarea "חשמל-ווידוא תקינות ציוד ואישורים של חשמלאי מוסמך"
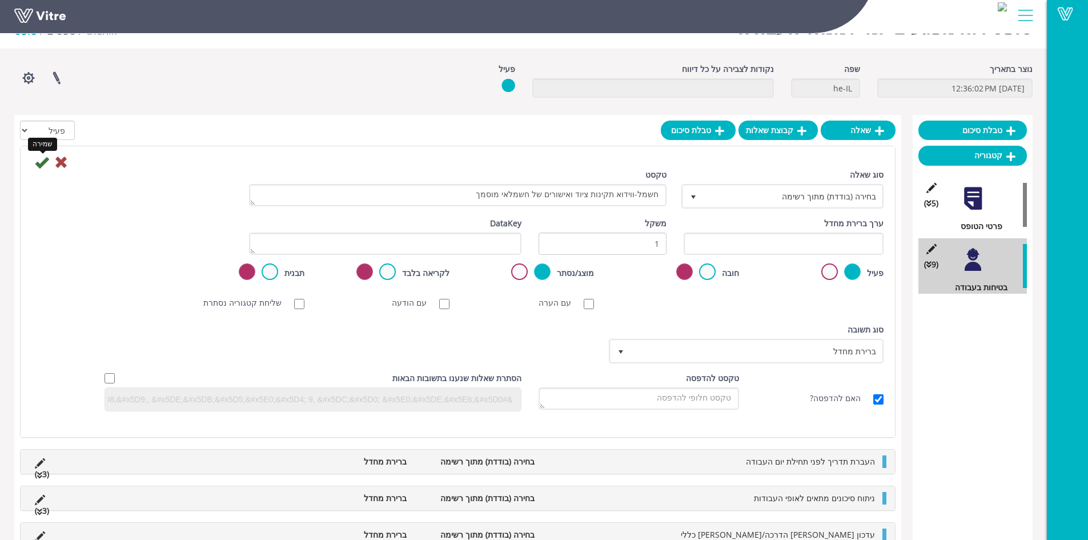
click at [40, 165] on icon at bounding box center [42, 162] width 14 height 14
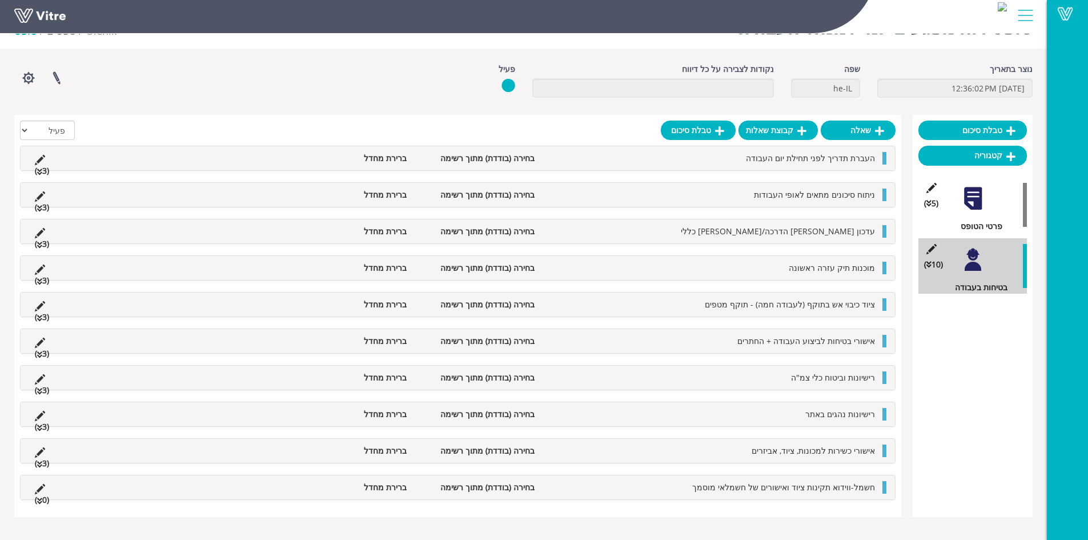
click at [776, 482] on span "חשמל-ווידוא תקינות ציוד ואישורים של חשמלאי מוסמך" at bounding box center [783, 487] width 183 height 11
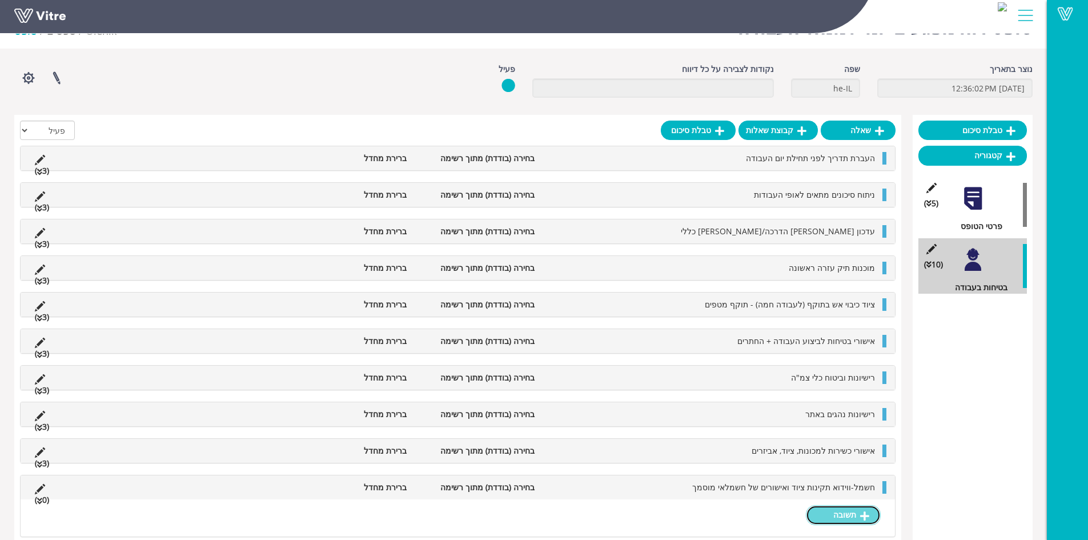
click at [837, 516] on link "תשובה" at bounding box center [843, 514] width 75 height 19
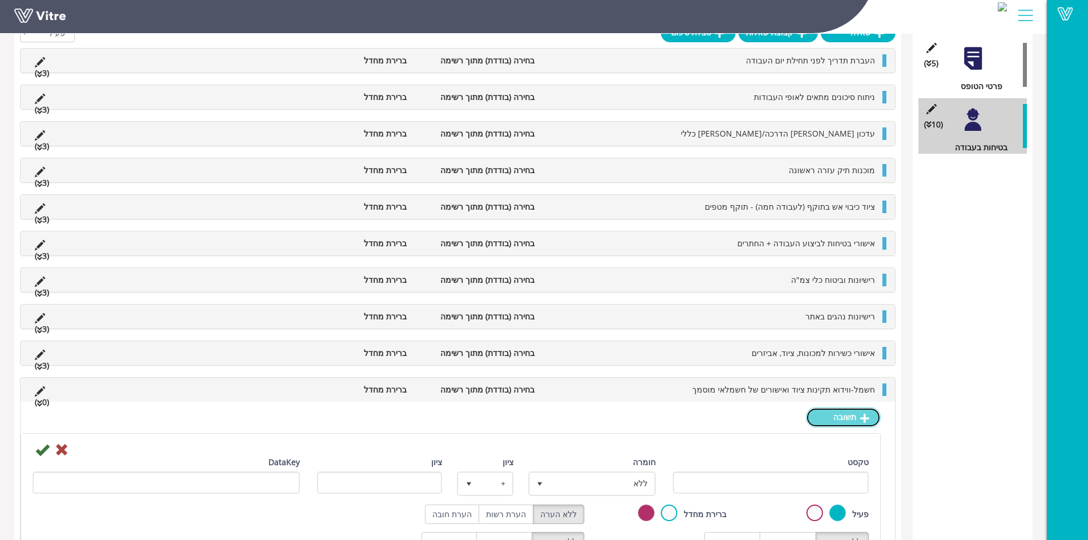
scroll to position [170, 0]
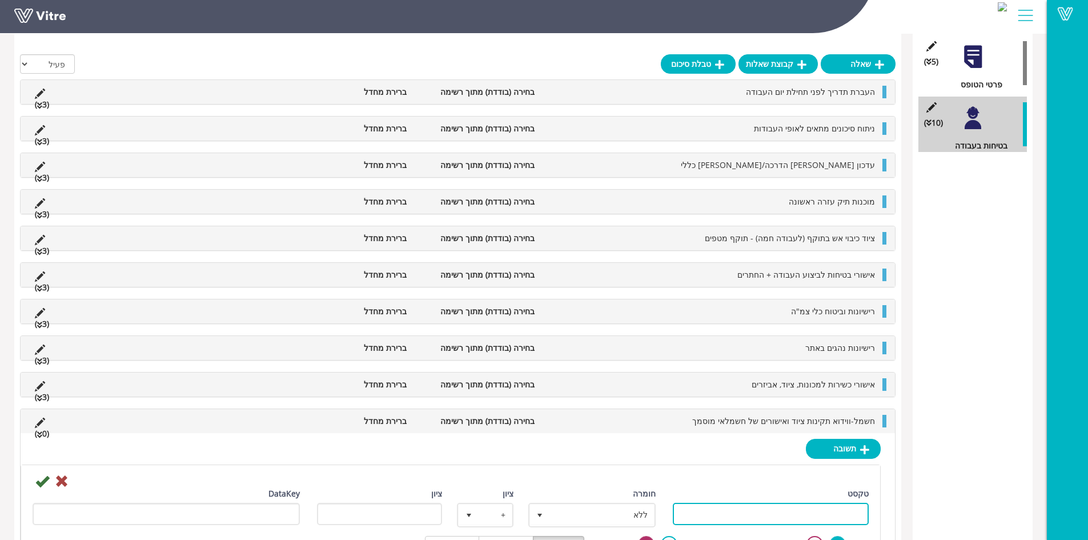
click at [805, 511] on input "טקסט" at bounding box center [771, 514] width 196 height 22
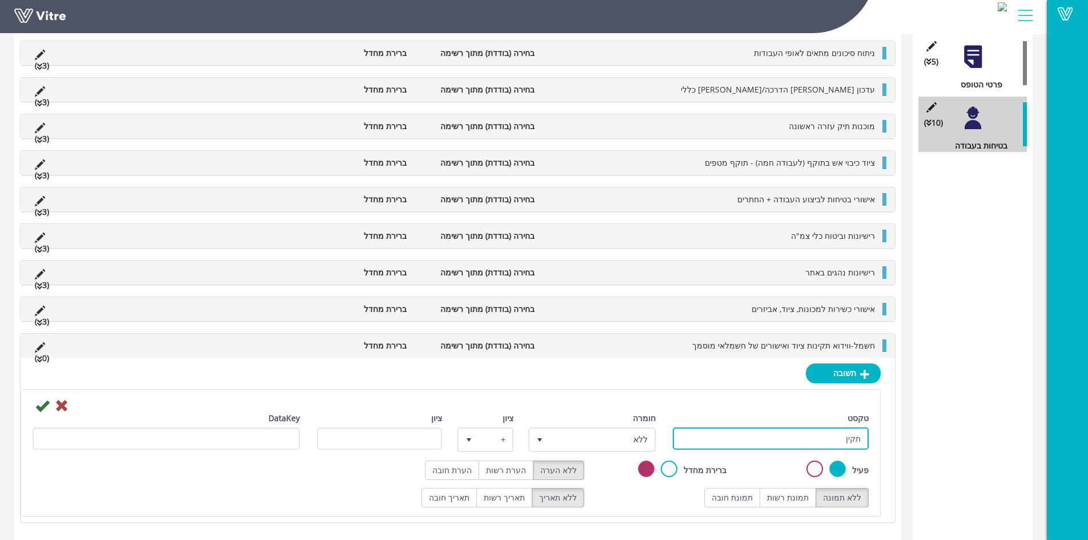
scroll to position [246, 0]
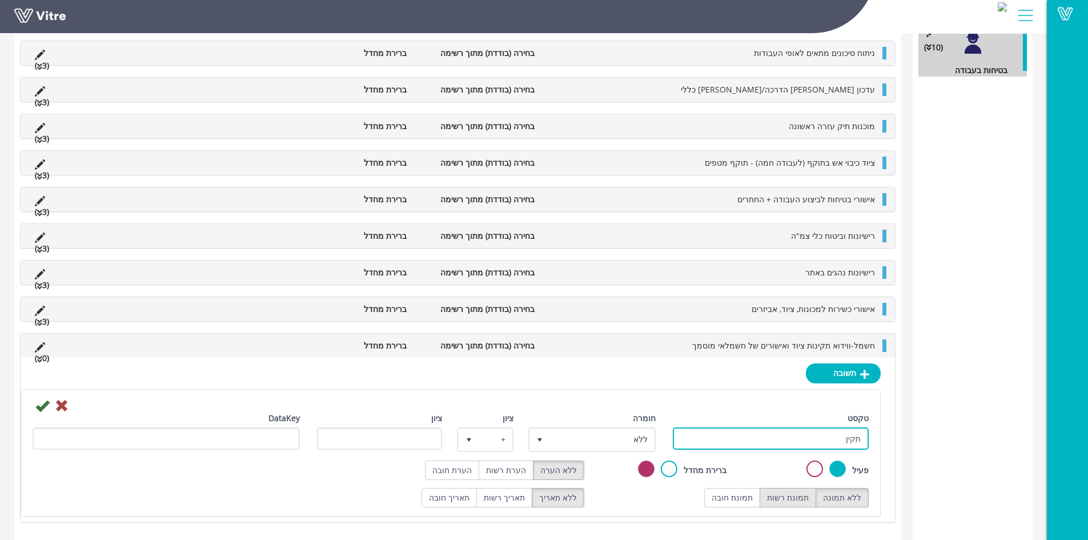
type input "תקין"
click at [803, 492] on label "תמונת רשות" at bounding box center [788, 497] width 57 height 19
radio input "true"
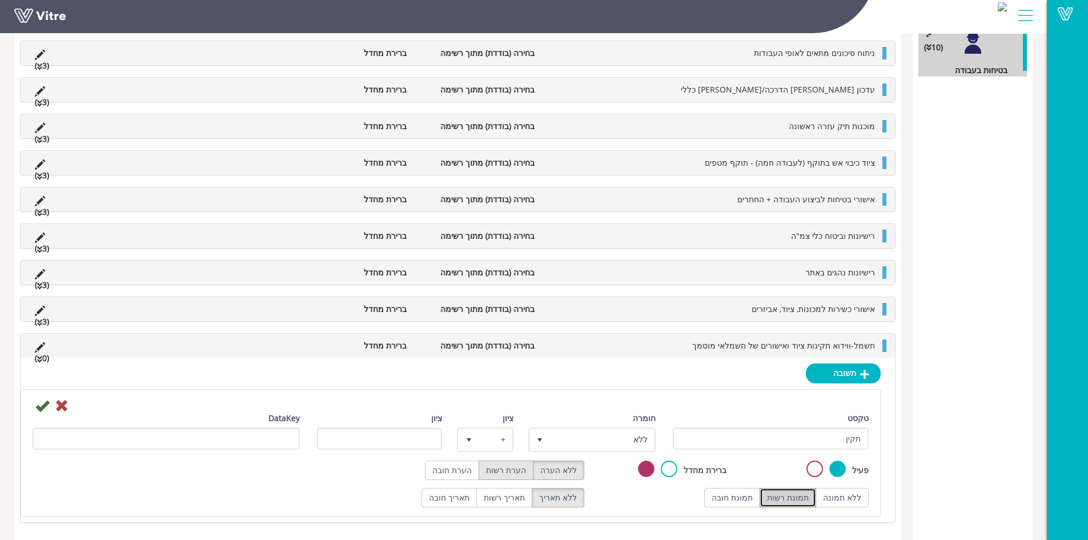
click at [516, 476] on label "הערת רשות" at bounding box center [506, 469] width 55 height 19
radio input "true"
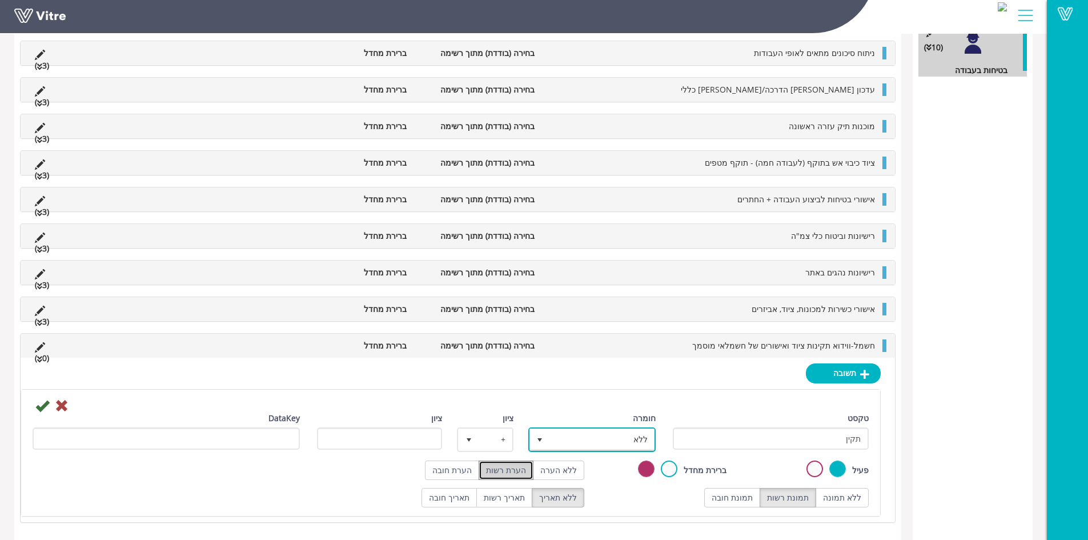
click at [605, 442] on span "ללא" at bounding box center [602, 439] width 105 height 21
click at [630, 463] on li "חיובי" at bounding box center [582, 461] width 124 height 19
type input "1"
radio input "true"
click at [40, 407] on icon at bounding box center [42, 406] width 14 height 14
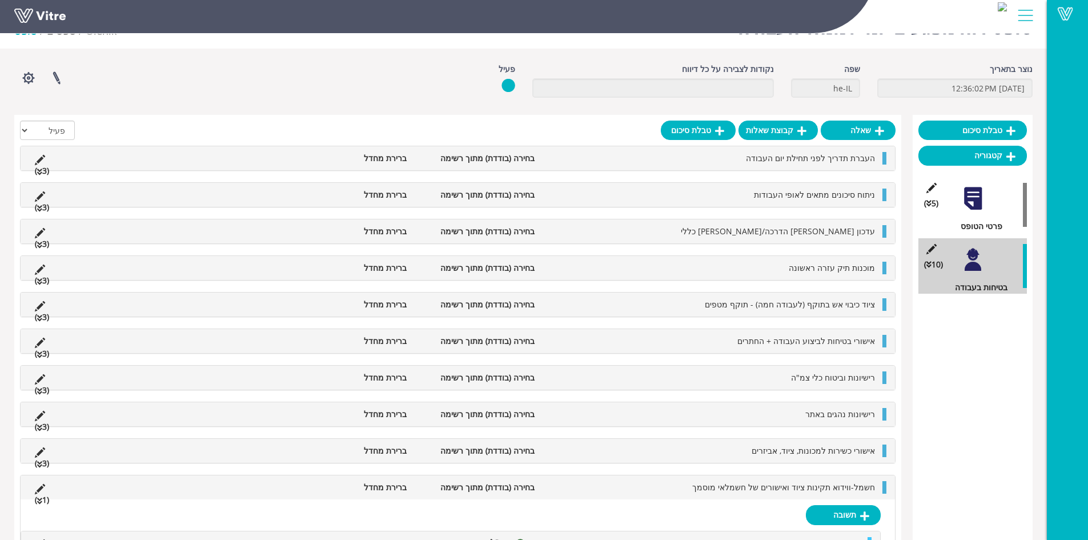
scroll to position [79, 0]
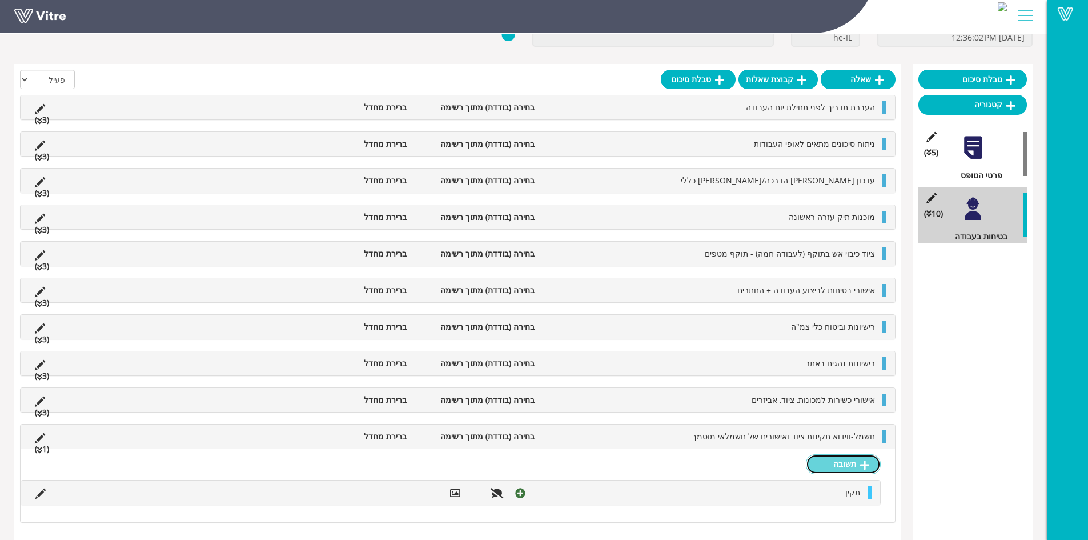
click at [848, 464] on link "תשובה" at bounding box center [843, 463] width 75 height 19
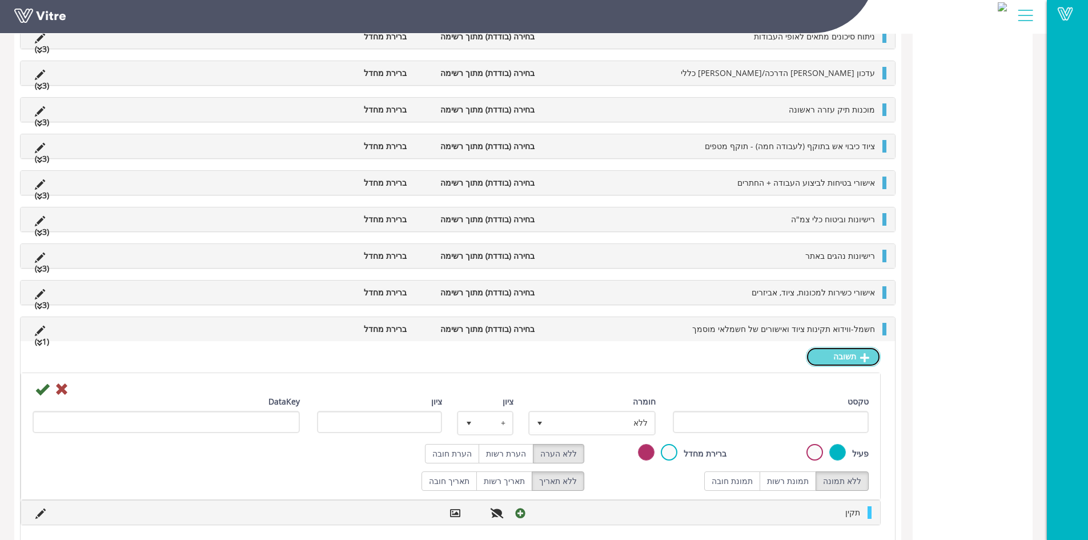
scroll to position [311, 0]
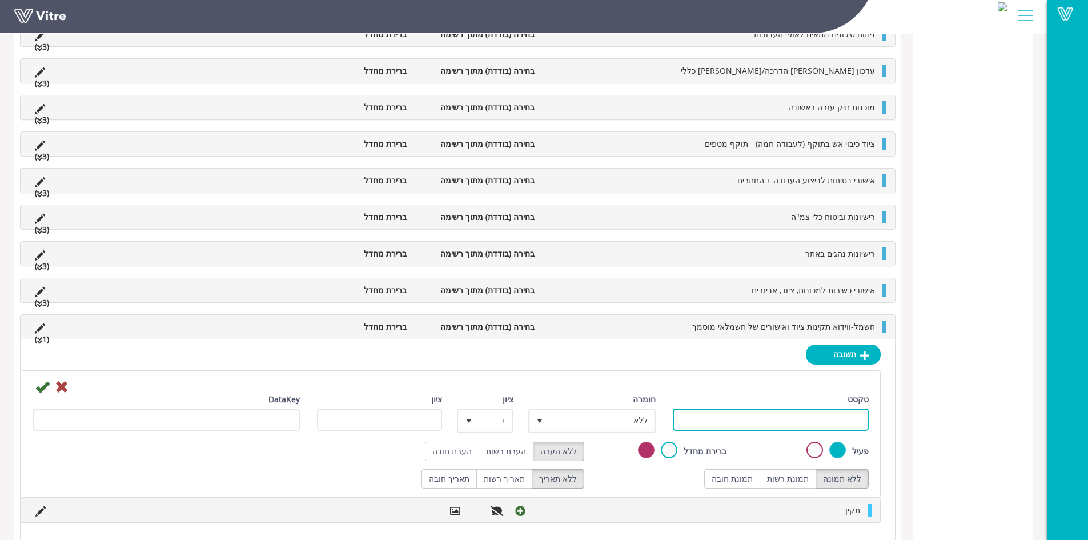
click at [827, 422] on input "טקסט" at bounding box center [771, 419] width 196 height 22
type input "לקוי"
click at [797, 489] on div "טקסט לקוי חומרה ללא 0 ציון + 1 ציון DataKey פעיל ברירת מחדל ללא הערה הערת רשות …" at bounding box center [450, 434] width 859 height 126
click at [797, 479] on label "תמונת רשות" at bounding box center [788, 478] width 57 height 19
radio input "true"
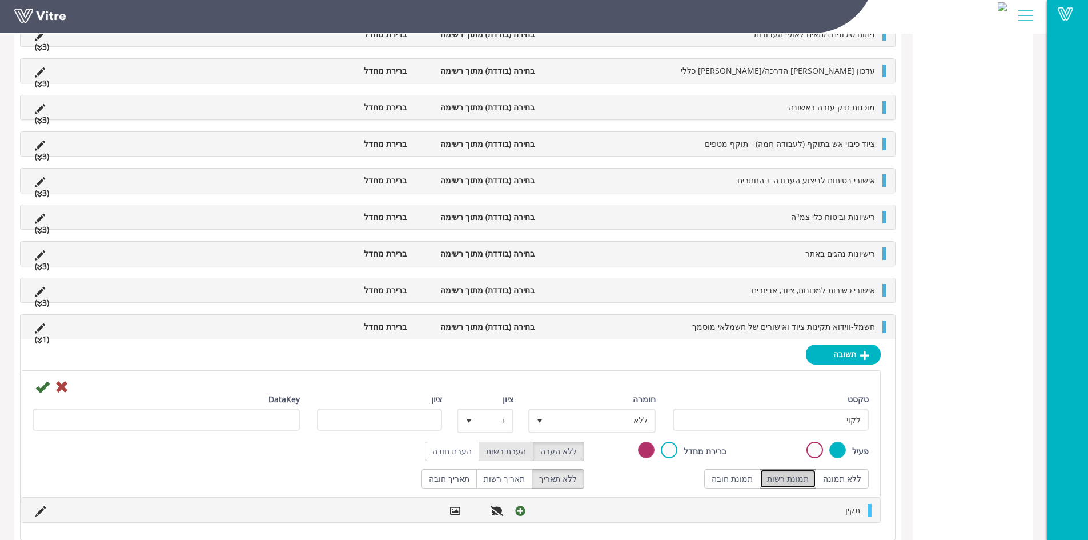
click at [502, 455] on label "הערת רשות" at bounding box center [506, 451] width 55 height 19
radio input "true"
click at [575, 412] on span "ללא" at bounding box center [602, 420] width 105 height 21
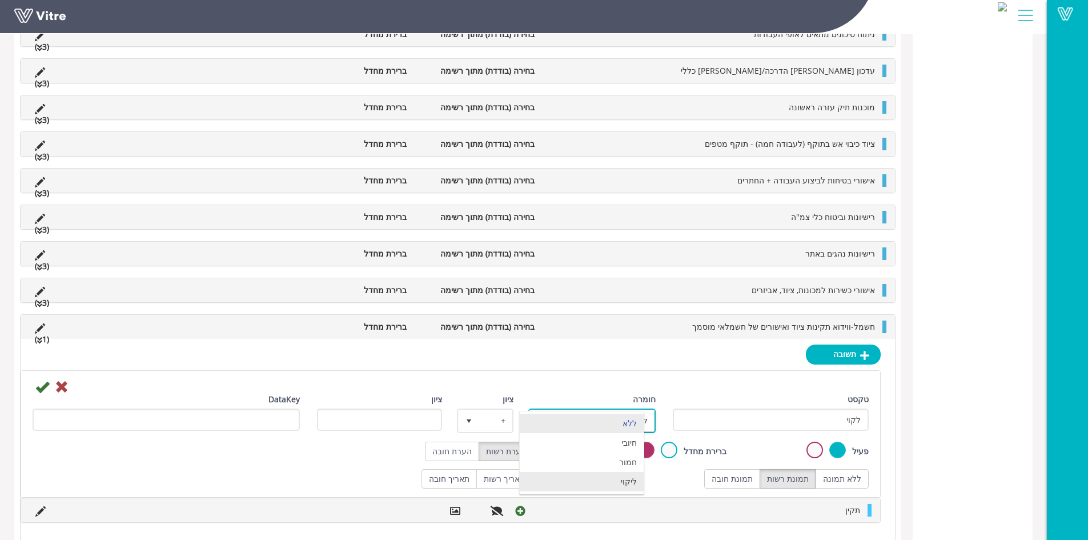
click at [632, 483] on li "ליקוי" at bounding box center [582, 481] width 124 height 19
type input "1"
click at [39, 390] on icon at bounding box center [42, 387] width 14 height 14
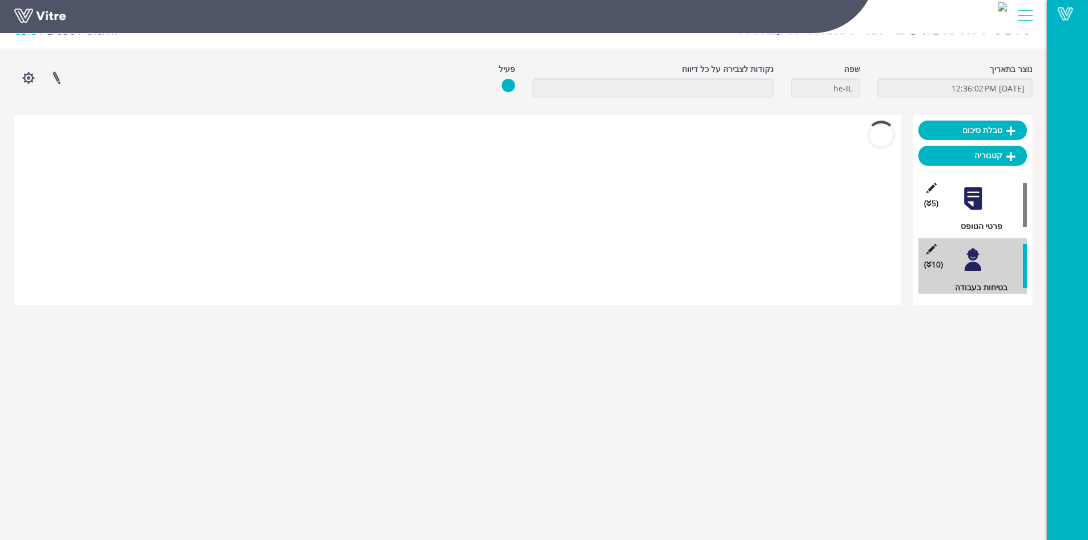
scroll to position [243, 0]
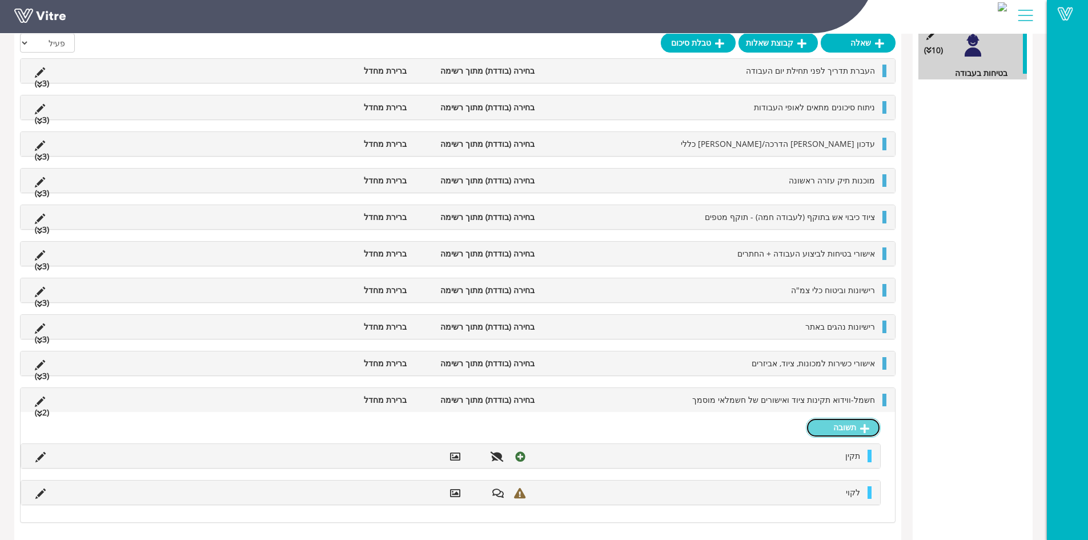
click at [832, 427] on link "תשובה" at bounding box center [843, 427] width 75 height 19
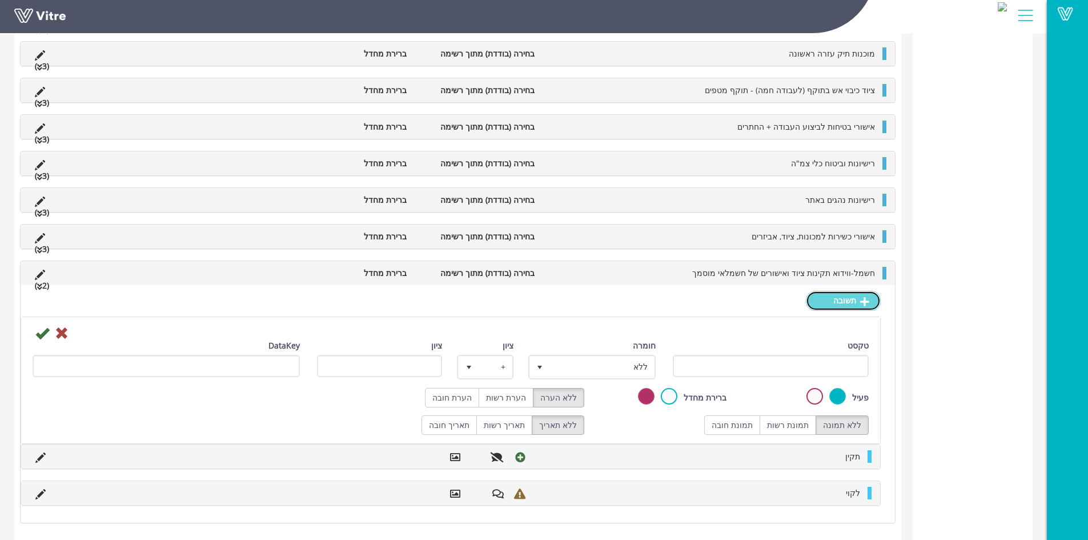
scroll to position [370, 0]
click at [808, 364] on input "טקסט" at bounding box center [771, 365] width 196 height 22
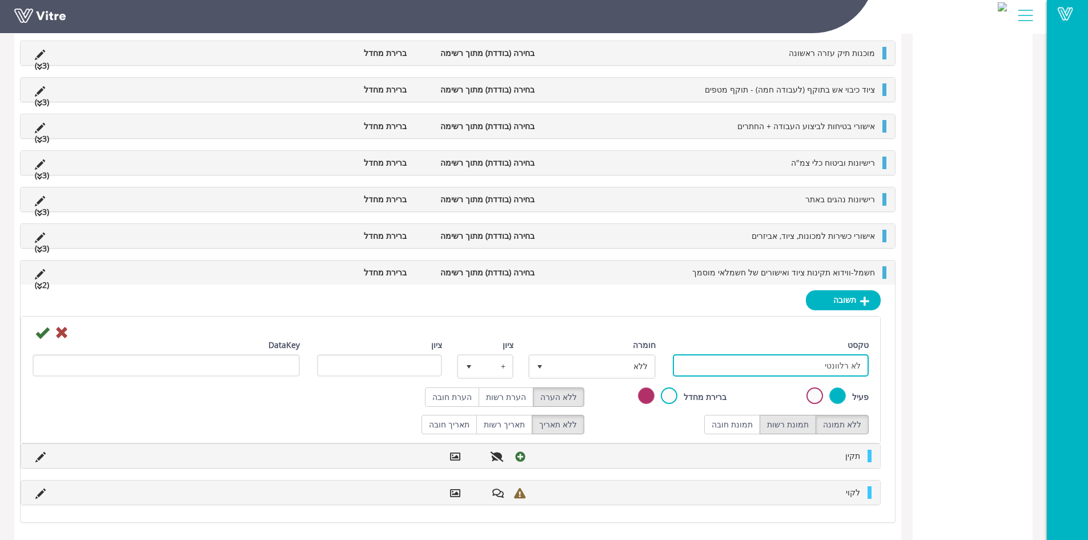
type input "לא רלוונטי"
click at [803, 422] on label "תמונת רשות" at bounding box center [788, 424] width 57 height 19
radio input "true"
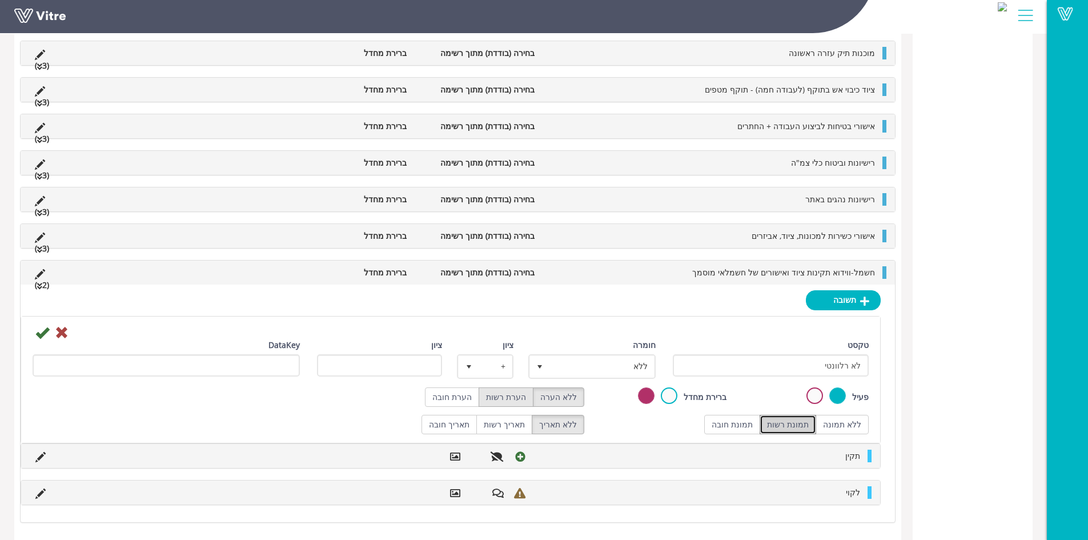
click at [515, 398] on label "הערת רשות" at bounding box center [506, 396] width 55 height 19
radio input "true"
click at [41, 332] on icon at bounding box center [42, 333] width 14 height 14
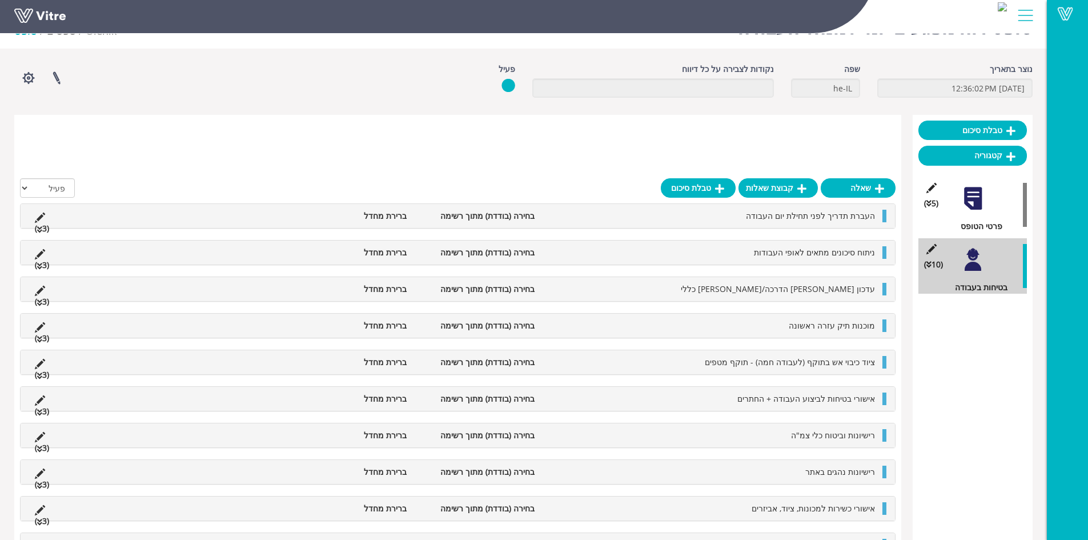
scroll to position [268, 0]
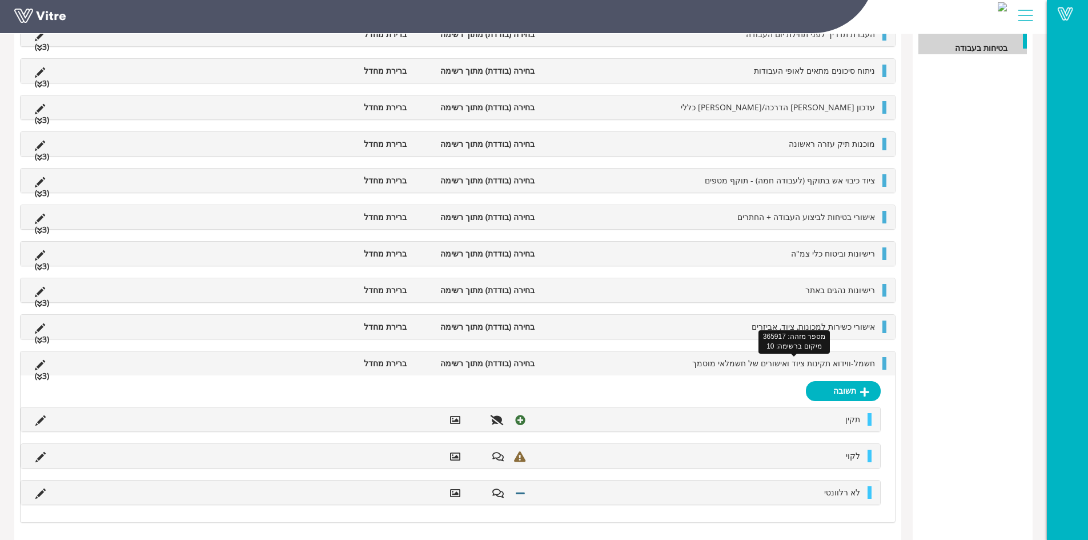
click at [831, 361] on span "חשמל-ווידוא תקינות ציוד ואישורים של חשמלאי מוסמך" at bounding box center [783, 363] width 183 height 11
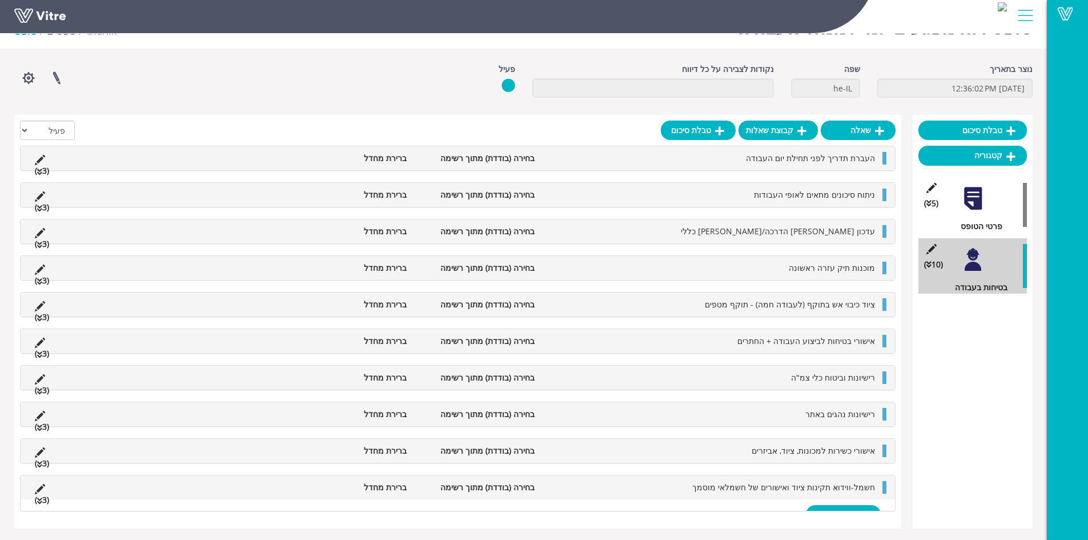
scroll to position [29, 0]
click at [858, 129] on link "שאלה" at bounding box center [858, 130] width 75 height 19
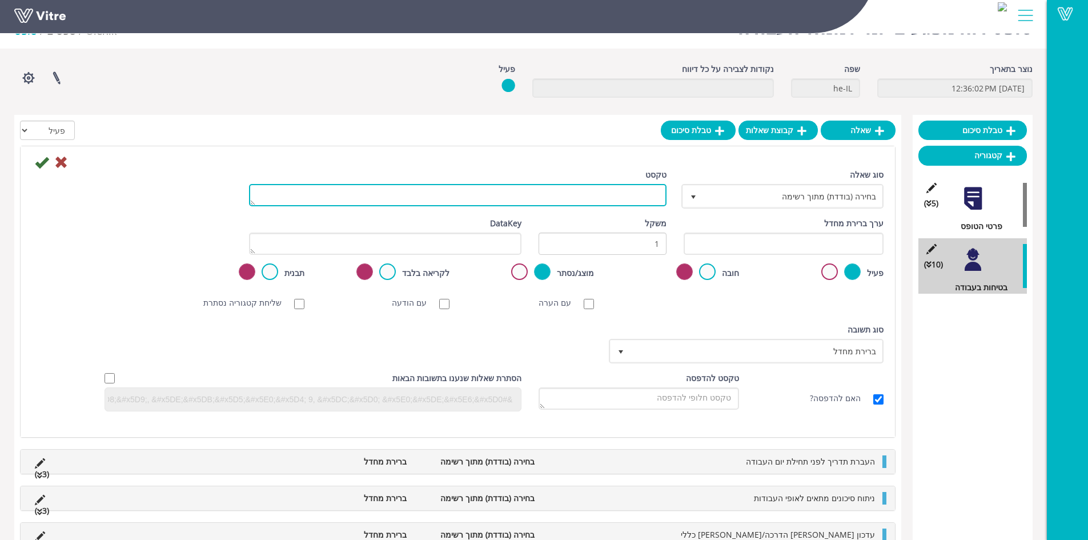
click at [637, 191] on textarea "טקסט" at bounding box center [458, 195] width 418 height 22
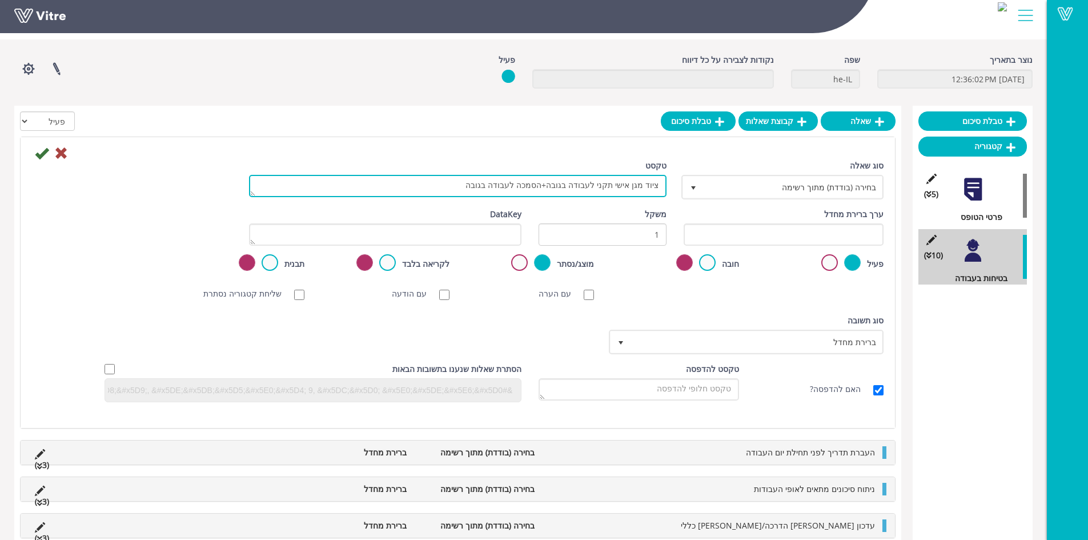
scroll to position [43, 0]
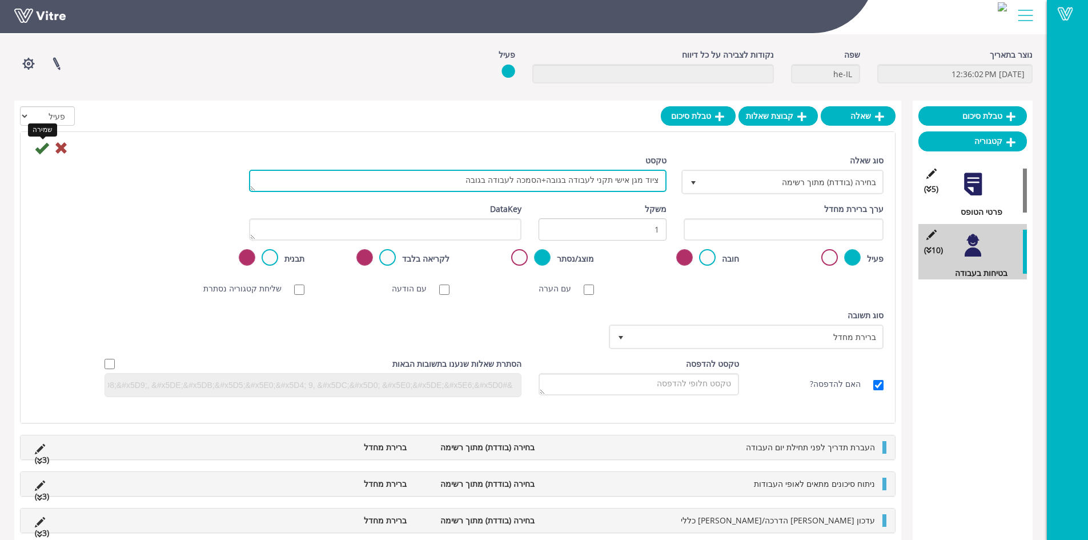
type textarea "ציוד מגן אישי תקני לעבודה בגובה+הסמכה לעבודה בגובה"
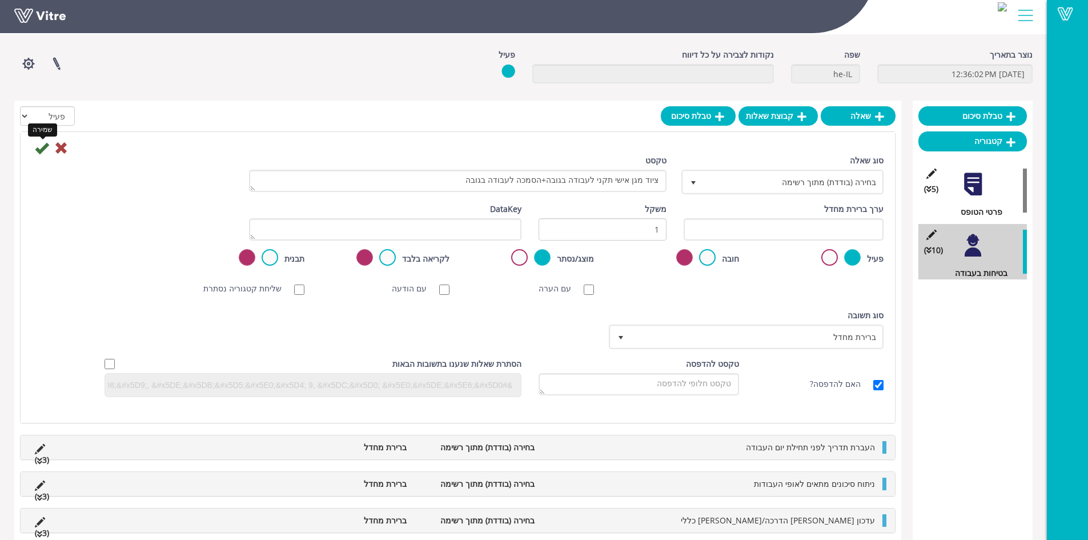
click at [42, 147] on icon at bounding box center [42, 148] width 14 height 14
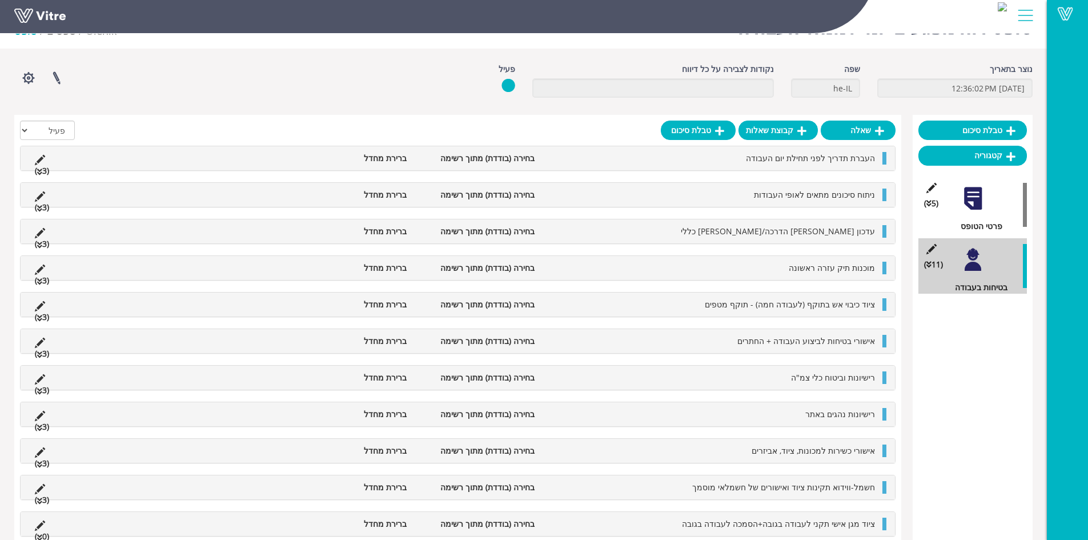
scroll to position [42, 0]
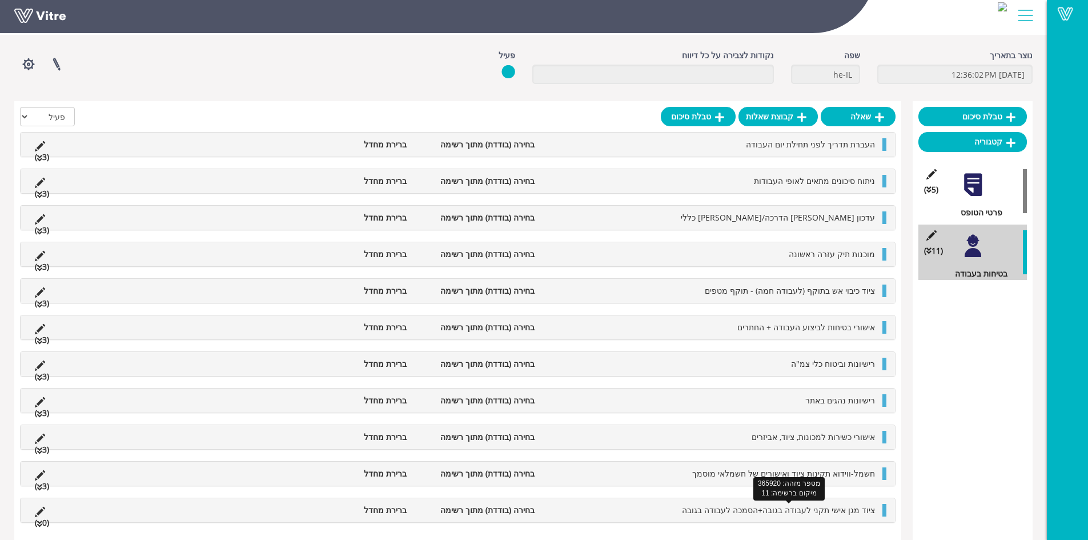
click at [760, 512] on span "ציוד מגן אישי תקני לעבודה בגובה+הסמכה לעבודה בגובה" at bounding box center [778, 509] width 193 height 11
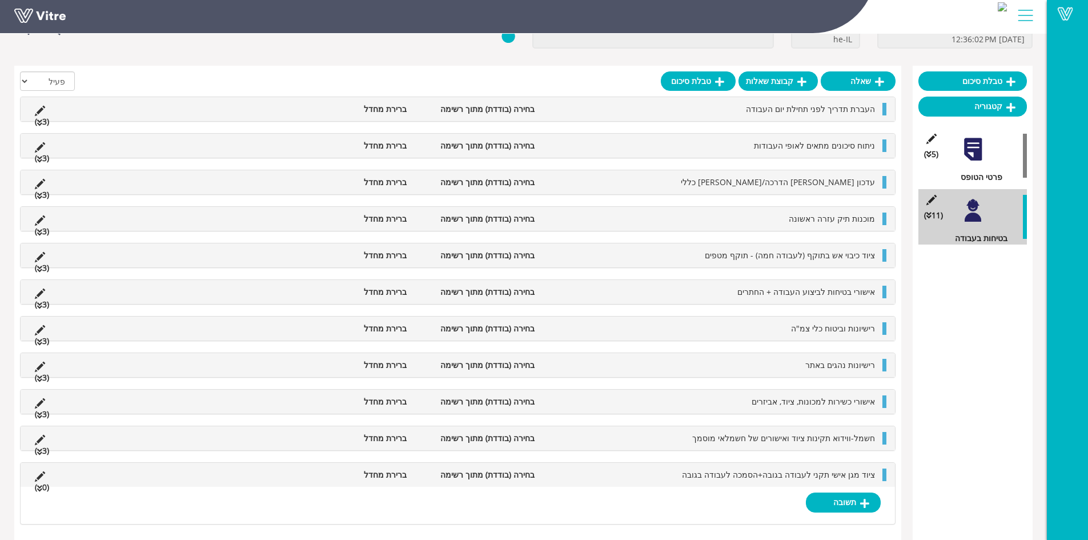
scroll to position [79, 0]
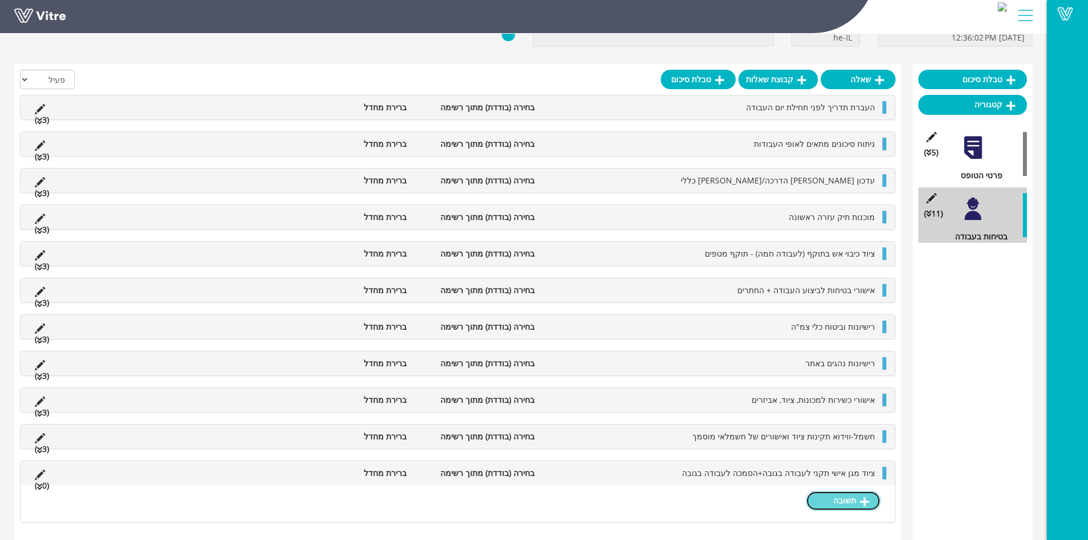
click at [845, 508] on link "תשובה" at bounding box center [843, 500] width 75 height 19
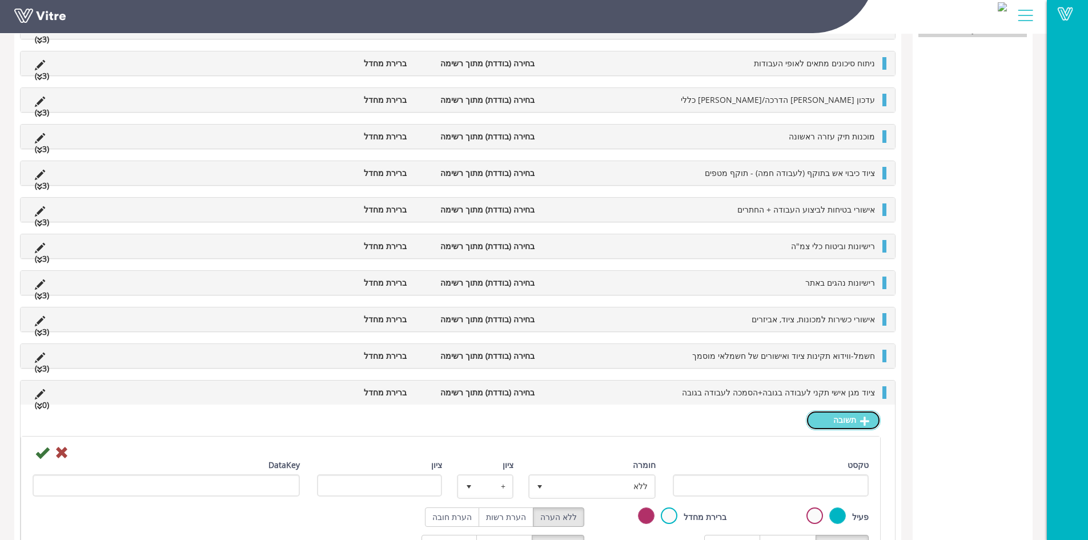
scroll to position [332, 0]
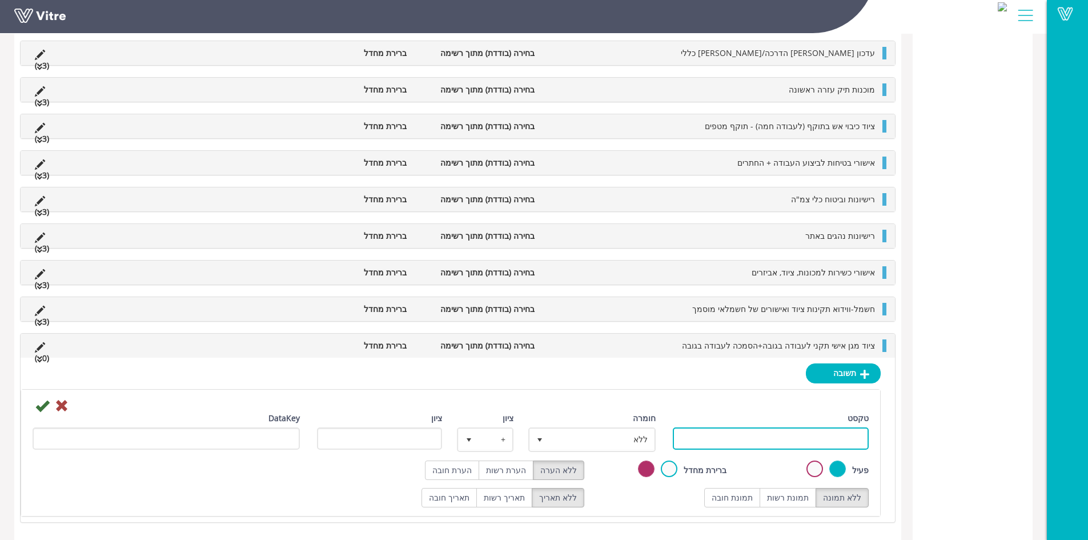
click at [785, 443] on input "טקסט" at bounding box center [771, 438] width 196 height 22
type input "תקין"
click at [796, 500] on label "תמונת רשות" at bounding box center [788, 497] width 57 height 19
radio input "true"
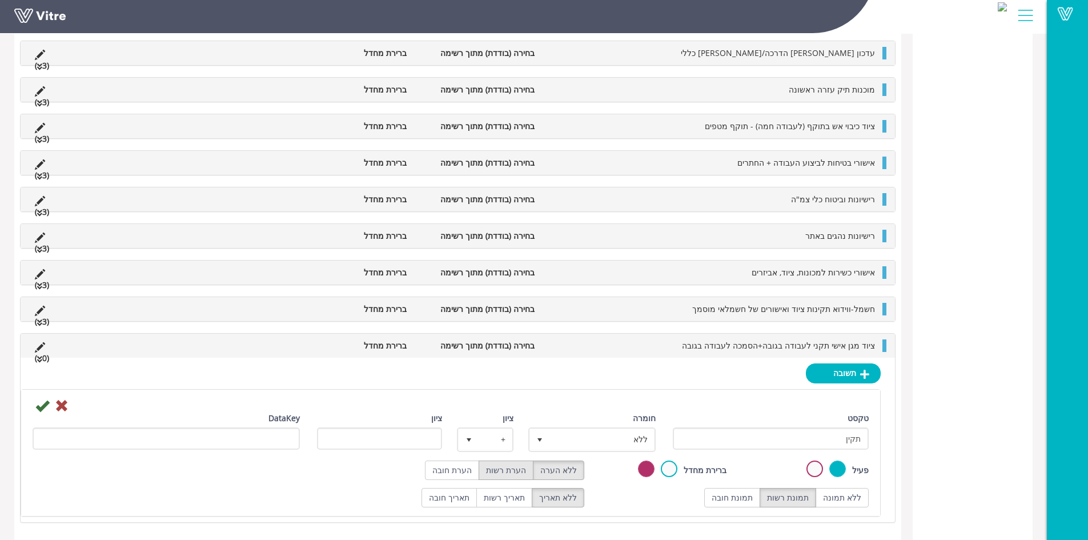
click at [517, 467] on label "הערת רשות" at bounding box center [506, 469] width 55 height 19
radio input "true"
click at [593, 435] on span "ללא" at bounding box center [602, 439] width 105 height 21
click at [615, 465] on li "חיובי" at bounding box center [582, 461] width 124 height 19
type input "1"
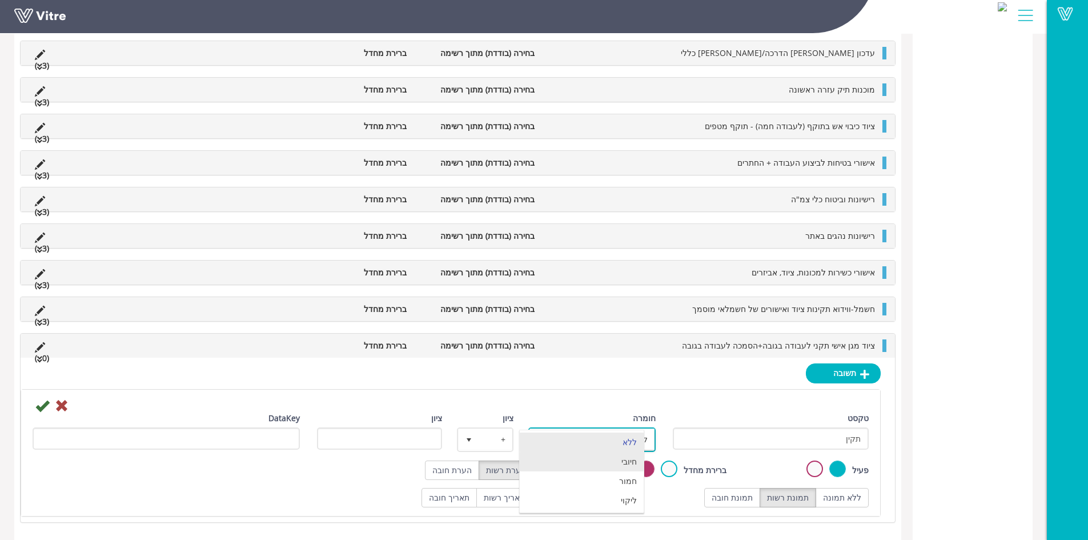
radio input "true"
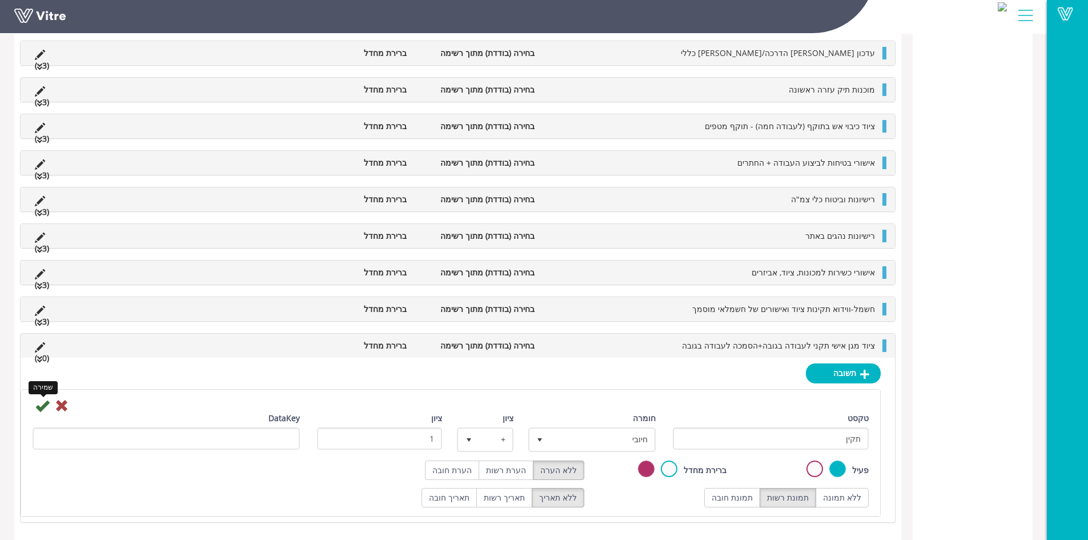
click at [41, 406] on icon at bounding box center [42, 406] width 14 height 14
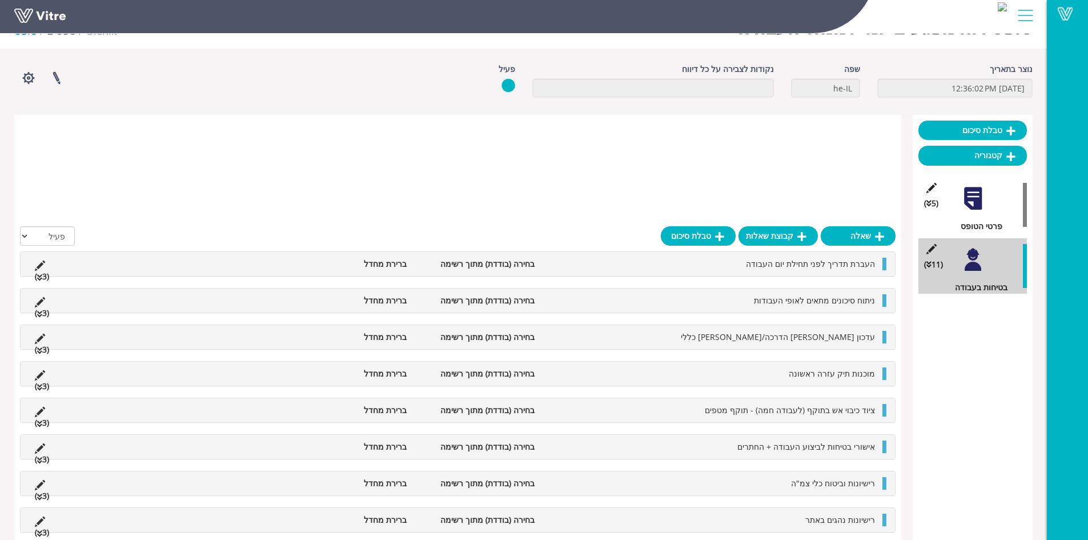
scroll to position [243, 0]
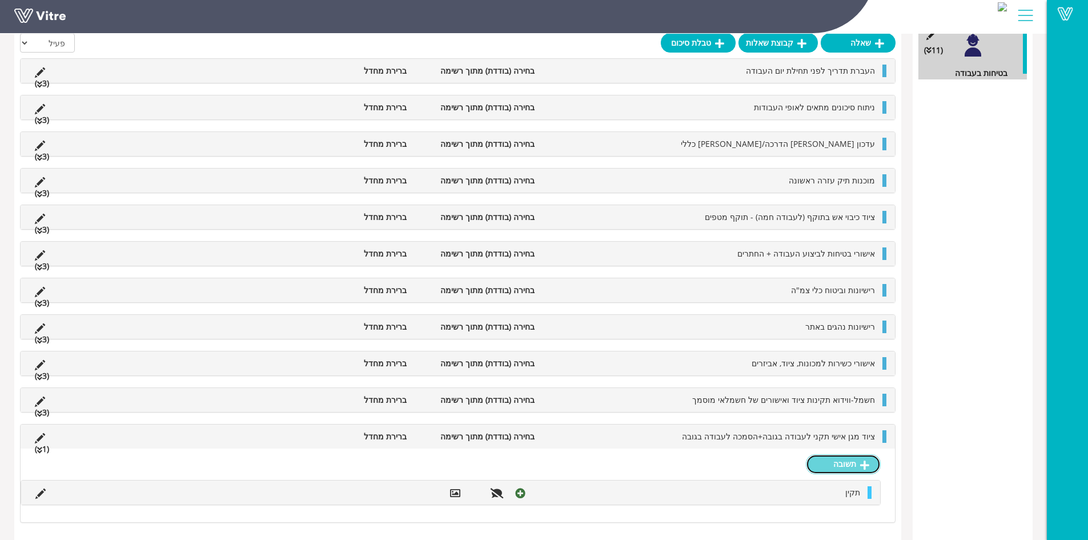
click at [857, 464] on link "תשובה" at bounding box center [843, 463] width 75 height 19
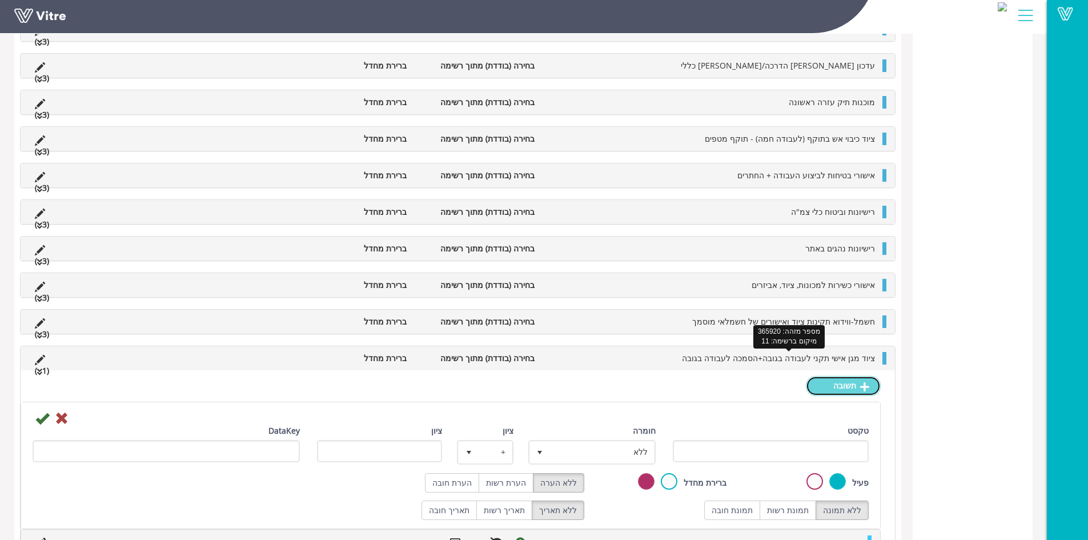
scroll to position [370, 0]
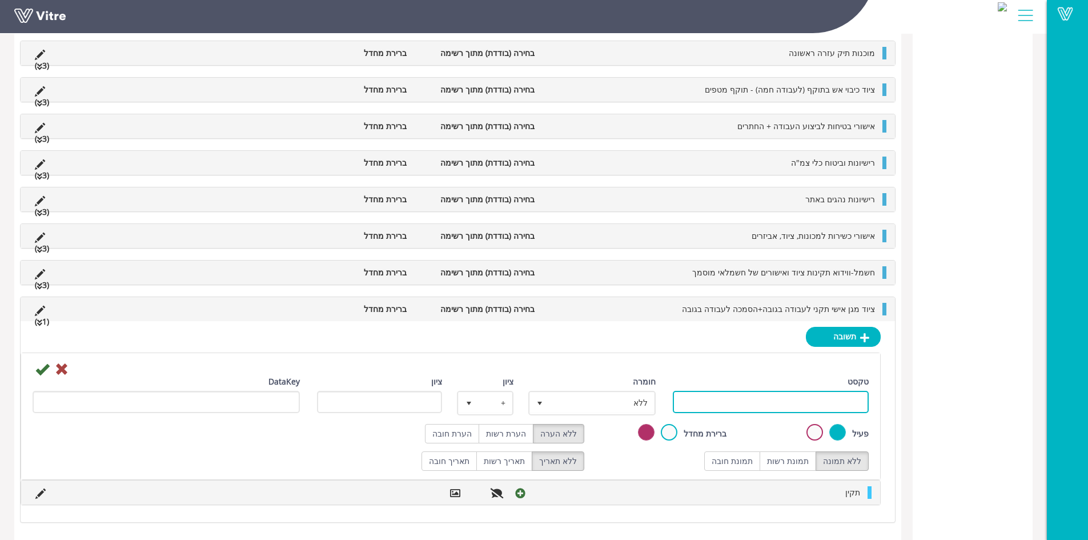
click at [808, 402] on input "טקסט" at bounding box center [771, 402] width 196 height 22
type input "לקוי"
click at [798, 460] on label "תמונת רשות" at bounding box center [788, 460] width 57 height 19
radio input "true"
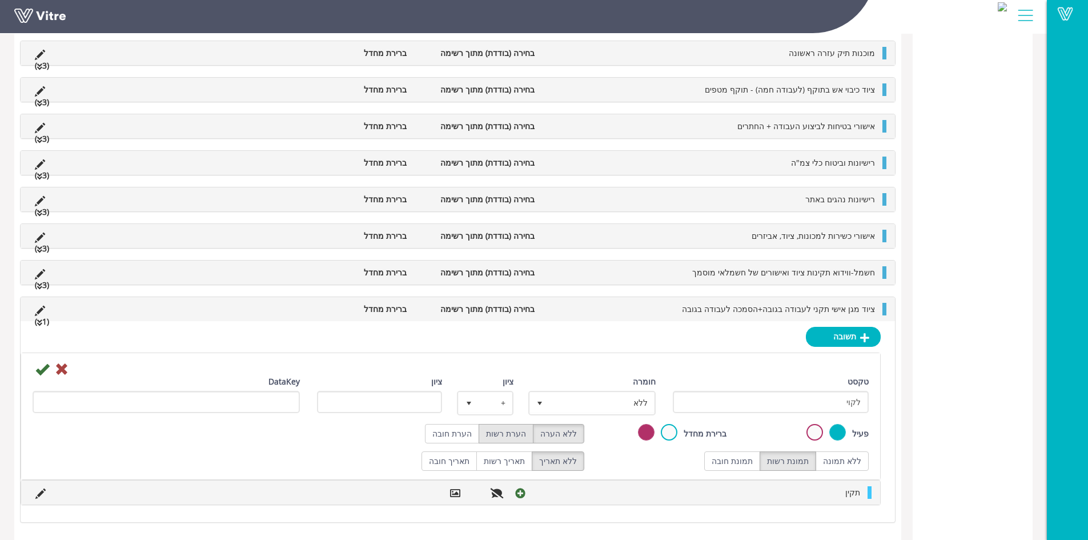
click at [515, 434] on label "הערת רשות" at bounding box center [506, 433] width 55 height 19
radio input "true"
click at [593, 406] on span "ללא" at bounding box center [602, 402] width 105 height 21
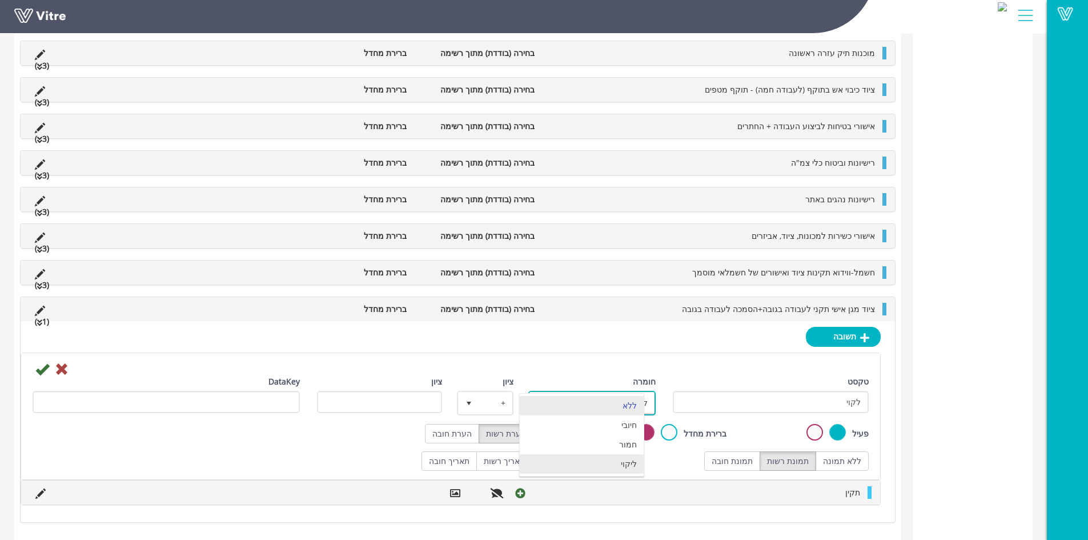
click at [625, 458] on li "ליקוי" at bounding box center [582, 463] width 124 height 19
type input "1"
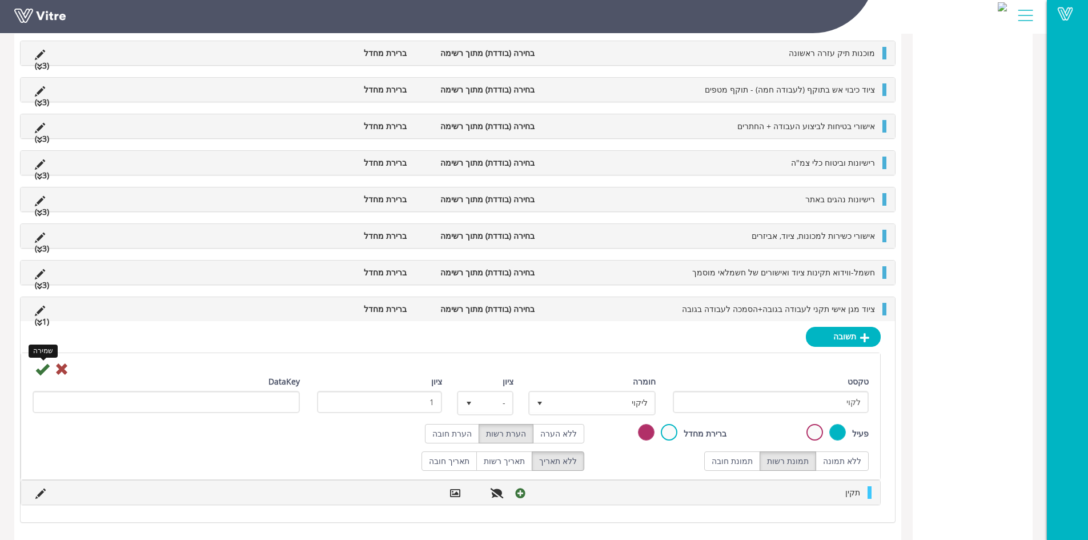
click at [42, 371] on icon at bounding box center [42, 369] width 14 height 14
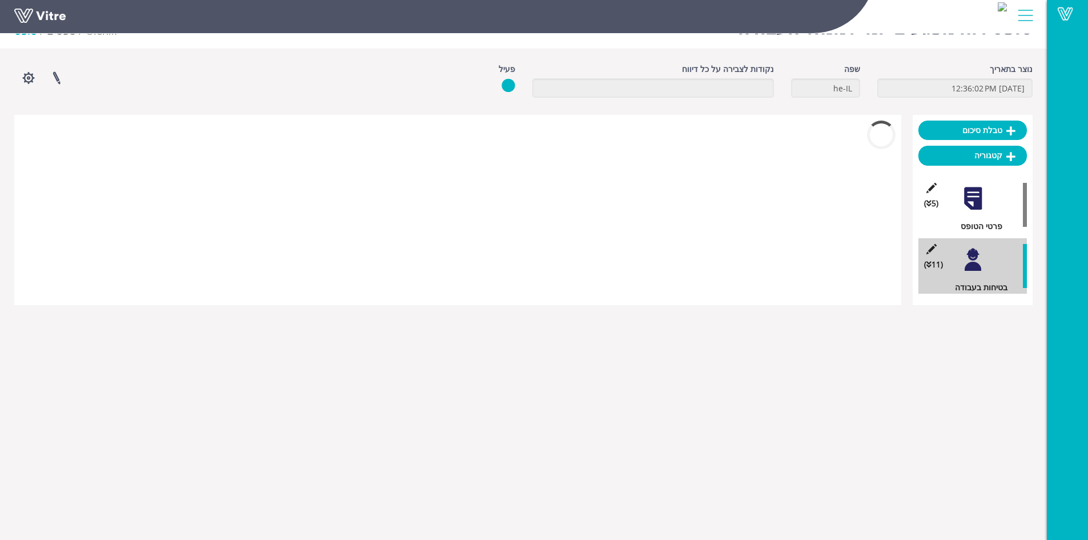
scroll to position [268, 0]
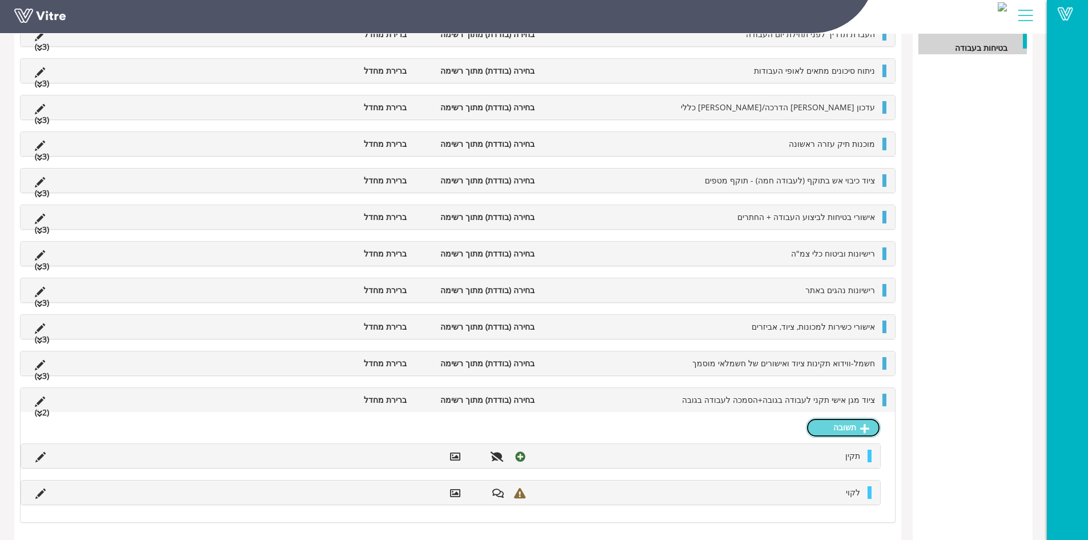
click at [830, 424] on link "תשובה" at bounding box center [843, 427] width 75 height 19
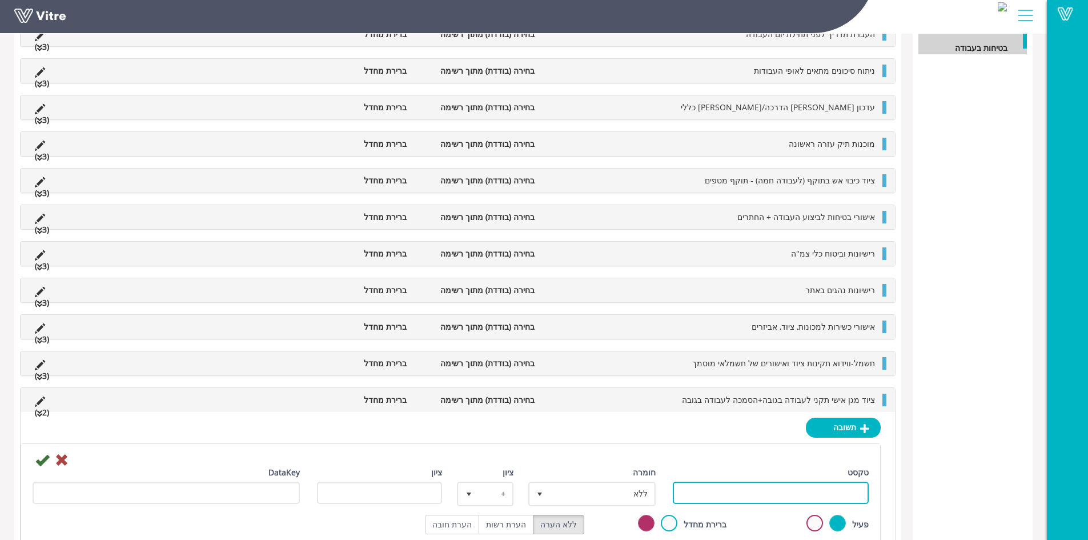
click at [799, 493] on input "טקסט" at bounding box center [771, 493] width 196 height 22
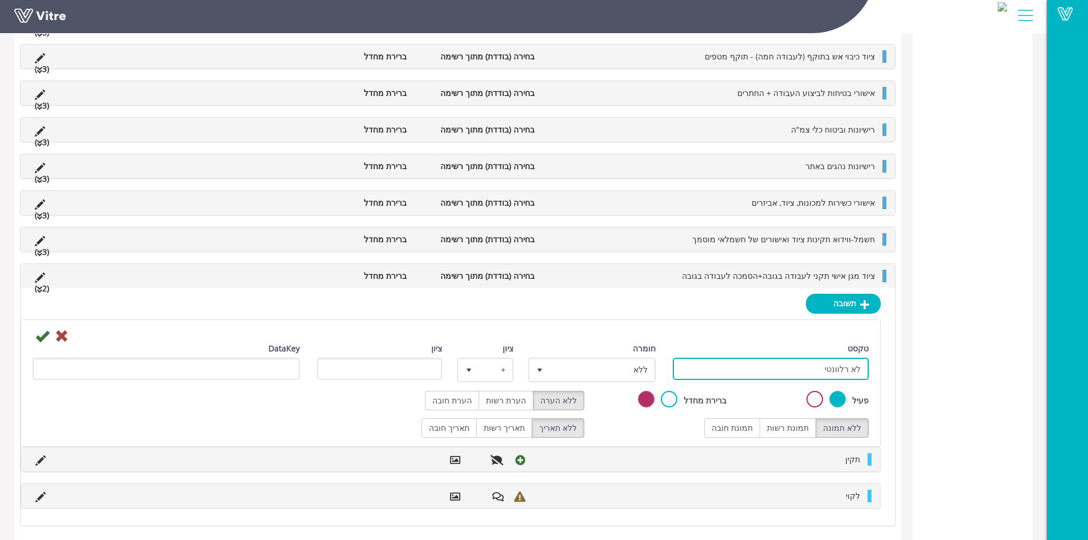
scroll to position [395, 0]
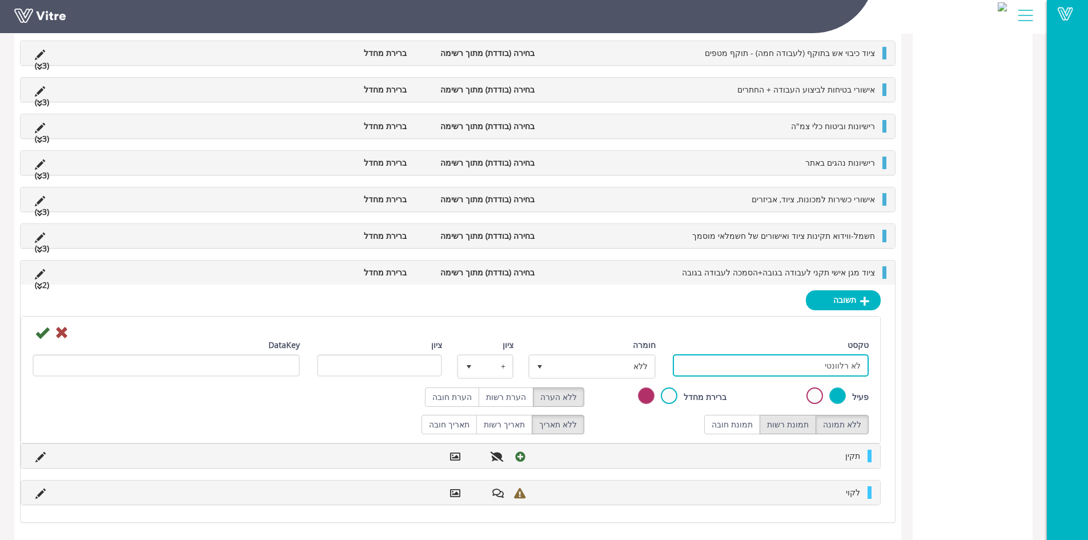
type input "לא רלוונטי"
click at [795, 428] on label "תמונת רשות" at bounding box center [788, 424] width 57 height 19
radio input "true"
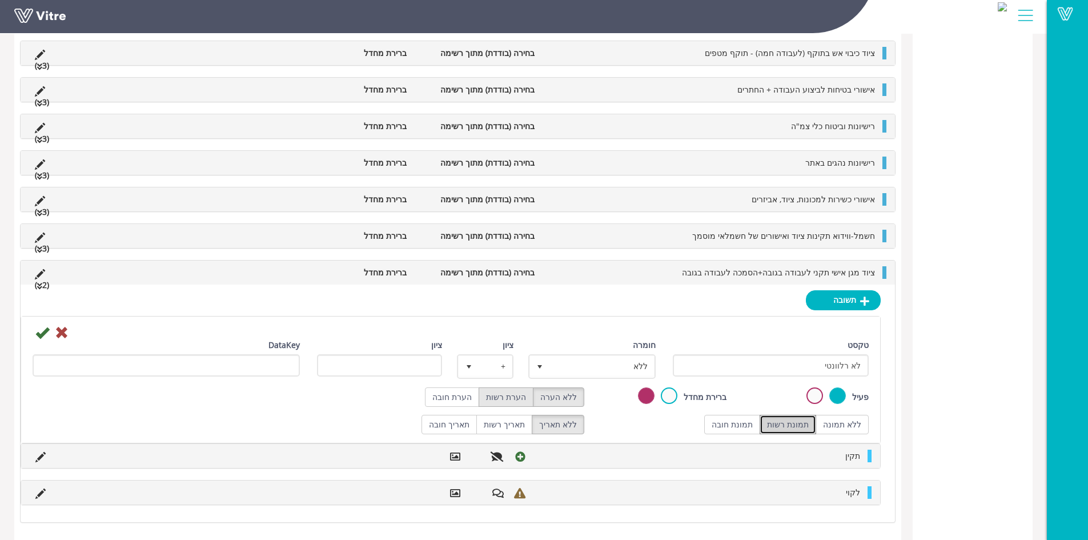
click at [521, 402] on label "הערת רשות" at bounding box center [506, 396] width 55 height 19
radio input "true"
click at [42, 335] on icon at bounding box center [42, 333] width 14 height 14
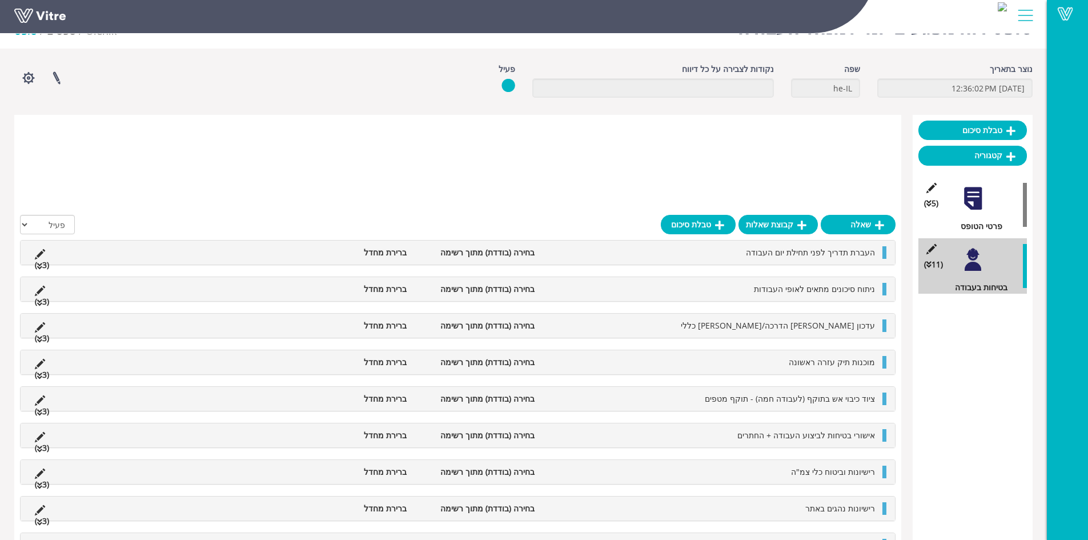
scroll to position [283, 0]
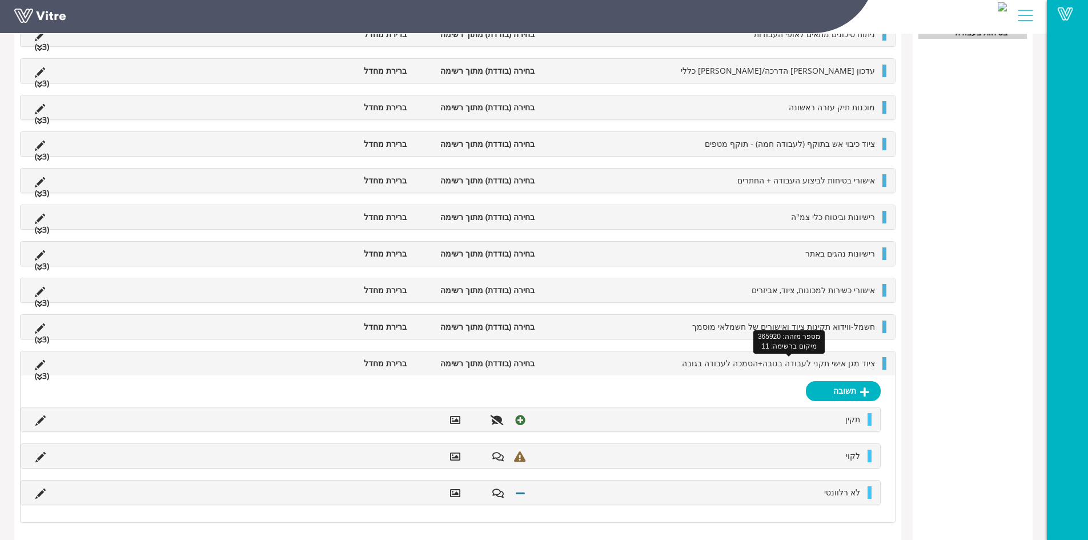
click at [799, 367] on span "ציוד מגן אישי תקני לעבודה בגובה+הסמכה לעבודה בגובה" at bounding box center [778, 363] width 193 height 11
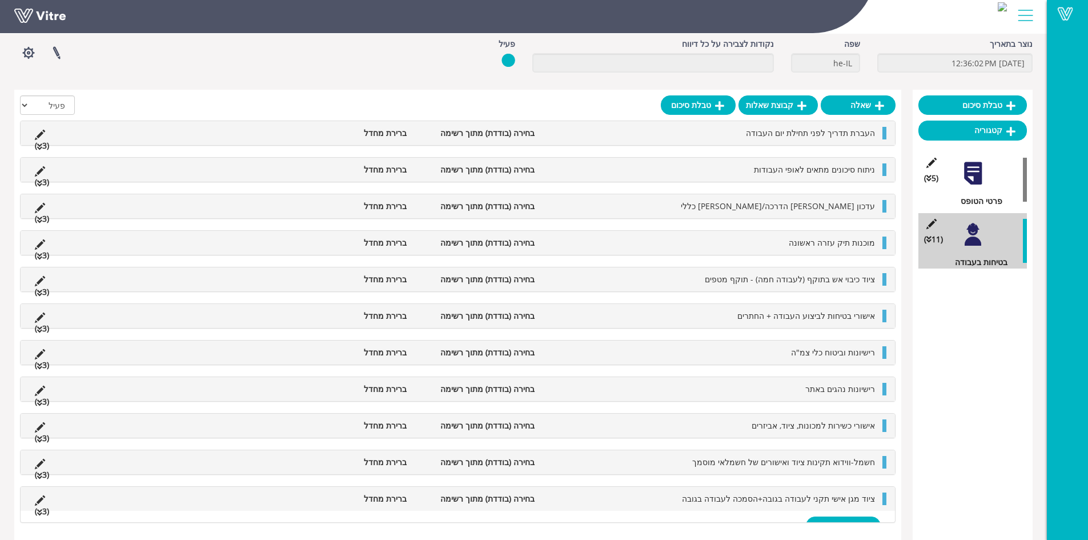
scroll to position [42, 0]
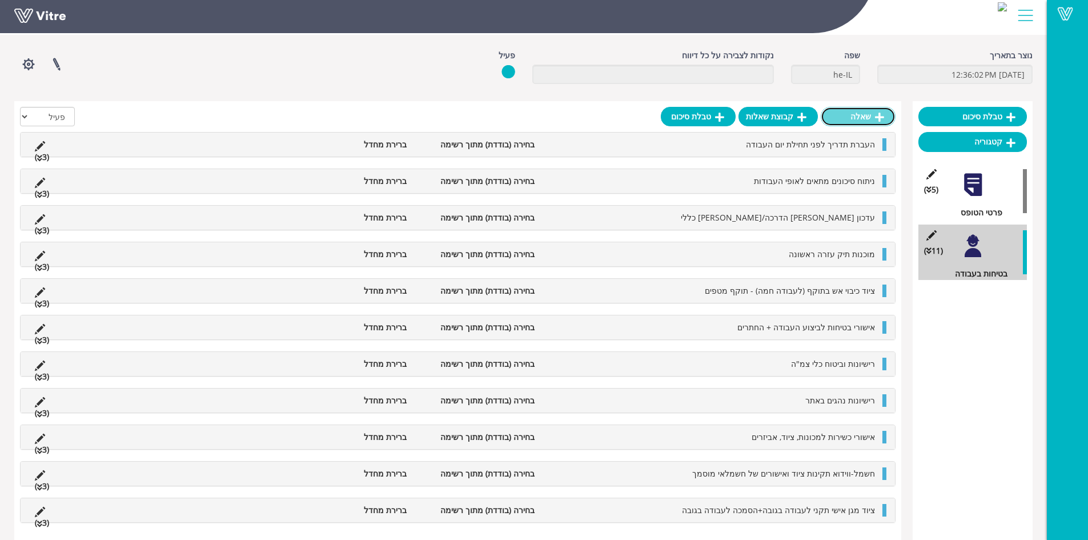
click at [873, 114] on link "שאלה" at bounding box center [858, 116] width 75 height 19
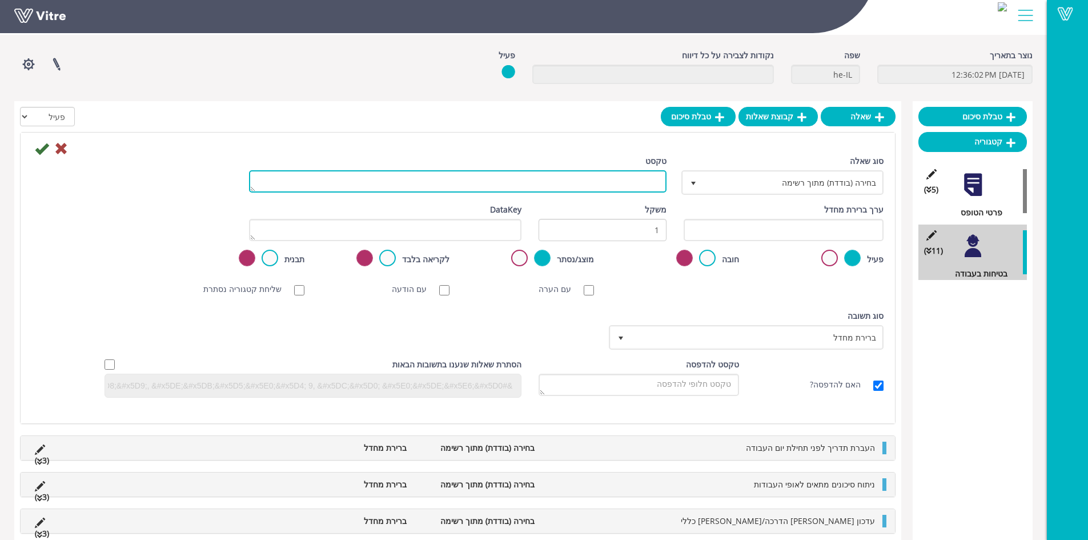
click at [556, 184] on textarea "טקסט" at bounding box center [458, 181] width 418 height 22
type textarea "בדיקת מעבירי מים"
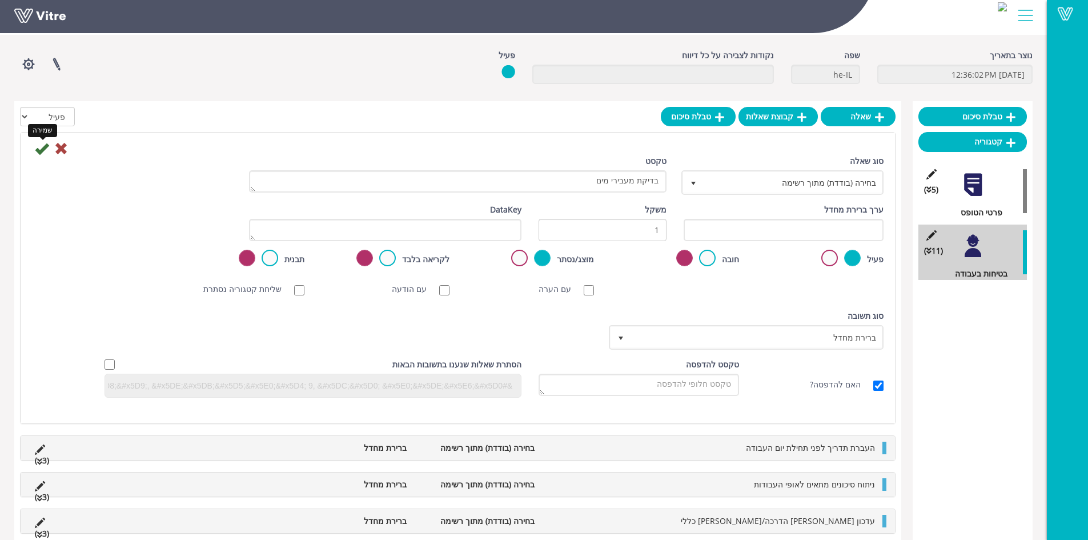
click at [40, 148] on icon at bounding box center [42, 149] width 14 height 14
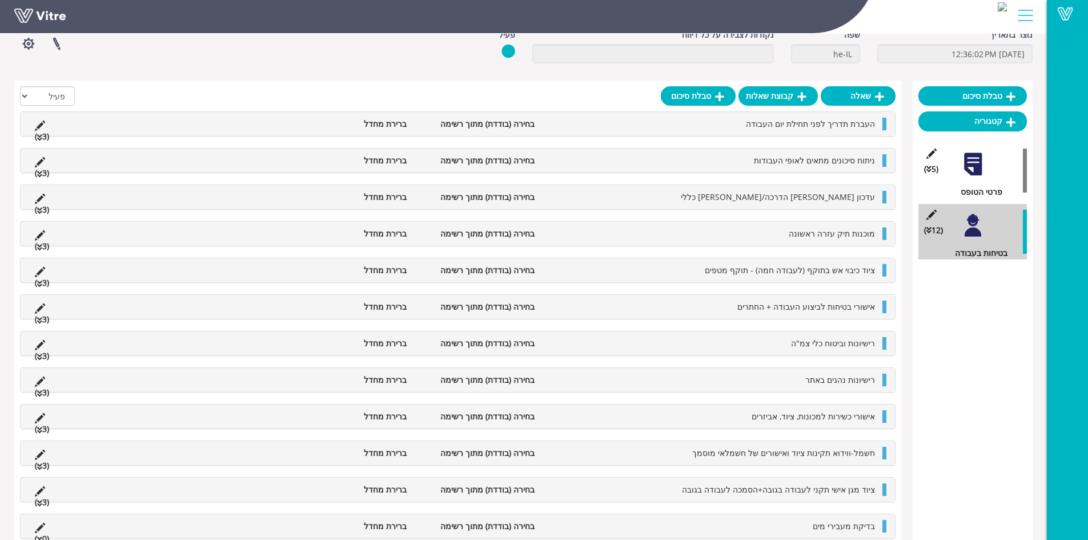
scroll to position [79, 0]
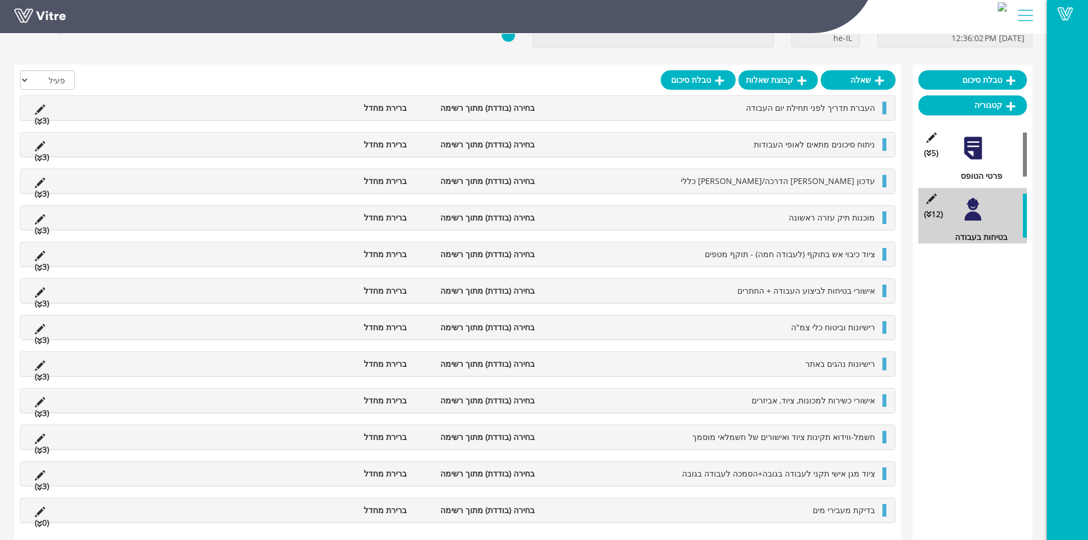
click at [809, 512] on li "בדיקת מעבירי מים" at bounding box center [710, 510] width 340 height 13
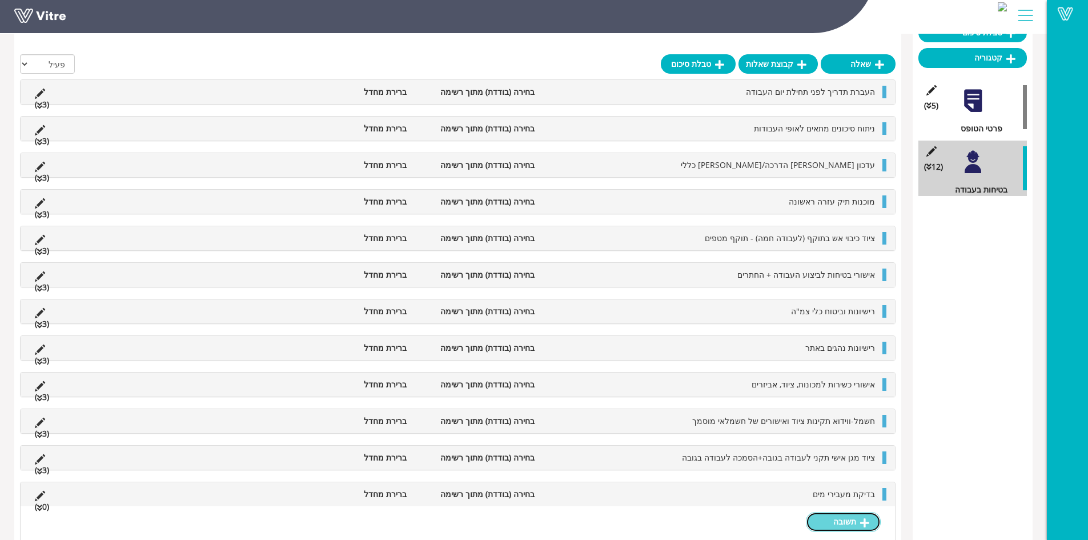
click at [838, 519] on link "תשובה" at bounding box center [843, 521] width 75 height 19
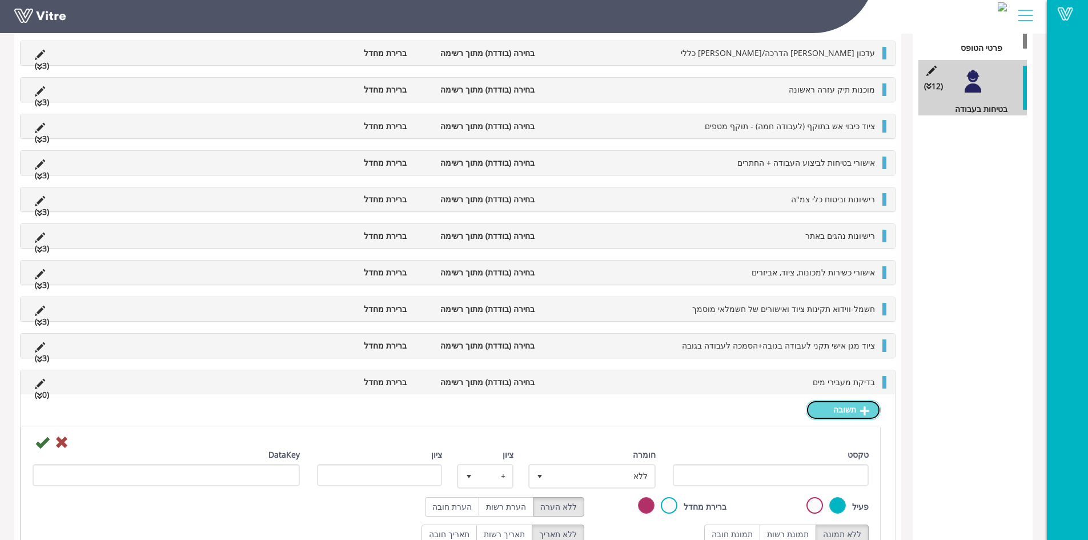
scroll to position [243, 0]
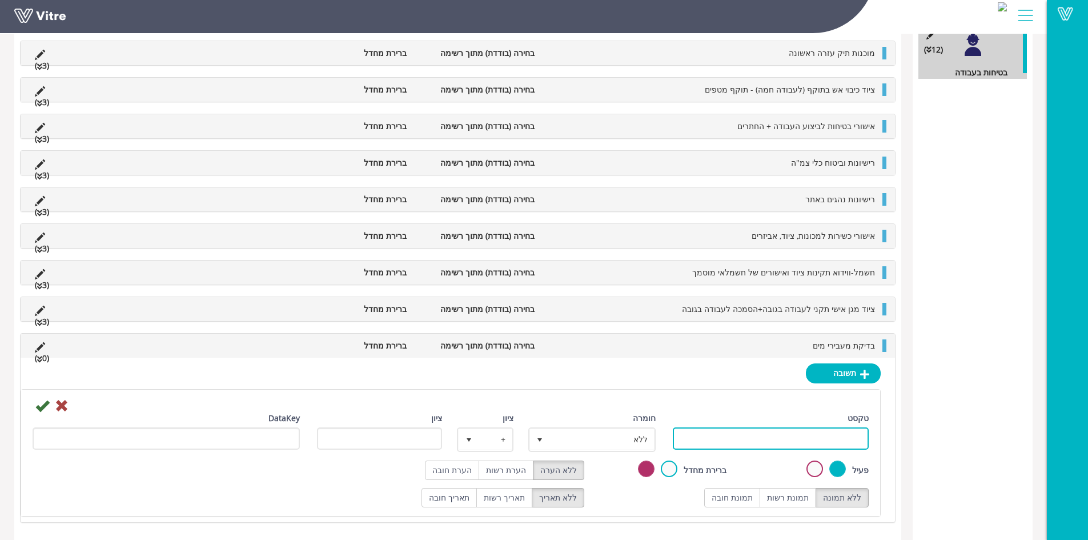
click at [793, 430] on input "טקסט" at bounding box center [771, 438] width 196 height 22
type input "תקין"
click at [797, 499] on label "תמונת רשות" at bounding box center [788, 497] width 57 height 19
radio input "true"
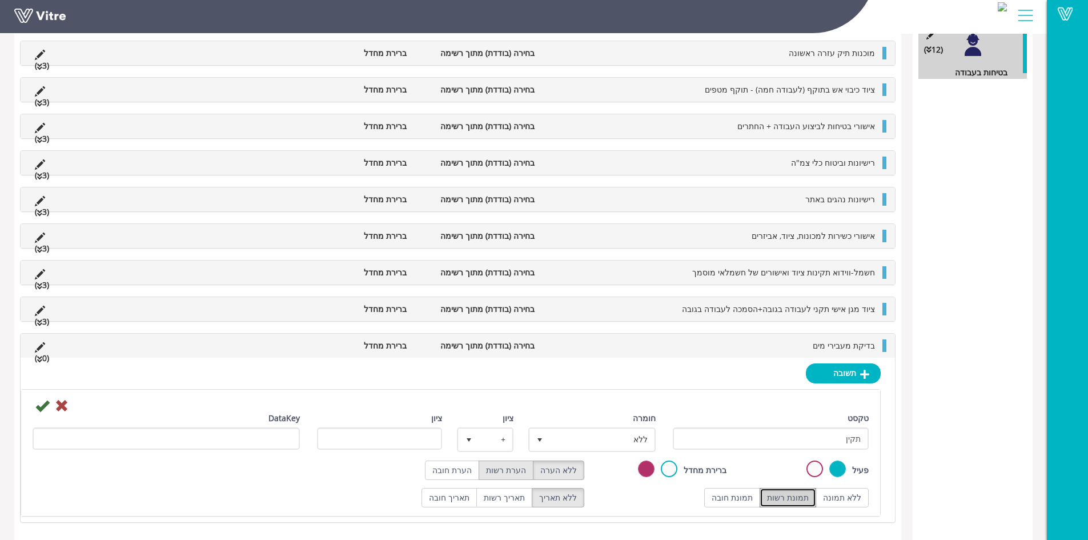
click at [513, 470] on label "הערת רשות" at bounding box center [506, 469] width 55 height 19
radio input "true"
click at [581, 426] on div "חומרה ללא 0" at bounding box center [593, 432] width 125 height 40
click at [585, 436] on span "ללא" at bounding box center [602, 439] width 105 height 21
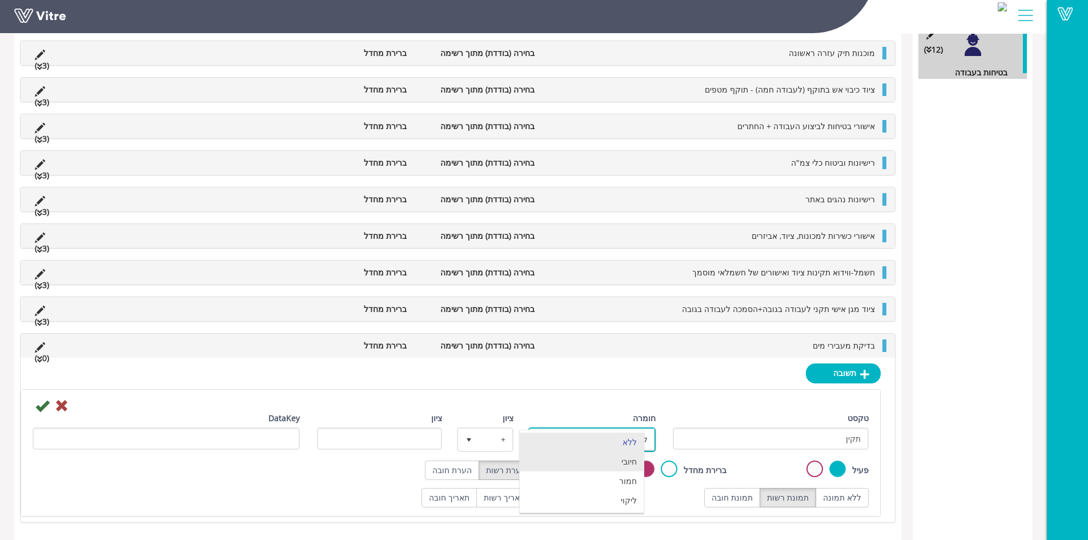
click at [629, 460] on li "חיובי" at bounding box center [582, 461] width 124 height 19
type input "1"
radio input "true"
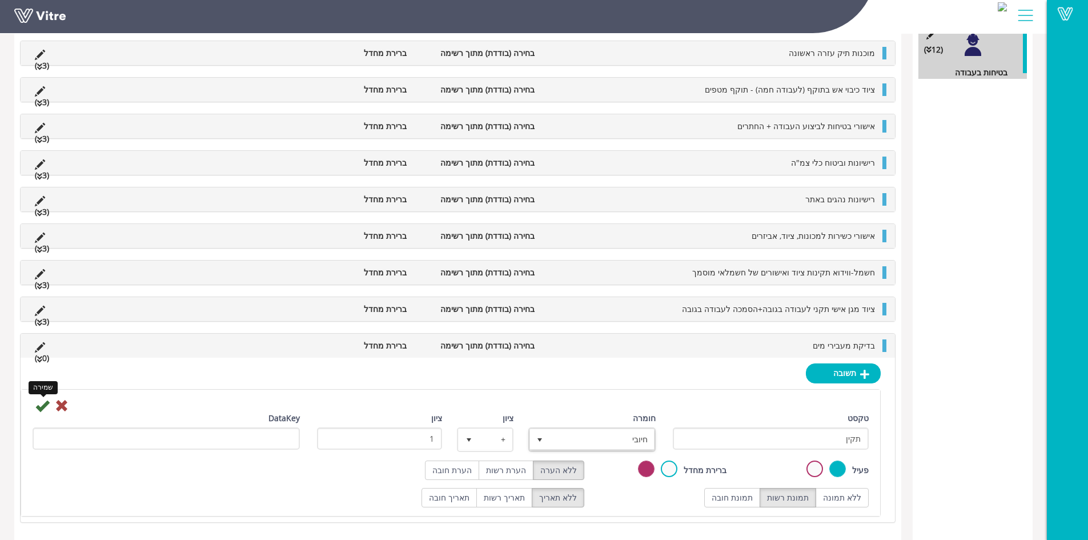
click at [43, 408] on icon at bounding box center [42, 406] width 14 height 14
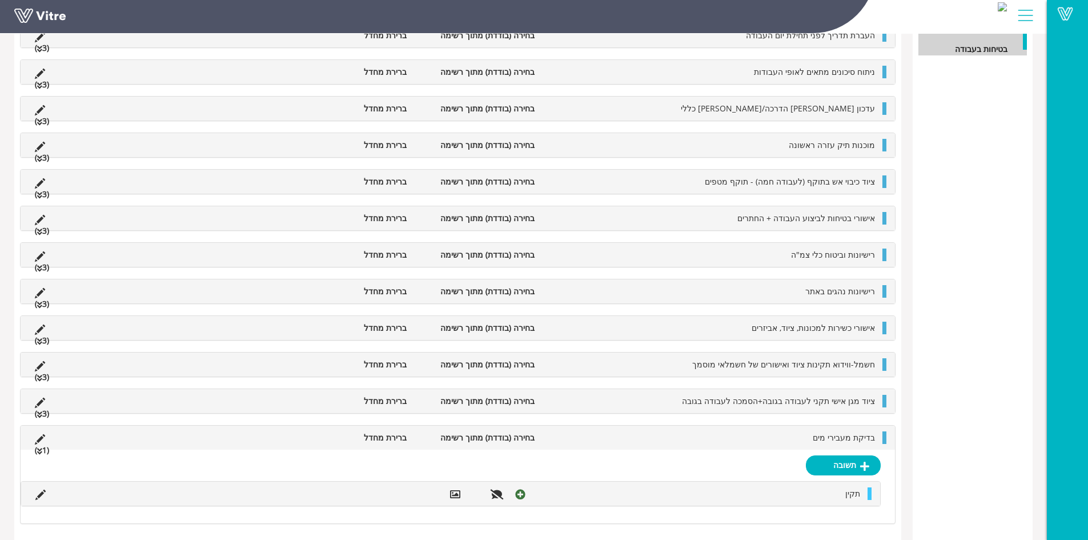
scroll to position [268, 0]
click at [842, 461] on link "תשובה" at bounding box center [843, 463] width 75 height 19
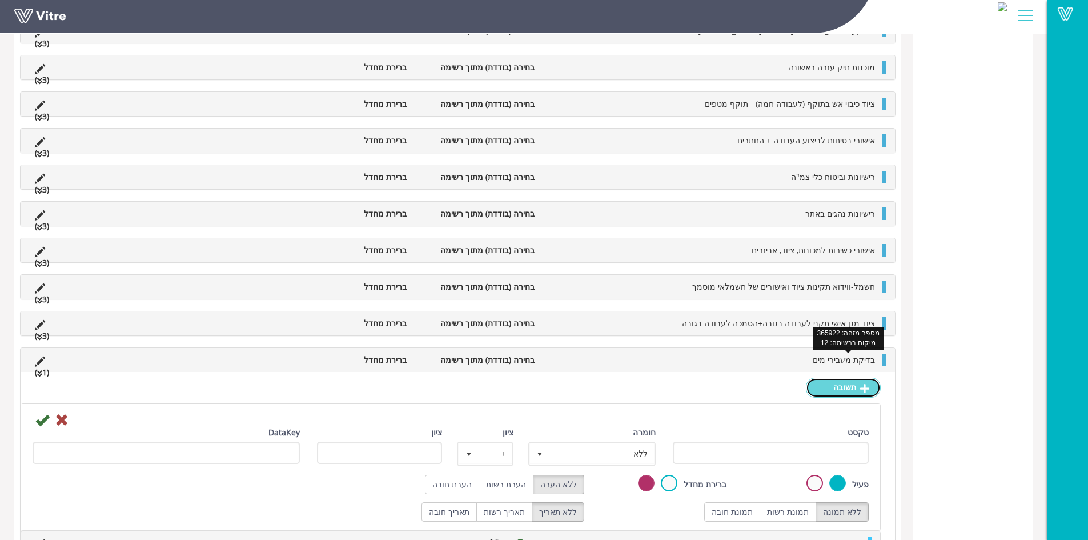
scroll to position [395, 0]
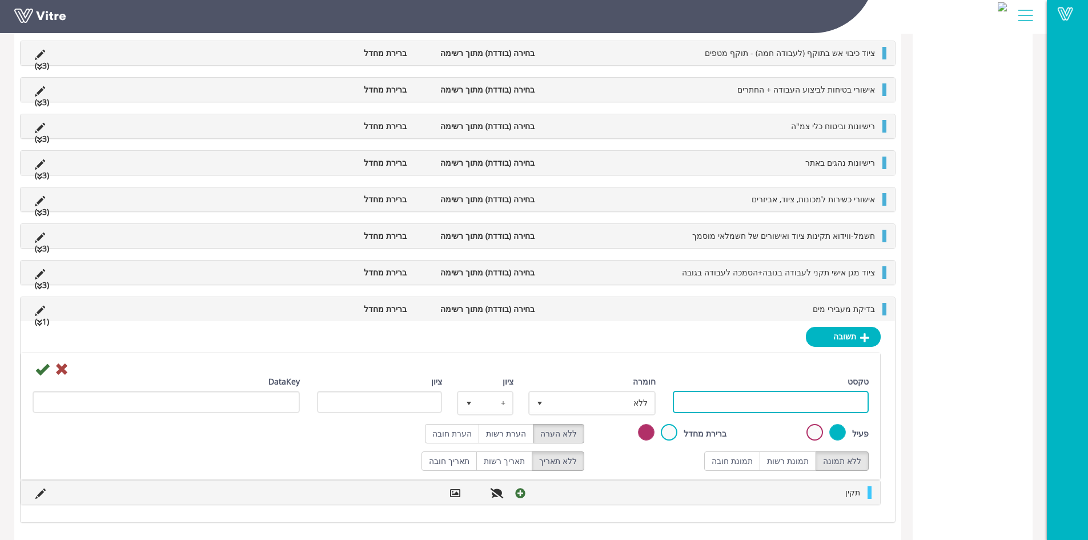
click at [826, 400] on input "טקסט" at bounding box center [771, 402] width 196 height 22
type input "לקוי"
click at [789, 462] on label "תמונת רשות" at bounding box center [788, 460] width 57 height 19
radio input "true"
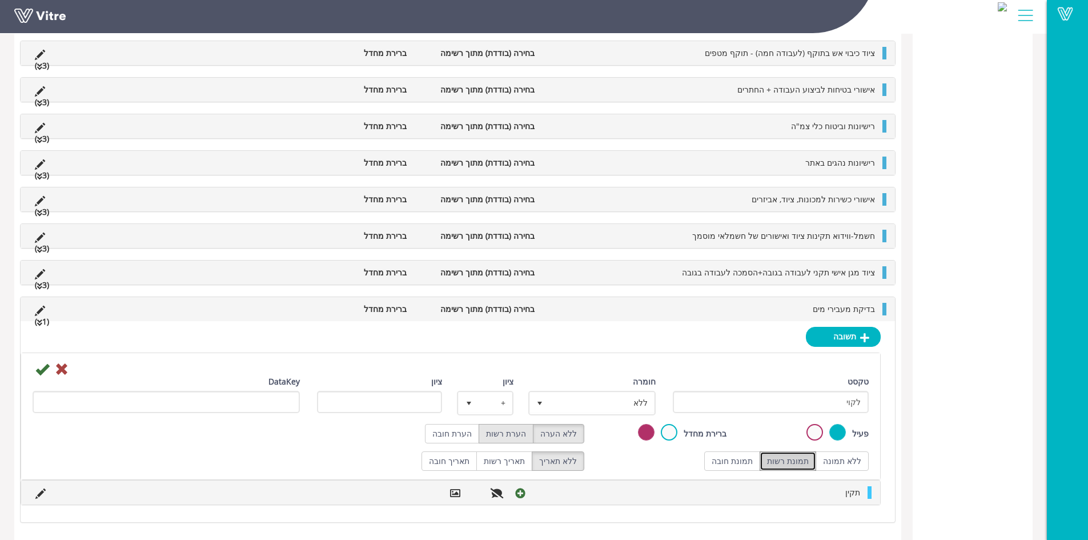
click at [512, 430] on label "הערת רשות" at bounding box center [506, 433] width 55 height 19
radio input "true"
click at [575, 414] on span "ללא 0" at bounding box center [591, 403] width 127 height 25
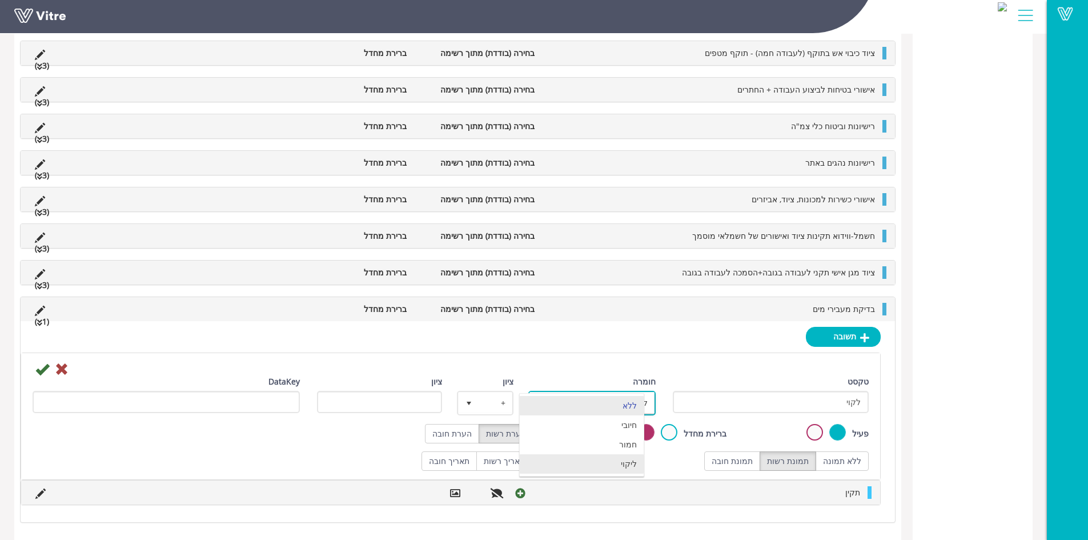
click at [636, 464] on li "ליקוי" at bounding box center [582, 463] width 124 height 19
type input "1"
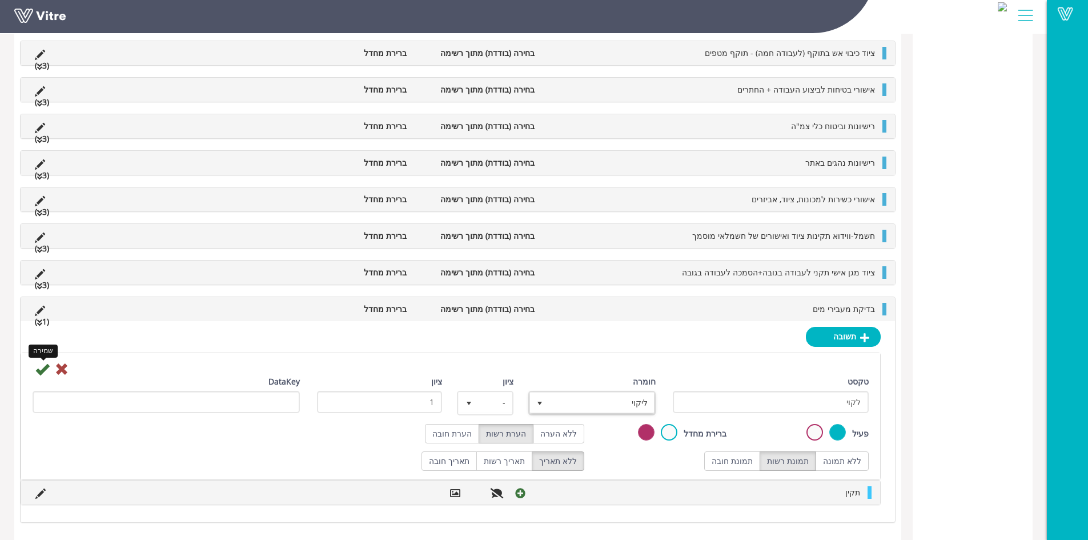
click at [39, 370] on icon at bounding box center [42, 369] width 14 height 14
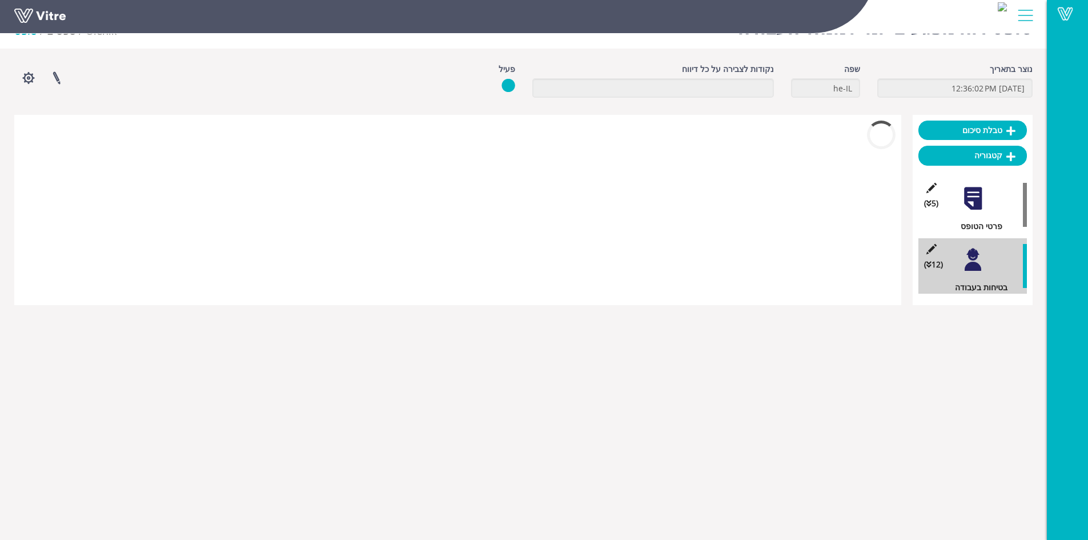
scroll to position [283, 0]
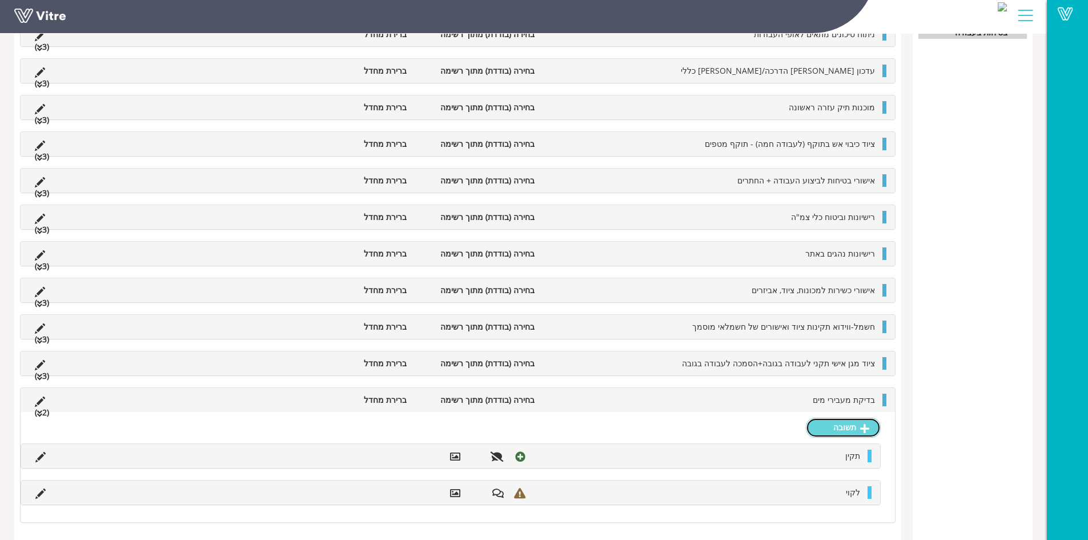
click at [852, 428] on link "תשובה" at bounding box center [843, 427] width 75 height 19
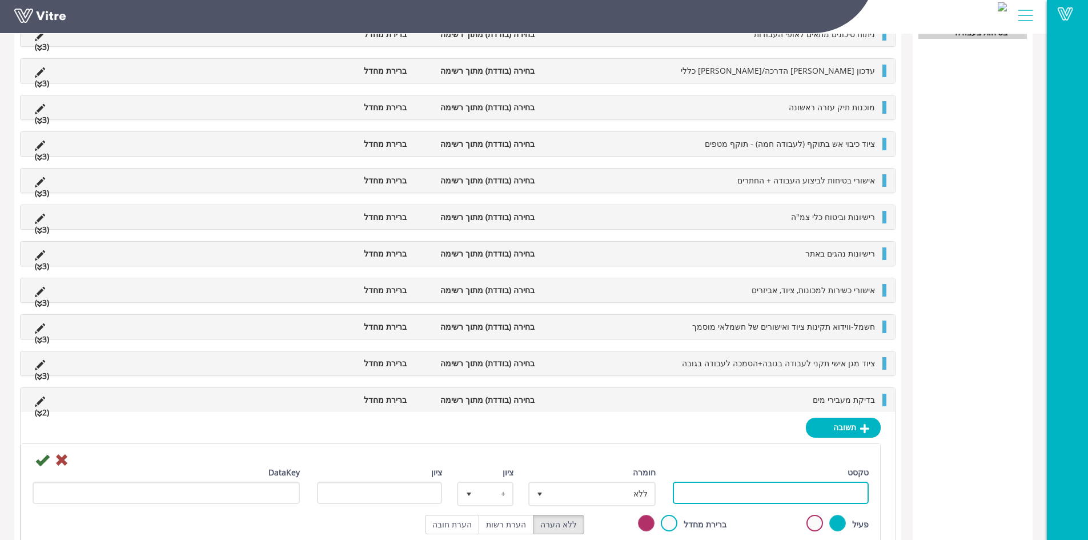
click at [815, 493] on input "טקסט" at bounding box center [771, 493] width 196 height 22
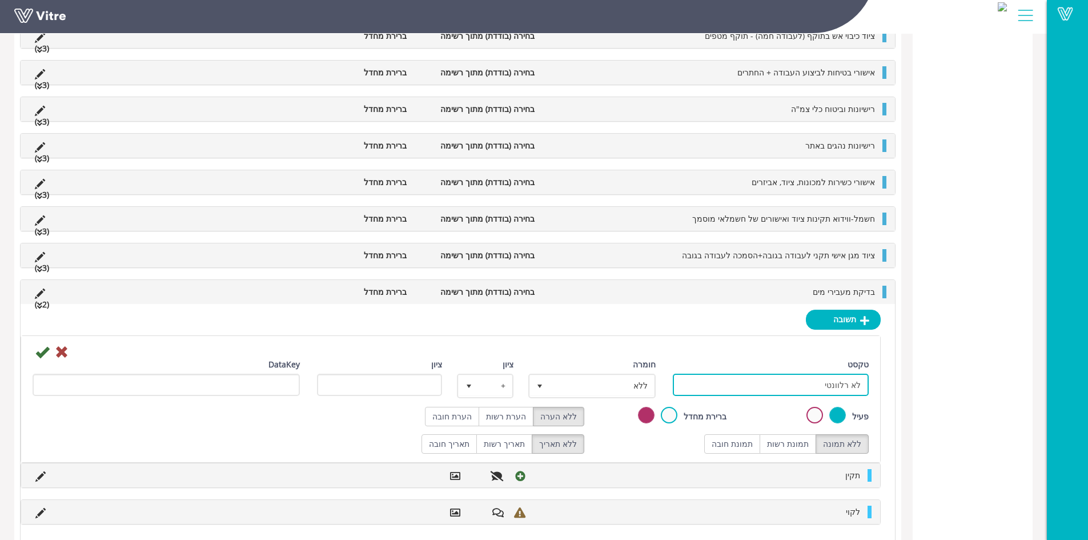
scroll to position [411, 0]
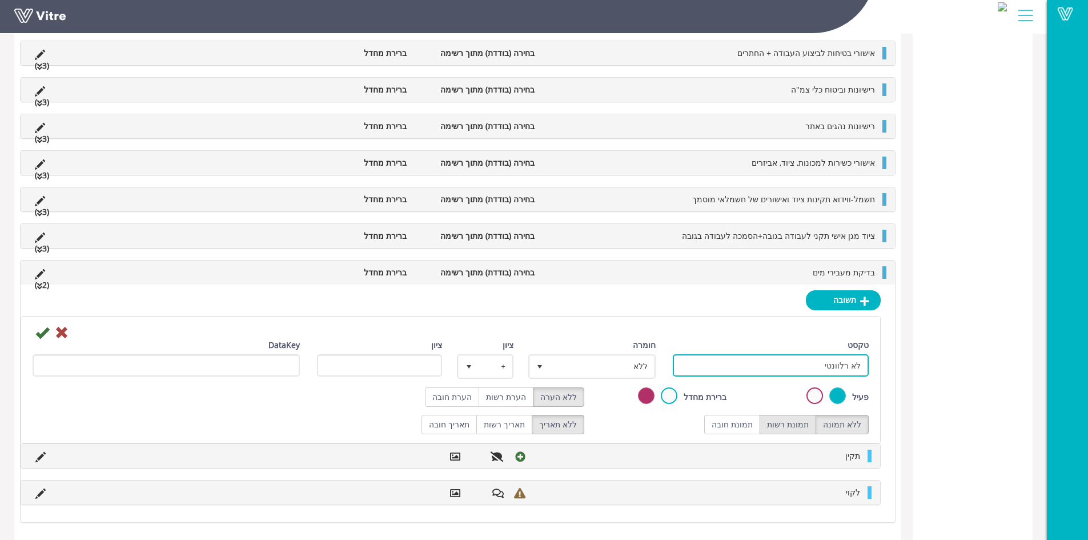
type input "לא רלוונטי"
click at [787, 420] on label "תמונת רשות" at bounding box center [788, 424] width 57 height 19
radio input "true"
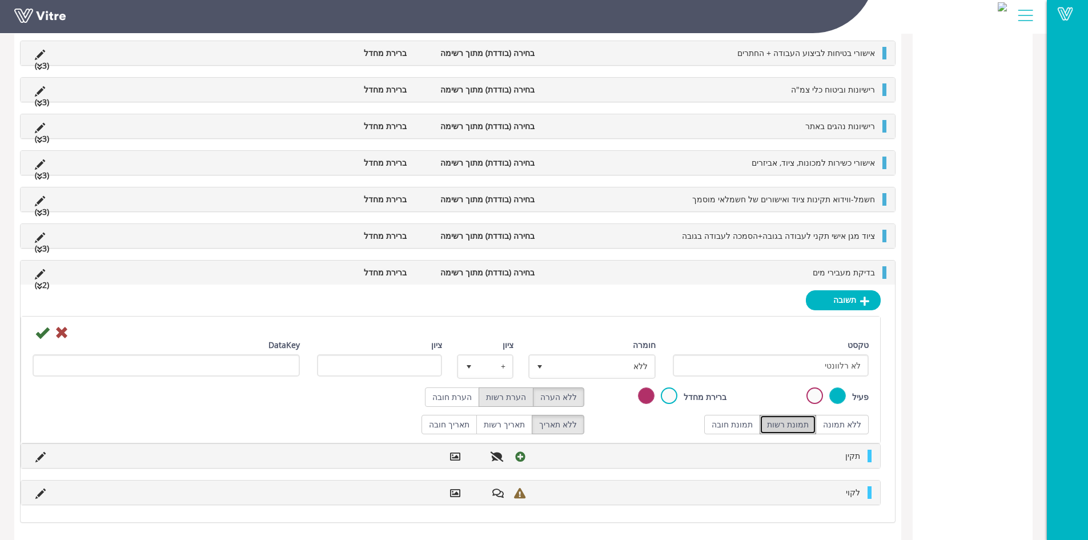
click at [517, 400] on label "הערת רשות" at bounding box center [506, 396] width 55 height 19
radio input "true"
click at [39, 334] on icon at bounding box center [42, 333] width 14 height 14
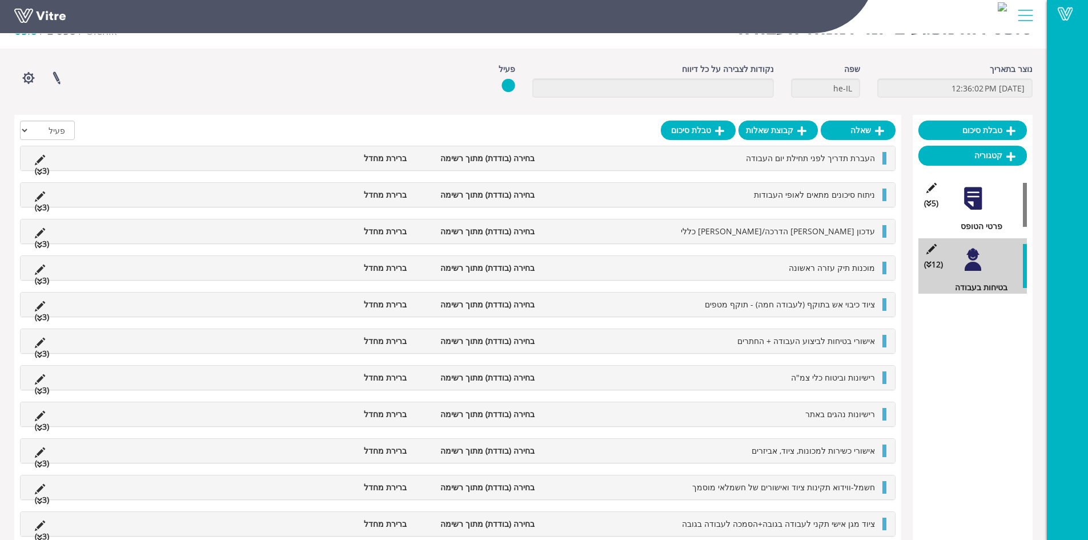
scroll to position [226, 0]
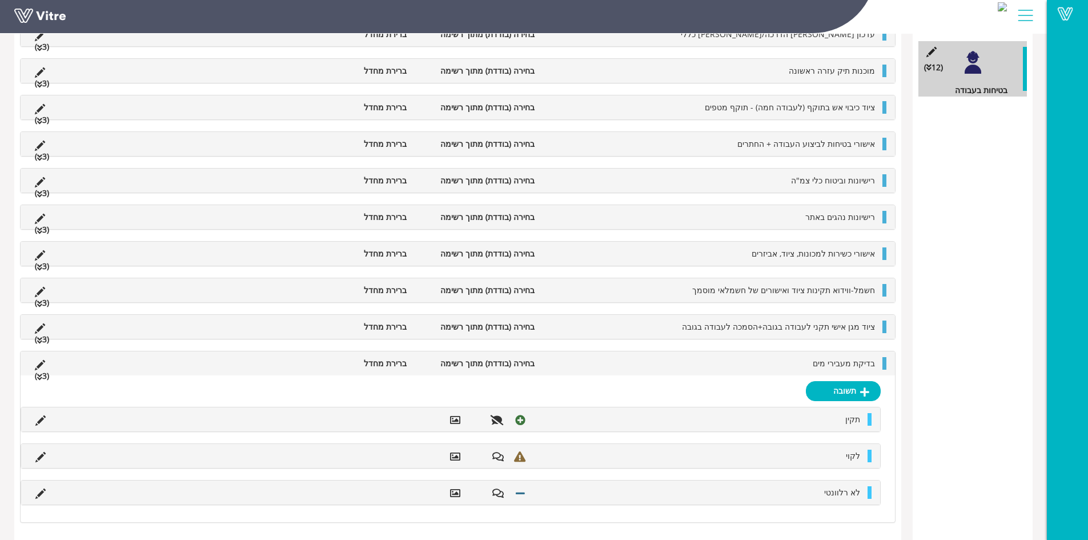
click at [816, 361] on li "בדיקת מעבירי מים" at bounding box center [710, 363] width 340 height 13
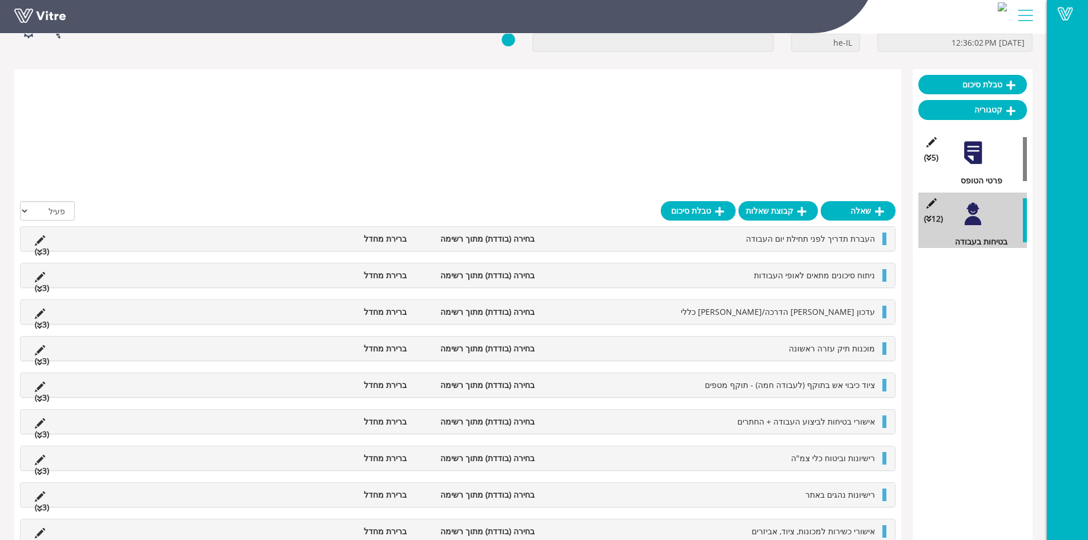
scroll to position [79, 0]
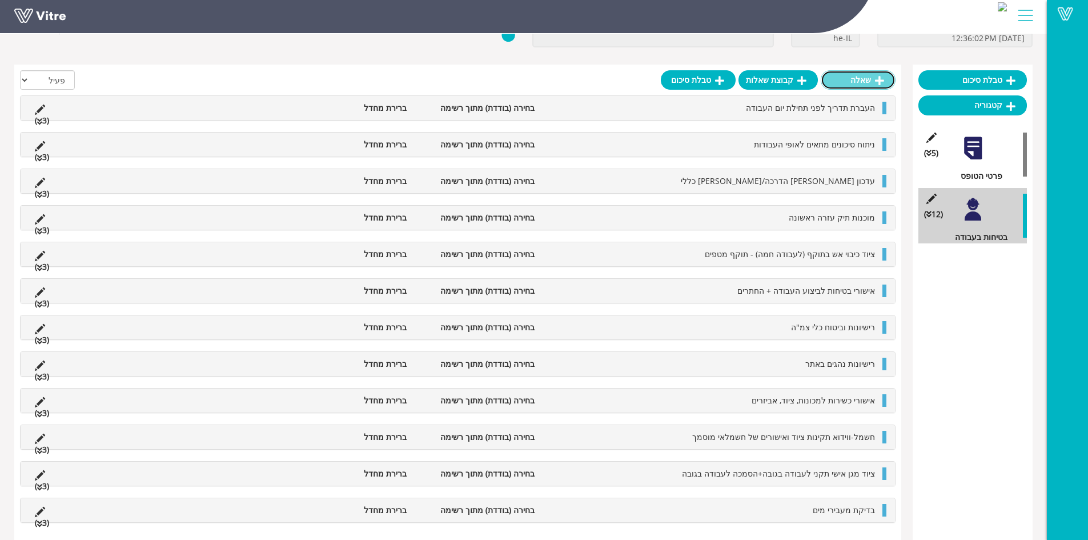
click at [867, 79] on link "שאלה" at bounding box center [858, 79] width 75 height 19
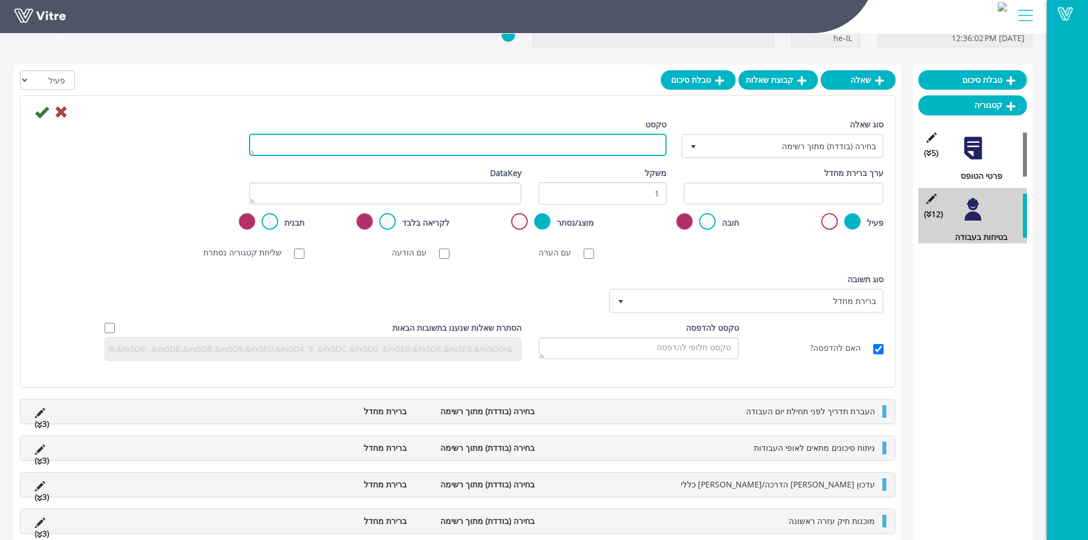
click at [625, 146] on textarea "טקסט" at bounding box center [458, 145] width 418 height 22
type textarea "שימוש מלא בציוד מגן אישי"
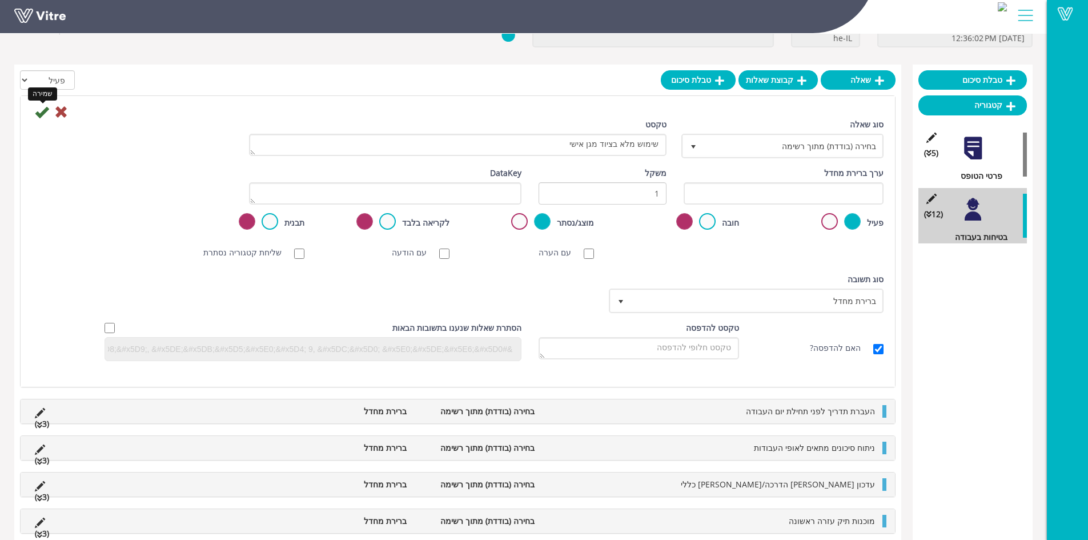
click at [38, 113] on icon at bounding box center [42, 112] width 14 height 14
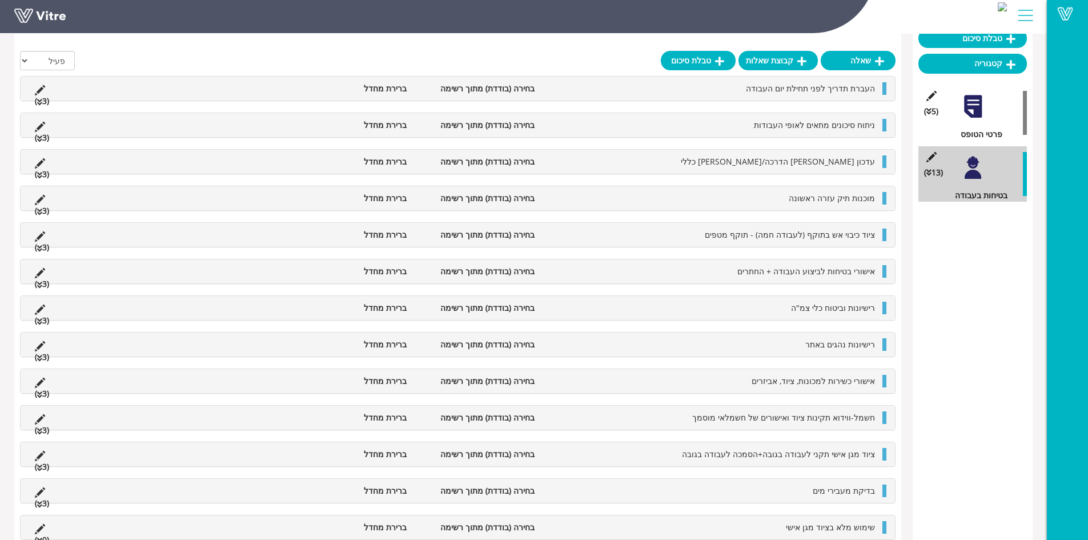
scroll to position [122, 0]
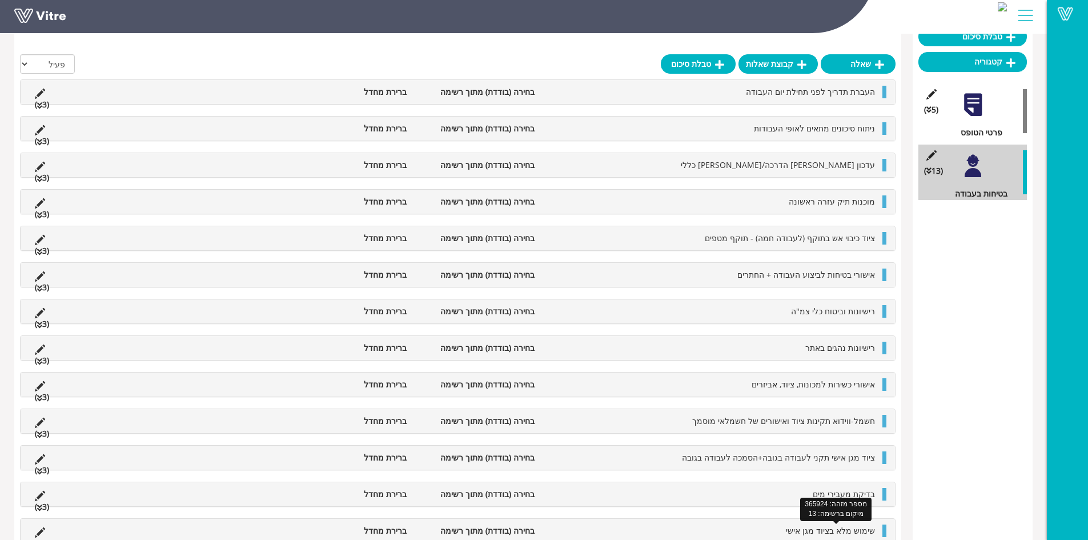
click at [847, 528] on span "שימוש מלא בציוד מגן אישי" at bounding box center [830, 530] width 89 height 11
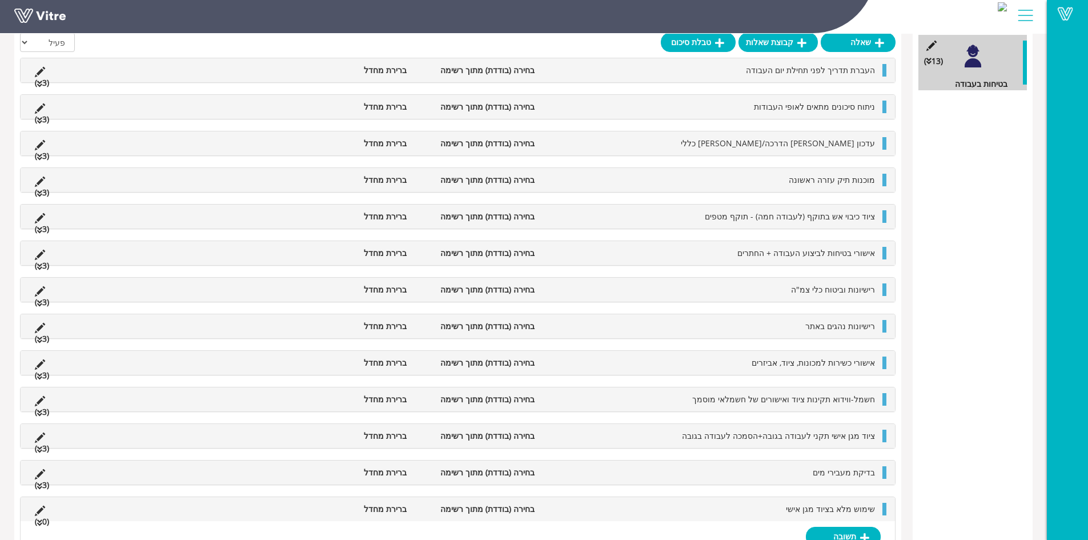
scroll to position [239, 0]
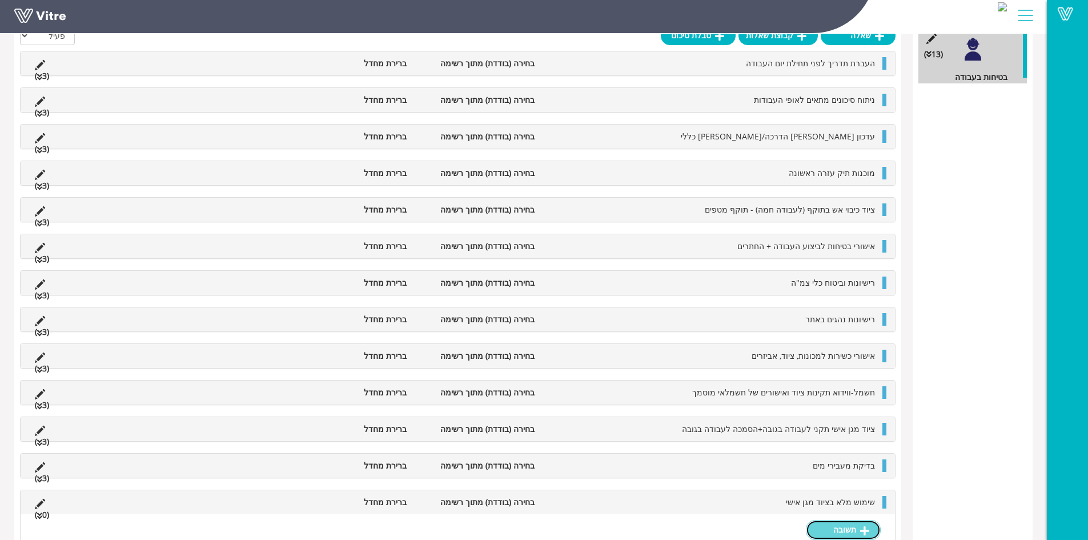
click at [849, 527] on link "תשובה" at bounding box center [843, 529] width 75 height 19
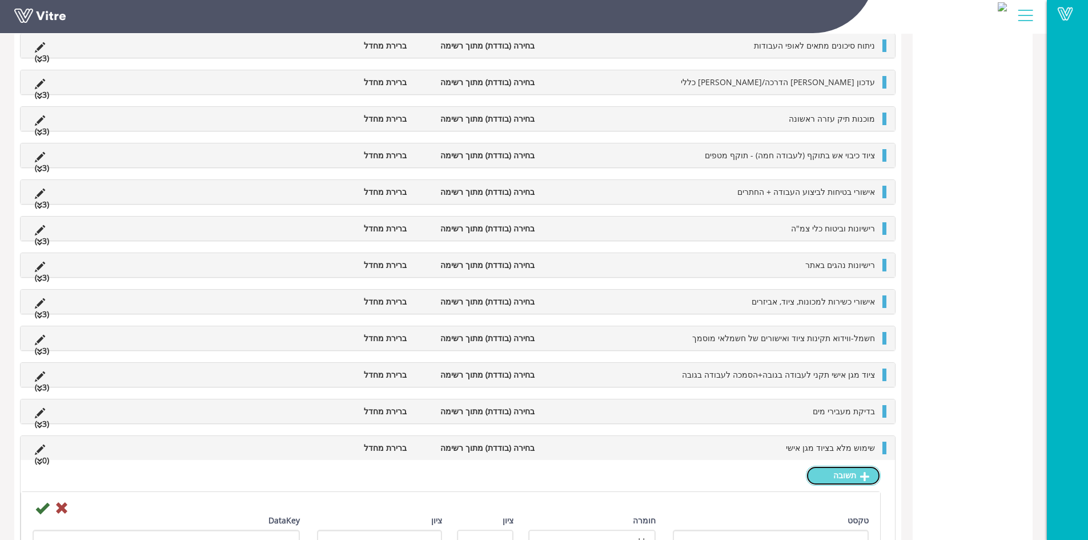
scroll to position [395, 0]
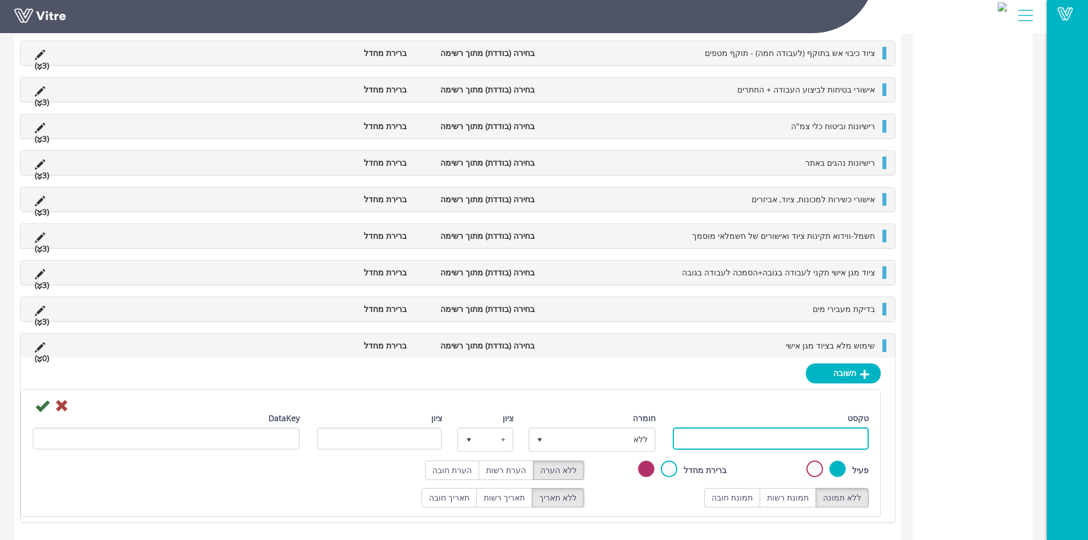
click at [801, 439] on input "טקסט" at bounding box center [771, 438] width 196 height 22
type input "תקין"
click at [792, 501] on label "תמונת רשות" at bounding box center [788, 497] width 57 height 19
radio input "true"
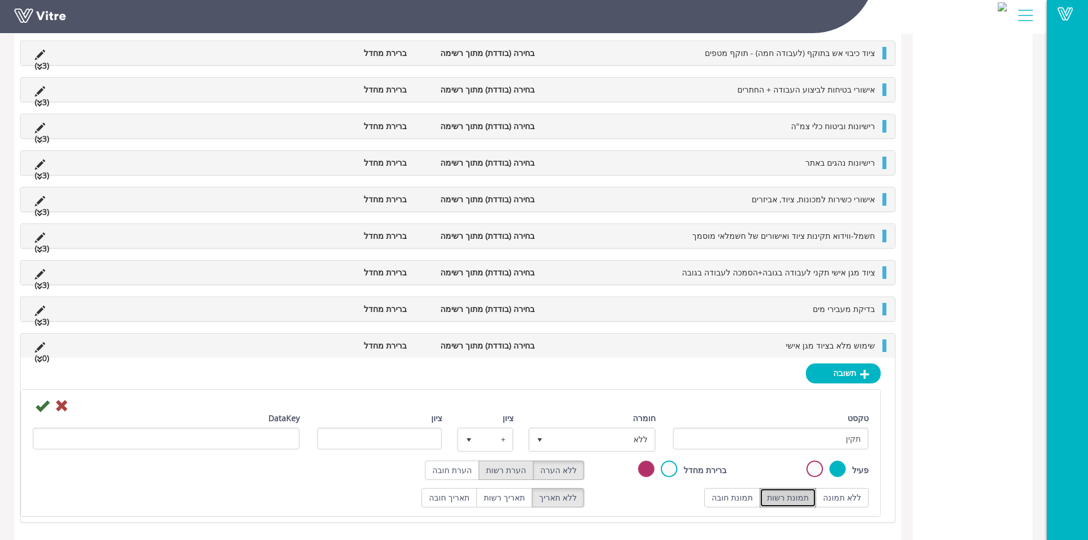
click at [518, 468] on label "הערת רשות" at bounding box center [506, 469] width 55 height 19
radio input "true"
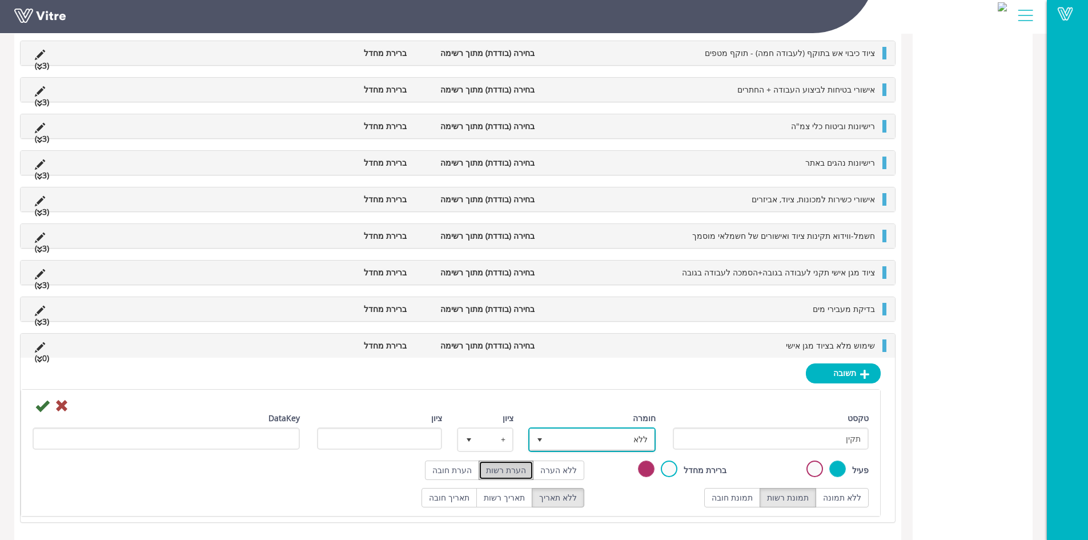
click at [591, 439] on span "ללא" at bounding box center [602, 439] width 105 height 21
click at [610, 463] on li "חיובי" at bounding box center [582, 461] width 124 height 19
type input "1"
radio input "true"
click at [43, 406] on icon at bounding box center [42, 406] width 14 height 14
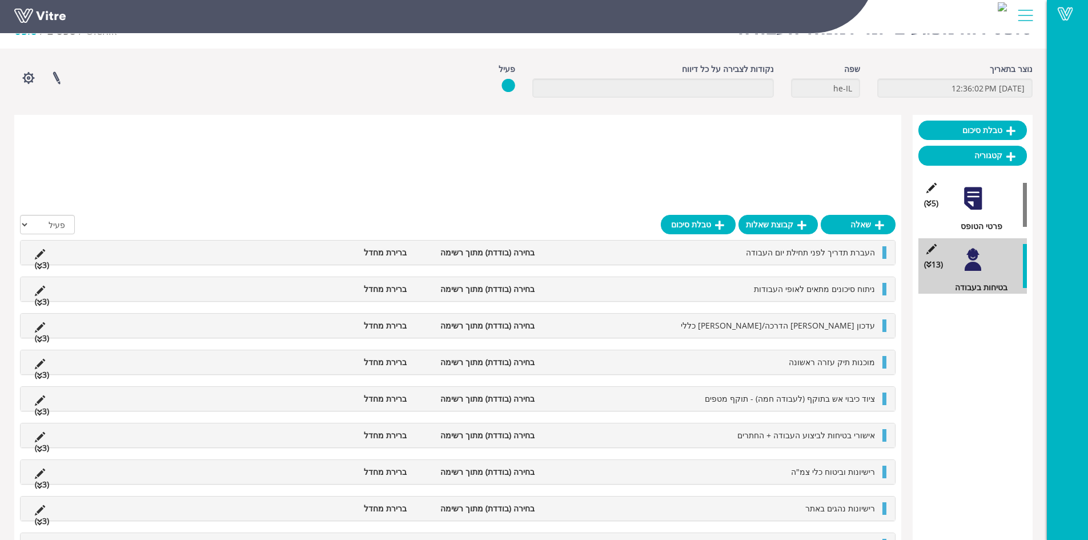
scroll to position [283, 0]
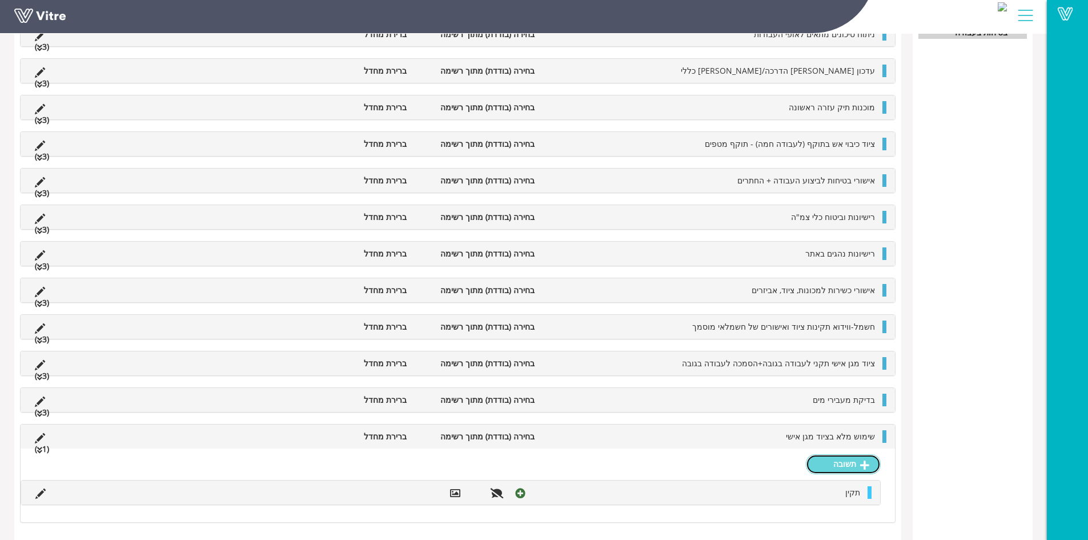
click at [854, 464] on link "תשובה" at bounding box center [843, 463] width 75 height 19
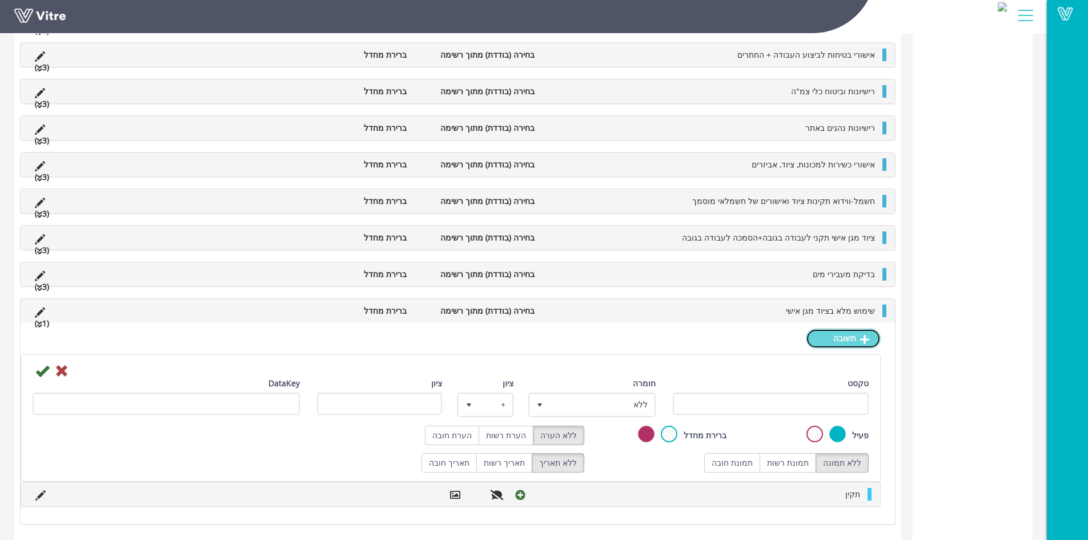
scroll to position [411, 0]
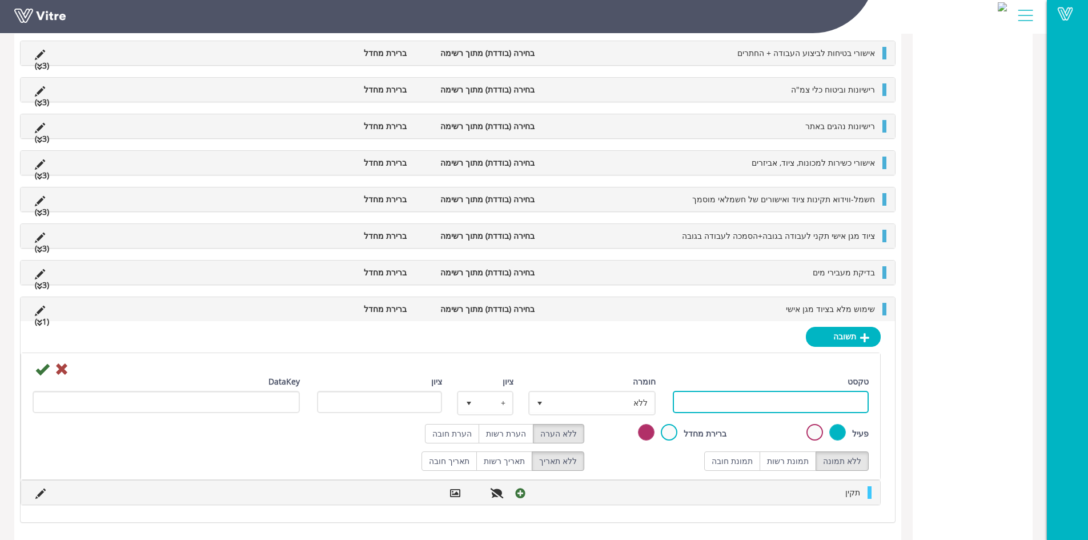
click at [800, 402] on input "טקסט" at bounding box center [771, 402] width 196 height 22
type input "לקוי"
click at [789, 454] on label "תמונת רשות" at bounding box center [788, 460] width 57 height 19
radio input "true"
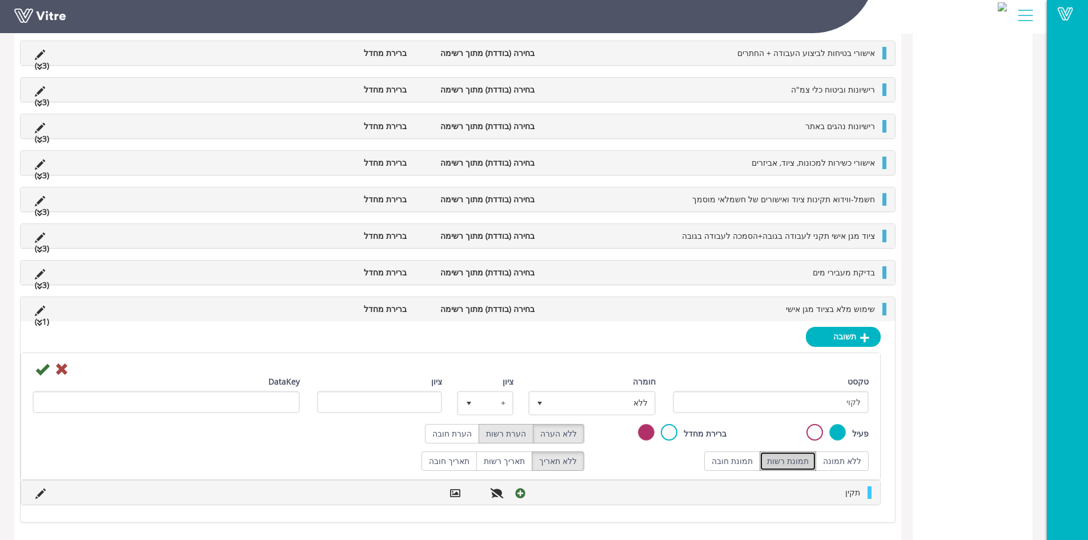
click at [516, 431] on label "הערת רשות" at bounding box center [506, 433] width 55 height 19
radio input "true"
click at [592, 404] on span "ללא" at bounding box center [602, 402] width 105 height 21
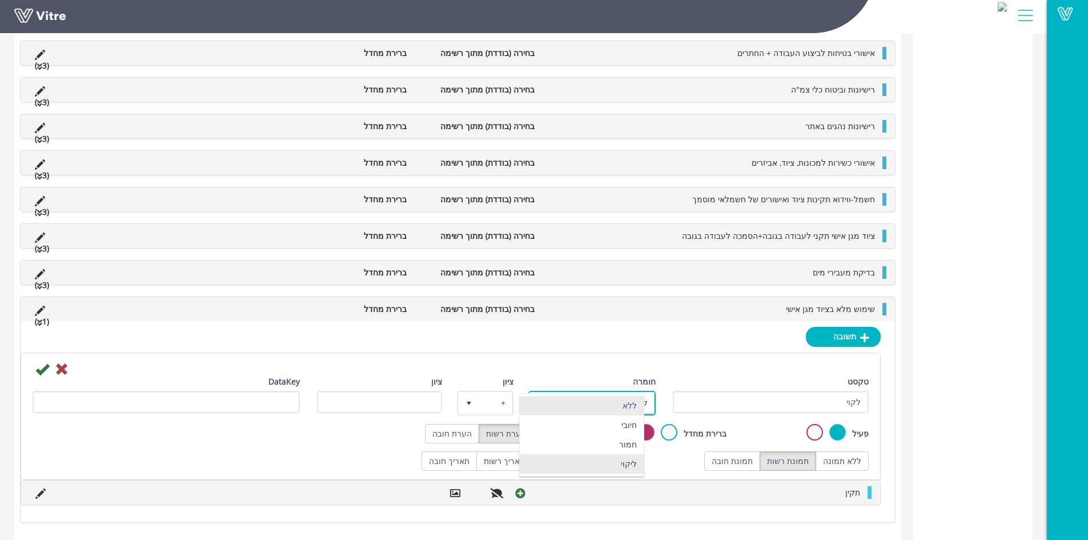
click at [627, 459] on li "ליקוי" at bounding box center [582, 463] width 124 height 19
type input "1"
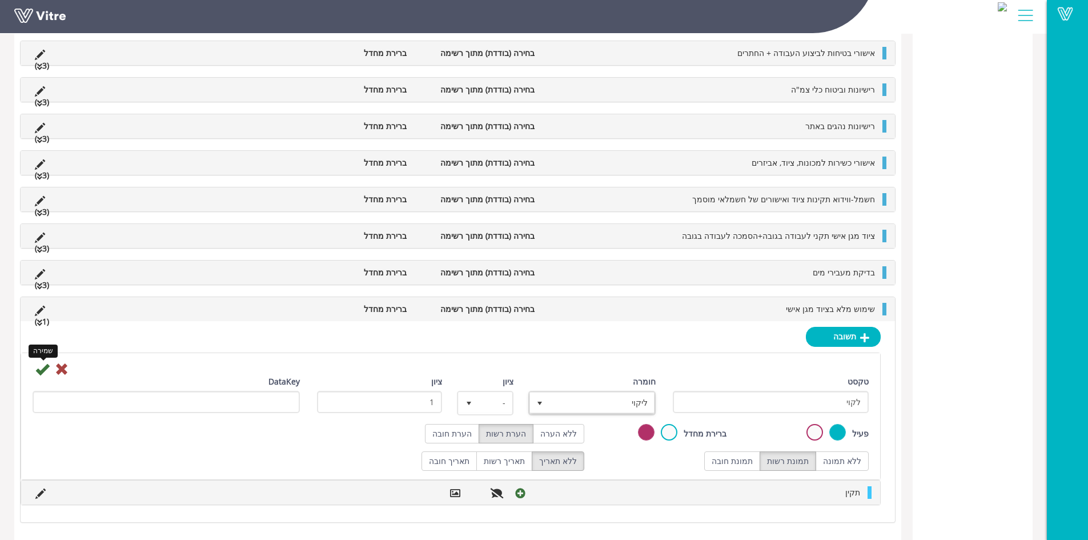
click at [43, 370] on icon at bounding box center [42, 369] width 14 height 14
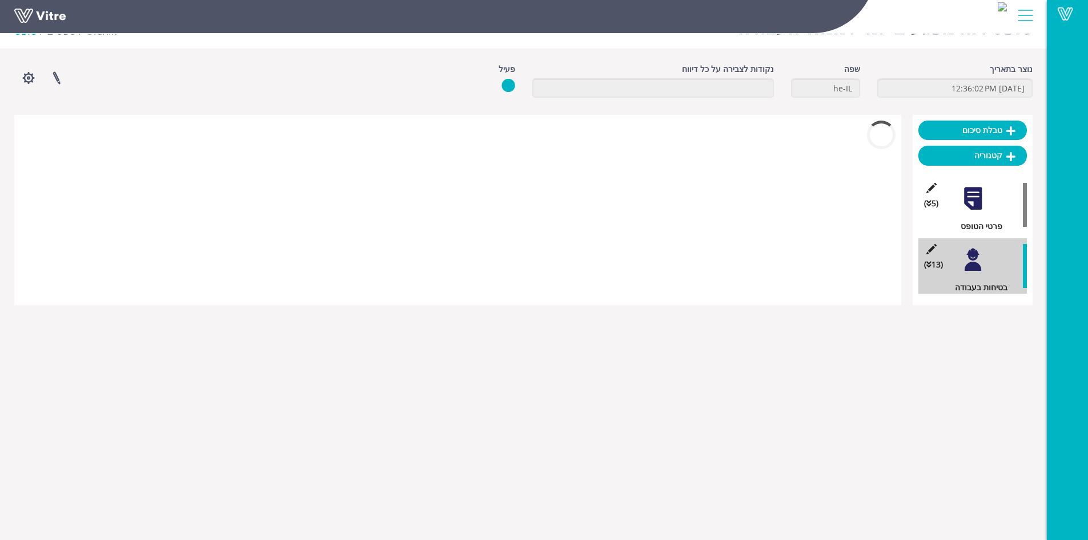
scroll to position [226, 0]
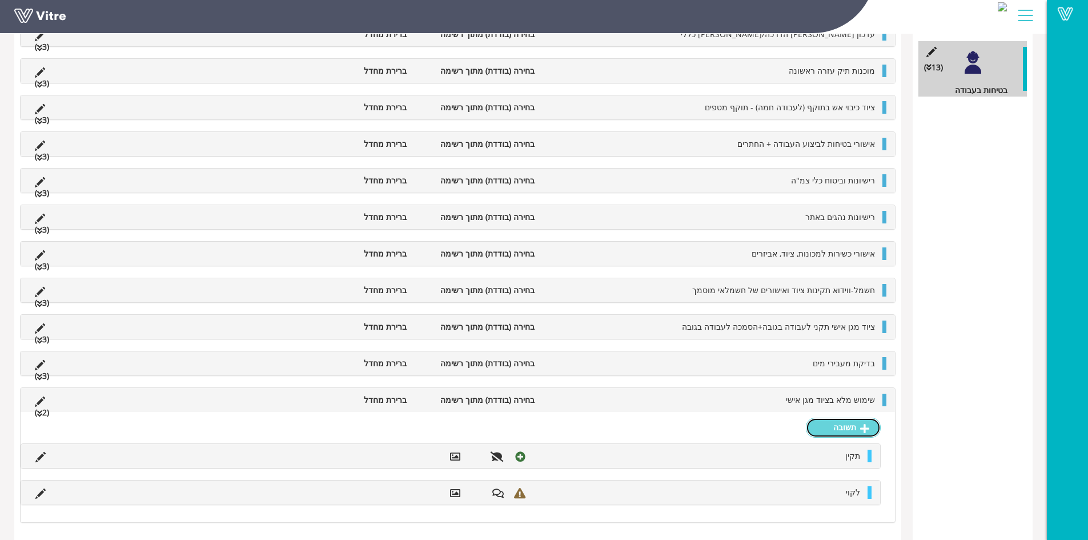
click at [845, 434] on link "תשובה" at bounding box center [843, 427] width 75 height 19
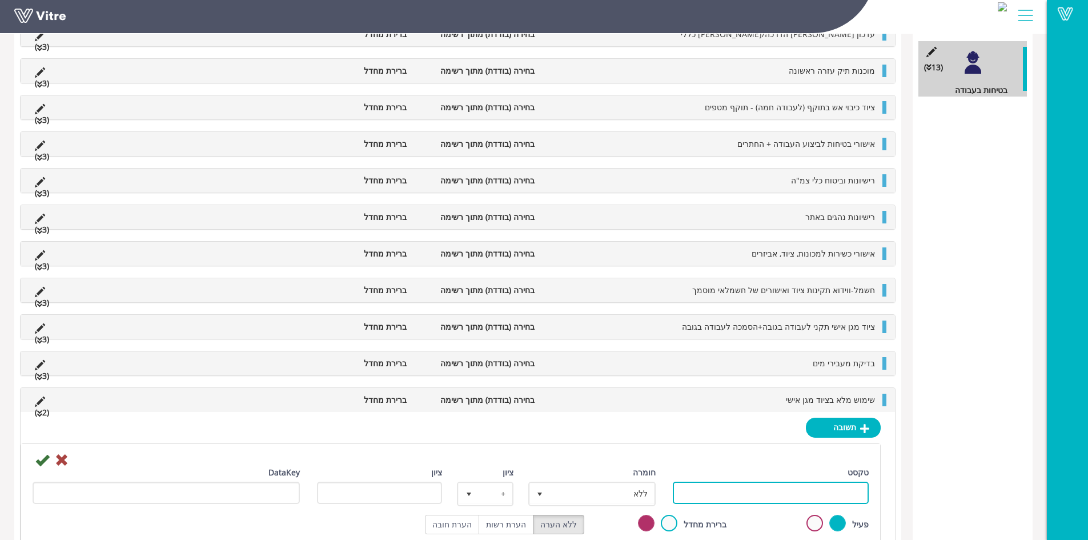
click at [796, 486] on input "טקסט" at bounding box center [771, 493] width 196 height 22
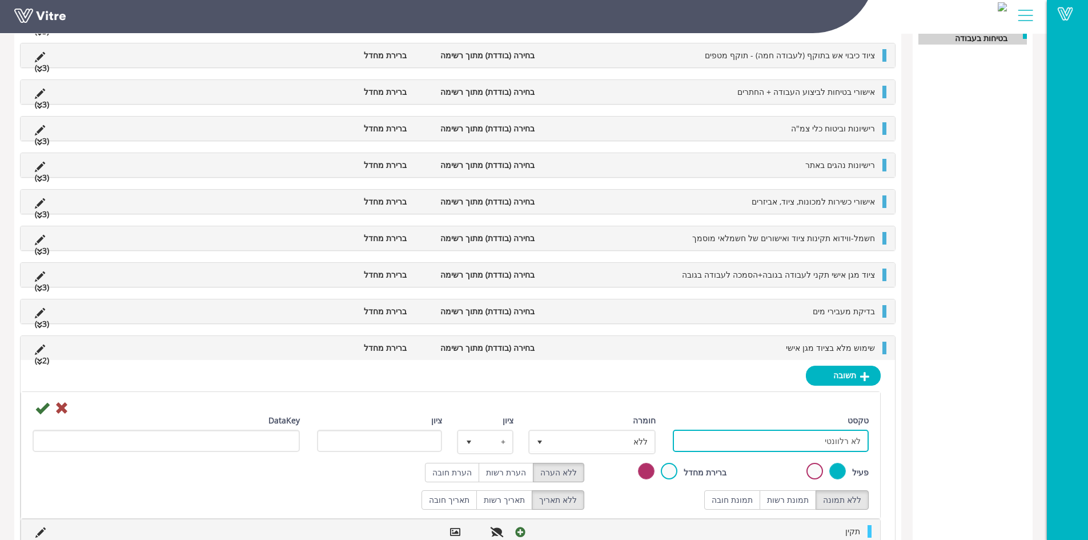
scroll to position [353, 0]
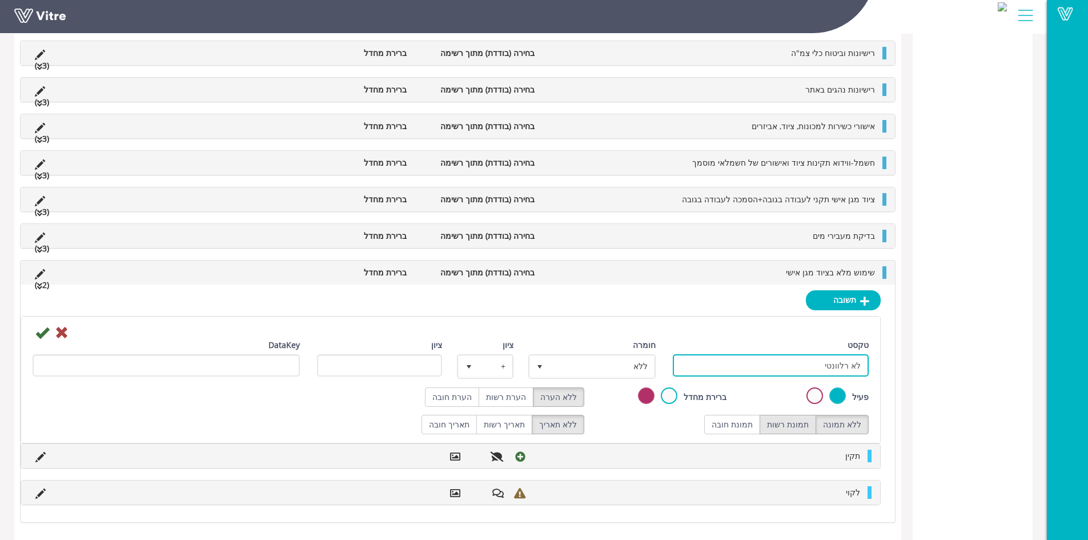
type input "לא רלוונטי"
click at [795, 423] on label "תמונת רשות" at bounding box center [788, 424] width 57 height 19
radio input "true"
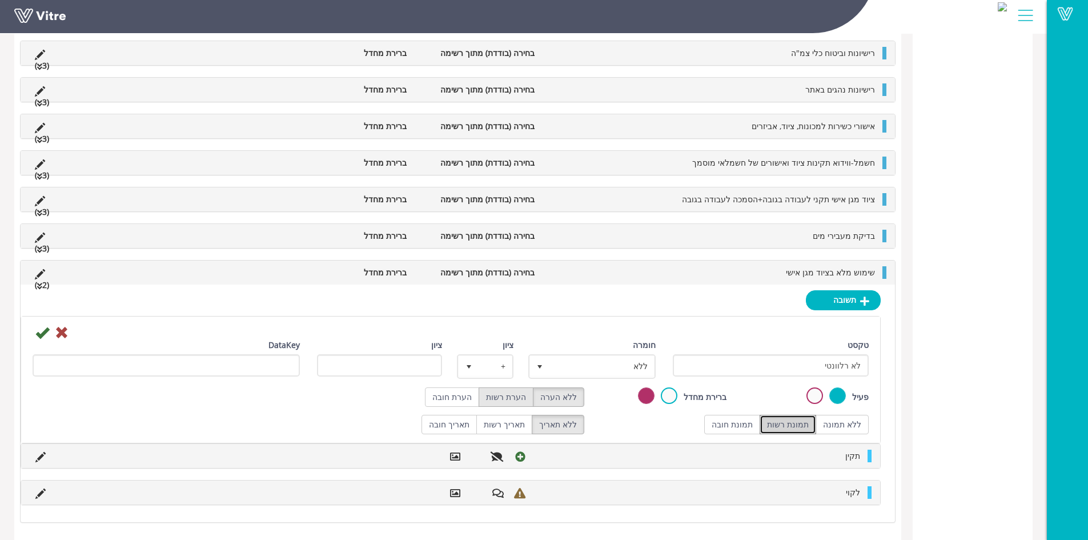
click at [519, 396] on label "הערת רשות" at bounding box center [506, 396] width 55 height 19
radio input "true"
click at [43, 335] on icon at bounding box center [42, 333] width 14 height 14
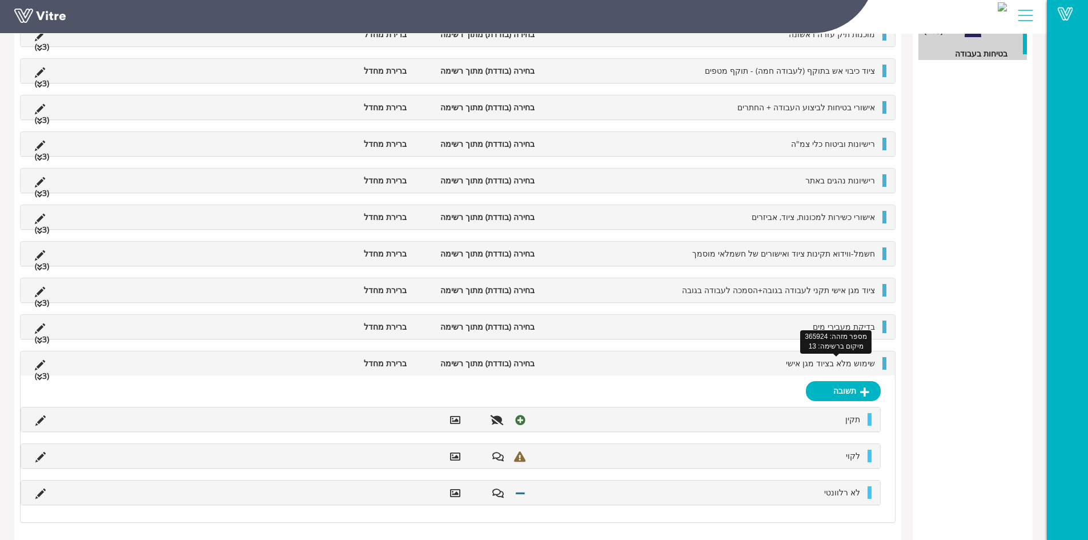
click at [800, 363] on span "שימוש מלא בציוד מגן אישי" at bounding box center [830, 363] width 89 height 11
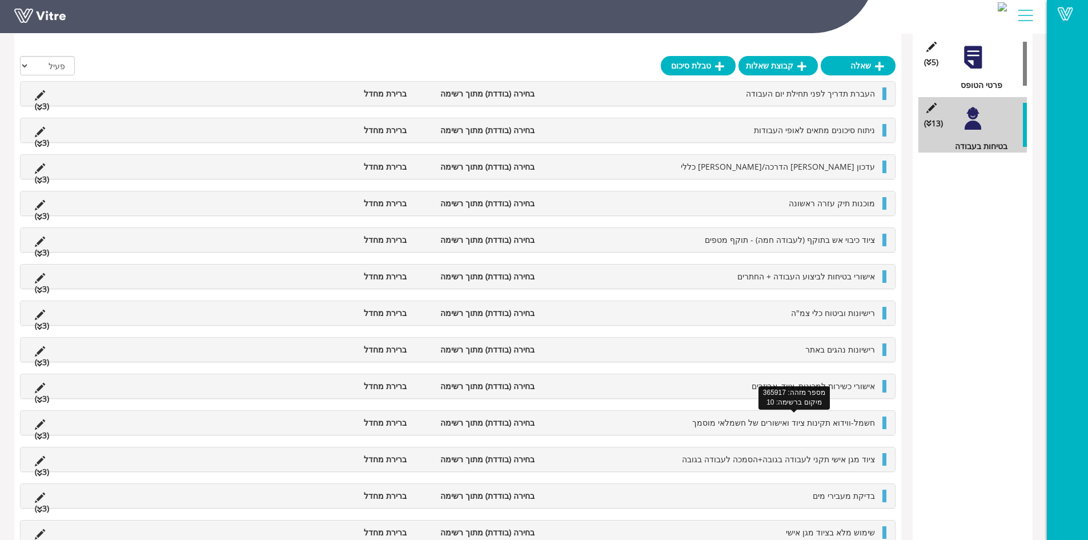
scroll to position [174, 0]
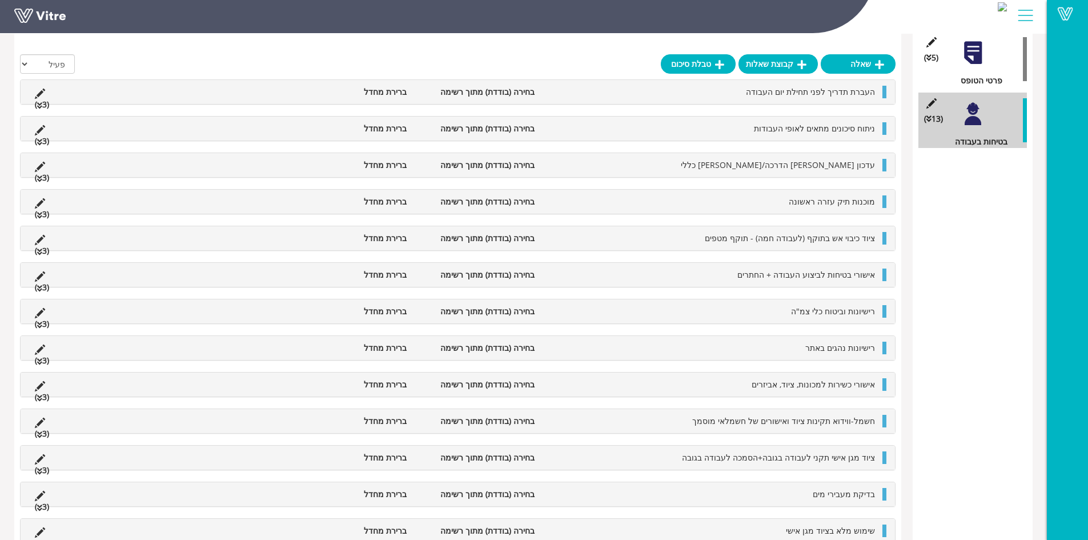
click at [819, 524] on div "שימוש מלא בציוד מגן אישי בחירה (בודדת) מתוך רשימה ברירת מחדל (3 )" at bounding box center [458, 531] width 874 height 24
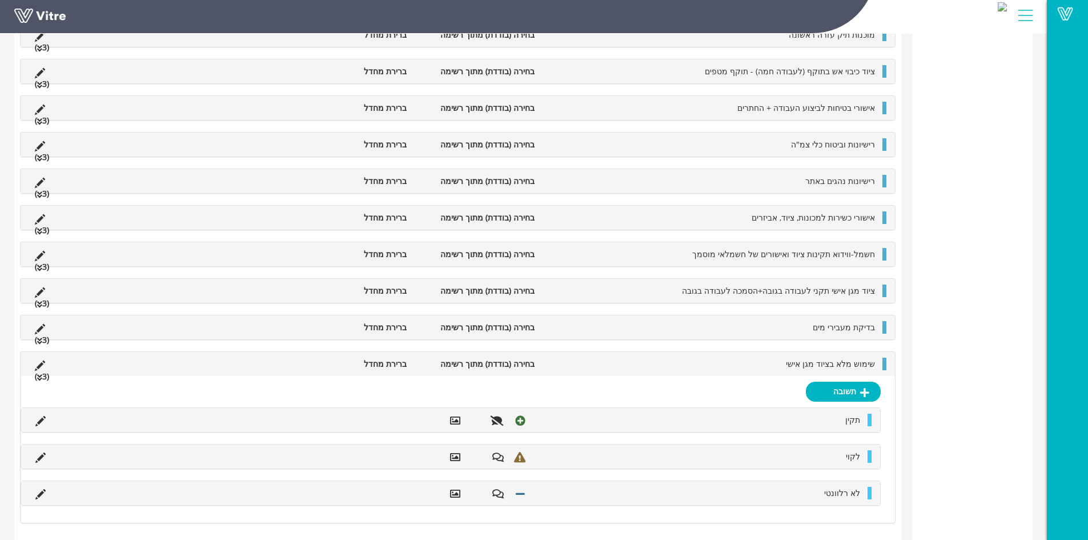
scroll to position [388, 0]
click at [813, 362] on span "שימוש מלא בציוד מגן אישי" at bounding box center [830, 363] width 89 height 11
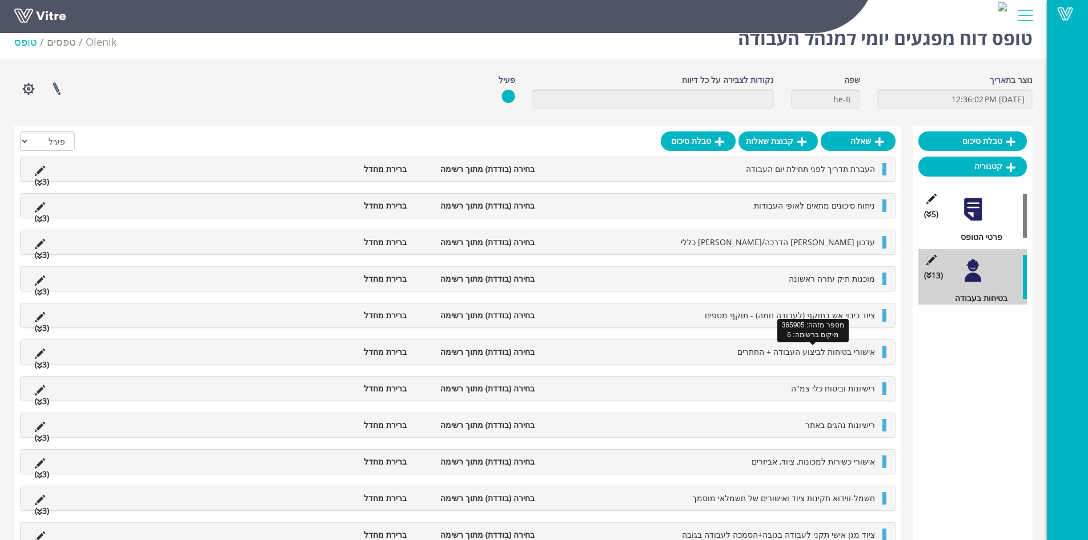
scroll to position [6, 0]
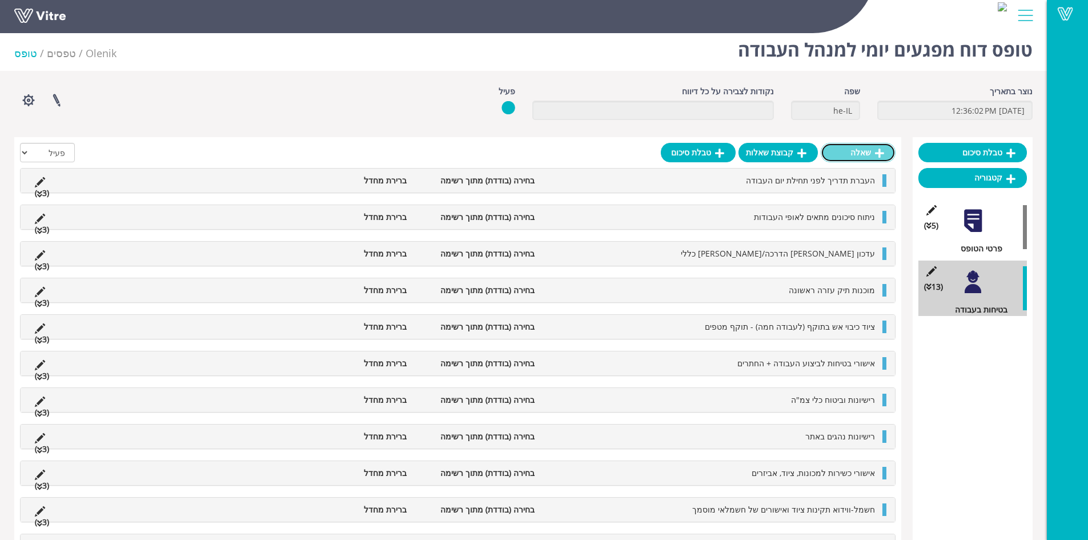
click at [866, 154] on link "שאלה" at bounding box center [858, 152] width 75 height 19
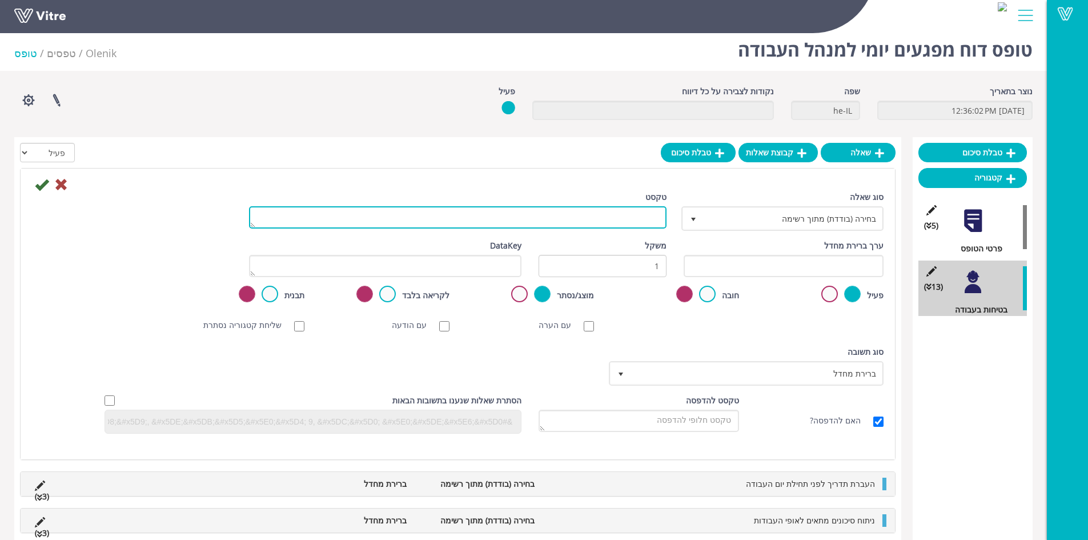
click at [579, 214] on textarea "טקסט" at bounding box center [458, 217] width 418 height 22
type textarea "צופר נסיעה לאחור לכלים"
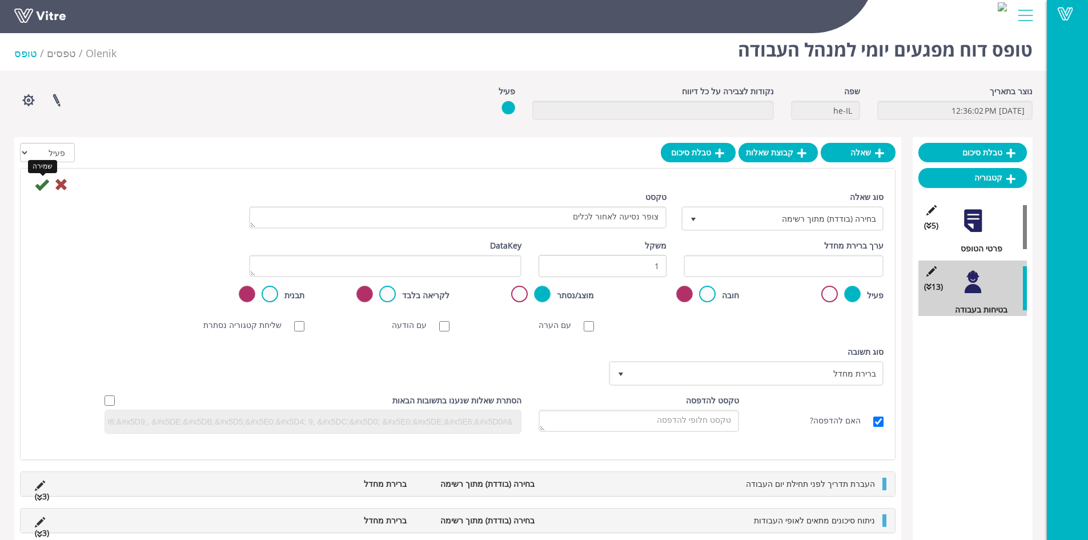
click at [43, 184] on icon at bounding box center [42, 185] width 14 height 14
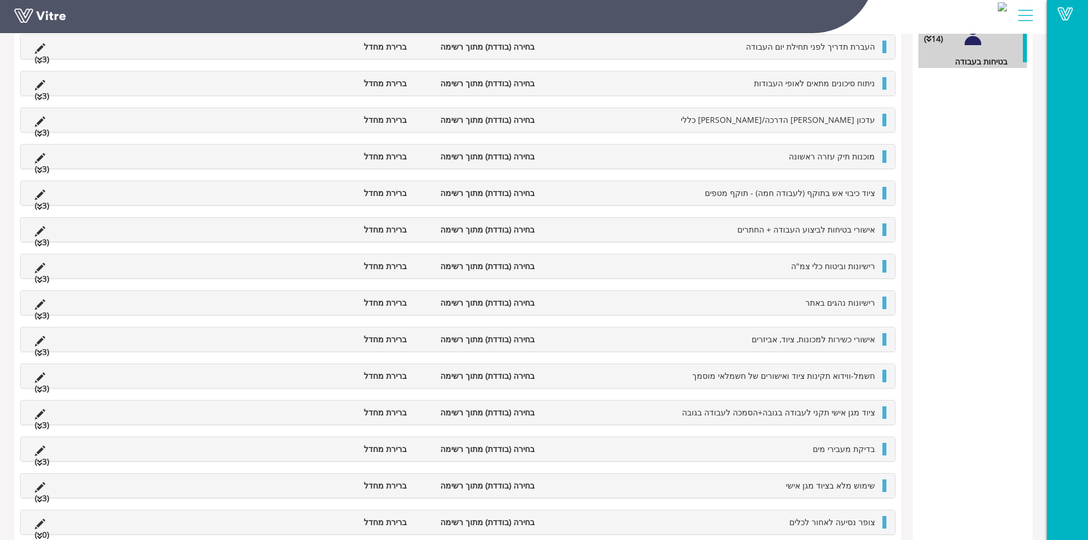
scroll to position [266, 0]
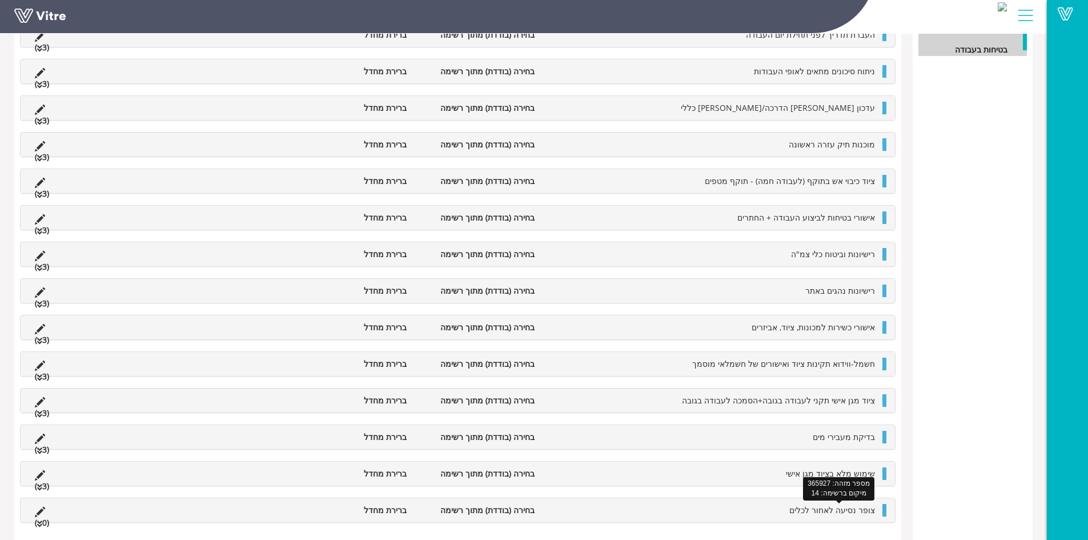
click at [801, 505] on span "צופר נסיעה לאחור לכלים" at bounding box center [832, 509] width 86 height 11
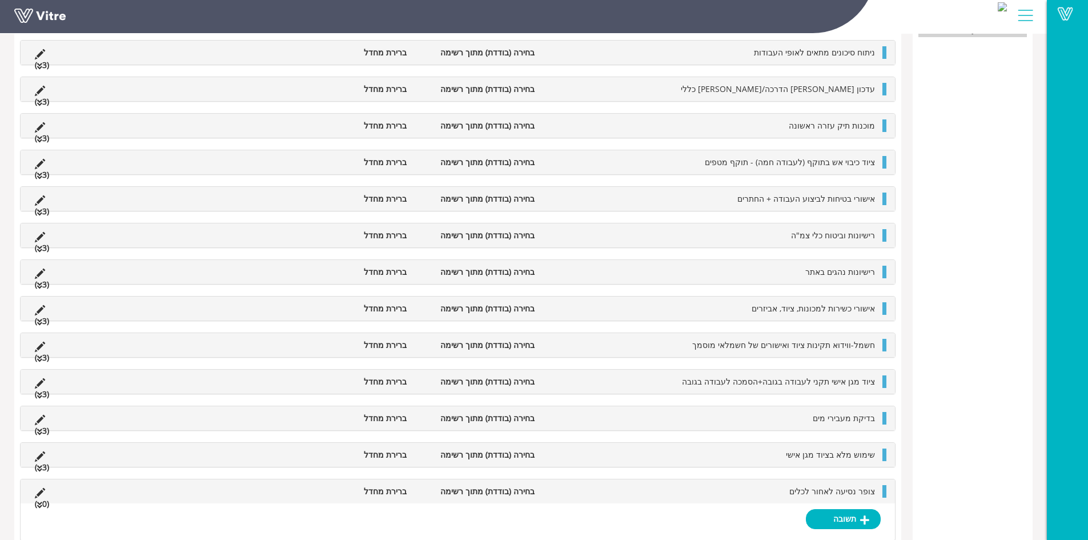
scroll to position [303, 0]
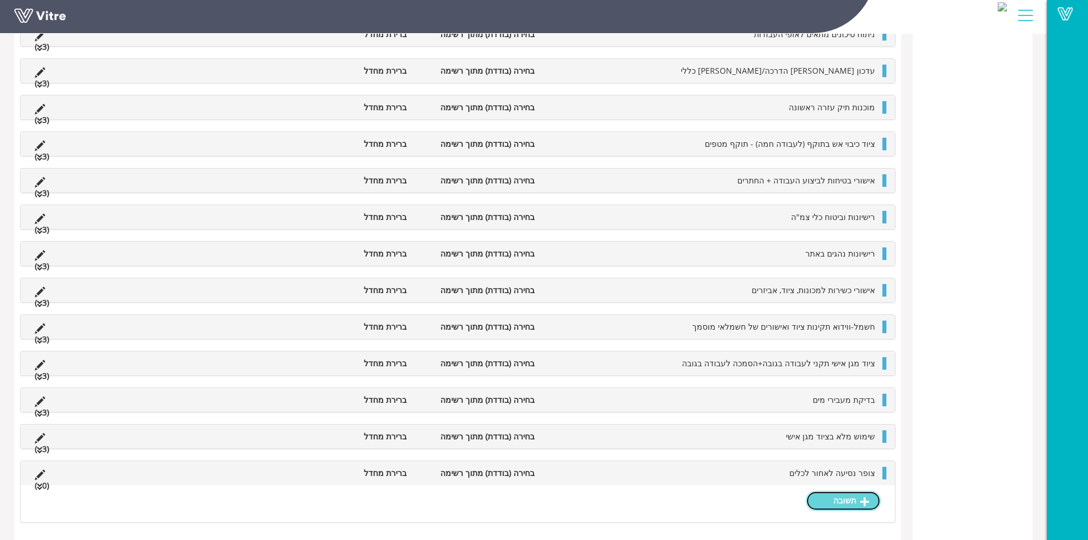
click at [833, 502] on link "תשובה" at bounding box center [843, 500] width 75 height 19
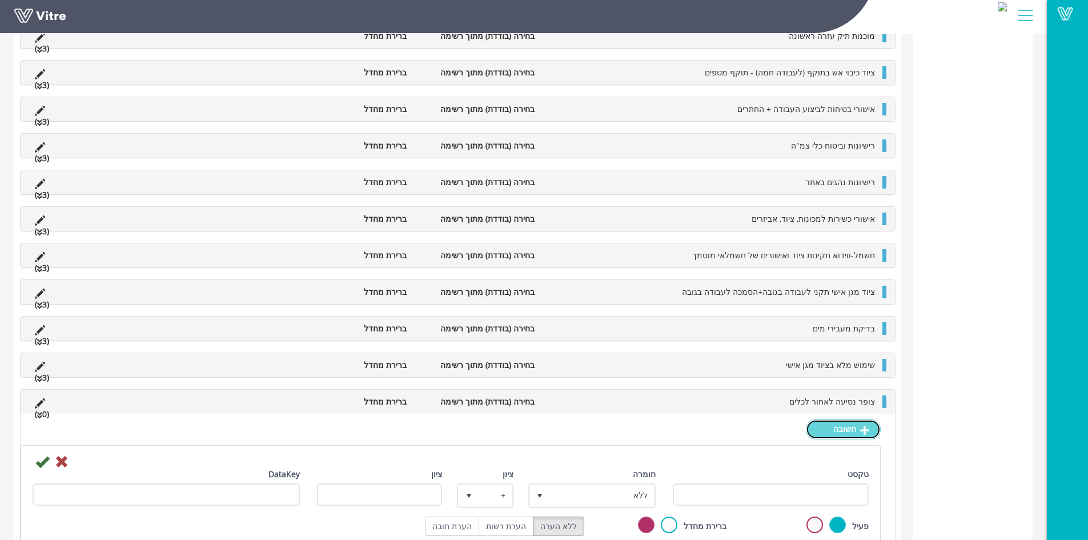
scroll to position [431, 0]
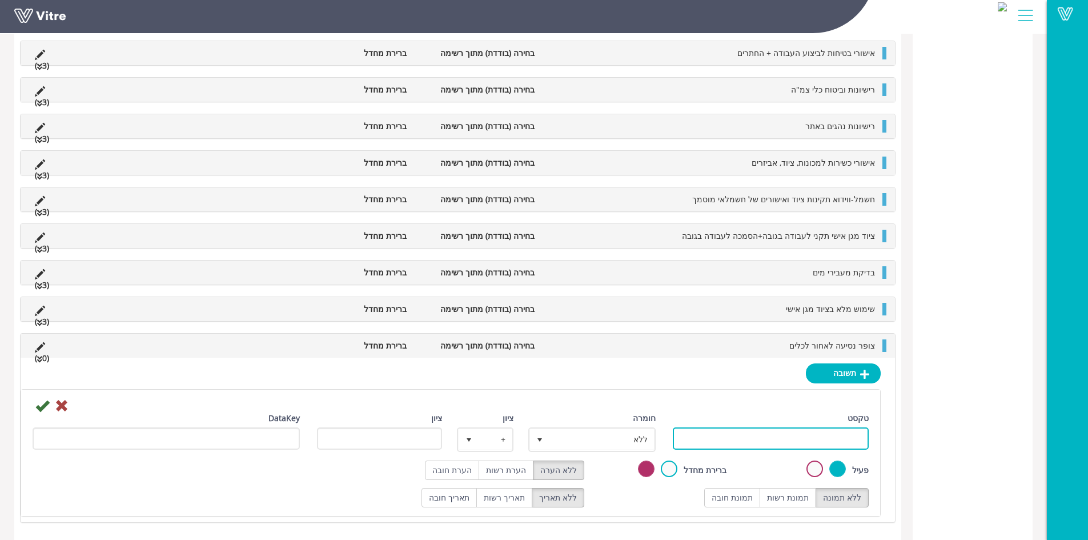
click at [797, 435] on input "טקסט" at bounding box center [771, 438] width 196 height 22
type input "תקין"
click at [789, 495] on label "תמונת רשות" at bounding box center [788, 497] width 57 height 19
radio input "true"
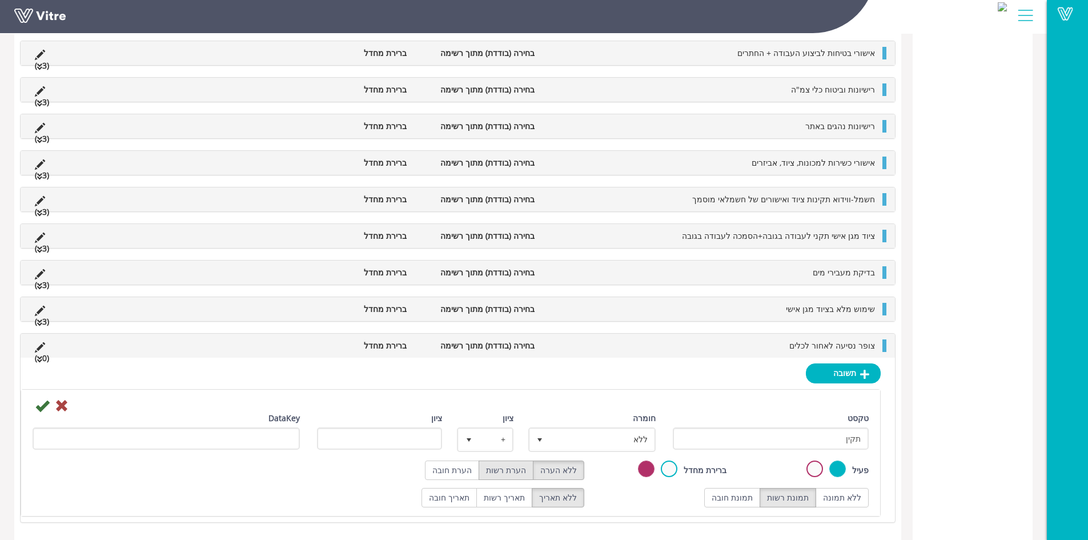
click at [528, 472] on label "הערת רשות" at bounding box center [506, 469] width 55 height 19
radio input "true"
click at [575, 439] on span "ללא" at bounding box center [602, 439] width 105 height 21
click at [627, 463] on li "חיובי" at bounding box center [582, 461] width 124 height 19
type input "1"
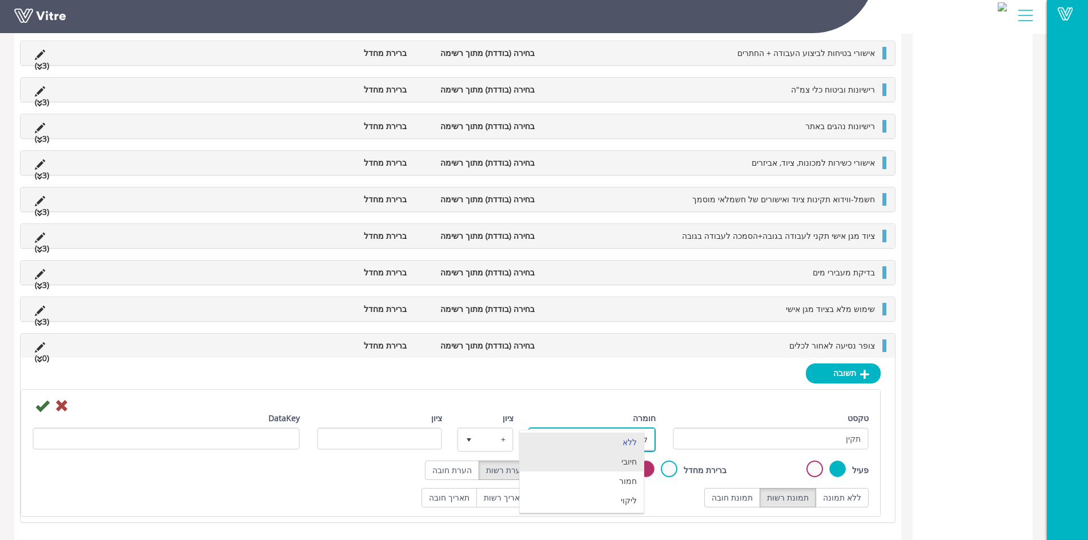
radio input "true"
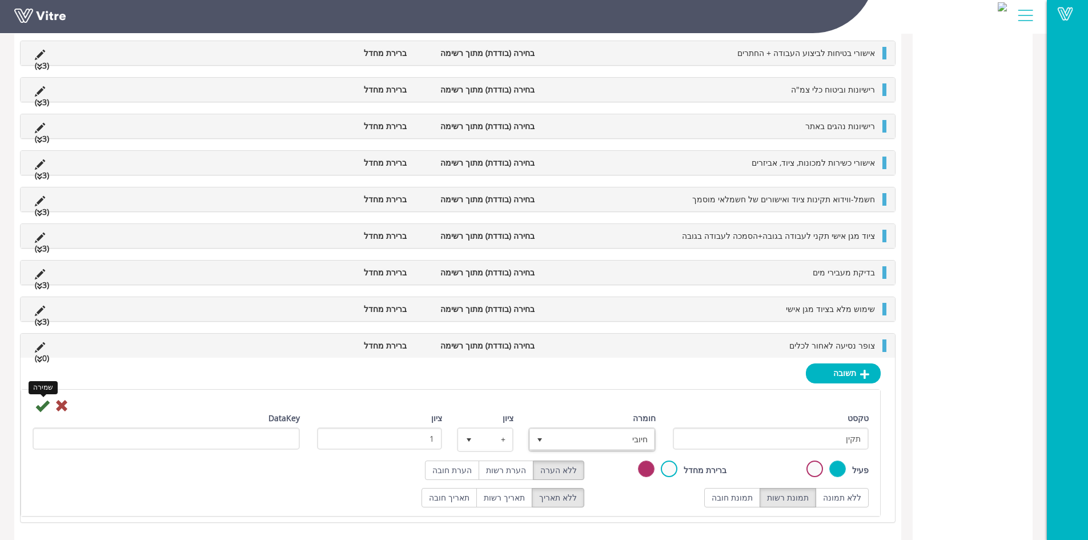
click at [41, 404] on icon at bounding box center [42, 406] width 14 height 14
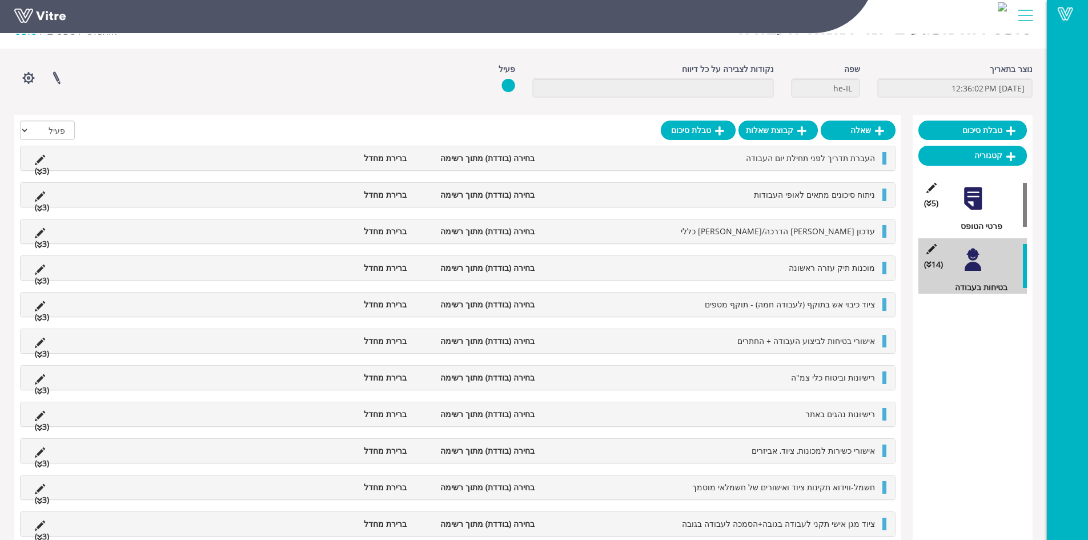
scroll to position [226, 0]
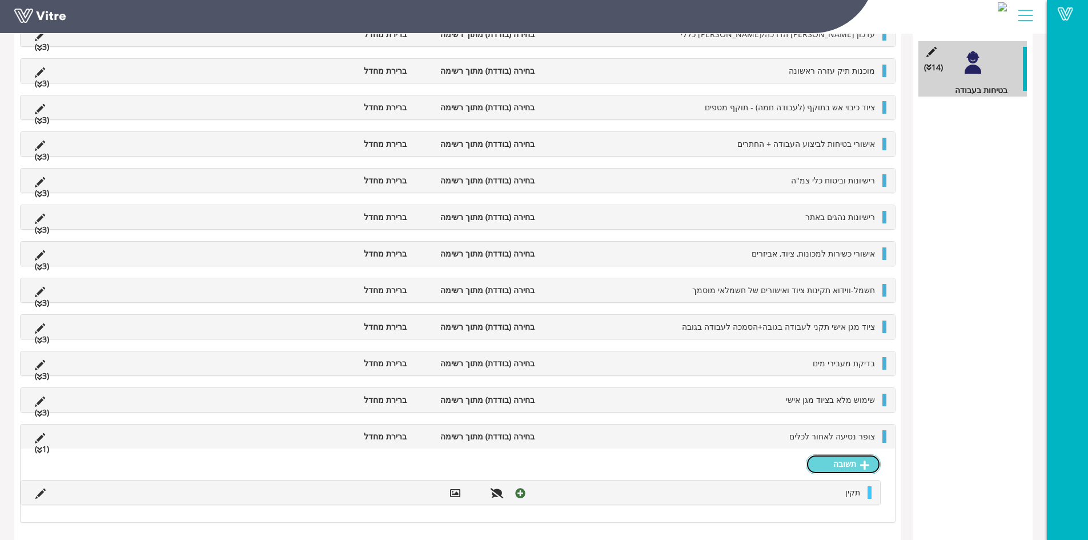
click at [831, 467] on link "תשובה" at bounding box center [843, 463] width 75 height 19
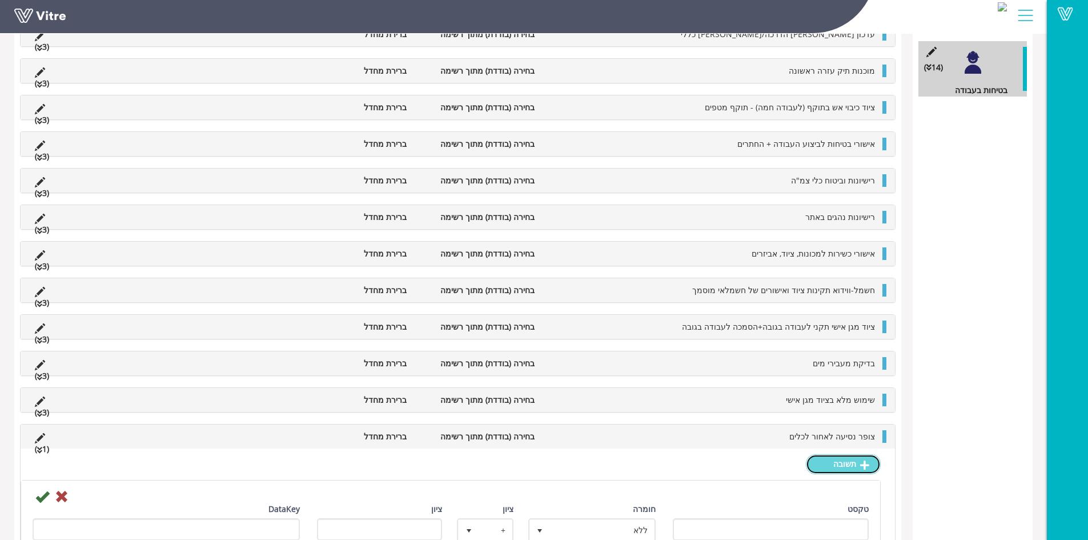
scroll to position [353, 0]
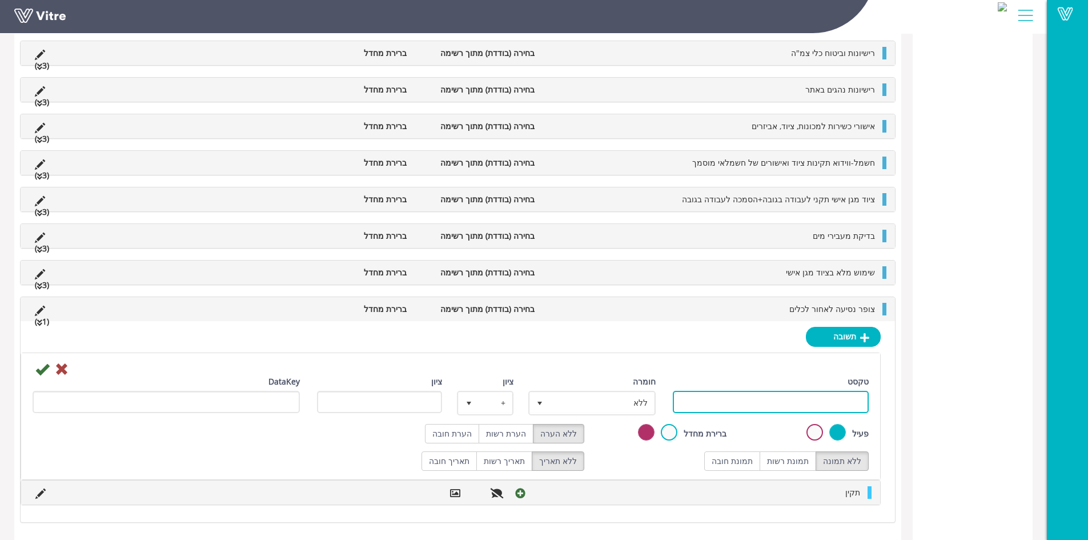
click at [820, 401] on input "טקסט" at bounding box center [771, 402] width 196 height 22
type input "לקוי"
click at [804, 454] on label "תמונת רשות" at bounding box center [788, 460] width 57 height 19
radio input "true"
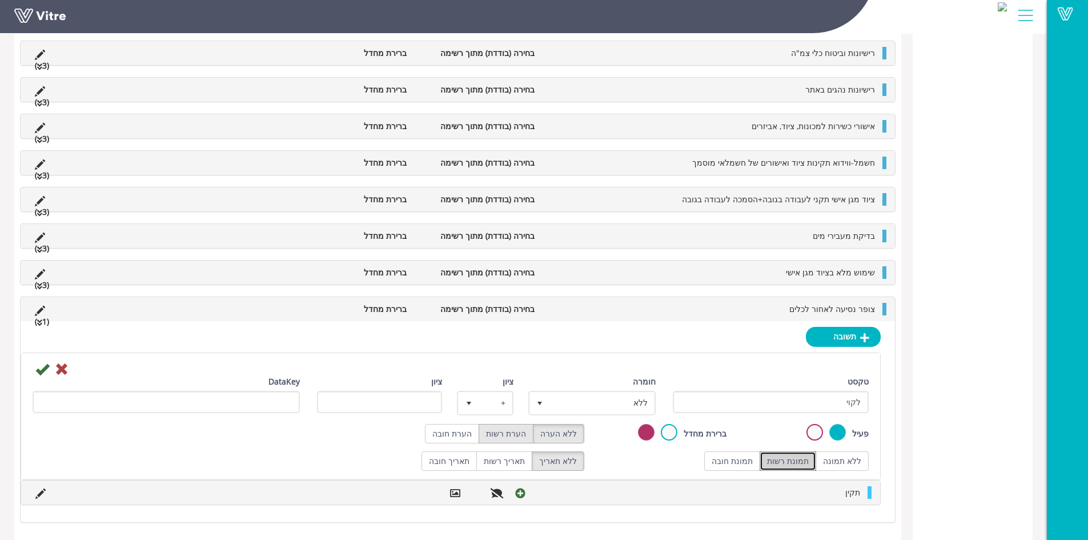
click at [497, 434] on label "הערת רשות" at bounding box center [506, 433] width 55 height 19
radio input "true"
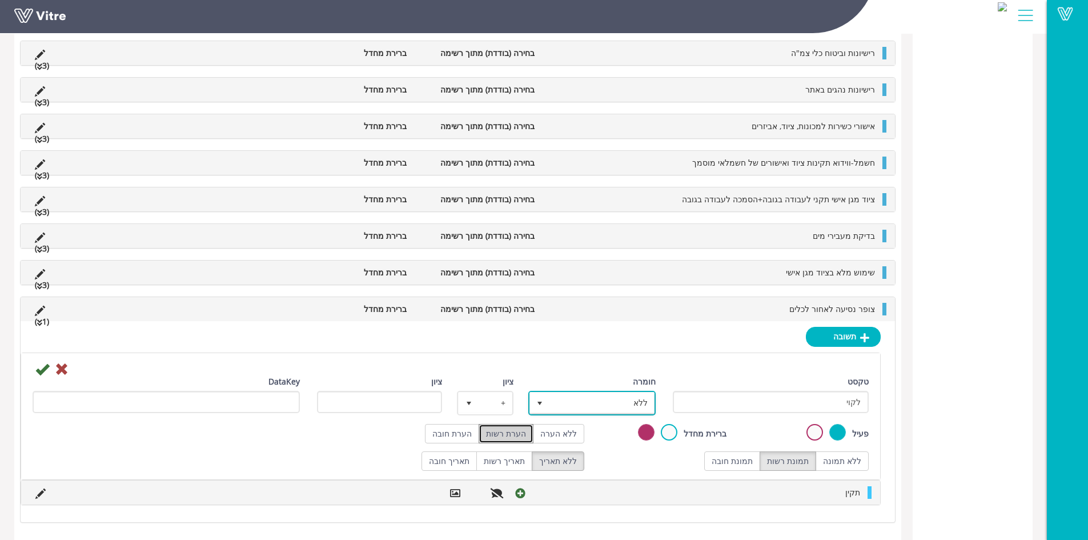
click at [608, 403] on span "ללא" at bounding box center [602, 402] width 105 height 21
click at [629, 464] on li "ליקוי" at bounding box center [582, 463] width 124 height 19
type input "1"
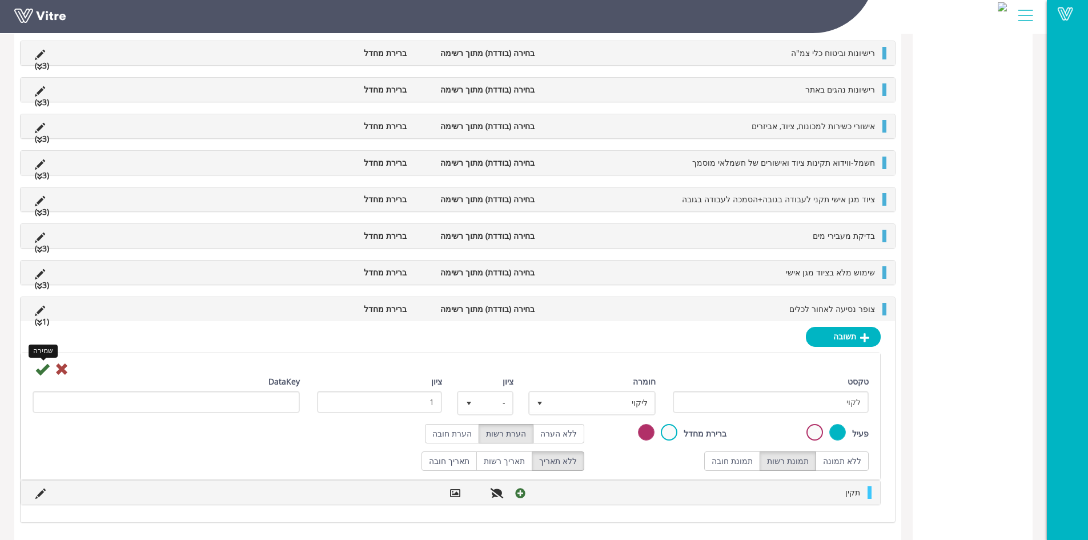
click at [38, 370] on icon at bounding box center [42, 369] width 14 height 14
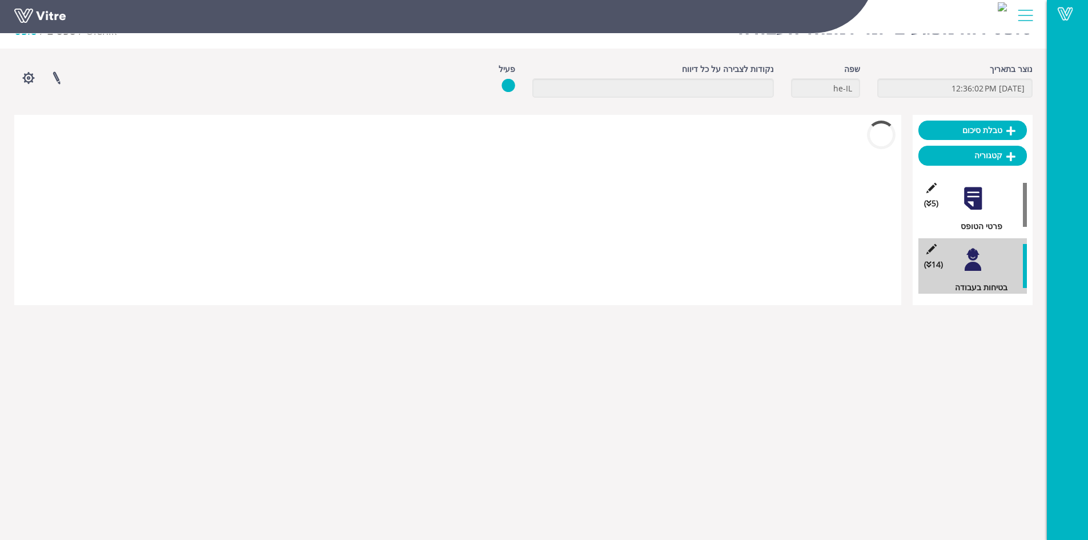
scroll to position [262, 0]
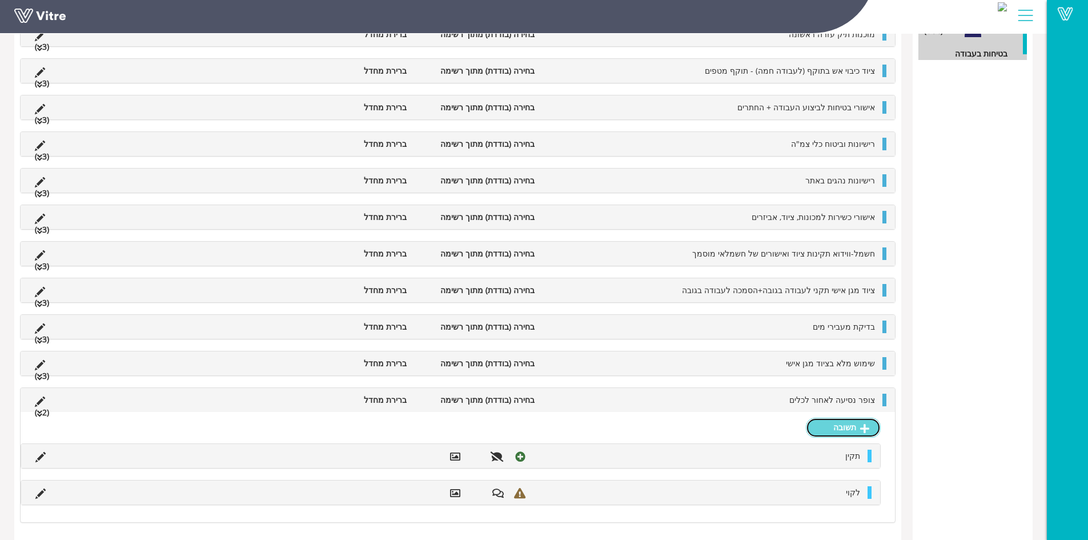
click at [850, 428] on link "תשובה" at bounding box center [843, 427] width 75 height 19
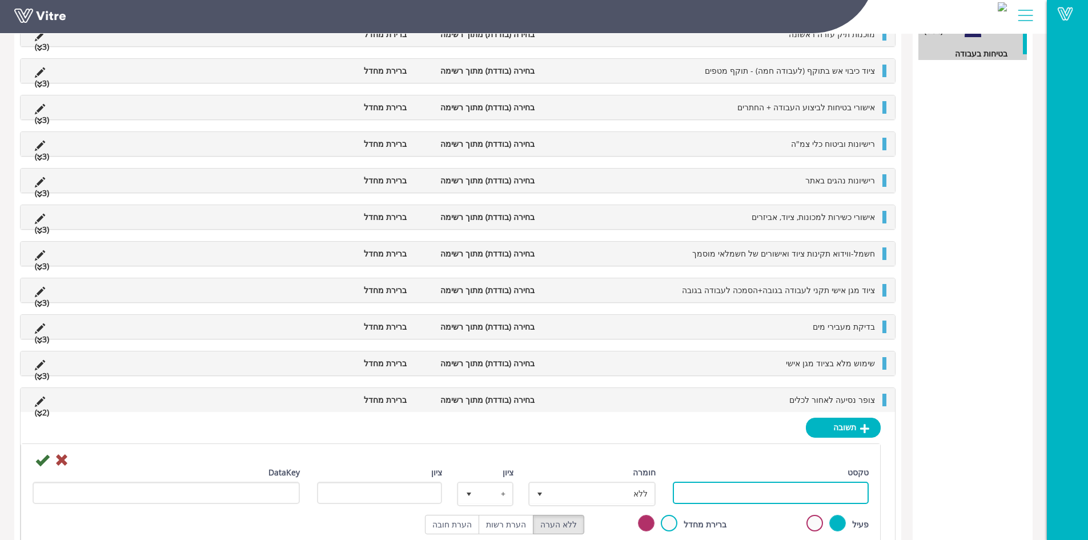
click at [776, 488] on input "טקסט" at bounding box center [771, 493] width 196 height 22
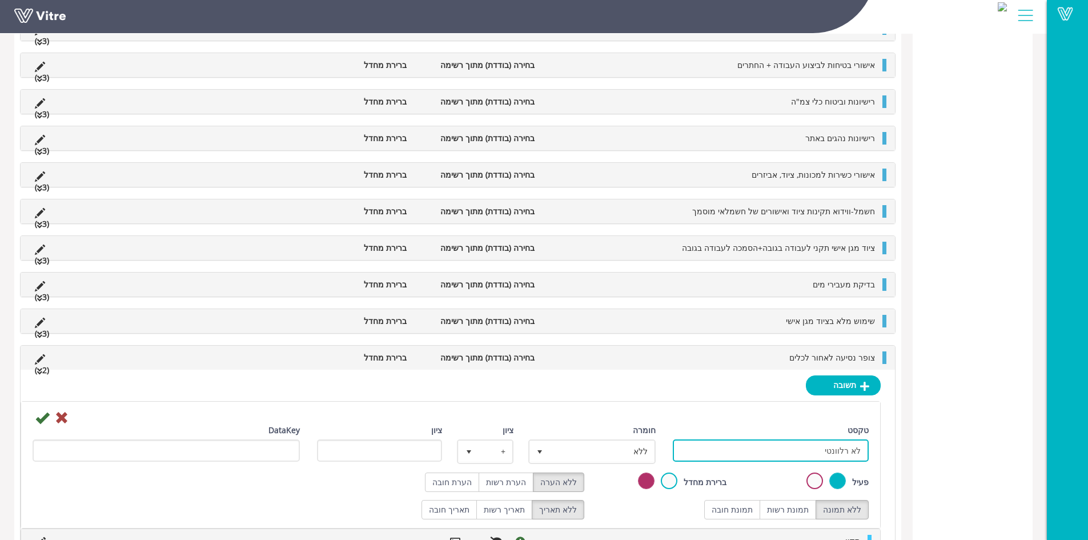
scroll to position [390, 0]
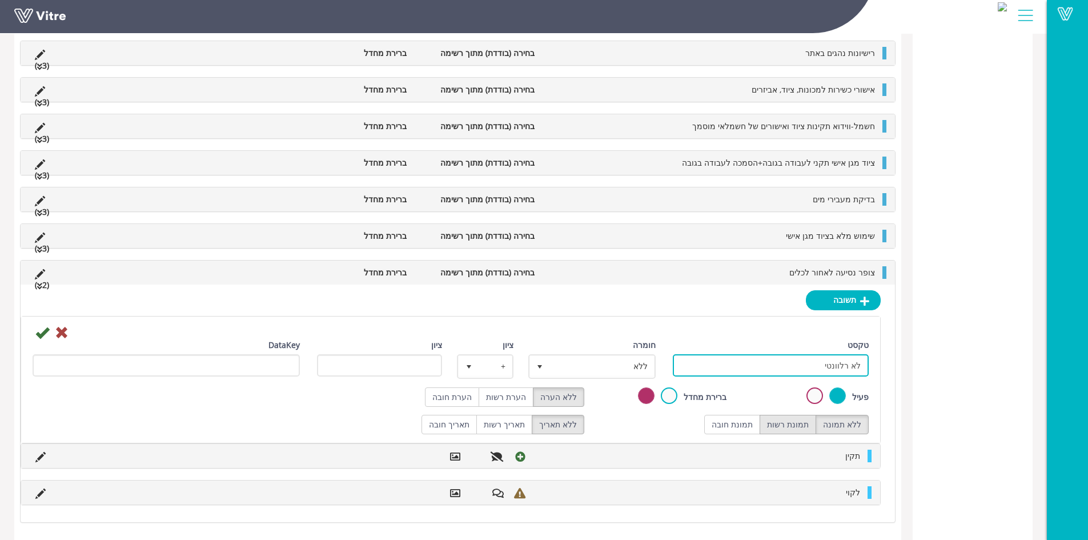
type input "לא רלוונטי"
click at [795, 421] on label "תמונת רשות" at bounding box center [788, 424] width 57 height 19
radio input "true"
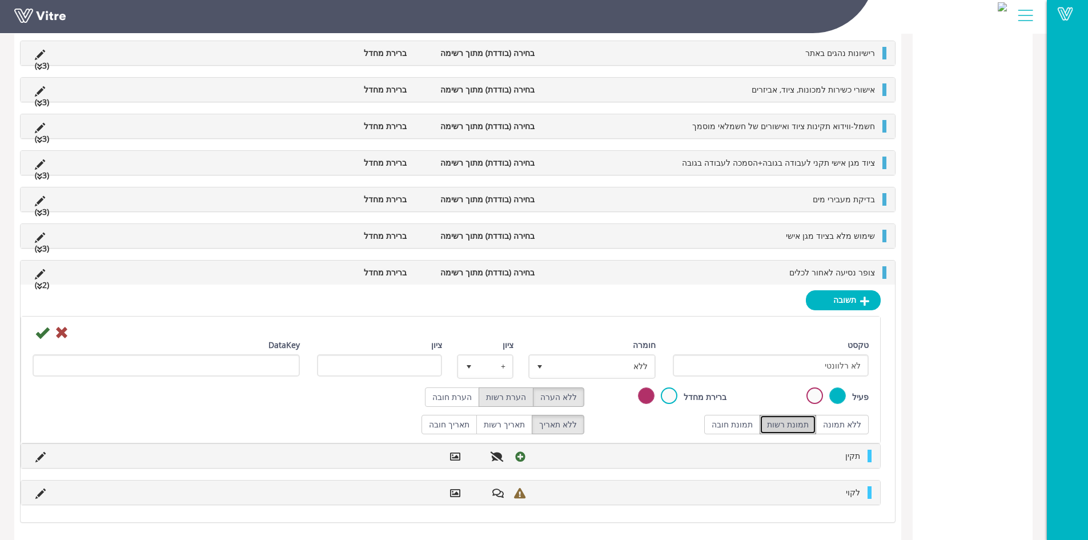
click at [519, 394] on label "הערת רשות" at bounding box center [506, 396] width 55 height 19
radio input "true"
click at [45, 330] on icon at bounding box center [42, 333] width 14 height 14
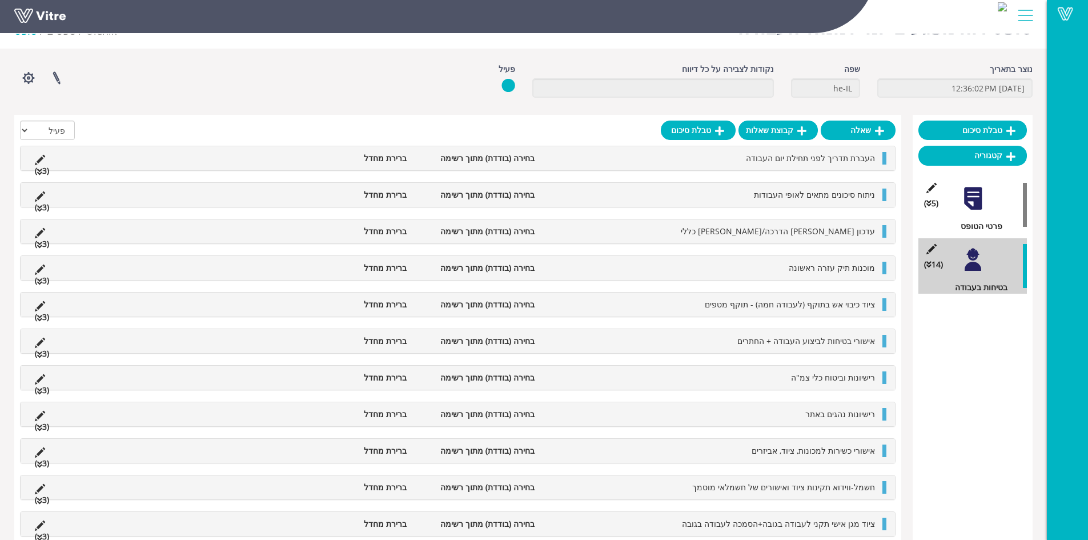
scroll to position [299, 0]
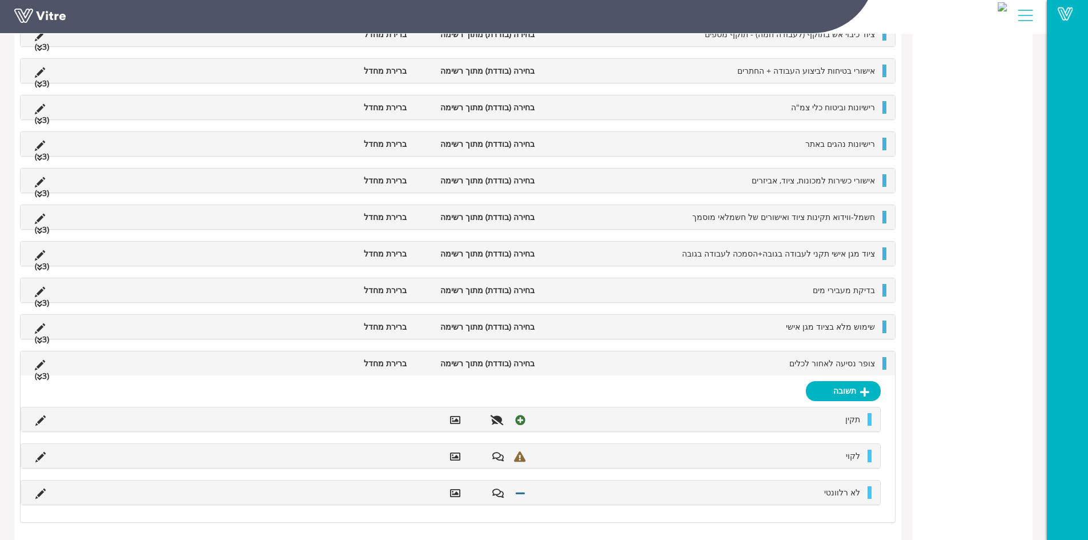
click at [783, 361] on li "צופר נסיעה לאחור לכלים" at bounding box center [710, 363] width 340 height 13
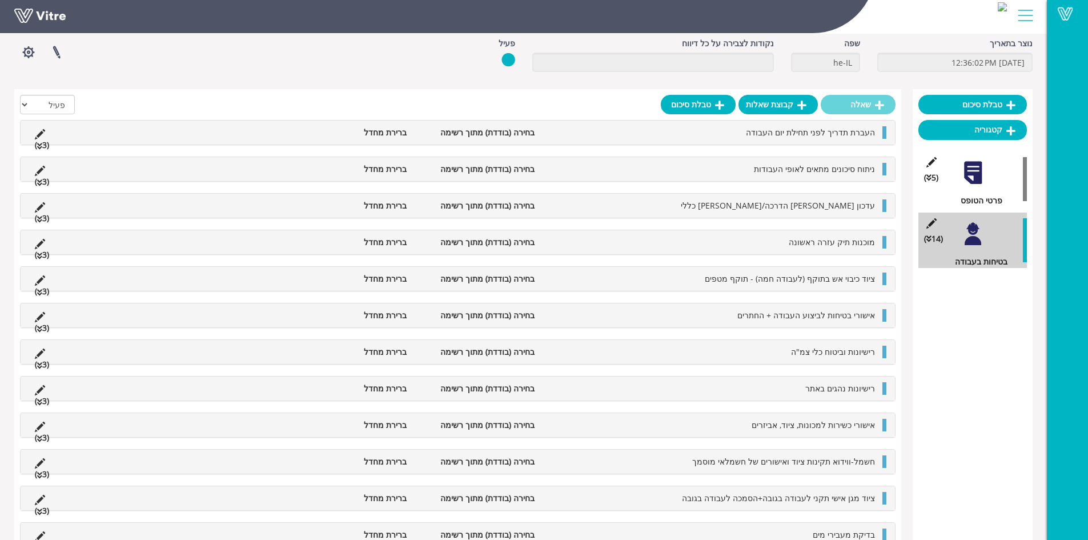
scroll to position [0, 0]
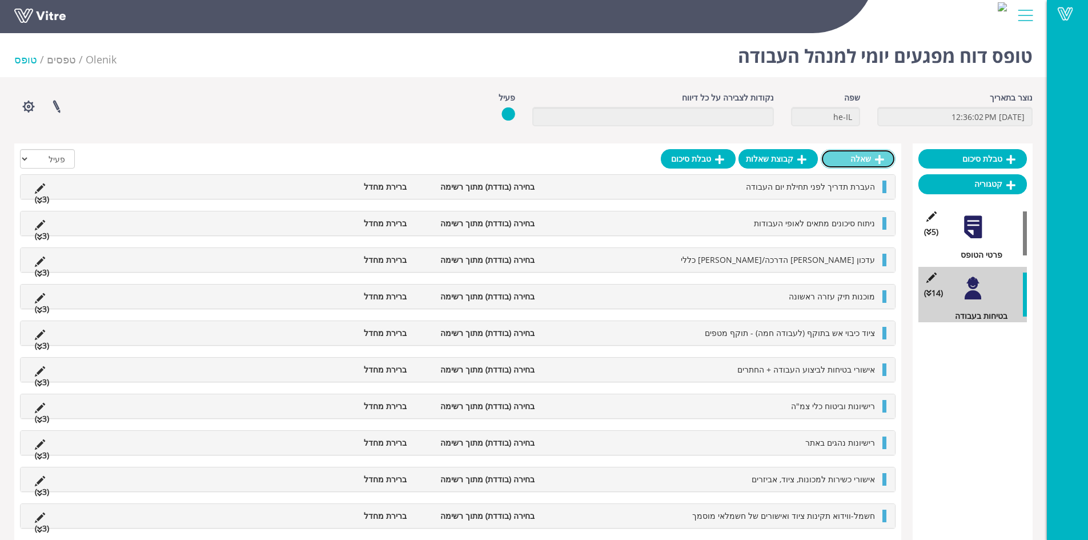
click at [859, 161] on link "שאלה" at bounding box center [858, 158] width 75 height 19
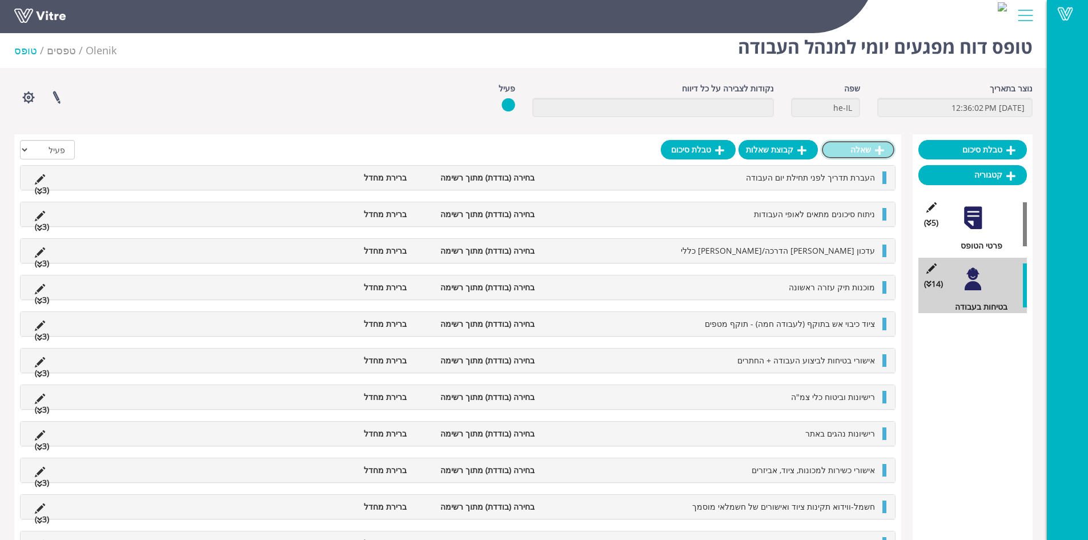
scroll to position [14, 0]
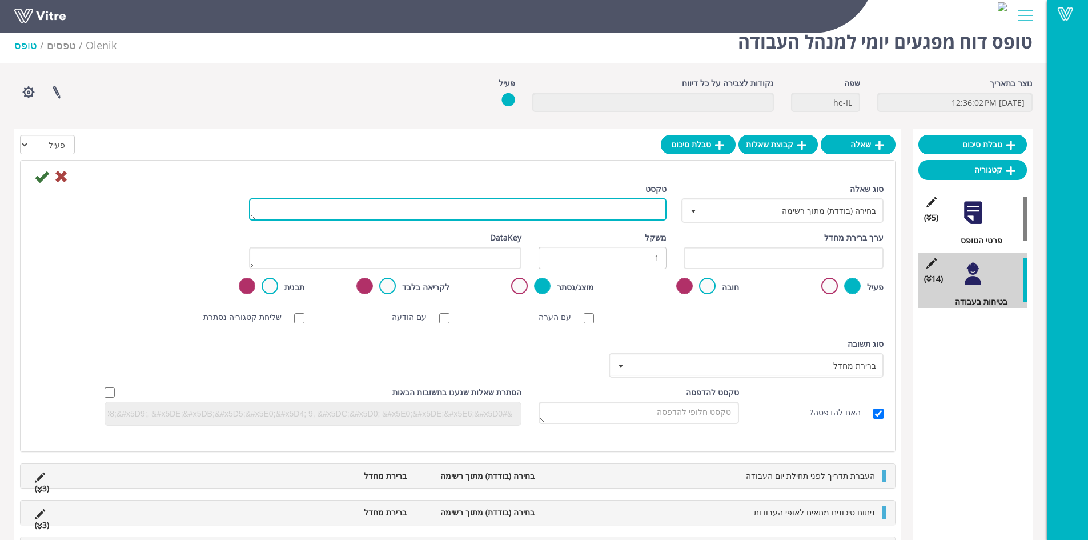
click at [548, 212] on textarea "טקסט" at bounding box center [458, 209] width 418 height 22
type textarea "אביזרים תקניים לכלים במידה וישנם"
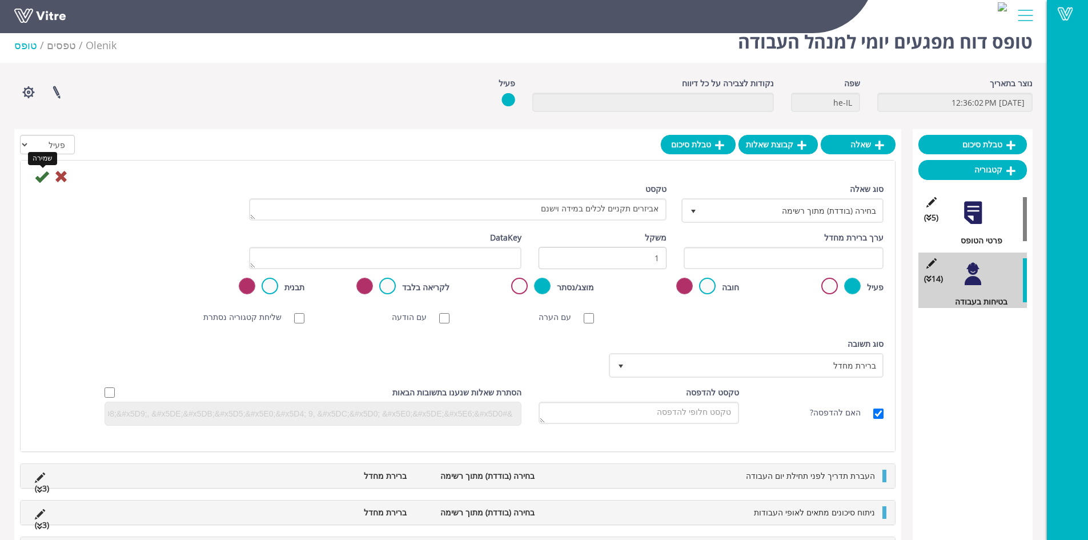
click at [39, 179] on icon at bounding box center [42, 177] width 14 height 14
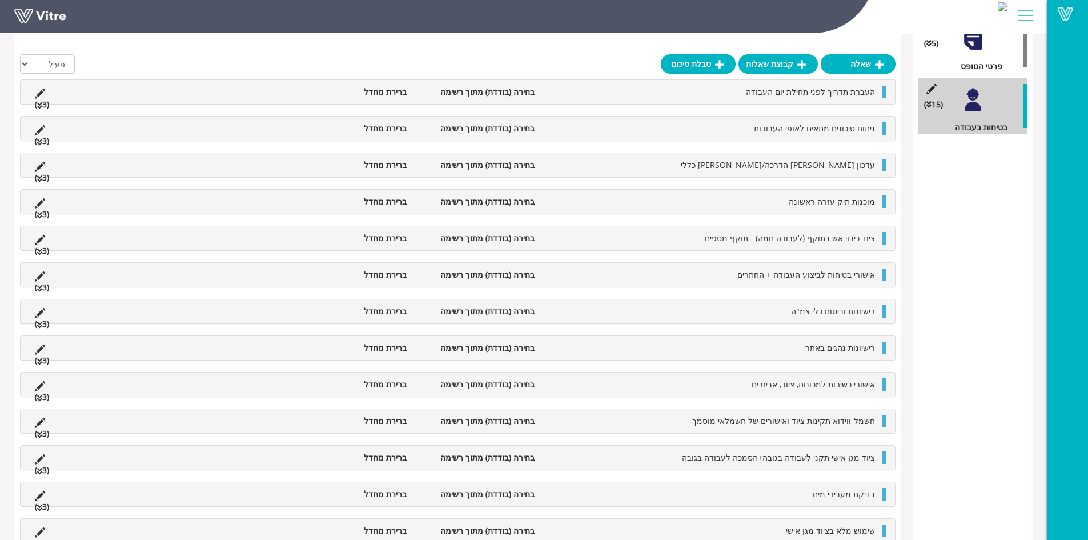
scroll to position [282, 0]
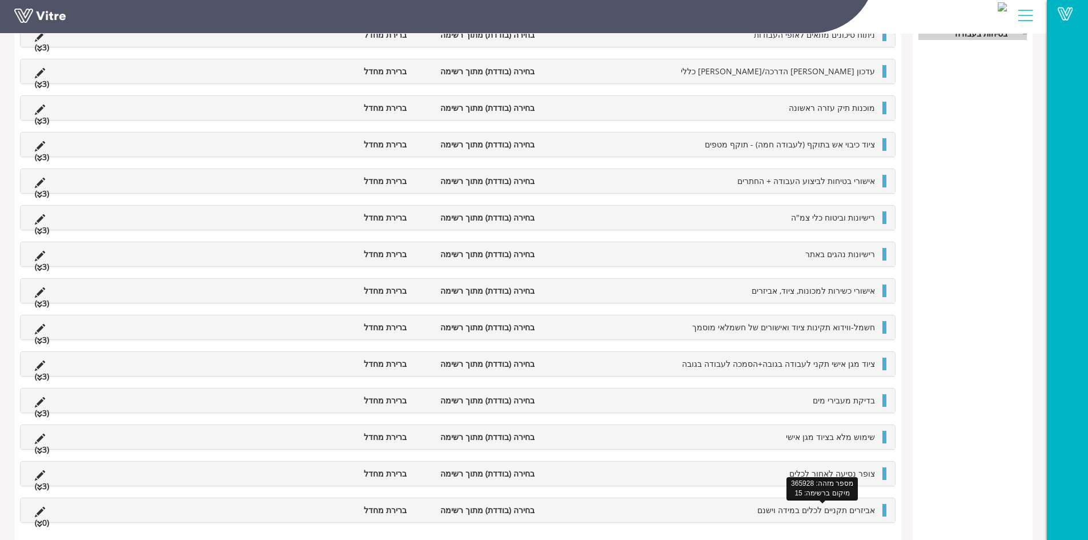
click at [783, 511] on span "אביזרים תקניים לכלים במידה וישנם" at bounding box center [816, 509] width 118 height 11
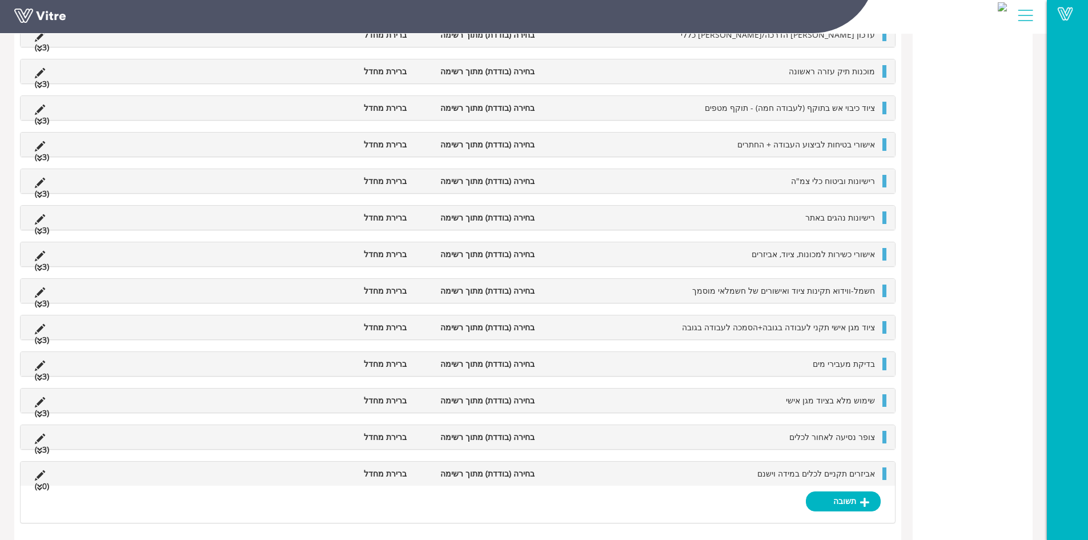
scroll to position [319, 0]
click at [834, 503] on link "תשובה" at bounding box center [843, 500] width 75 height 19
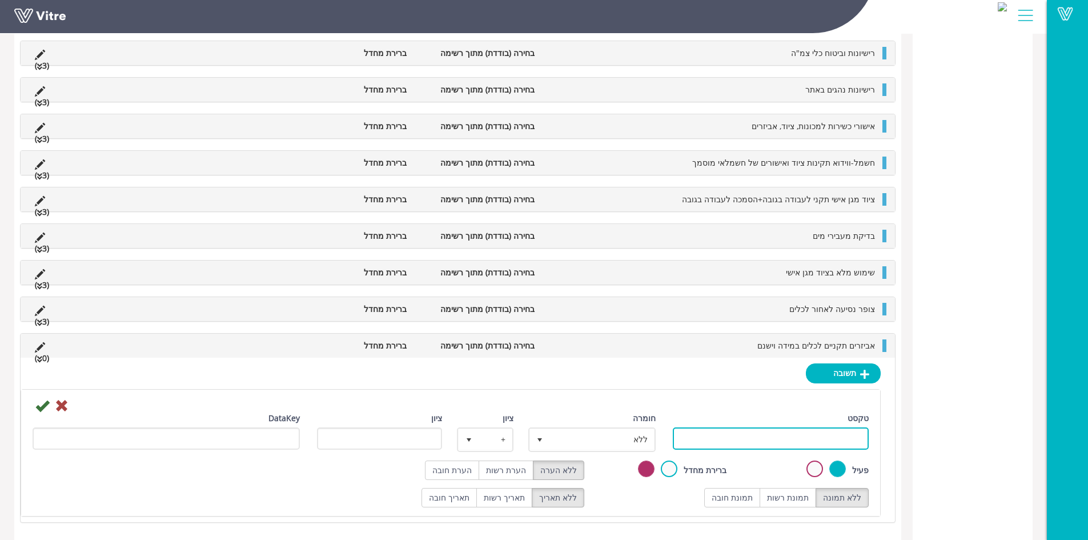
click at [816, 436] on input "טקסט" at bounding box center [771, 438] width 196 height 22
type input "תקין"
click at [795, 503] on label "תמונת רשות" at bounding box center [788, 497] width 57 height 19
radio input "true"
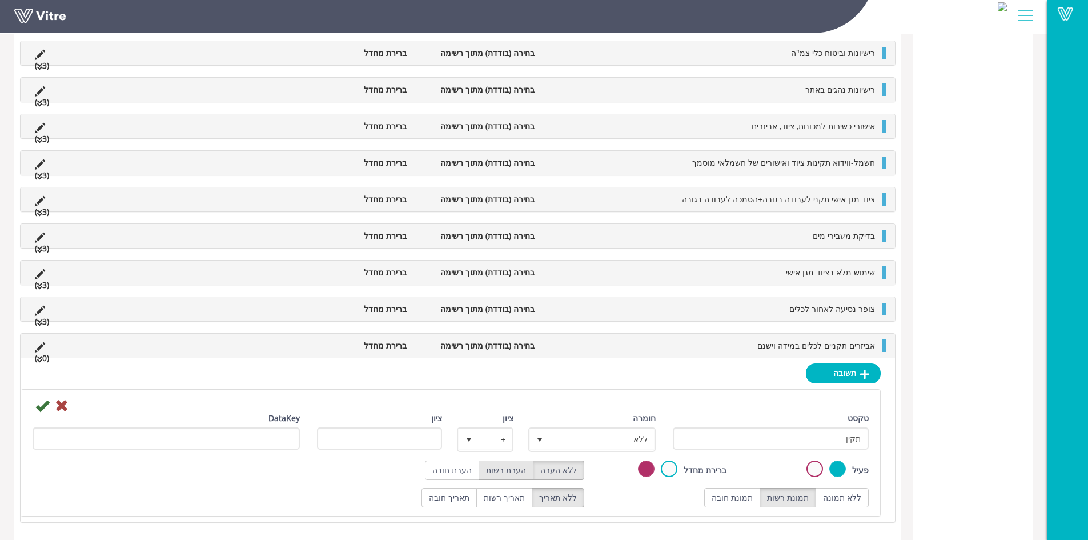
click at [518, 475] on label "הערת רשות" at bounding box center [506, 469] width 55 height 19
radio input "true"
click at [585, 439] on span "ללא" at bounding box center [602, 439] width 105 height 21
click at [605, 460] on li "חיובי" at bounding box center [582, 461] width 124 height 19
type input "1"
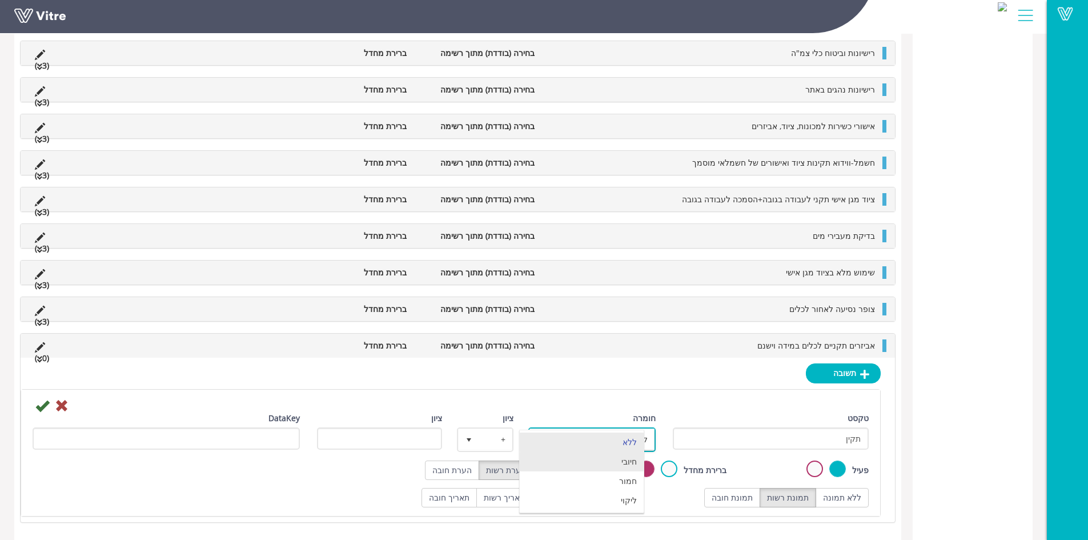
radio input "true"
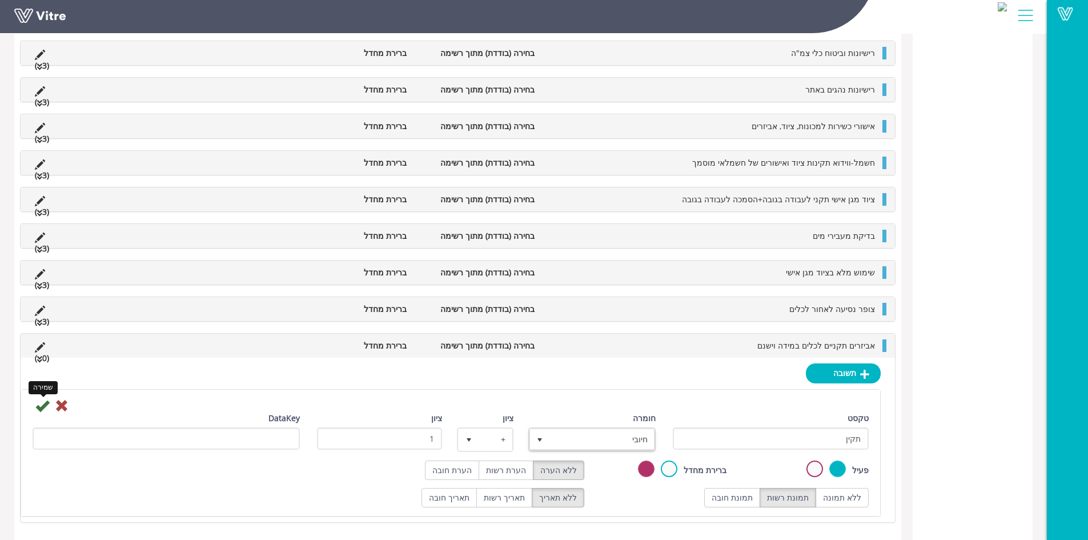
click at [42, 404] on icon at bounding box center [42, 406] width 14 height 14
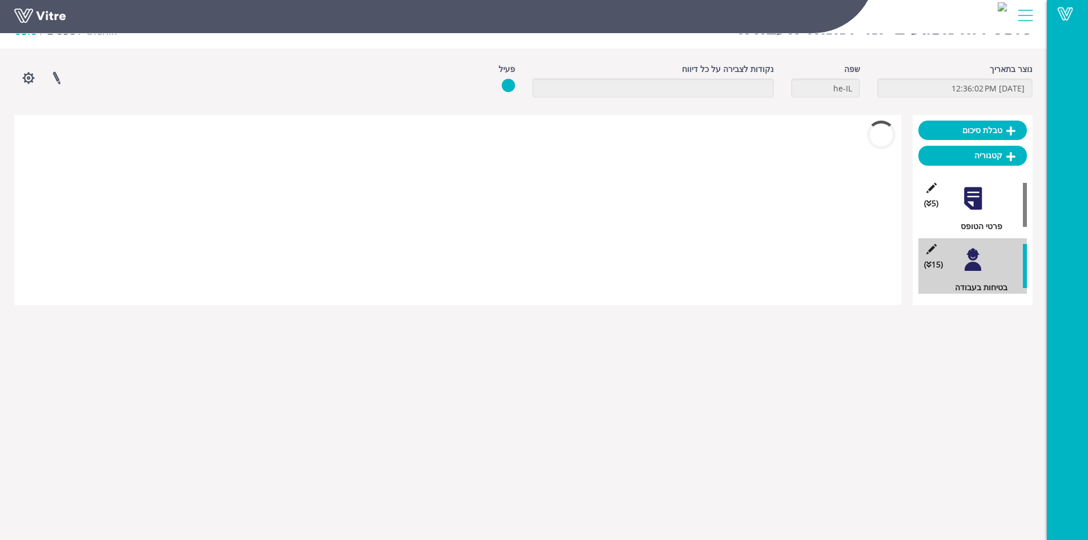
scroll to position [262, 0]
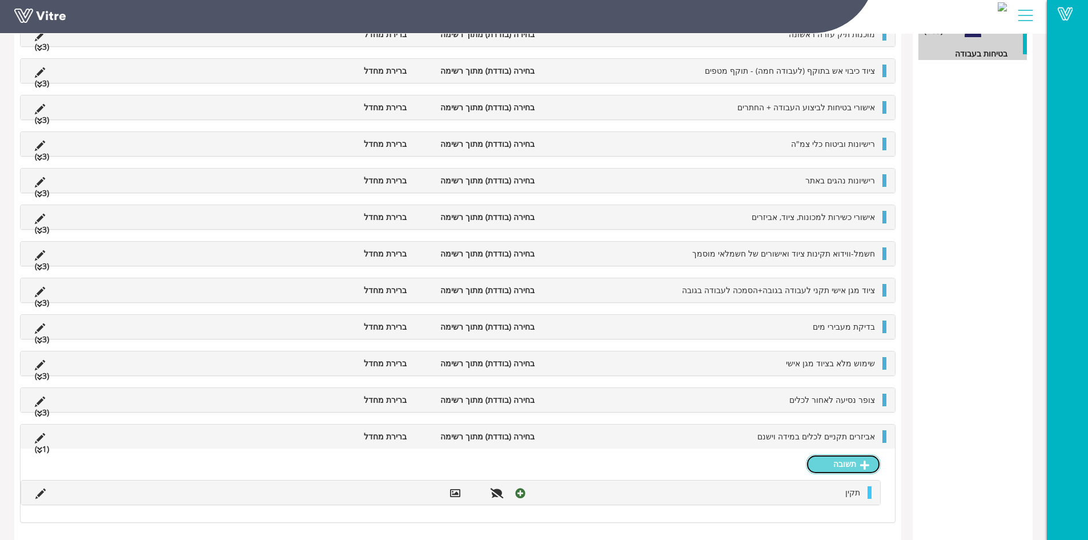
click at [833, 465] on link "תשובה" at bounding box center [843, 463] width 75 height 19
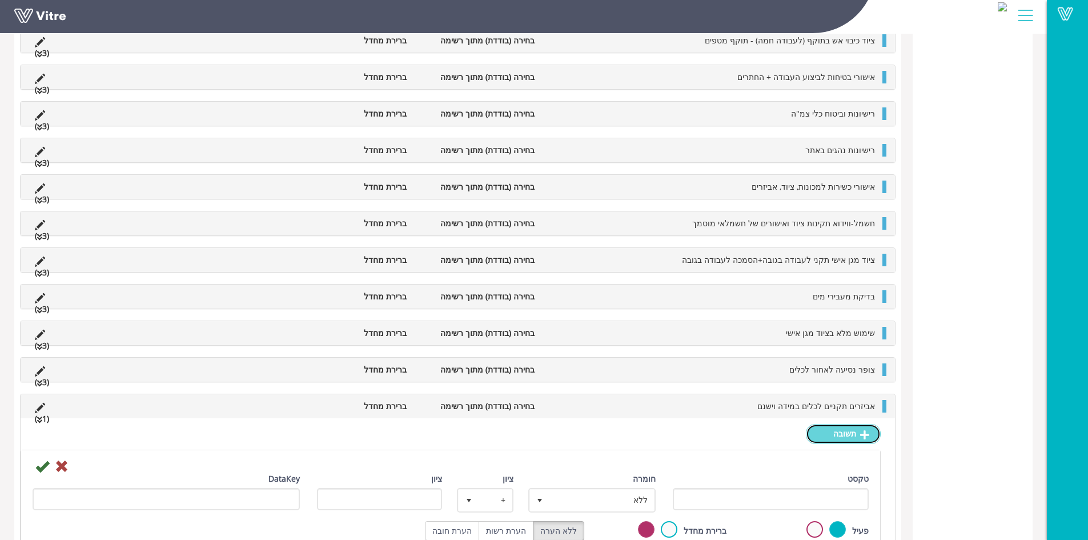
scroll to position [390, 0]
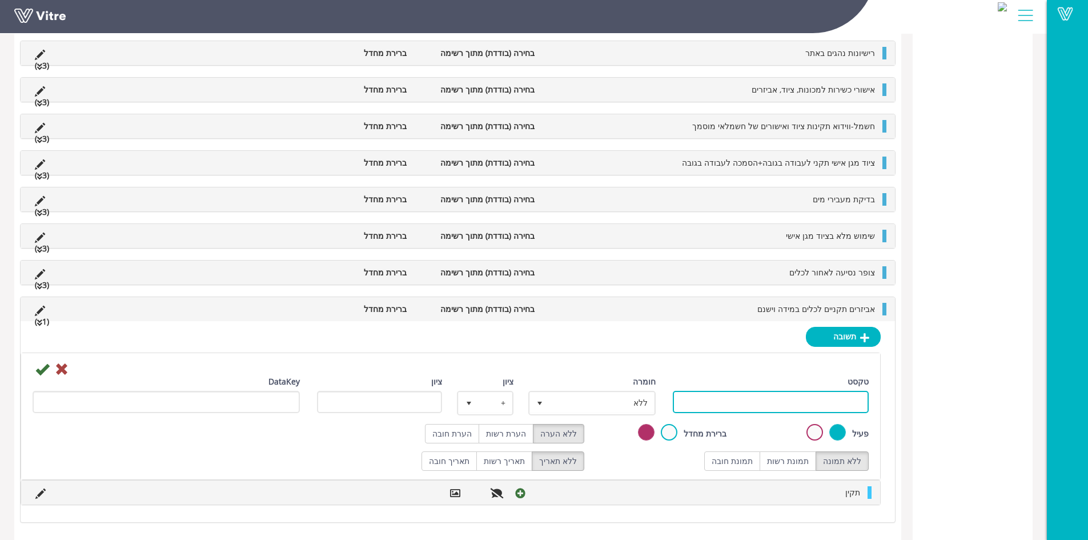
click at [784, 400] on input "טקסט" at bounding box center [771, 402] width 196 height 22
type input "לקוי"
click at [791, 463] on label "תמונת רשות" at bounding box center [788, 460] width 57 height 19
radio input "true"
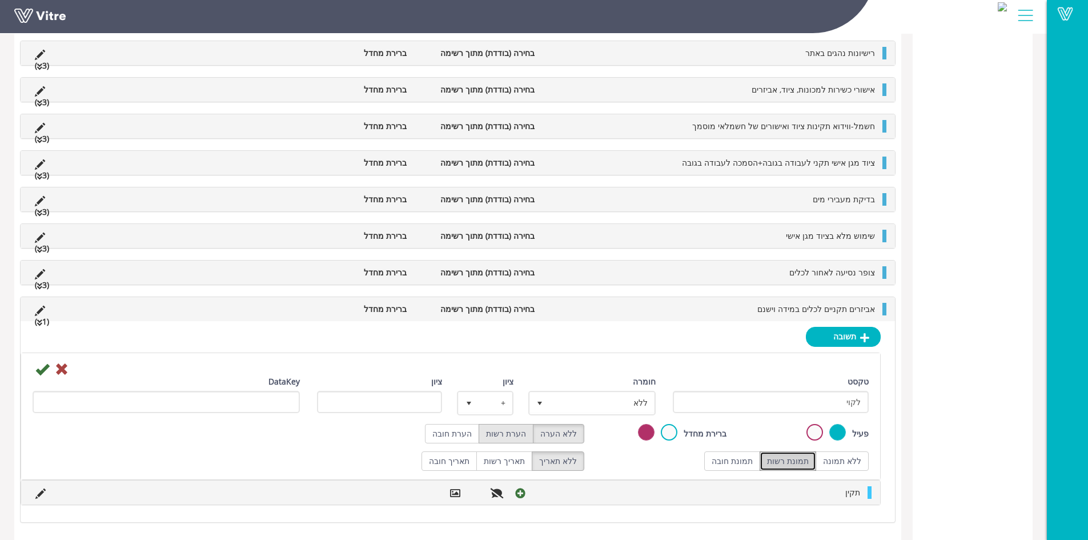
click at [521, 434] on label "הערת רשות" at bounding box center [506, 433] width 55 height 19
radio input "true"
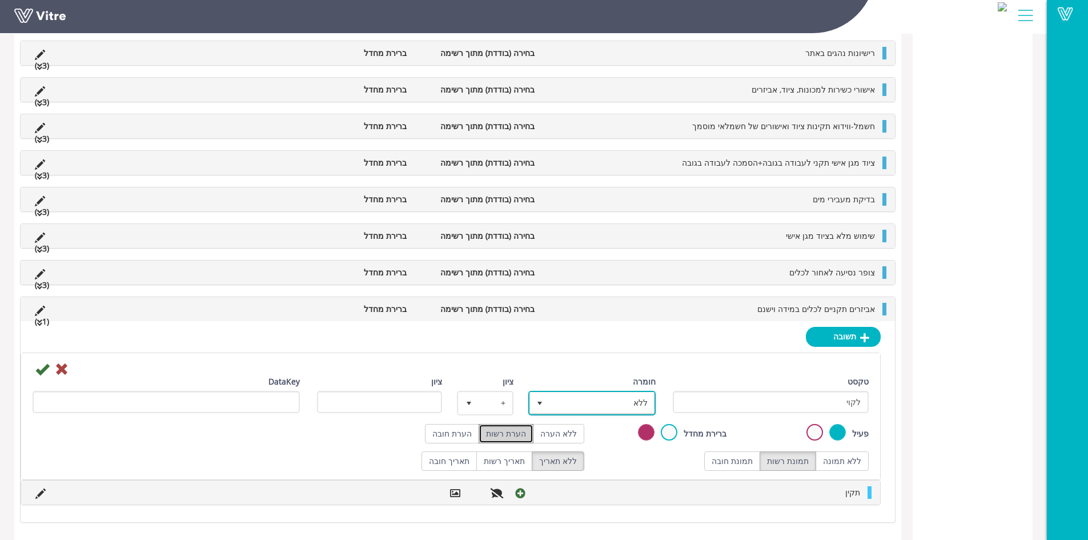
click at [584, 401] on span "ללא" at bounding box center [602, 402] width 105 height 21
click at [624, 467] on li "ליקוי" at bounding box center [582, 463] width 124 height 19
type input "1"
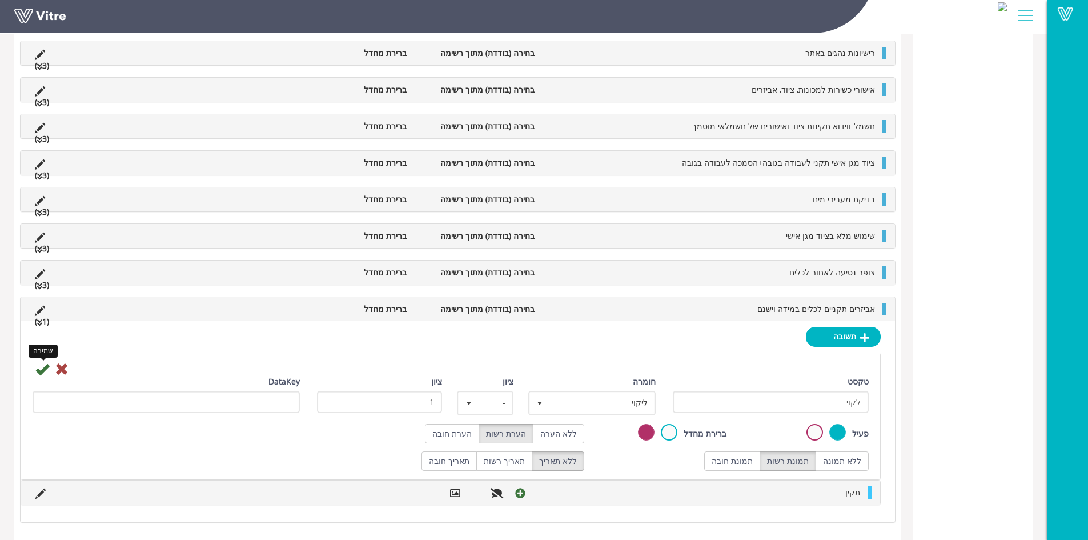
click at [38, 368] on icon at bounding box center [42, 369] width 14 height 14
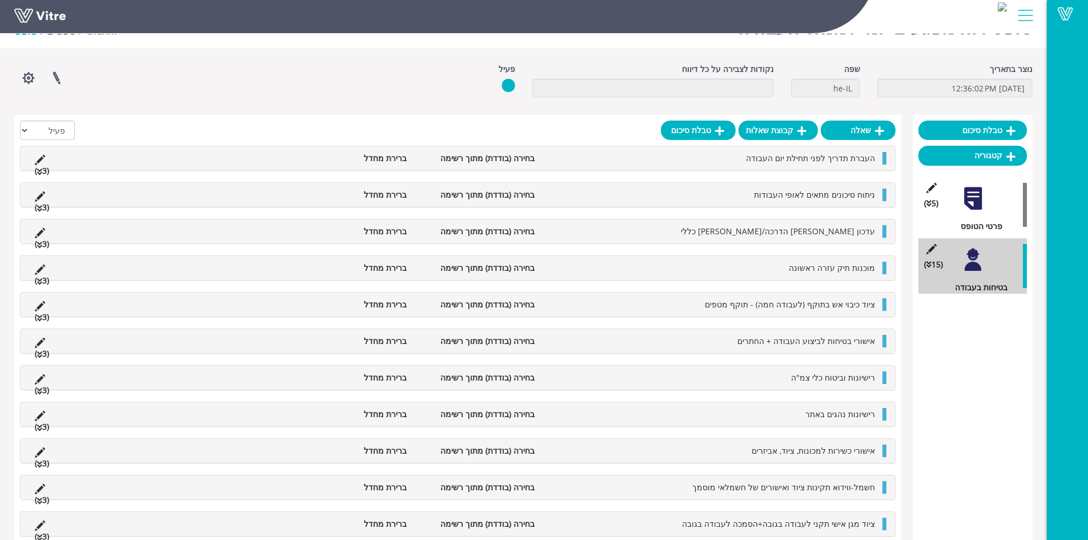
scroll to position [299, 0]
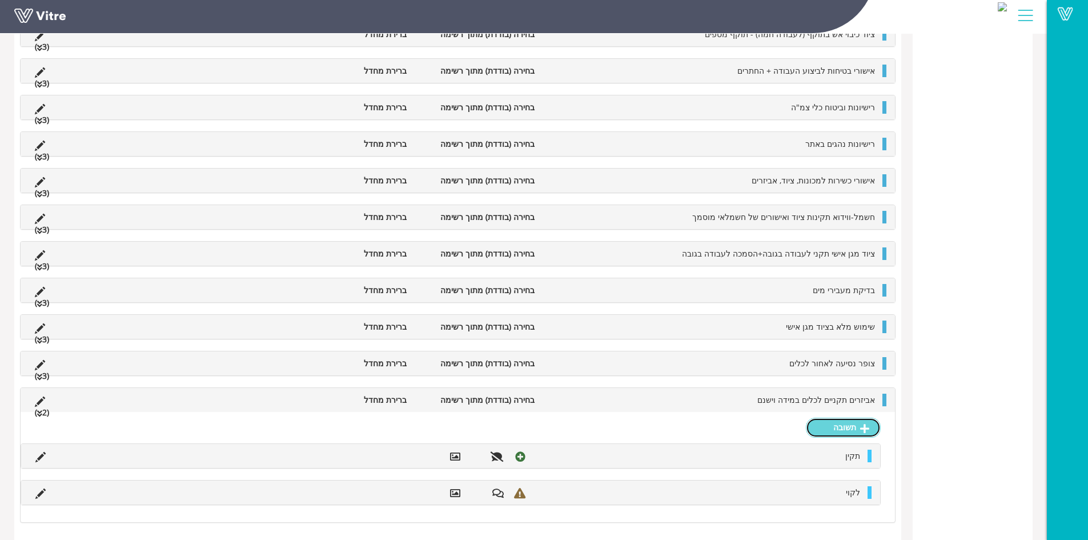
click at [824, 422] on link "תשובה" at bounding box center [843, 427] width 75 height 19
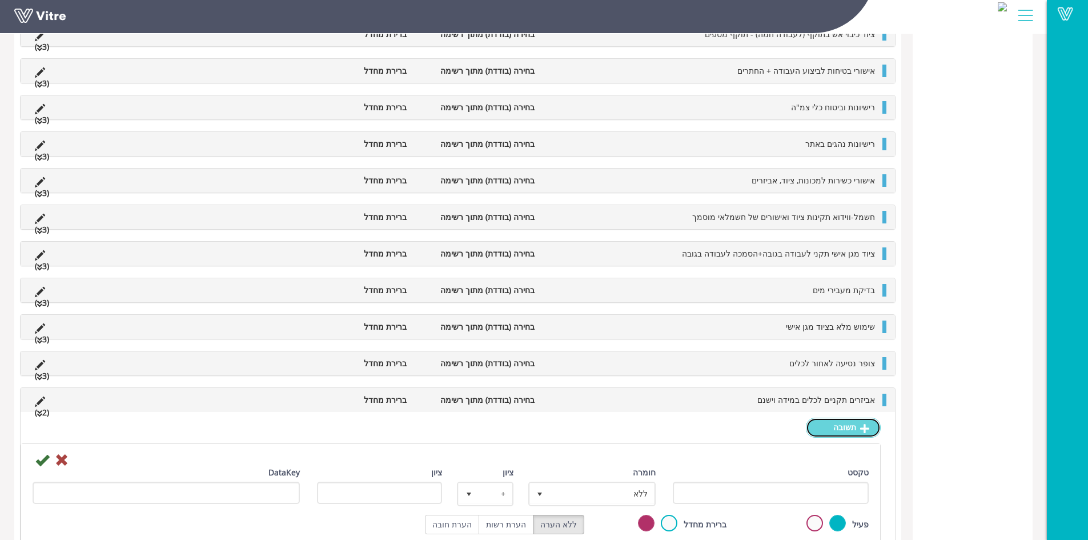
scroll to position [426, 0]
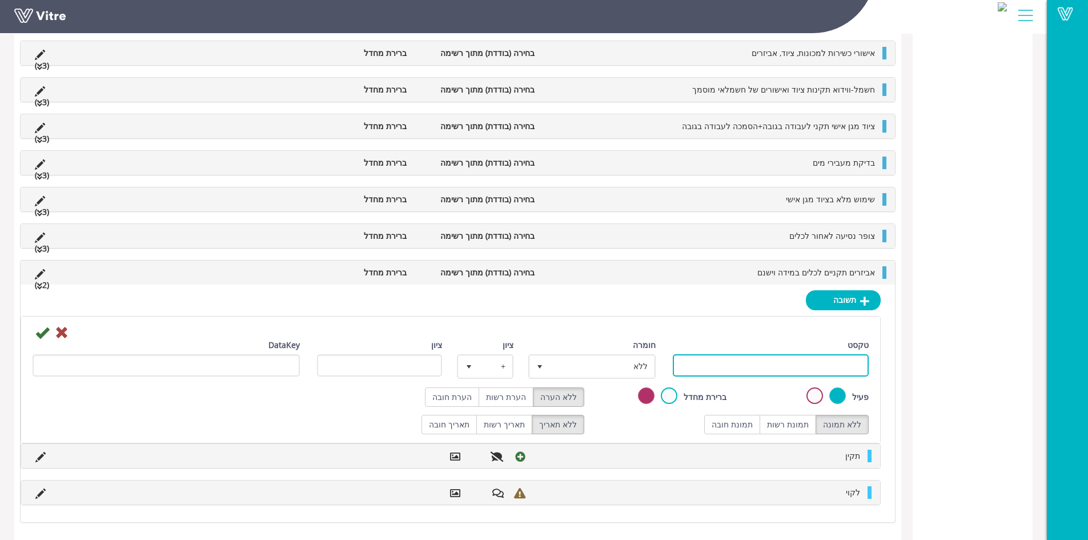
click at [780, 361] on input "טקסט" at bounding box center [771, 365] width 196 height 22
type input "לא רלוונטי"
click at [809, 420] on label "תמונת רשות" at bounding box center [788, 424] width 57 height 19
radio input "true"
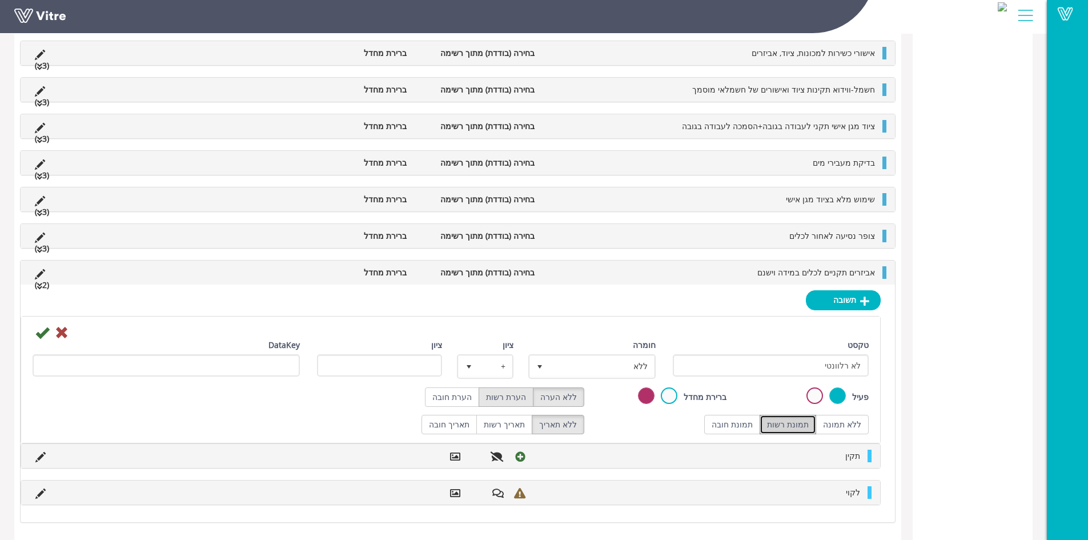
click at [528, 403] on label "הערת רשות" at bounding box center [506, 396] width 55 height 19
radio input "true"
click at [45, 335] on icon at bounding box center [42, 333] width 14 height 14
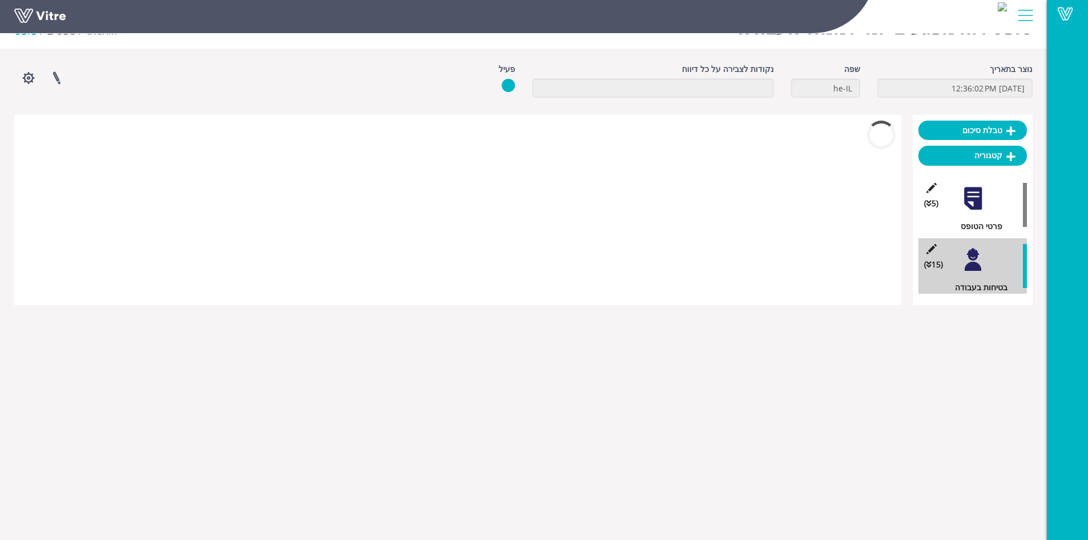
scroll to position [335, 0]
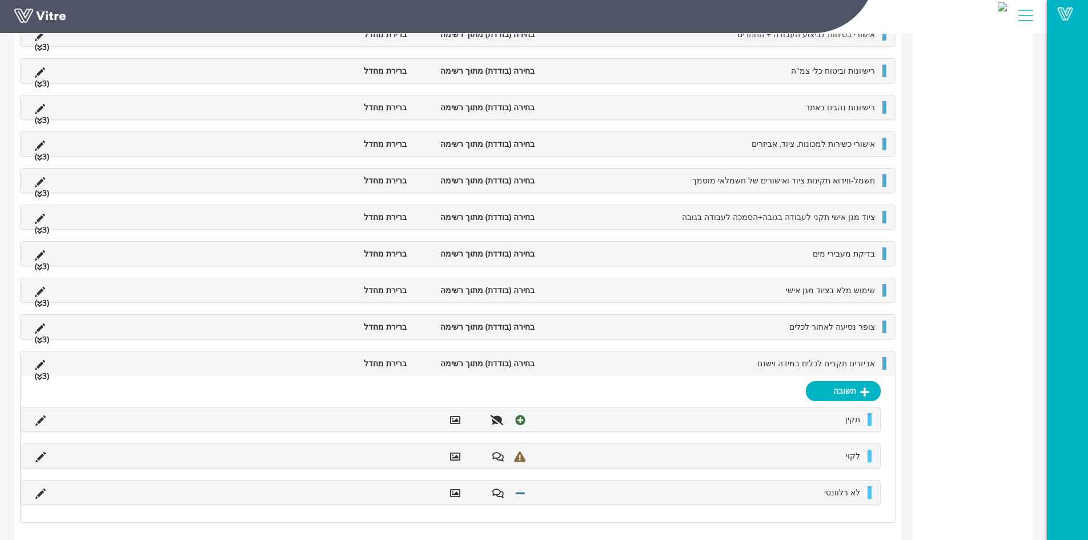
click at [757, 363] on li "אביזרים תקניים לכלים במידה וישנם" at bounding box center [710, 363] width 340 height 13
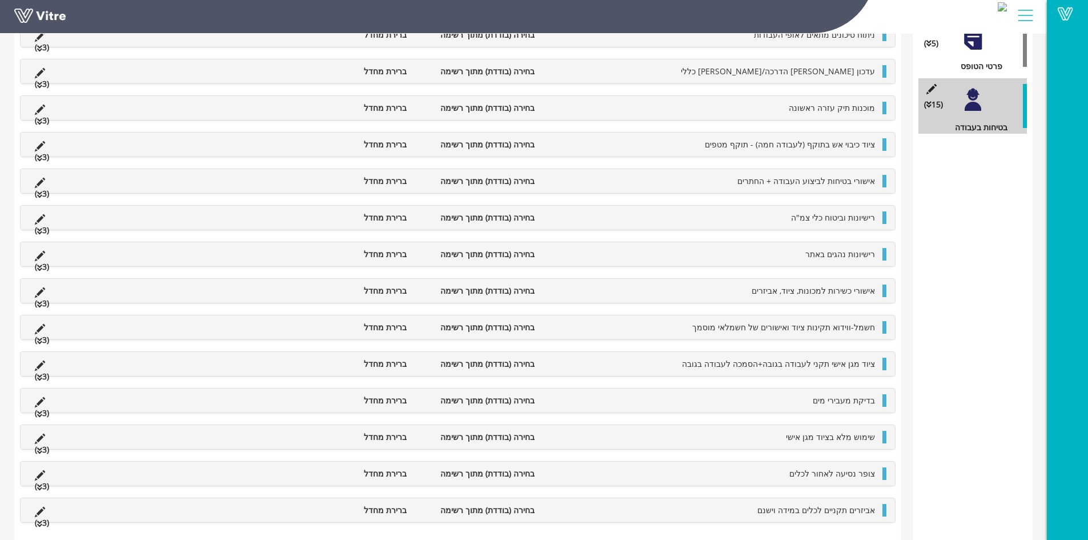
scroll to position [0, 0]
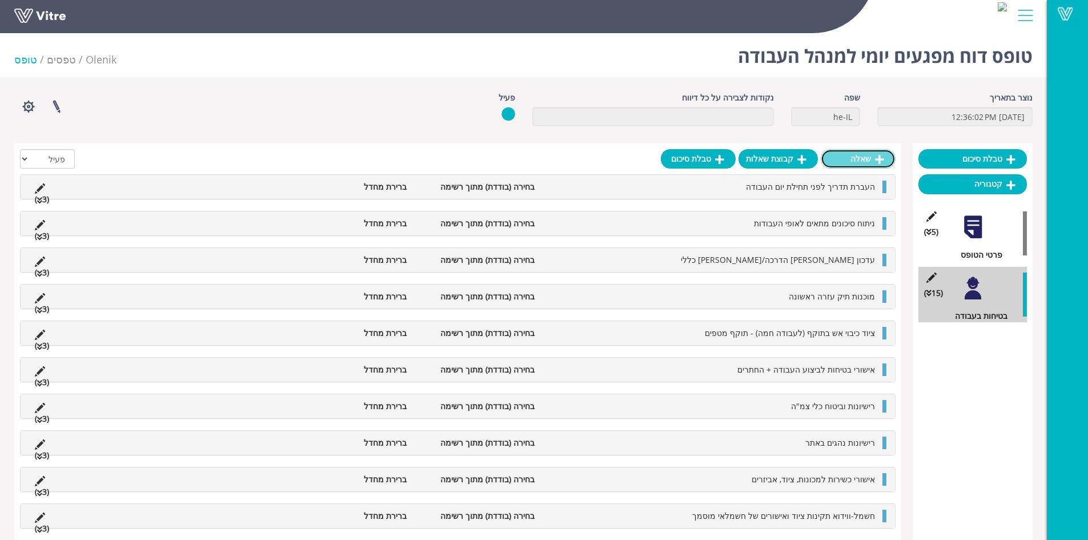
click at [858, 158] on link "שאלה" at bounding box center [858, 158] width 75 height 19
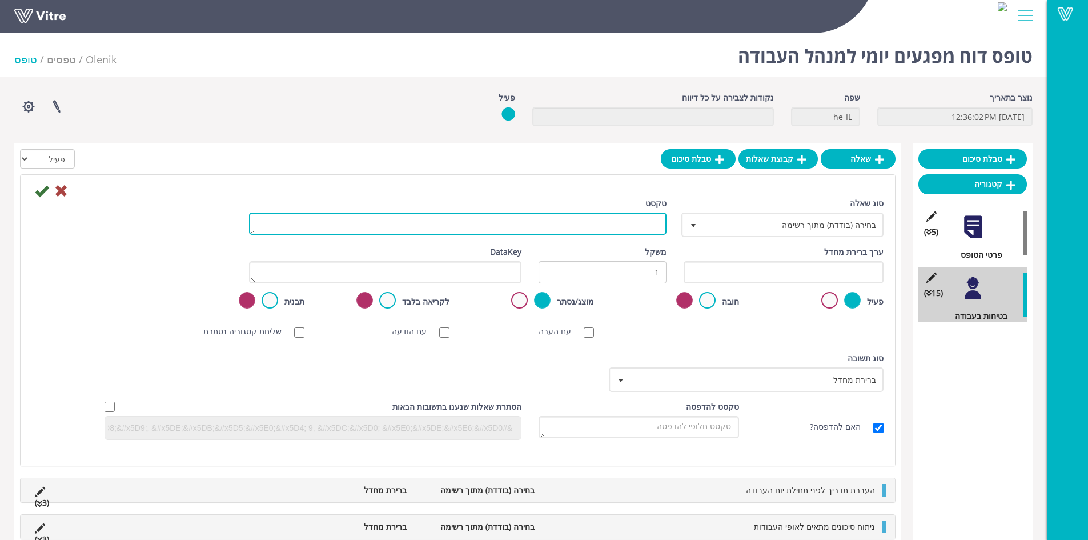
click at [569, 218] on textarea "טקסט" at bounding box center [458, 223] width 418 height 22
type textarea "אור צהוב מהבהב (צ'קלקה) תקין בכלי צמ"ה"
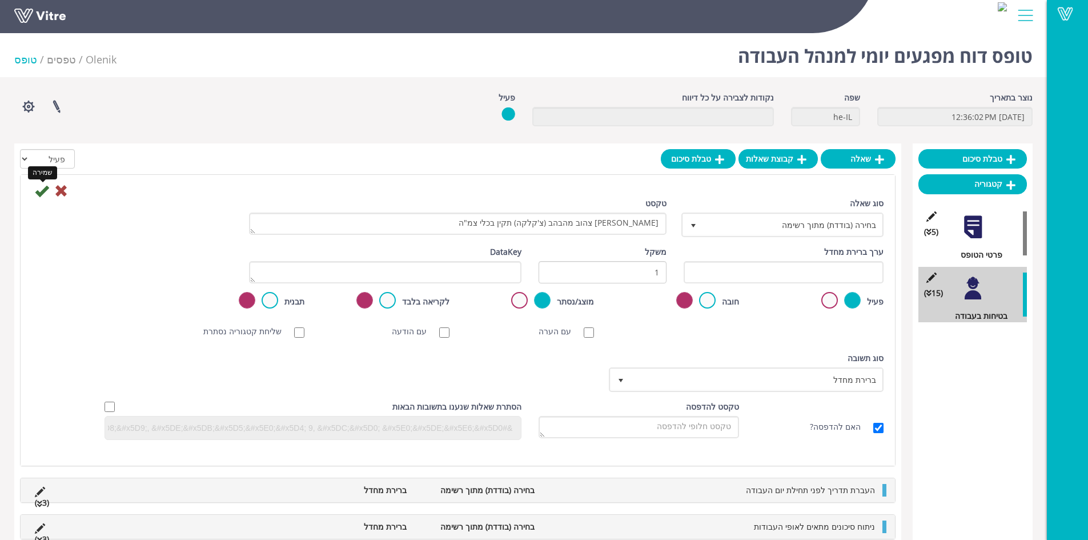
click at [42, 195] on icon at bounding box center [42, 191] width 14 height 14
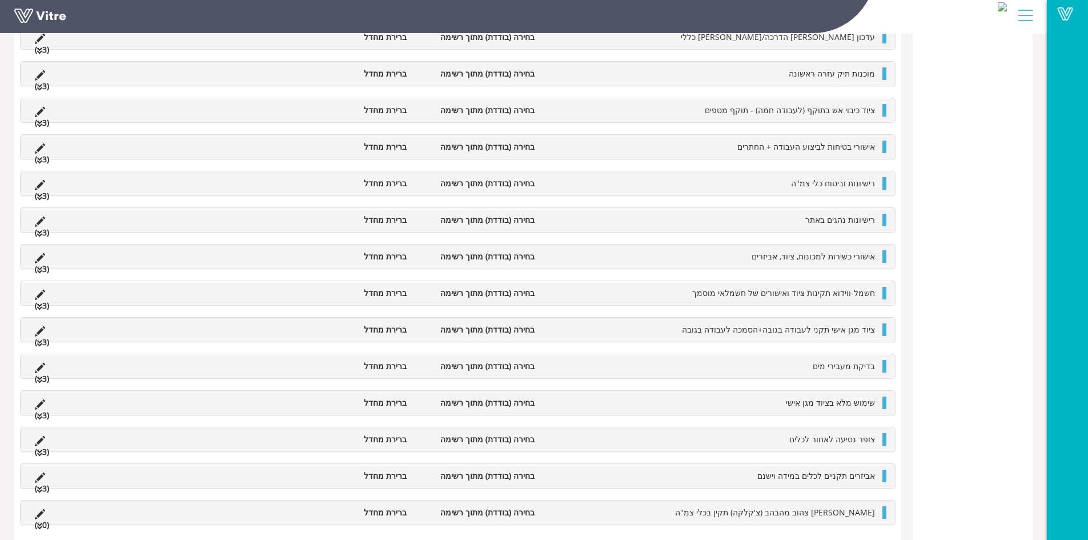
scroll to position [343, 0]
click at [828, 508] on span "אור צהוב מהבהב (צ'קלקה) תקין בכלי צמ"ה" at bounding box center [775, 509] width 200 height 11
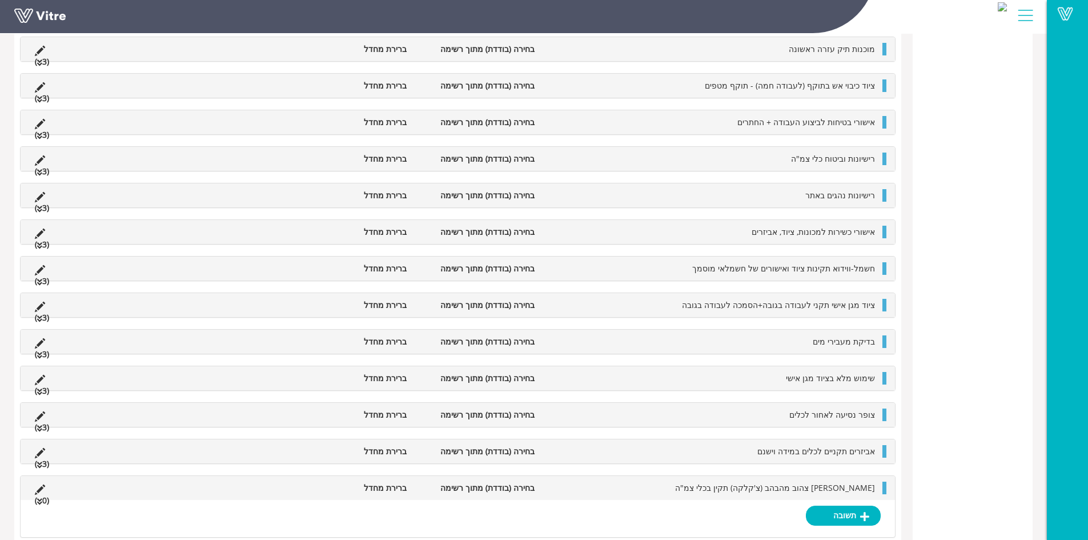
scroll to position [380, 0]
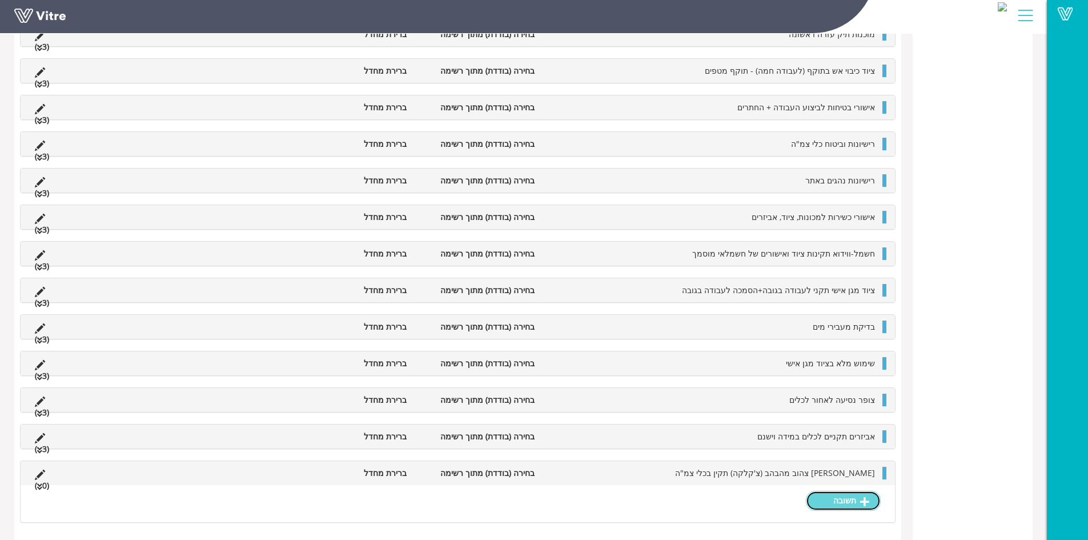
click at [845, 503] on link "תשובה" at bounding box center [843, 500] width 75 height 19
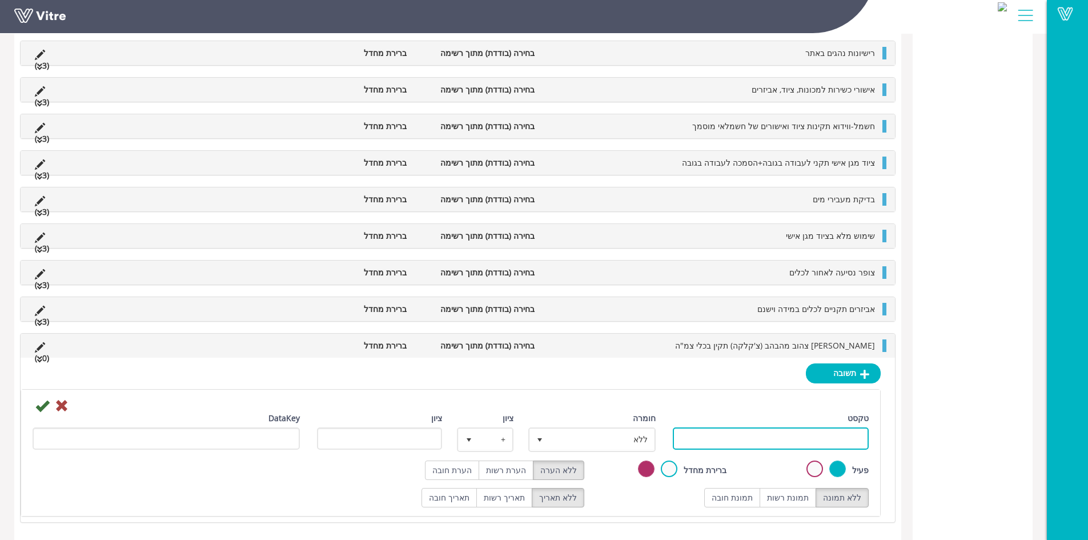
click at [822, 437] on input "טקסט" at bounding box center [771, 438] width 196 height 22
type input "תקין"
click at [791, 496] on label "תמונת רשות" at bounding box center [788, 497] width 57 height 19
radio input "true"
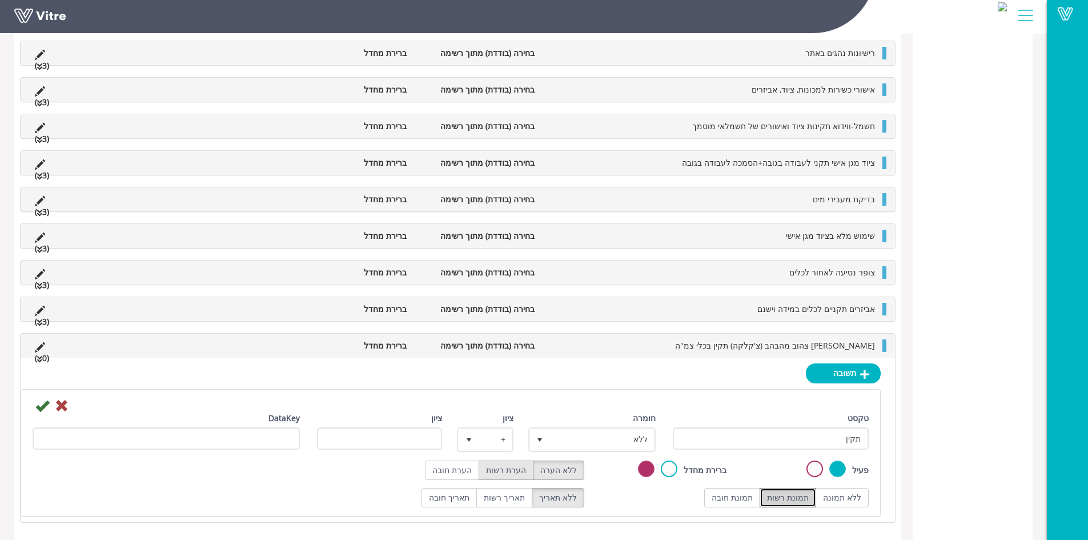
click at [513, 471] on label "הערת רשות" at bounding box center [506, 469] width 55 height 19
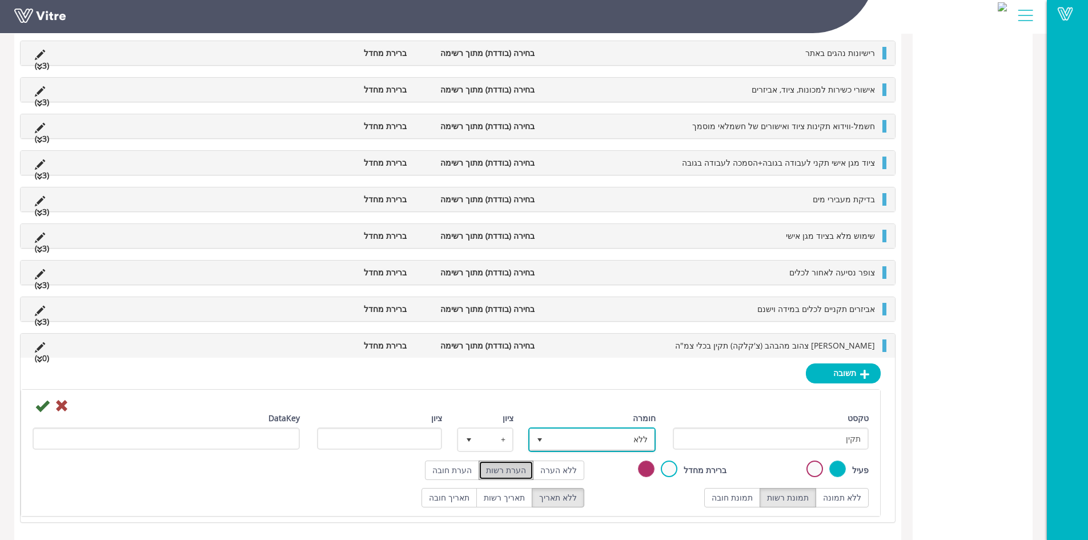
click at [608, 438] on span "ללא" at bounding box center [602, 439] width 105 height 21
click at [616, 460] on li "חיובי" at bounding box center [582, 461] width 124 height 19
click at [41, 412] on div "DataKey" at bounding box center [166, 431] width 267 height 38
click at [41, 406] on icon at bounding box center [42, 406] width 14 height 14
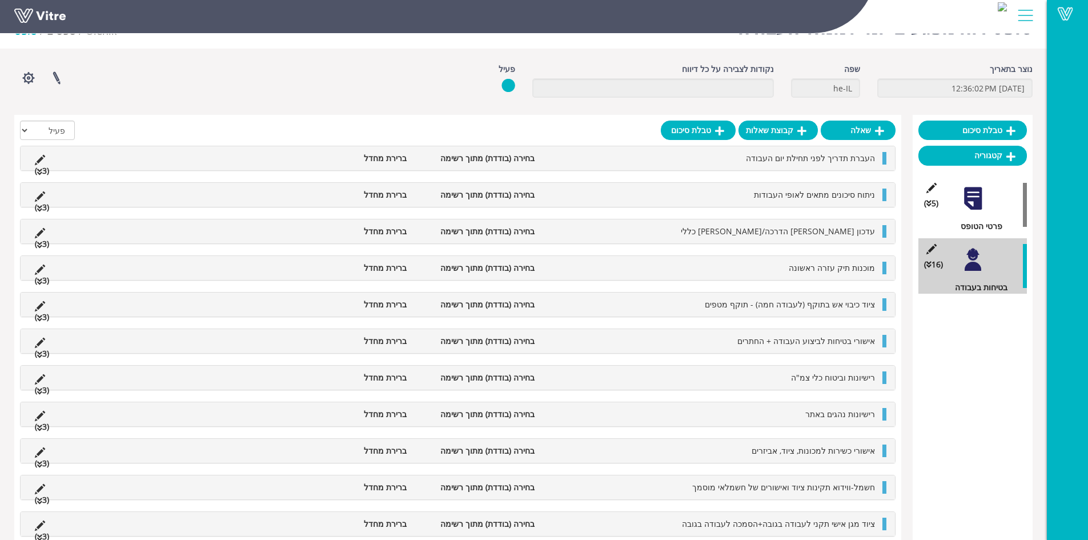
scroll to position [299, 0]
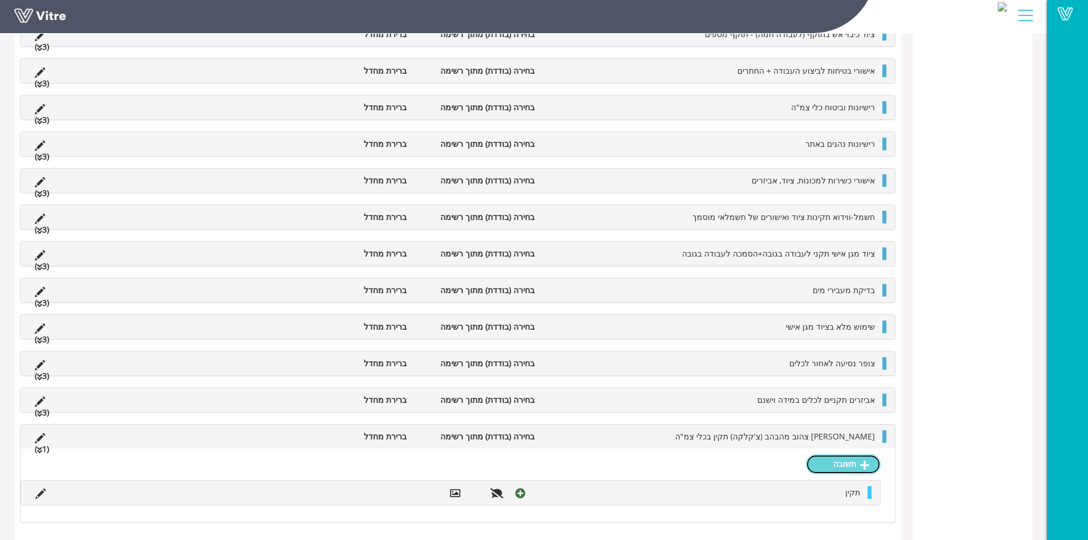
click at [842, 464] on link "תשובה" at bounding box center [843, 463] width 75 height 19
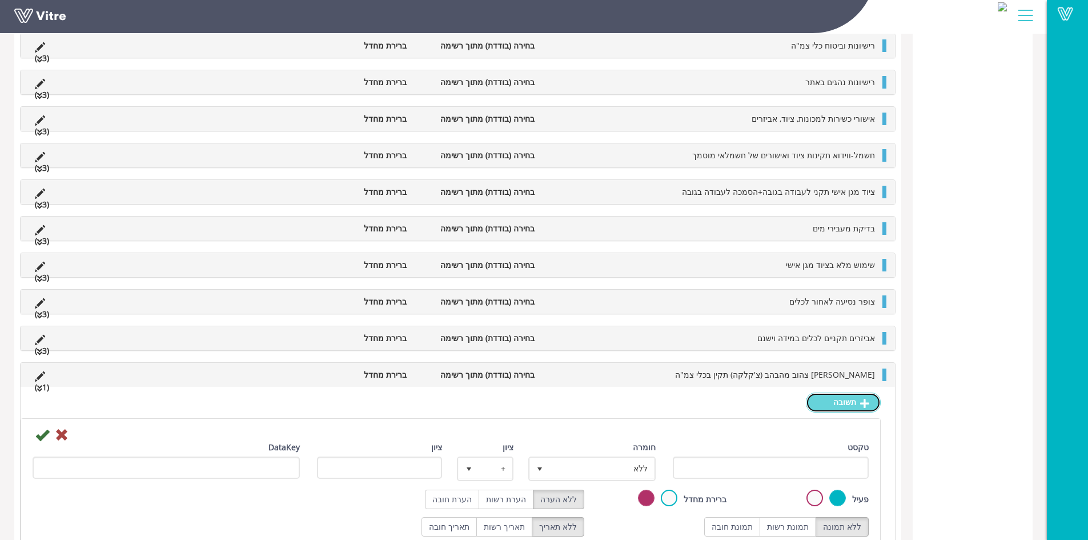
scroll to position [426, 0]
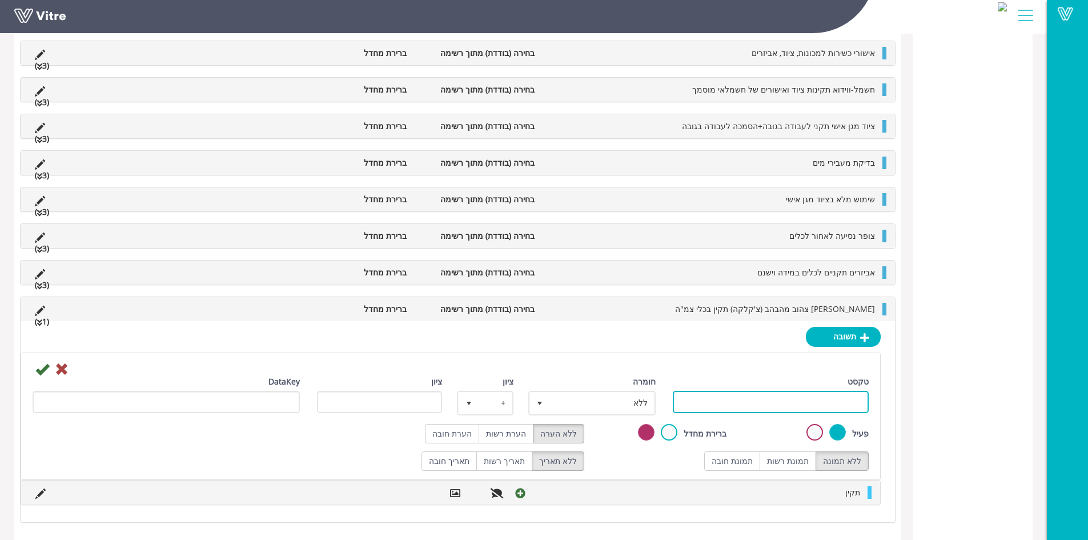
click at [777, 399] on input "טקסט" at bounding box center [771, 402] width 196 height 22
click at [791, 466] on label "תמונת רשות" at bounding box center [788, 460] width 57 height 19
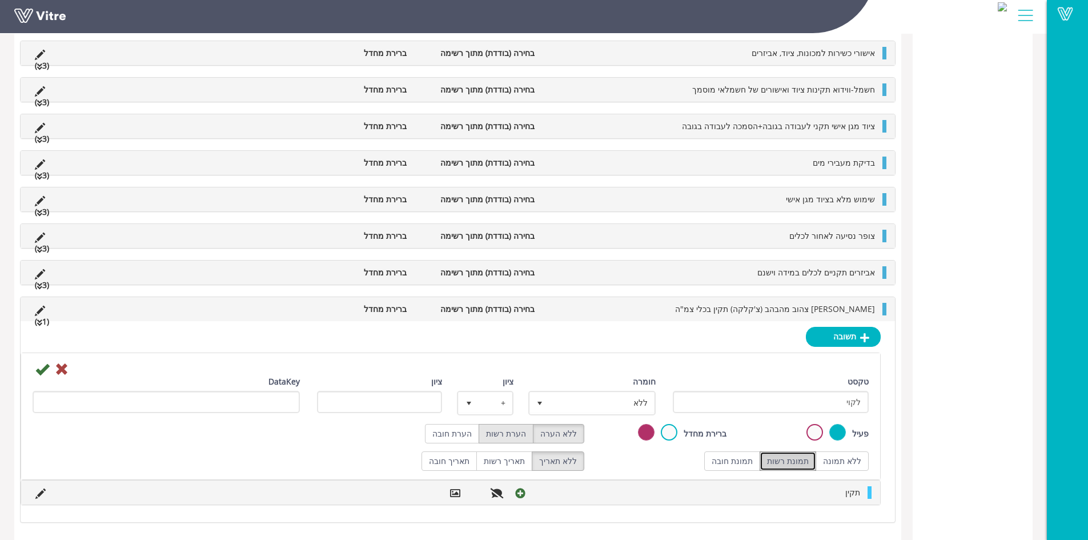
click at [512, 436] on label "הערת רשות" at bounding box center [506, 433] width 55 height 19
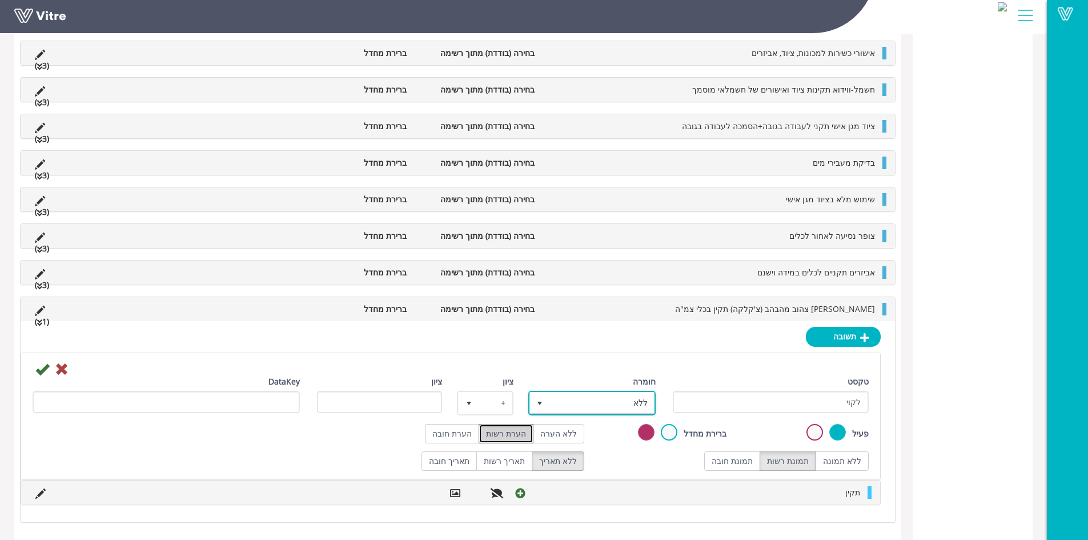
click at [595, 404] on span "ללא" at bounding box center [602, 402] width 105 height 21
click at [631, 464] on li "ליקוי" at bounding box center [582, 463] width 124 height 19
click at [42, 367] on icon at bounding box center [42, 369] width 14 height 14
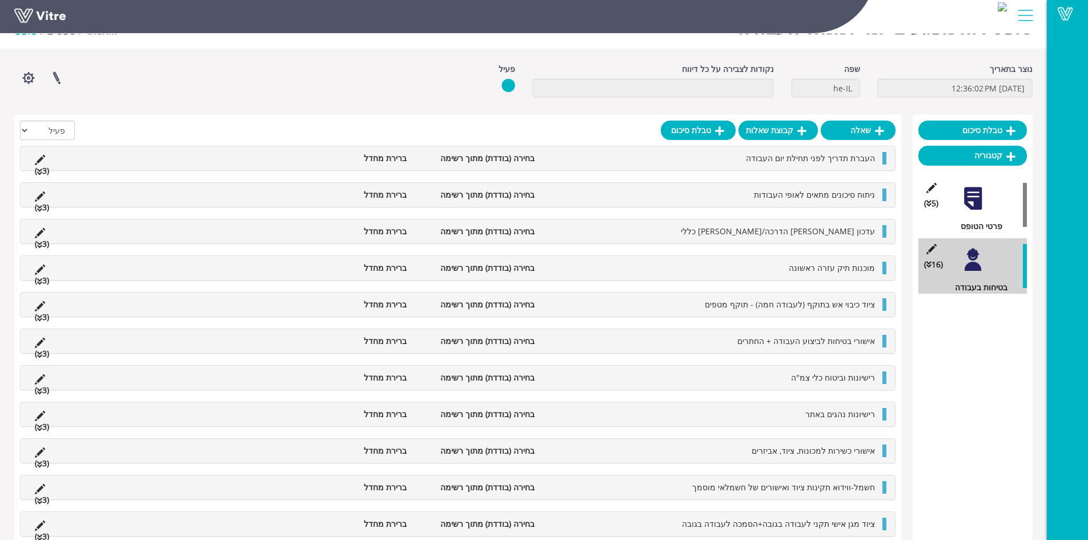
scroll to position [335, 0]
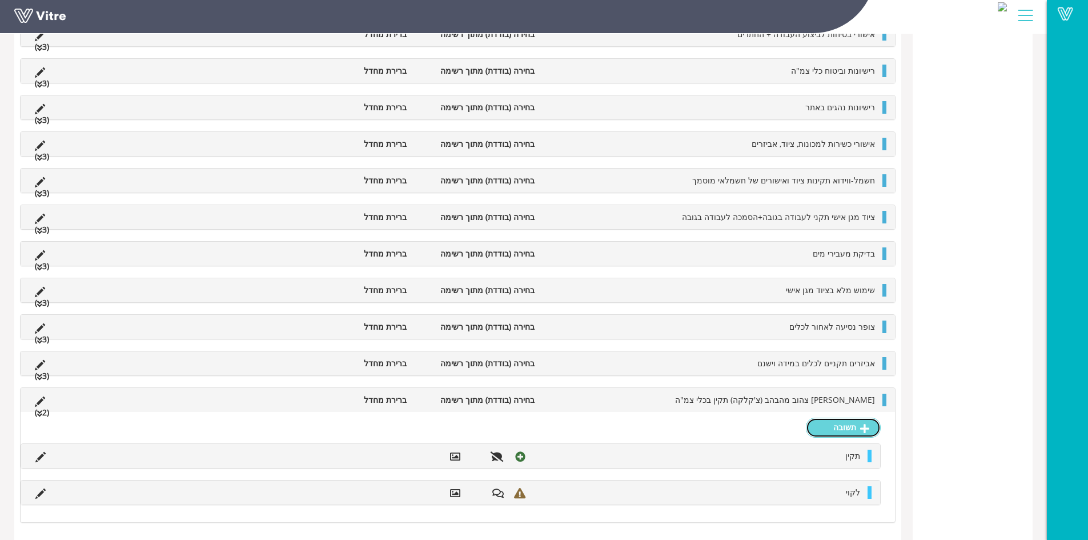
click at [831, 423] on link "תשובה" at bounding box center [843, 427] width 75 height 19
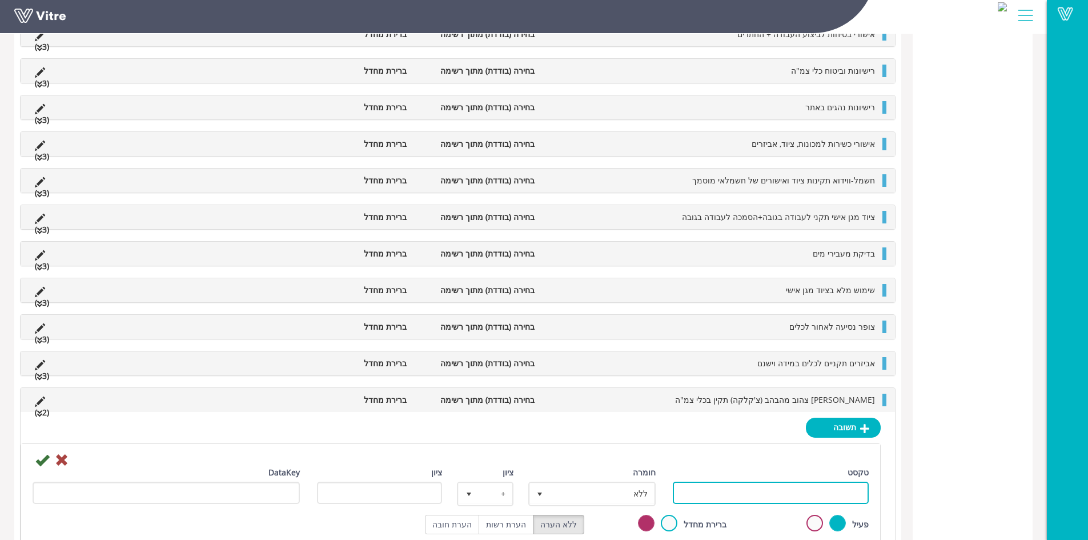
click at [811, 498] on input "טקסט" at bounding box center [771, 493] width 196 height 22
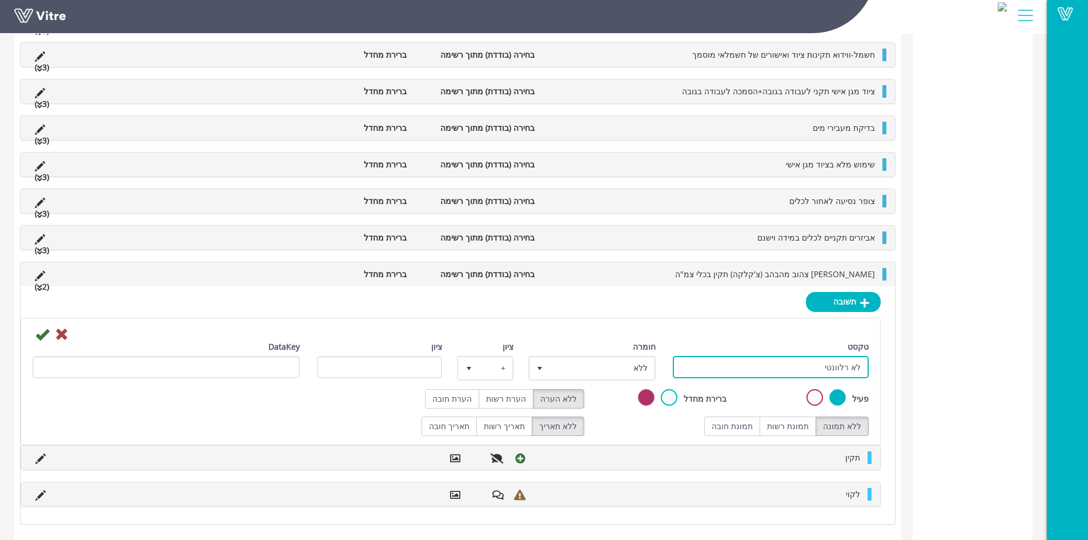
scroll to position [463, 0]
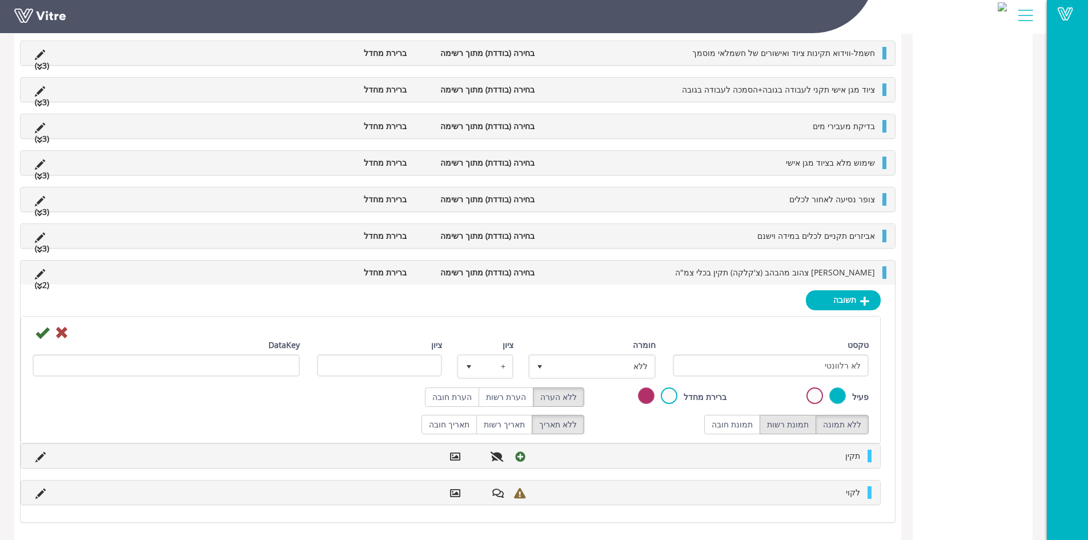
click at [787, 424] on label "תמונת רשות" at bounding box center [788, 424] width 57 height 19
click at [509, 397] on label "הערת רשות" at bounding box center [506, 396] width 55 height 19
click at [42, 335] on icon at bounding box center [42, 333] width 14 height 14
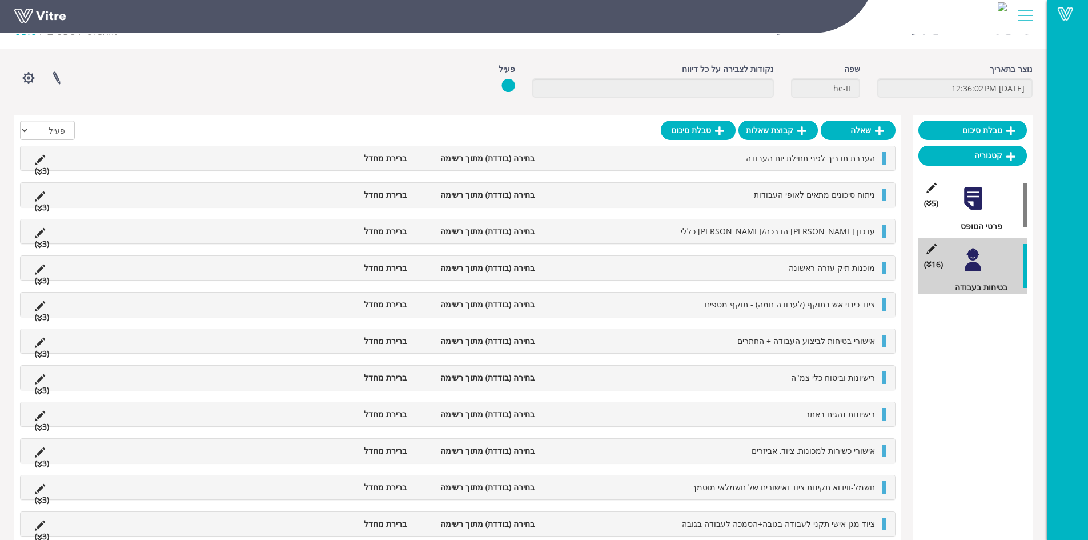
scroll to position [372, 0]
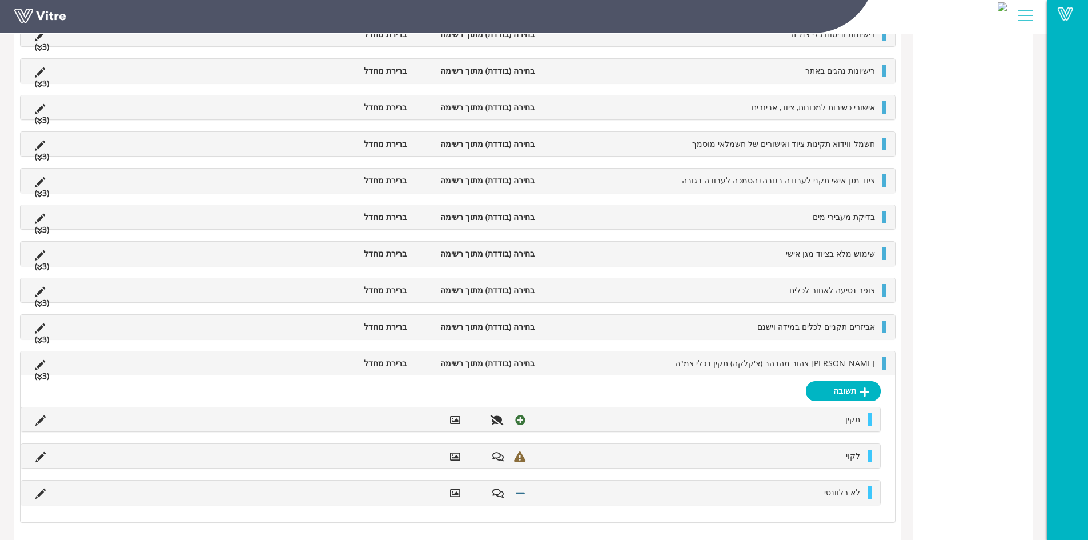
click at [655, 364] on li "אור צהוב מהבהב (צ'קלקה) תקין בכלי צמ"ה" at bounding box center [710, 363] width 340 height 13
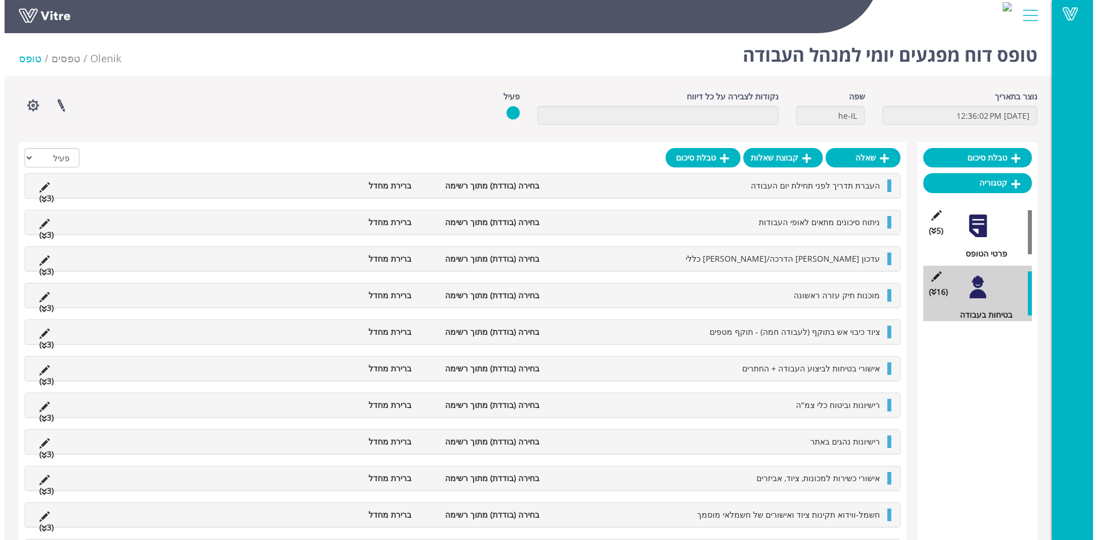
scroll to position [0, 0]
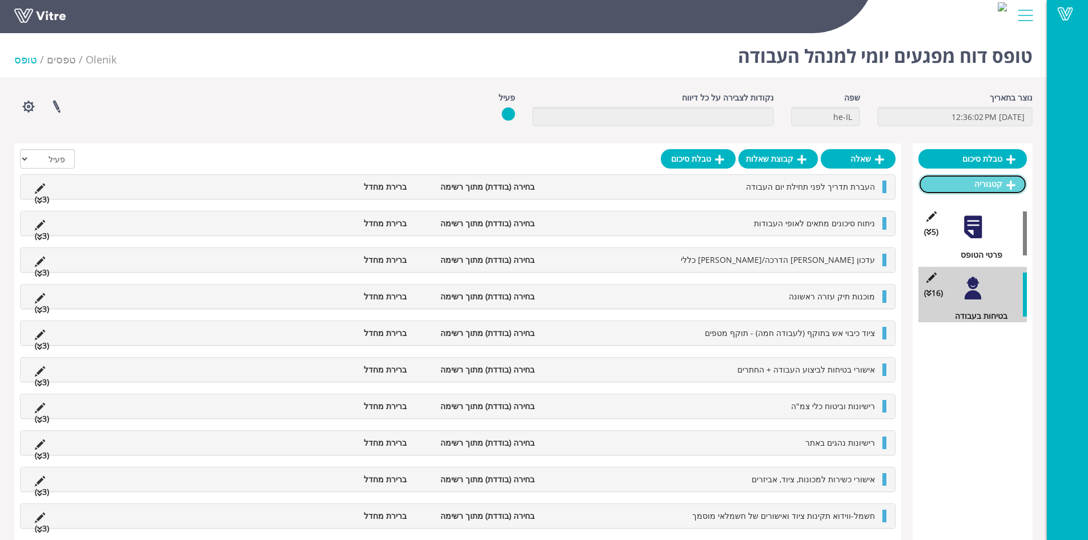
click at [970, 183] on link "קטגוריה" at bounding box center [972, 183] width 109 height 19
